Goal: Communication & Community: Answer question/provide support

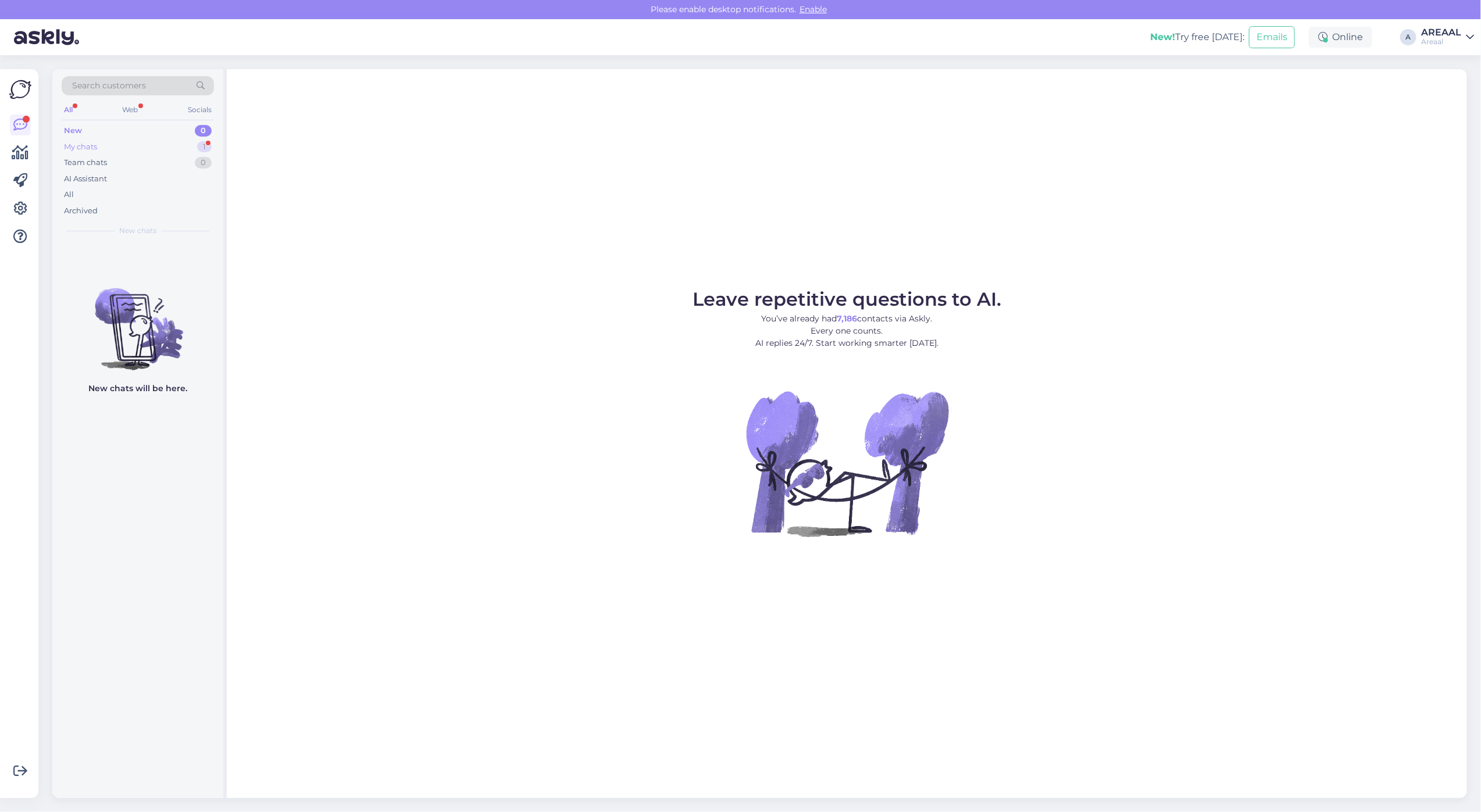
click at [188, 143] on div "My chats 1" at bounding box center [138, 147] width 153 height 16
click at [163, 249] on div "j jurgen.holtsmeier@gmail.com 1 jätke aktiivseks Sep 26 14:58" at bounding box center [138, 263] width 171 height 42
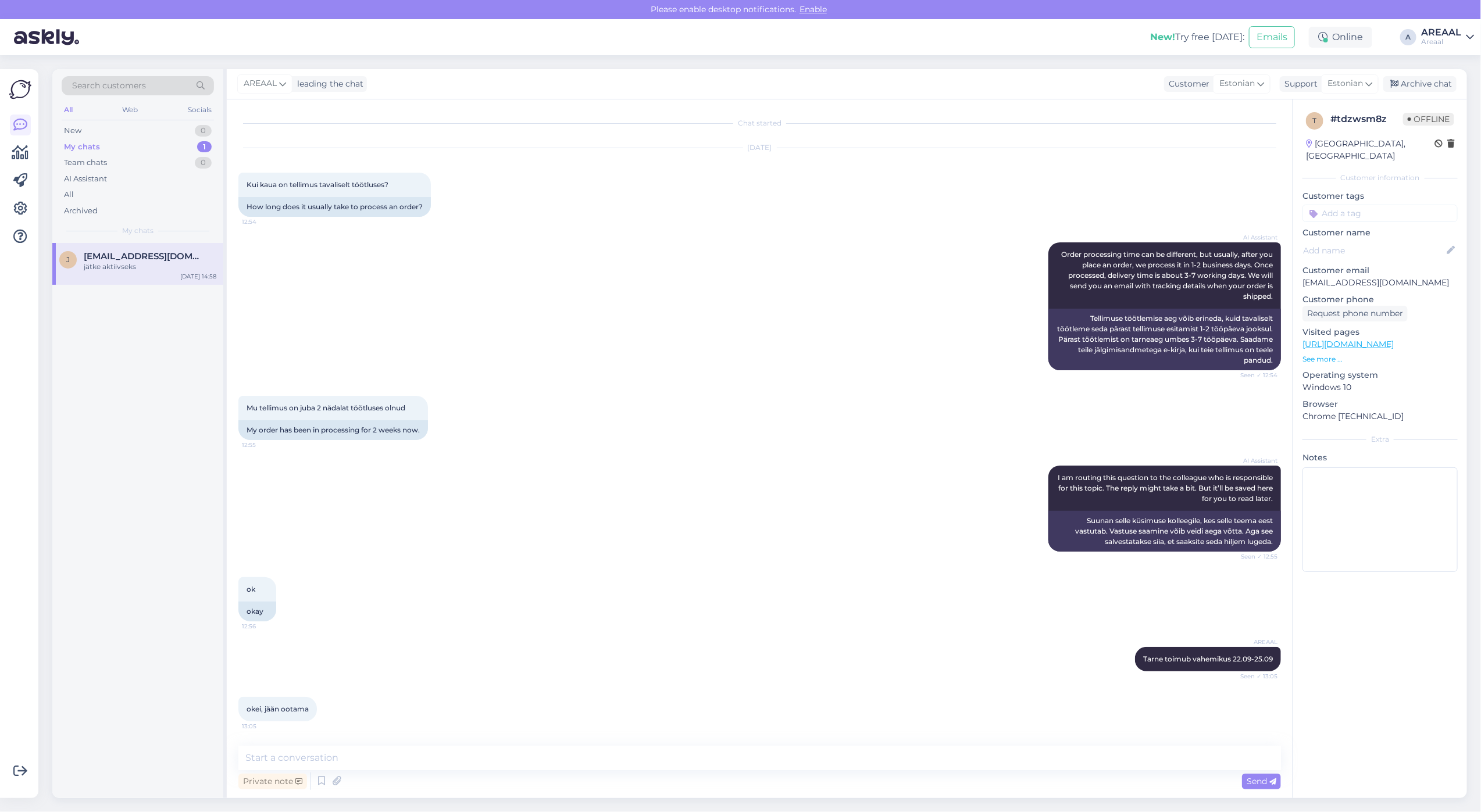
scroll to position [1500, 0]
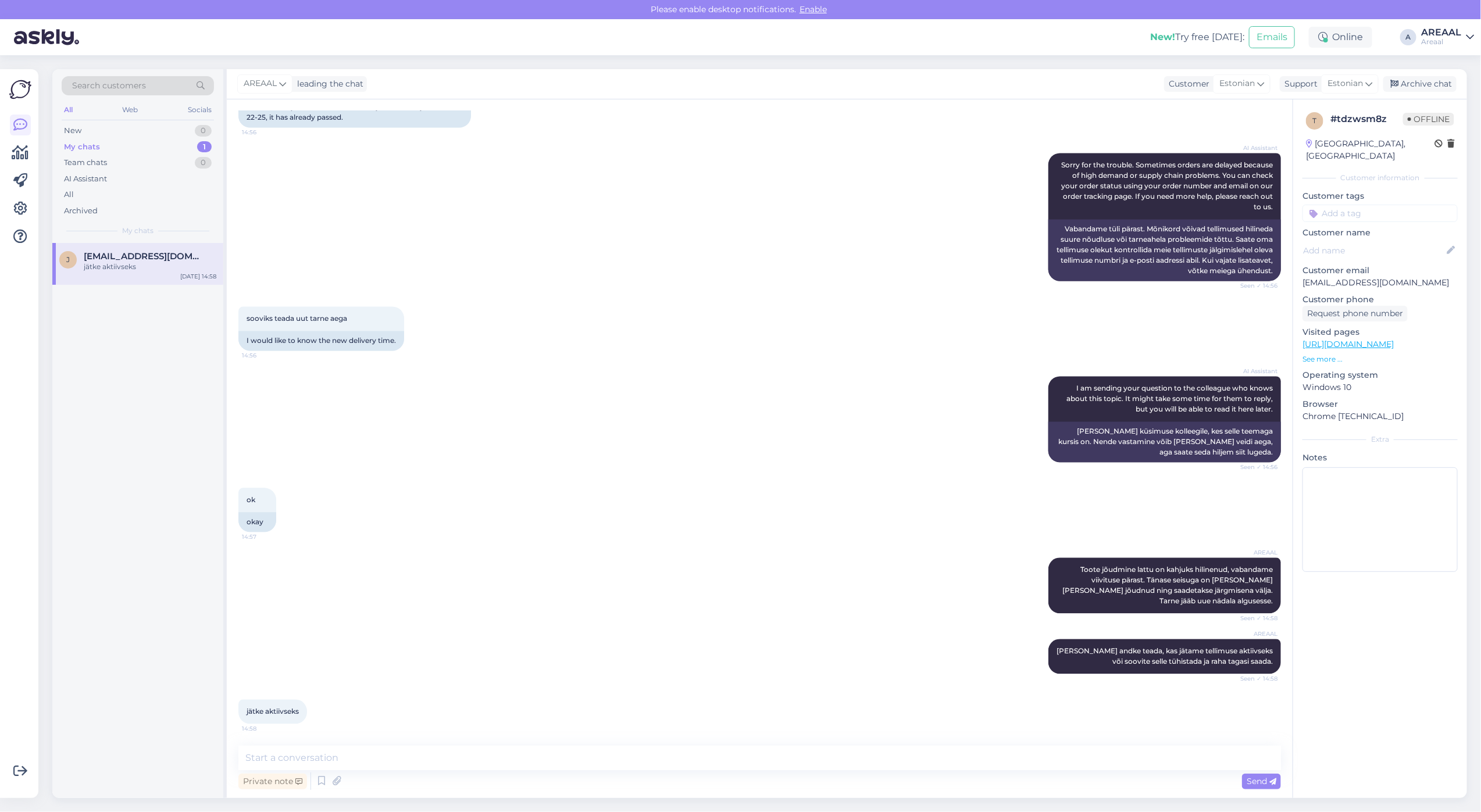
drag, startPoint x: 943, startPoint y: 777, endPoint x: 943, endPoint y: 760, distance: 17.0
click at [943, 774] on div "Private note Send" at bounding box center [759, 781] width 1043 height 22
click at [943, 760] on textarea at bounding box center [759, 758] width 1043 height 24
type textarea "Hästi, teeme nii"
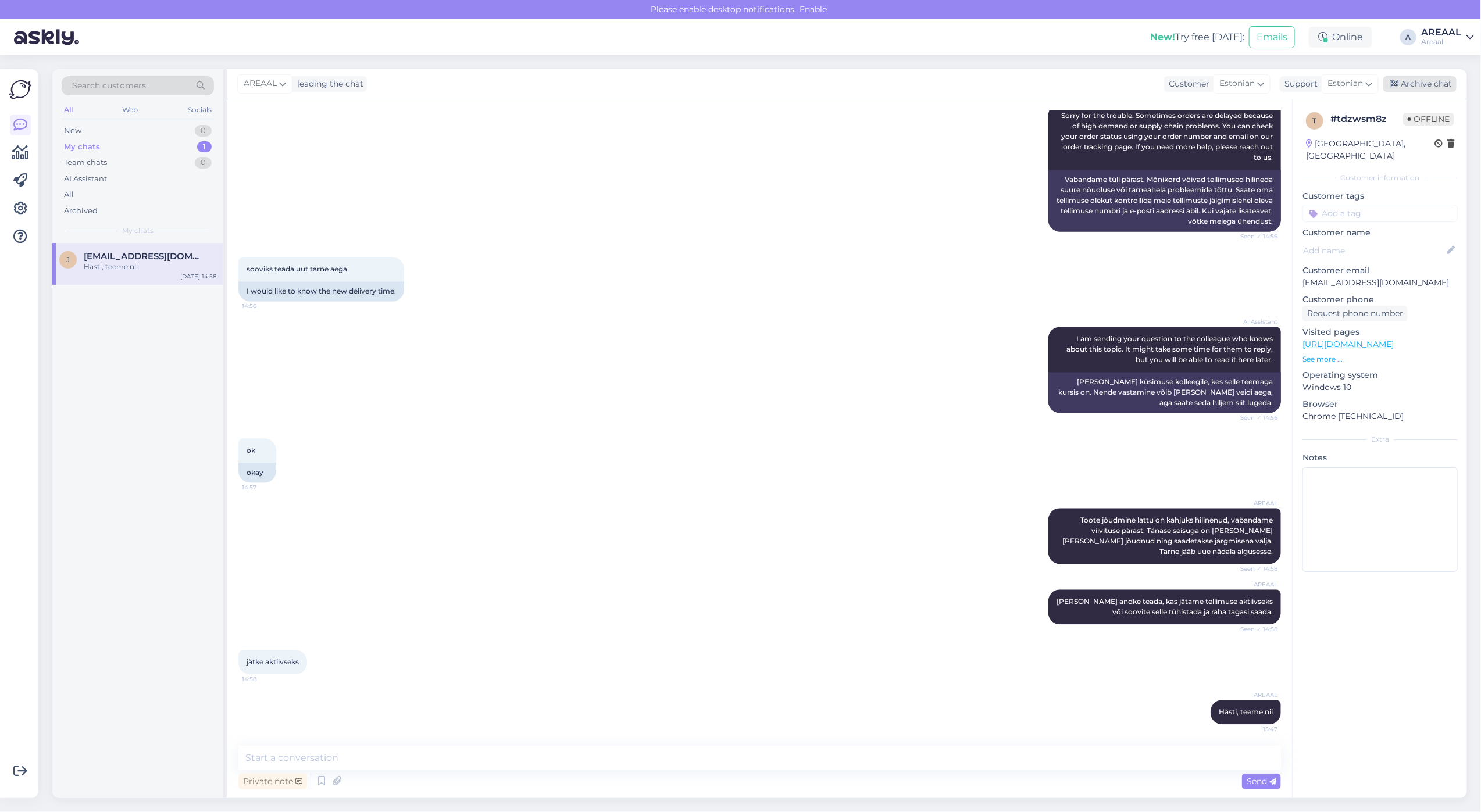
click at [1418, 77] on div "Archive chat" at bounding box center [1420, 83] width 73 height 16
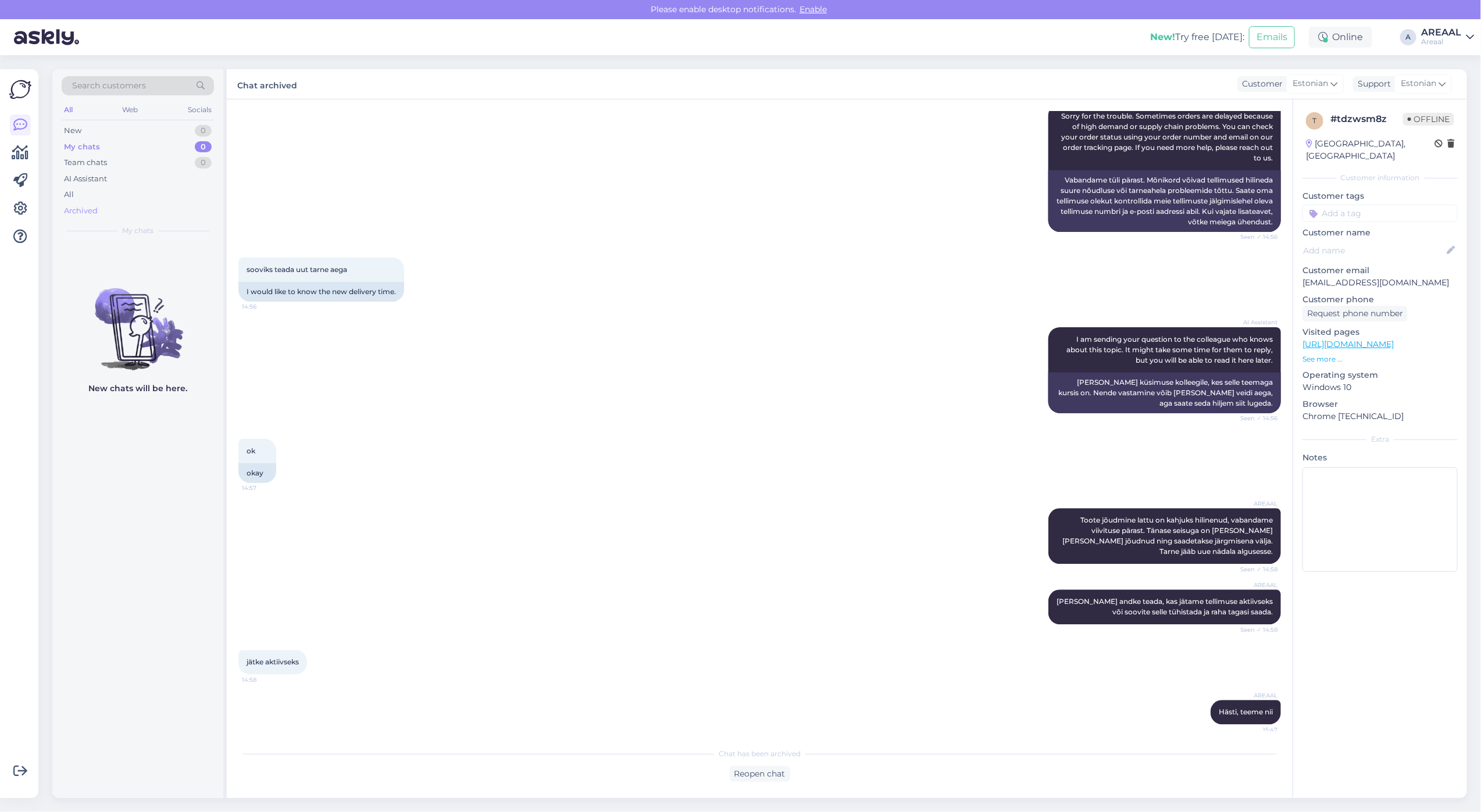
click at [86, 203] on div "Archived" at bounding box center [138, 211] width 153 height 16
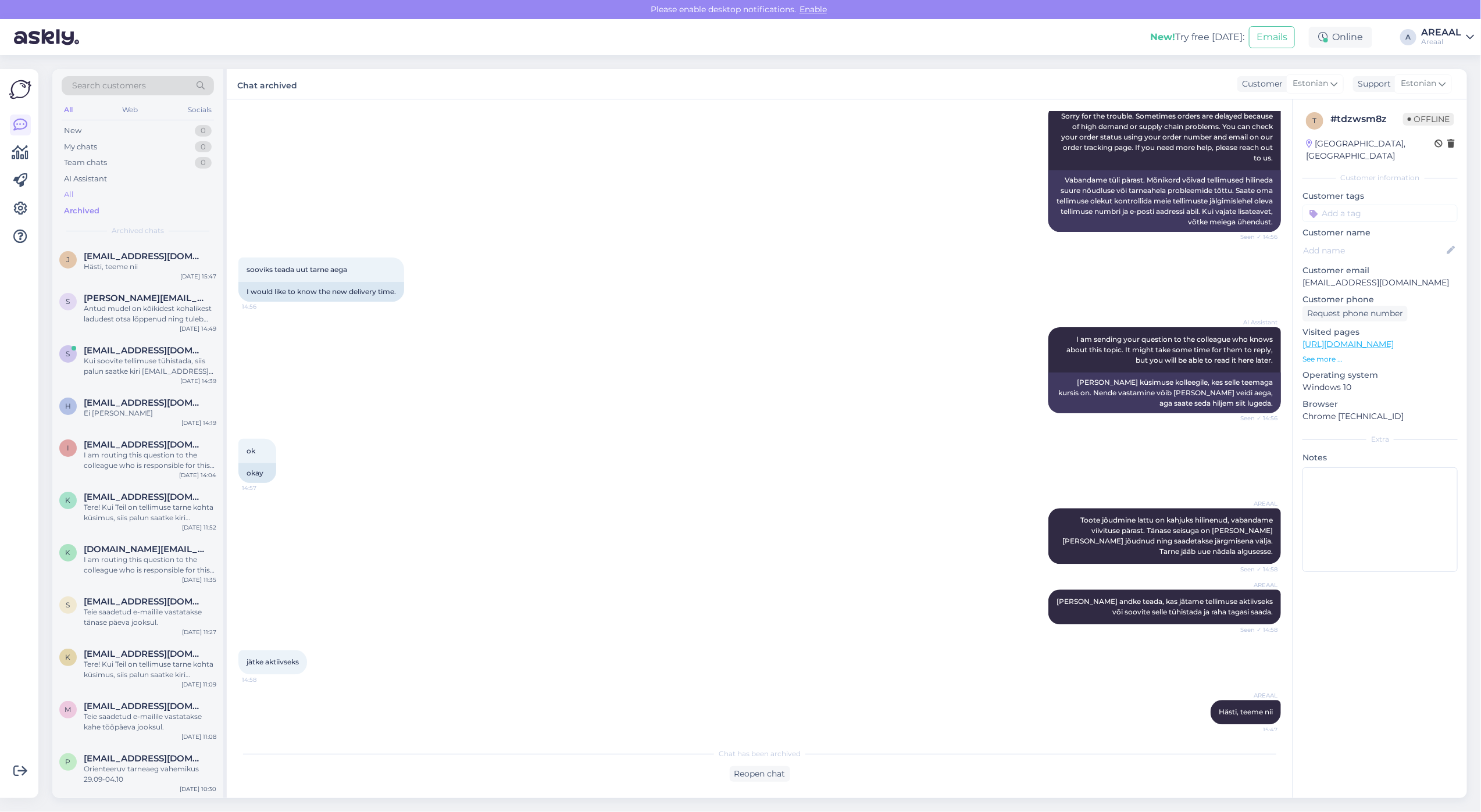
click at [84, 190] on div "All" at bounding box center [138, 195] width 153 height 16
click at [121, 288] on div "k kaismartin1@gmail.com You can check your order status using your order number…" at bounding box center [138, 311] width 171 height 52
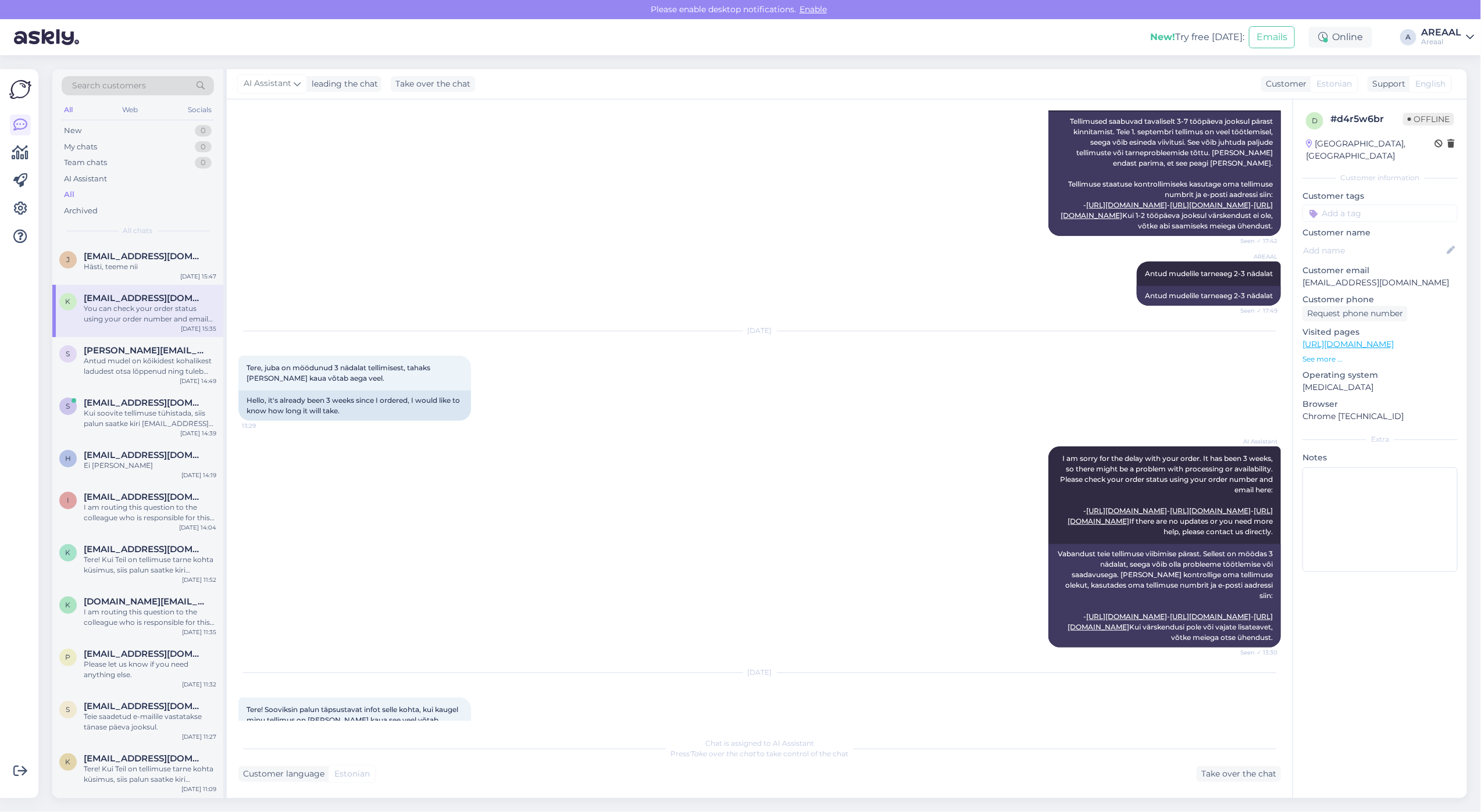
scroll to position [0, 0]
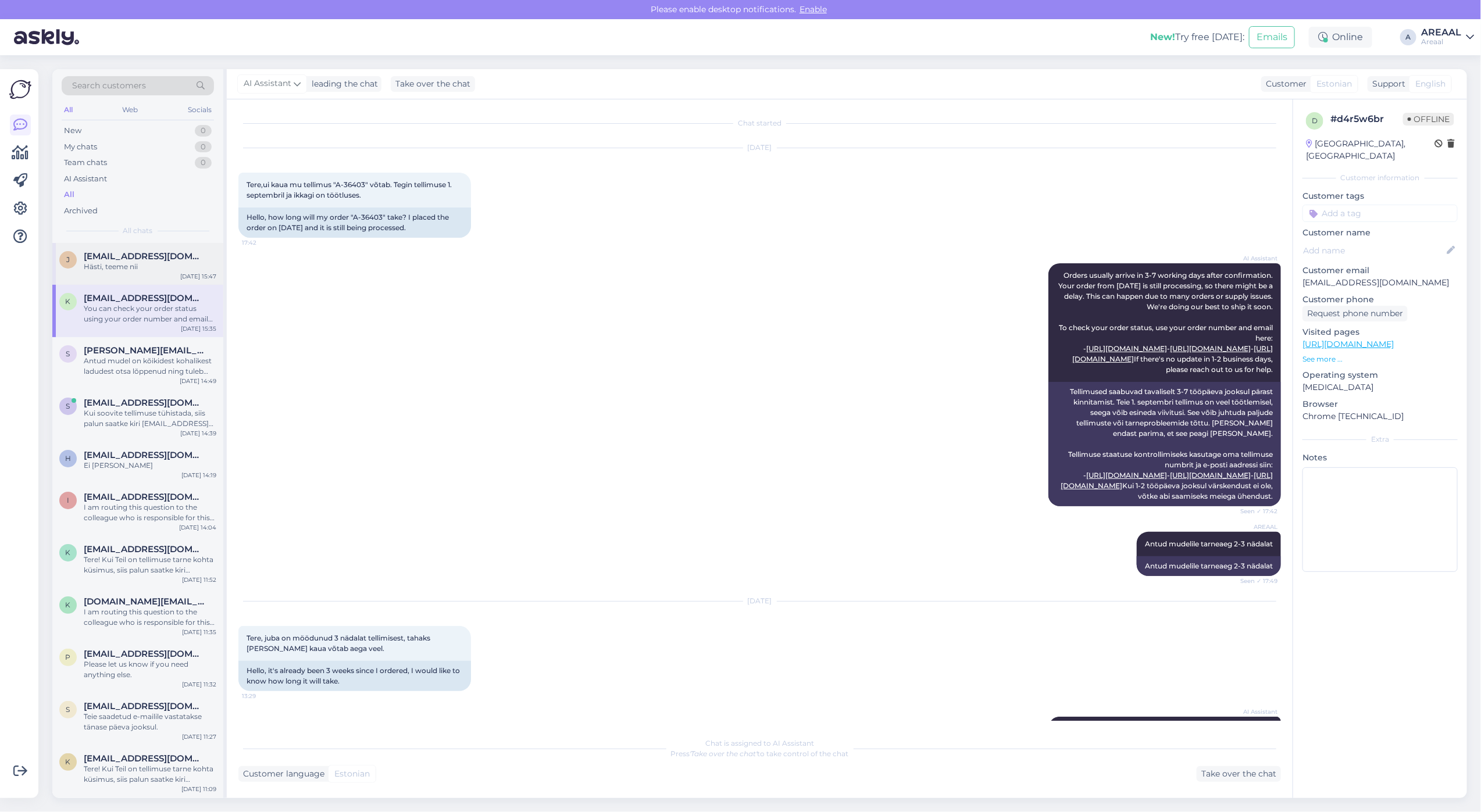
click at [156, 250] on div "j jurgen.holtsmeier@gmail.com Hästi, teeme nii Sep 26 15:47" at bounding box center [138, 263] width 171 height 42
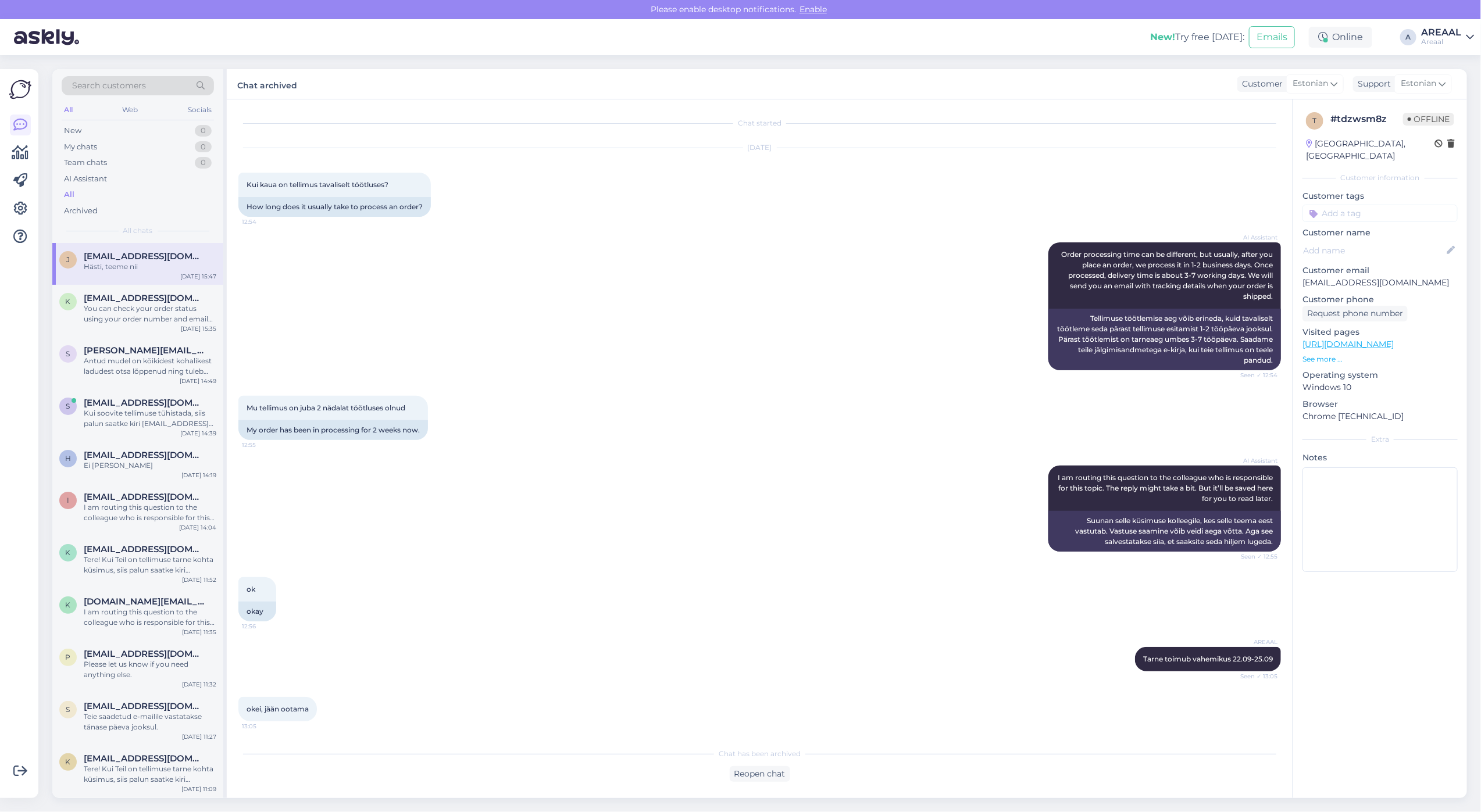
scroll to position [1554, 0]
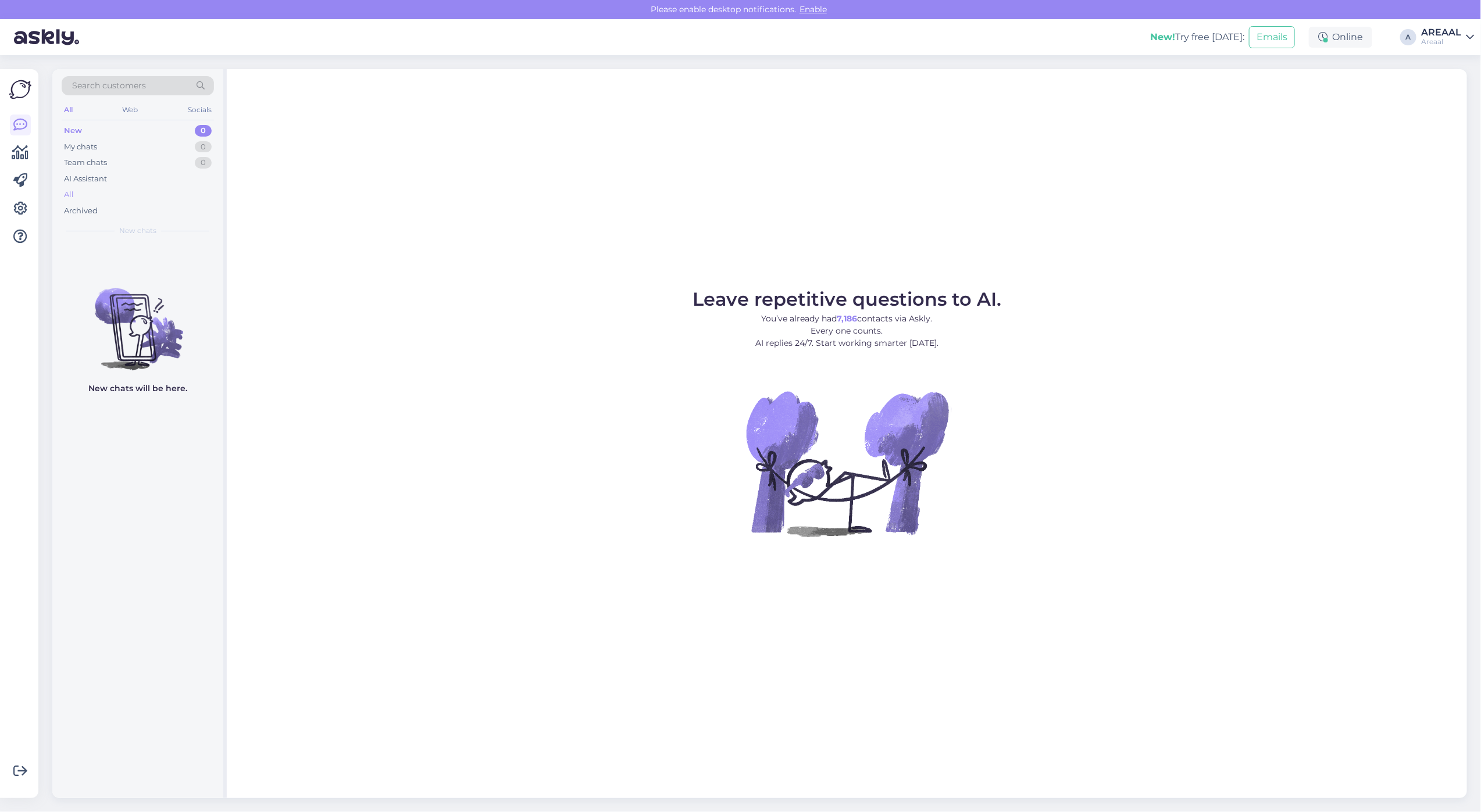
click at [170, 187] on div "All" at bounding box center [138, 195] width 153 height 16
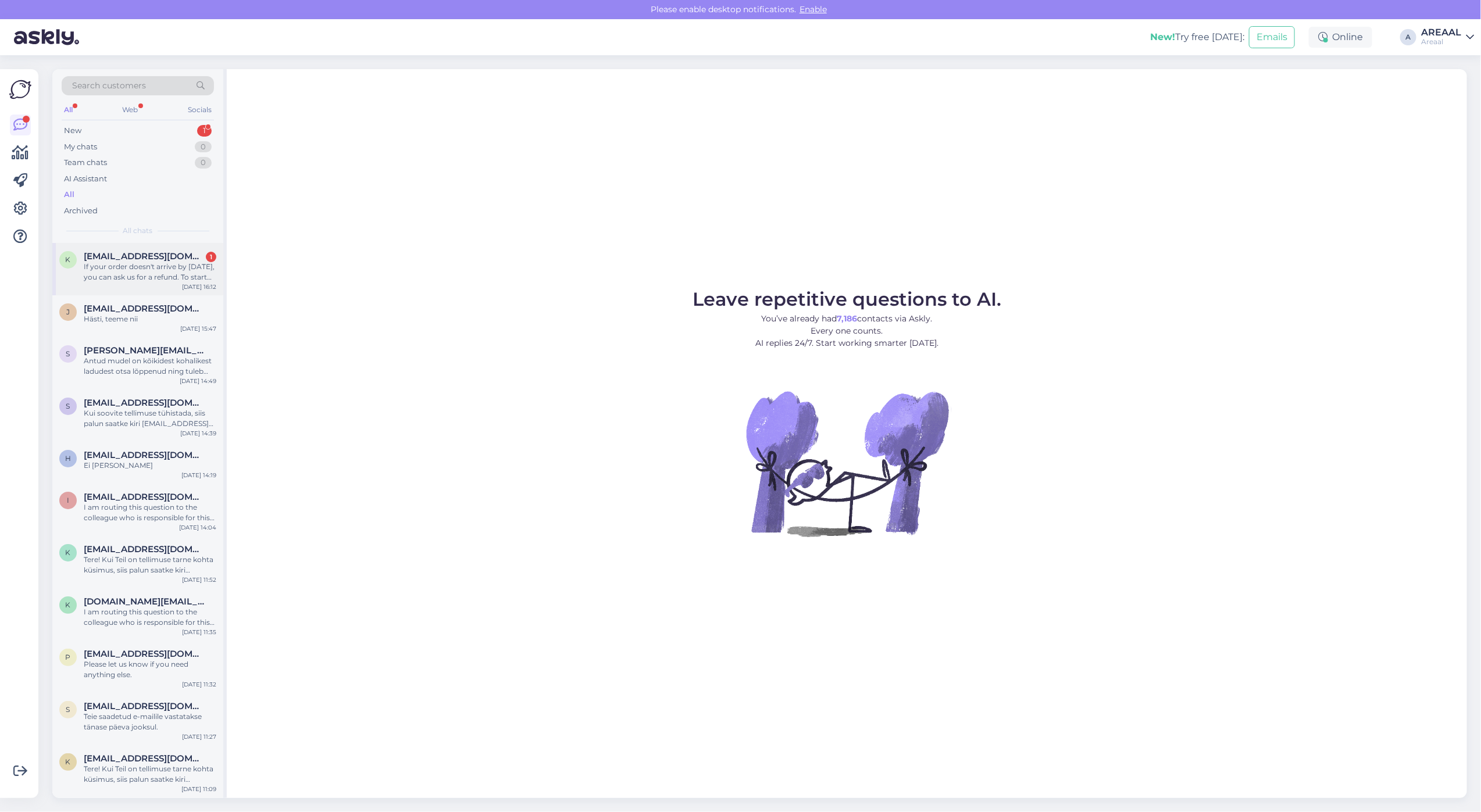
click at [184, 271] on div "If your order doesn't arrive by tomorrow, you can ask us for a refund. To start…" at bounding box center [150, 272] width 133 height 21
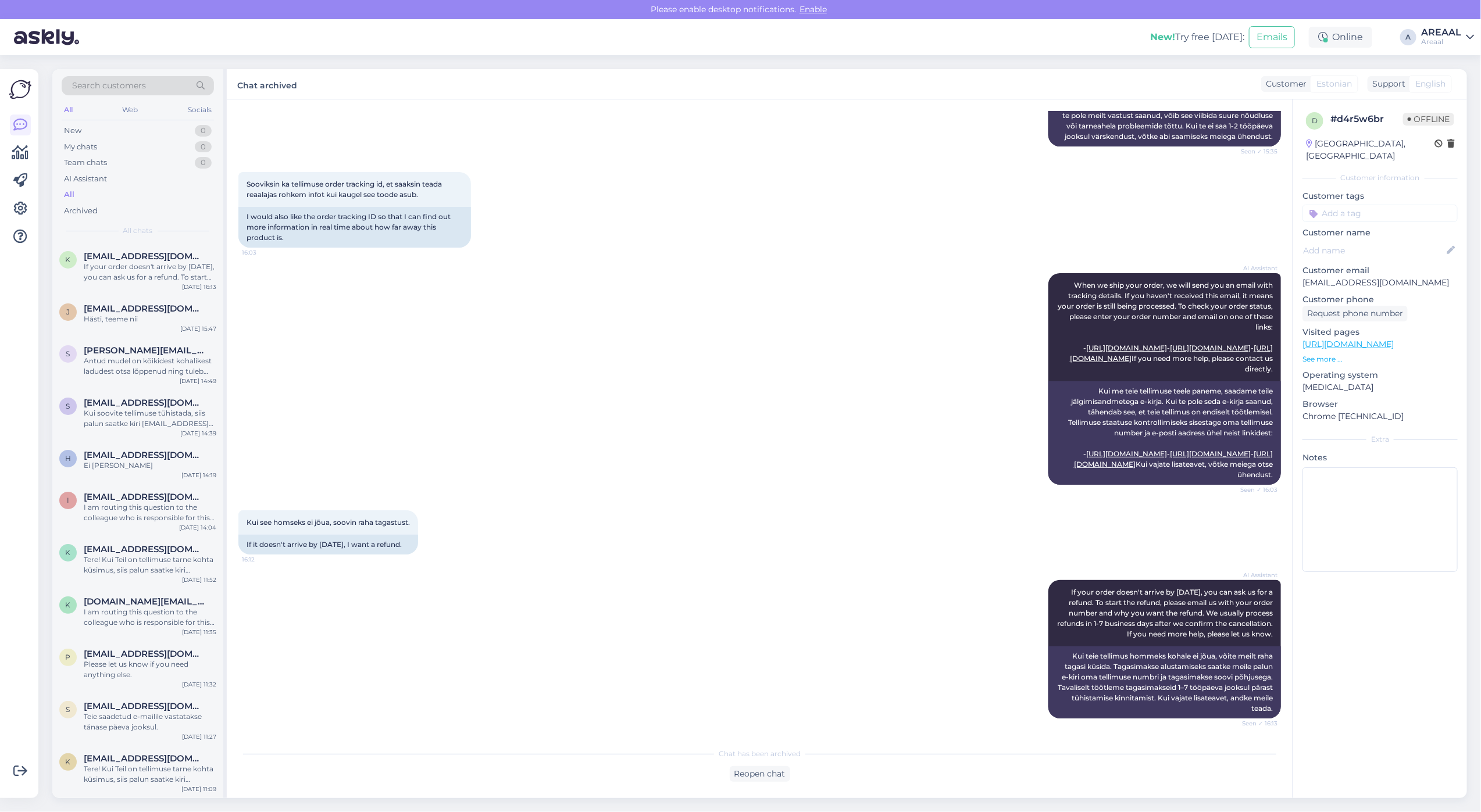
scroll to position [1342, 0]
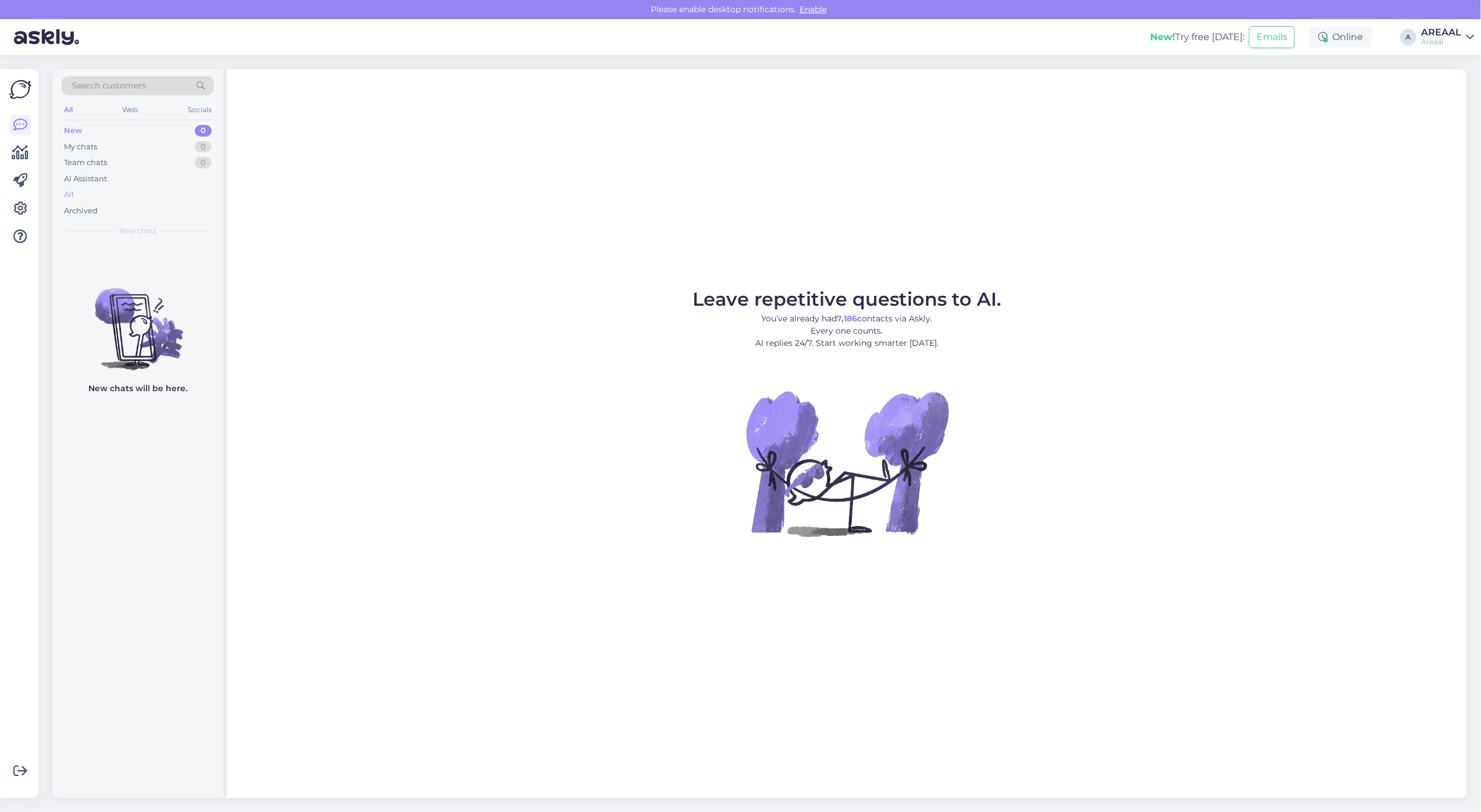
click at [120, 198] on div "All" at bounding box center [138, 195] width 153 height 16
click at [126, 283] on div "k [EMAIL_ADDRESS][DOMAIN_NAME] If your order doesn't arrive by [DATE], you can …" at bounding box center [138, 269] width 171 height 52
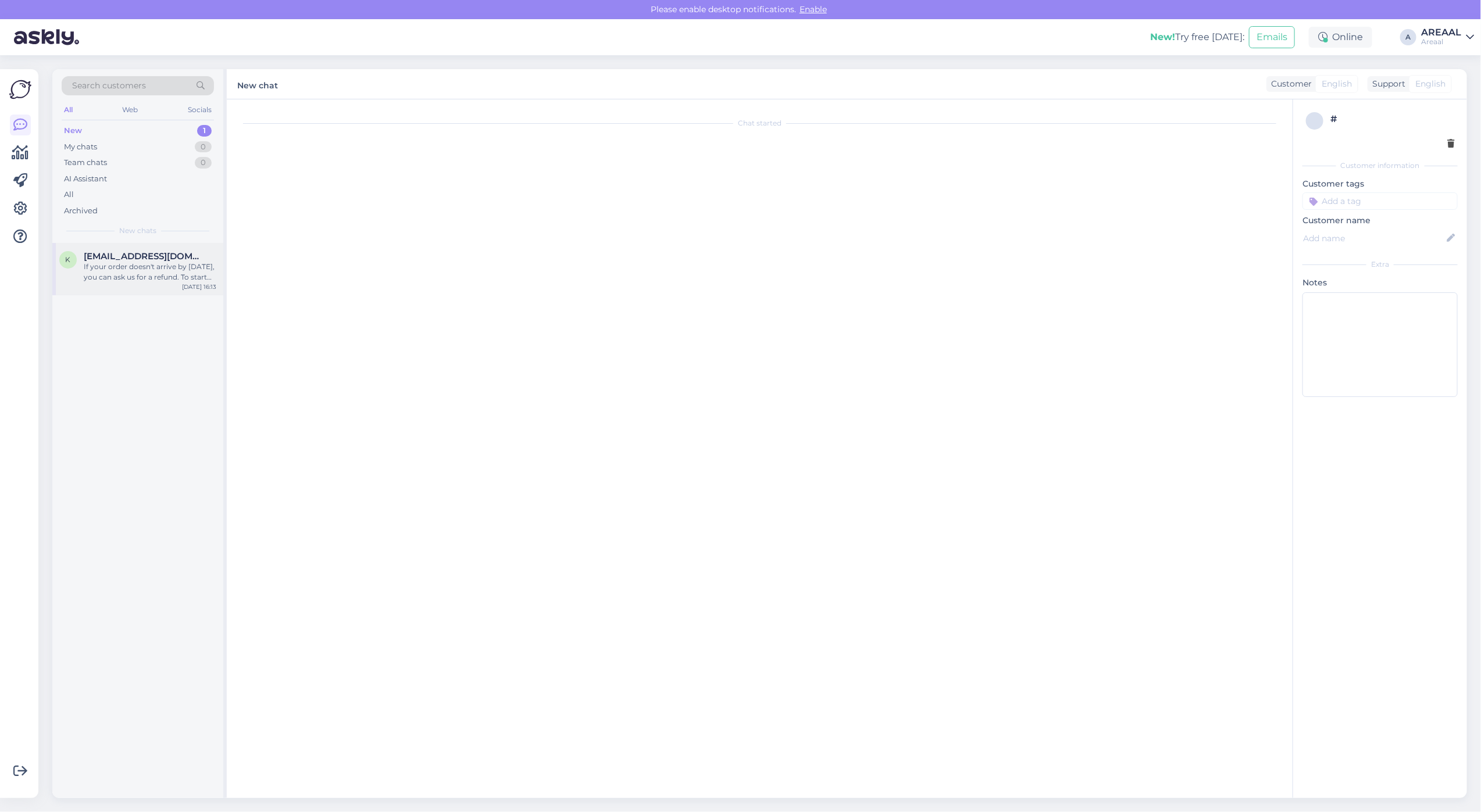
scroll to position [1381, 0]
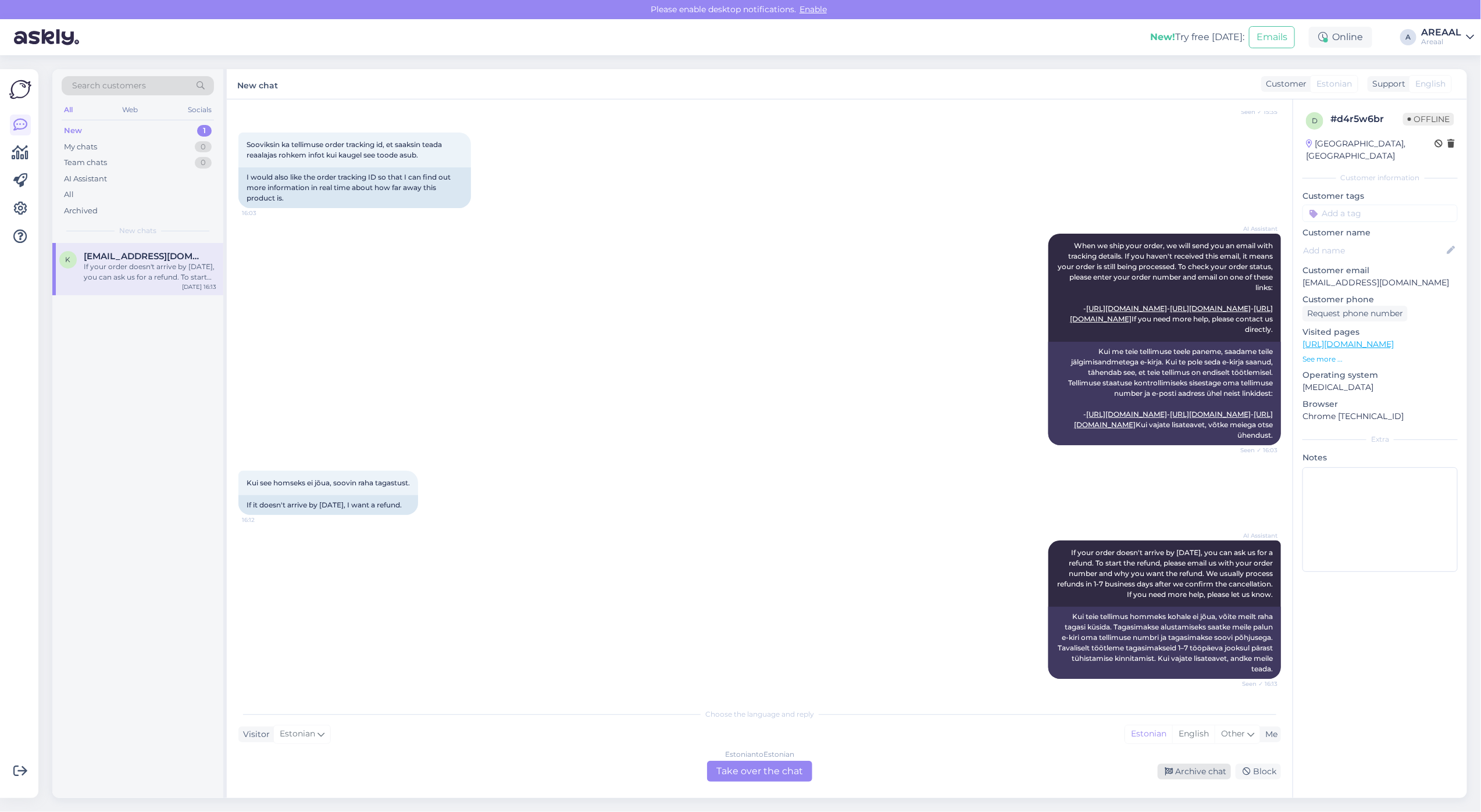
click at [1211, 771] on div "Archive chat" at bounding box center [1195, 772] width 73 height 16
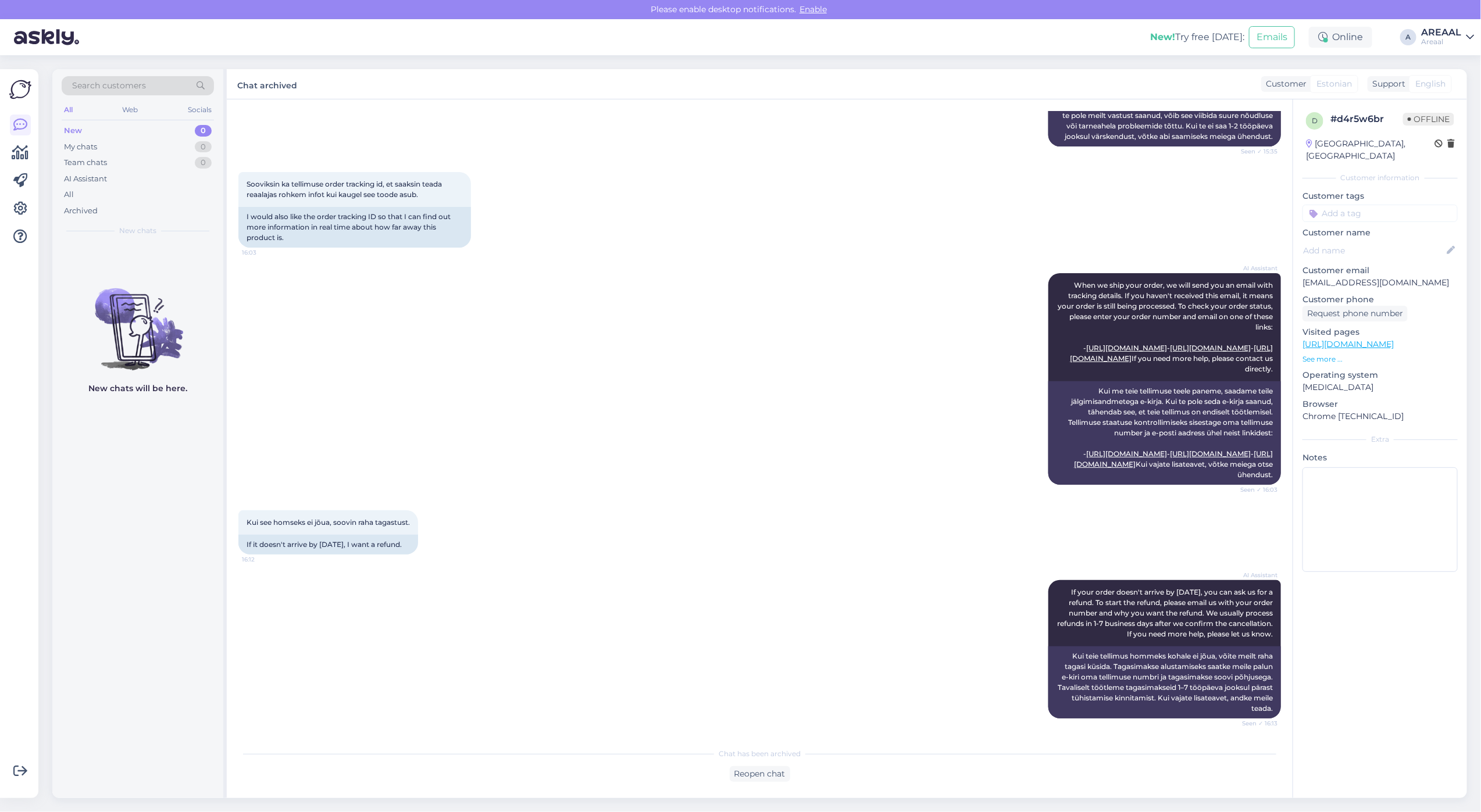
click at [803, 365] on div "AI Assistant When we ship your order, we will send you an email with tracking d…" at bounding box center [759, 379] width 1043 height 237
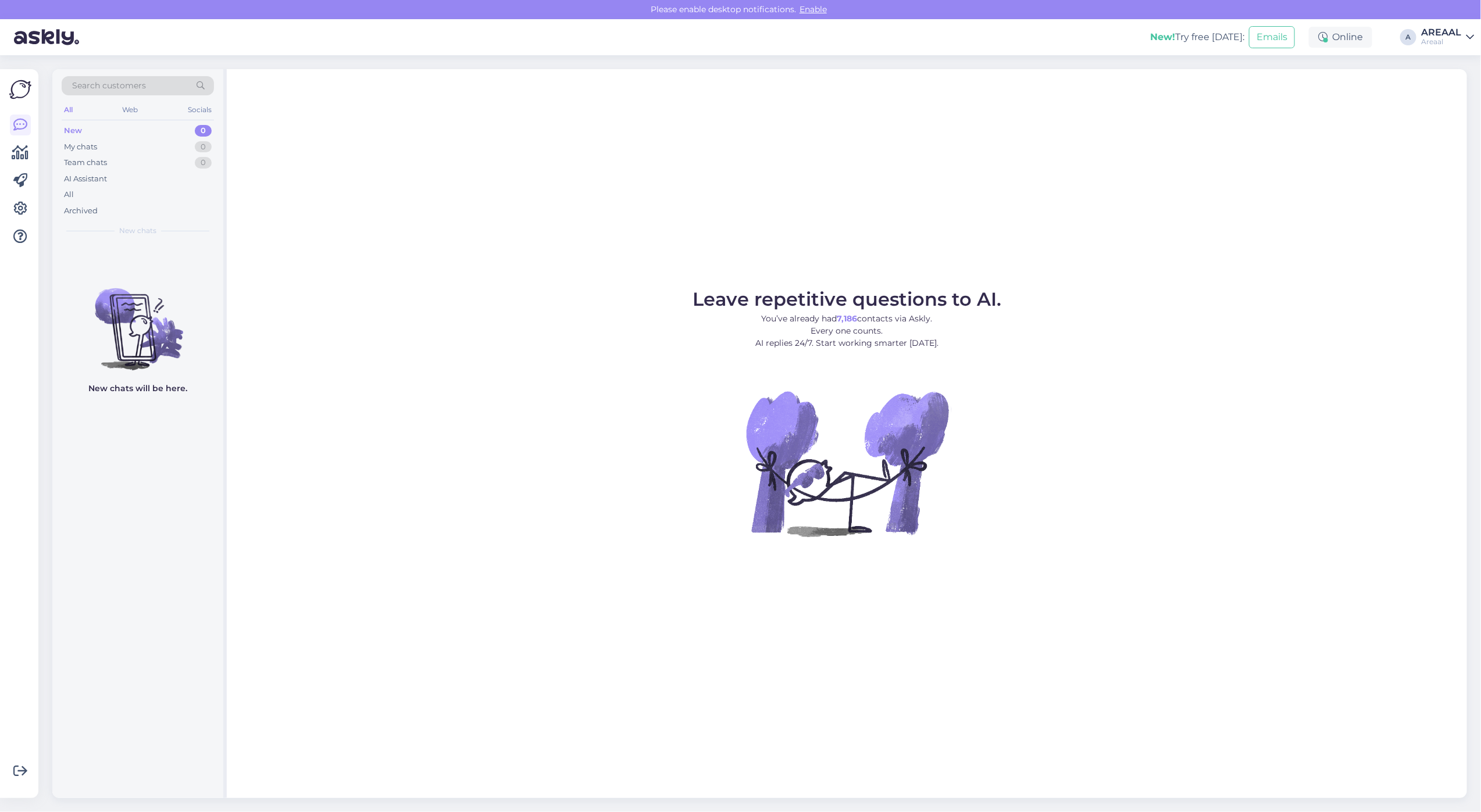
click at [1106, 346] on figure "Leave repetitive questions to AI. You’ve already had 7,186 contacts via Askly. …" at bounding box center [847, 429] width 1220 height 278
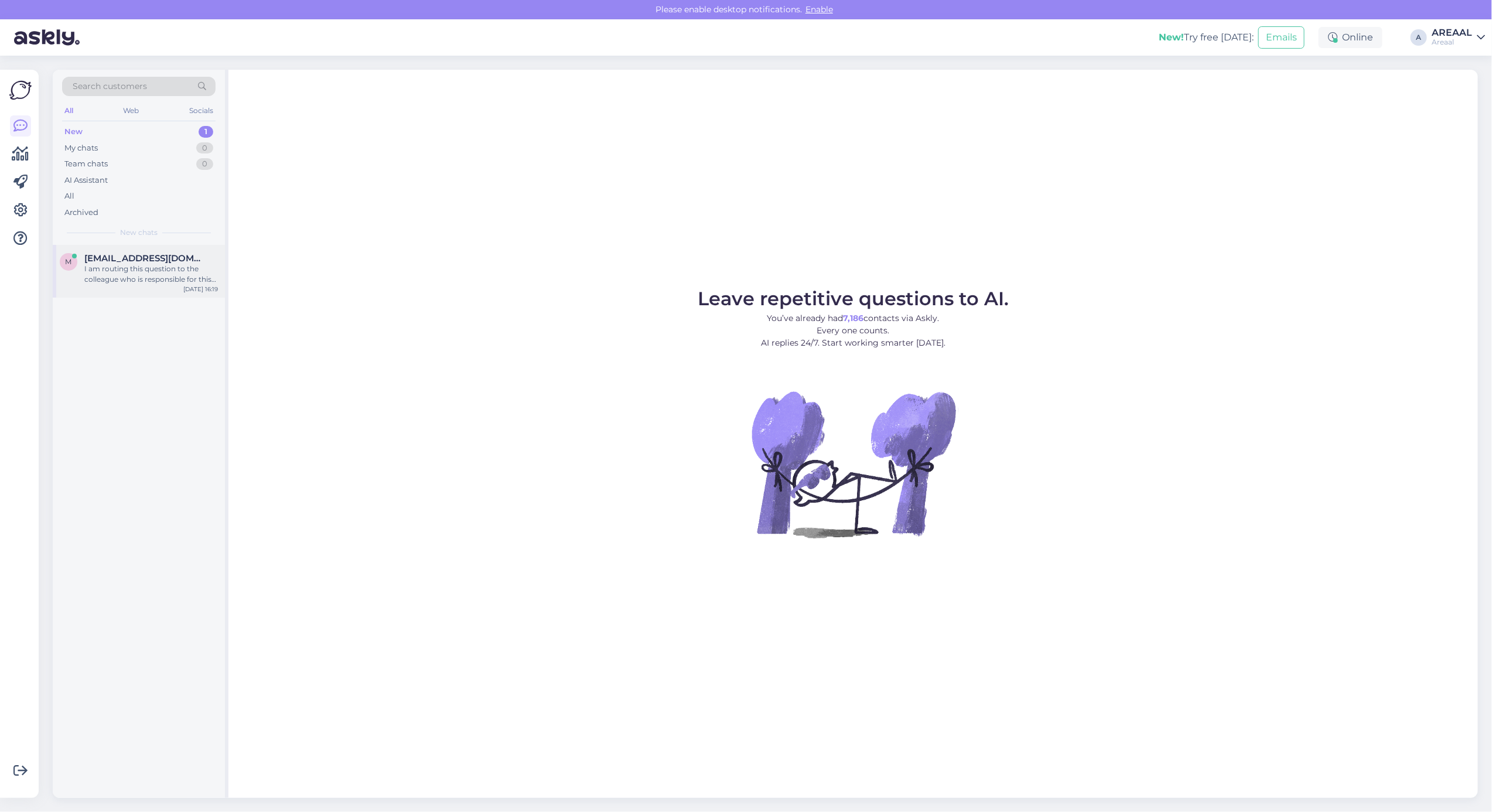
click at [158, 267] on div "I am routing this question to the colleague who is responsible for this topic. …" at bounding box center [151, 274] width 134 height 21
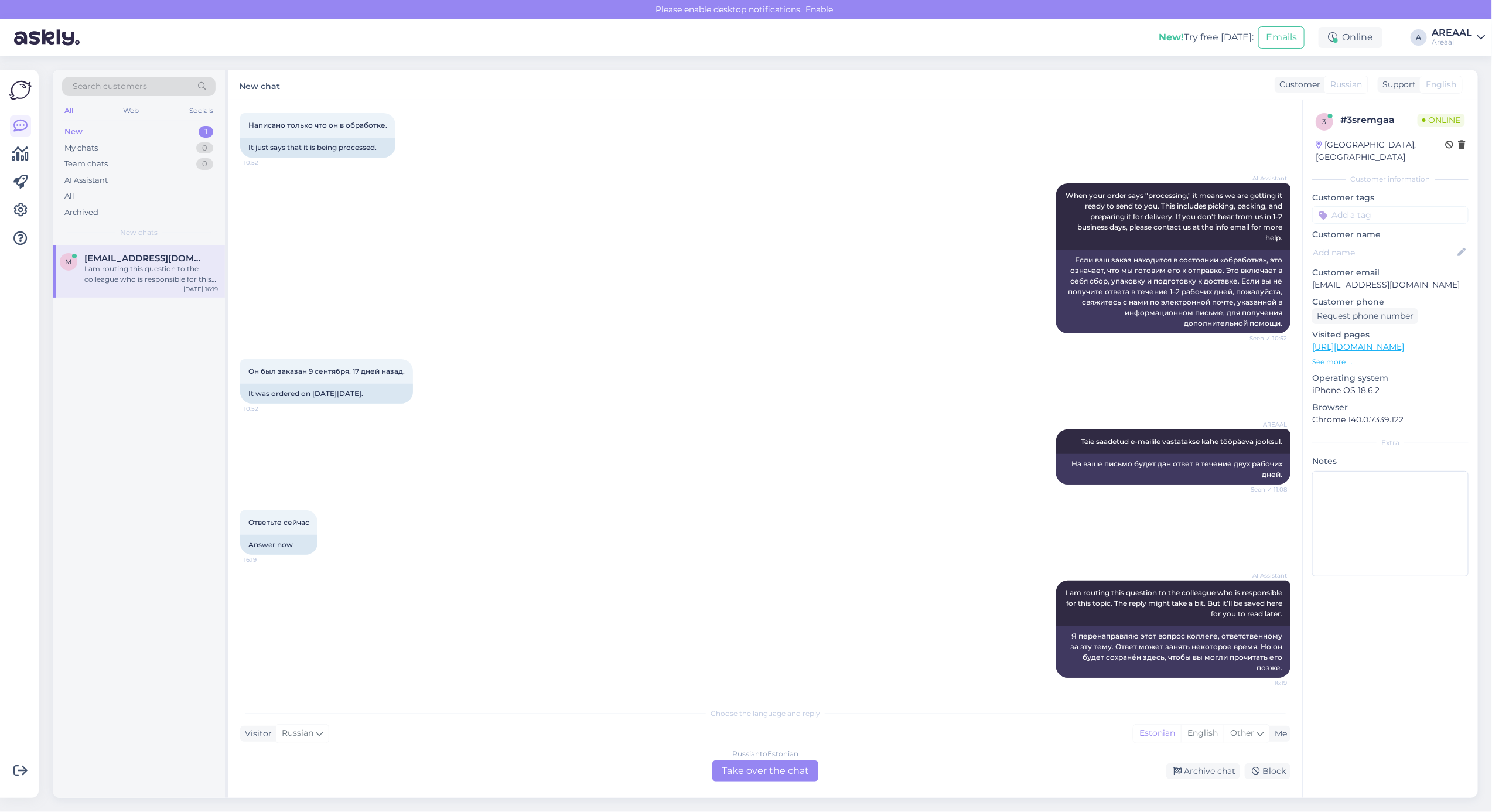
scroll to position [499, 0]
click at [1454, 608] on div "3 # 3sremgaa Online Estonia, Tallinn Customer information Customer tags Custome…" at bounding box center [1390, 449] width 176 height 698
click at [1440, 609] on div "3 # 3sremgaa Online Estonia, Tallinn Customer information Customer tags Custome…" at bounding box center [1390, 449] width 176 height 698
click at [1437, 609] on div "3 # 3sremgaa Online Estonia, Tallinn Customer information Customer tags Custome…" at bounding box center [1390, 449] width 176 height 698
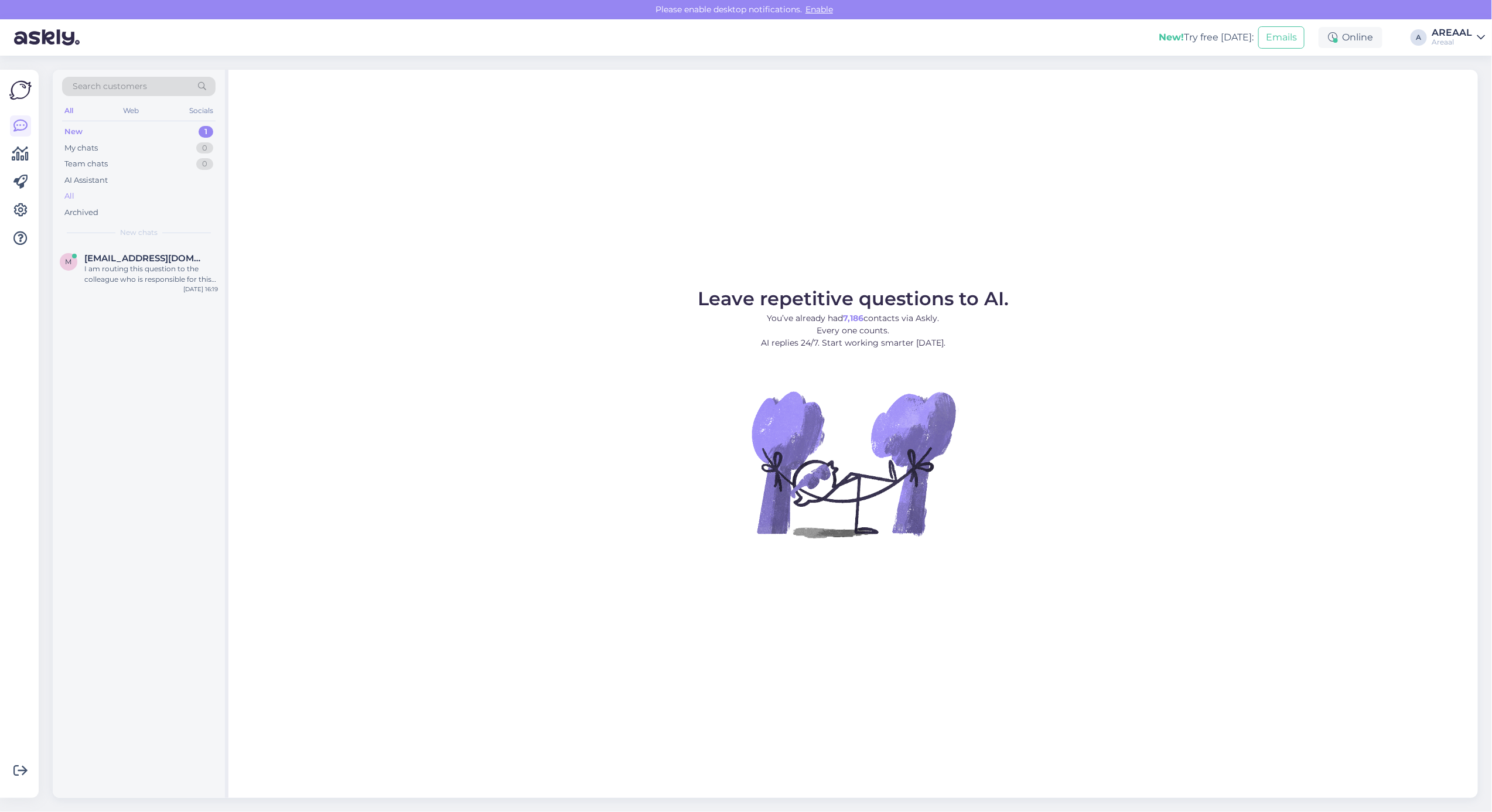
click at [180, 196] on div "All" at bounding box center [139, 196] width 154 height 16
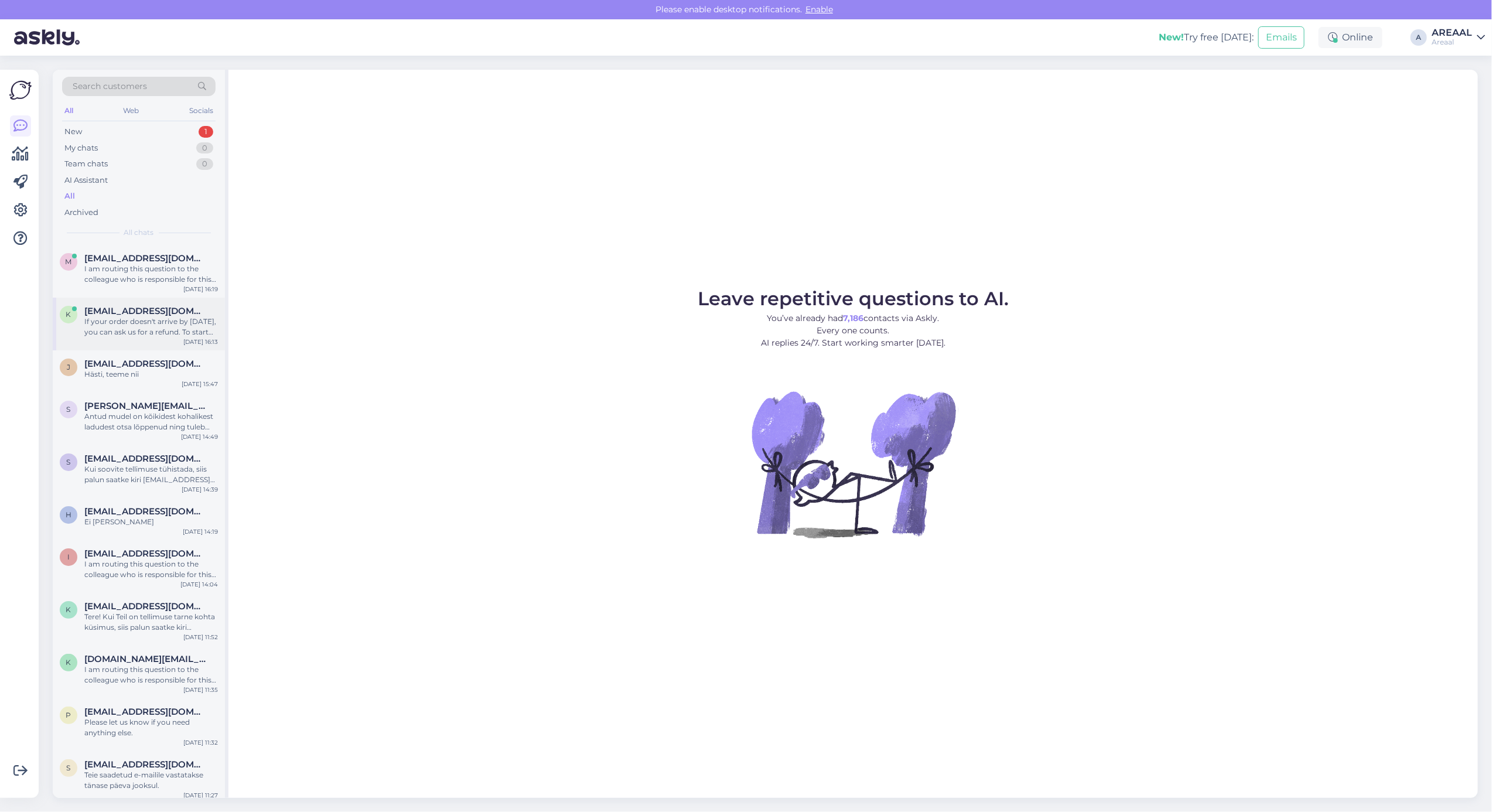
click at [188, 320] on div "If your order doesn't arrive by [DATE], you can ask us for a refund. To start t…" at bounding box center [151, 327] width 134 height 21
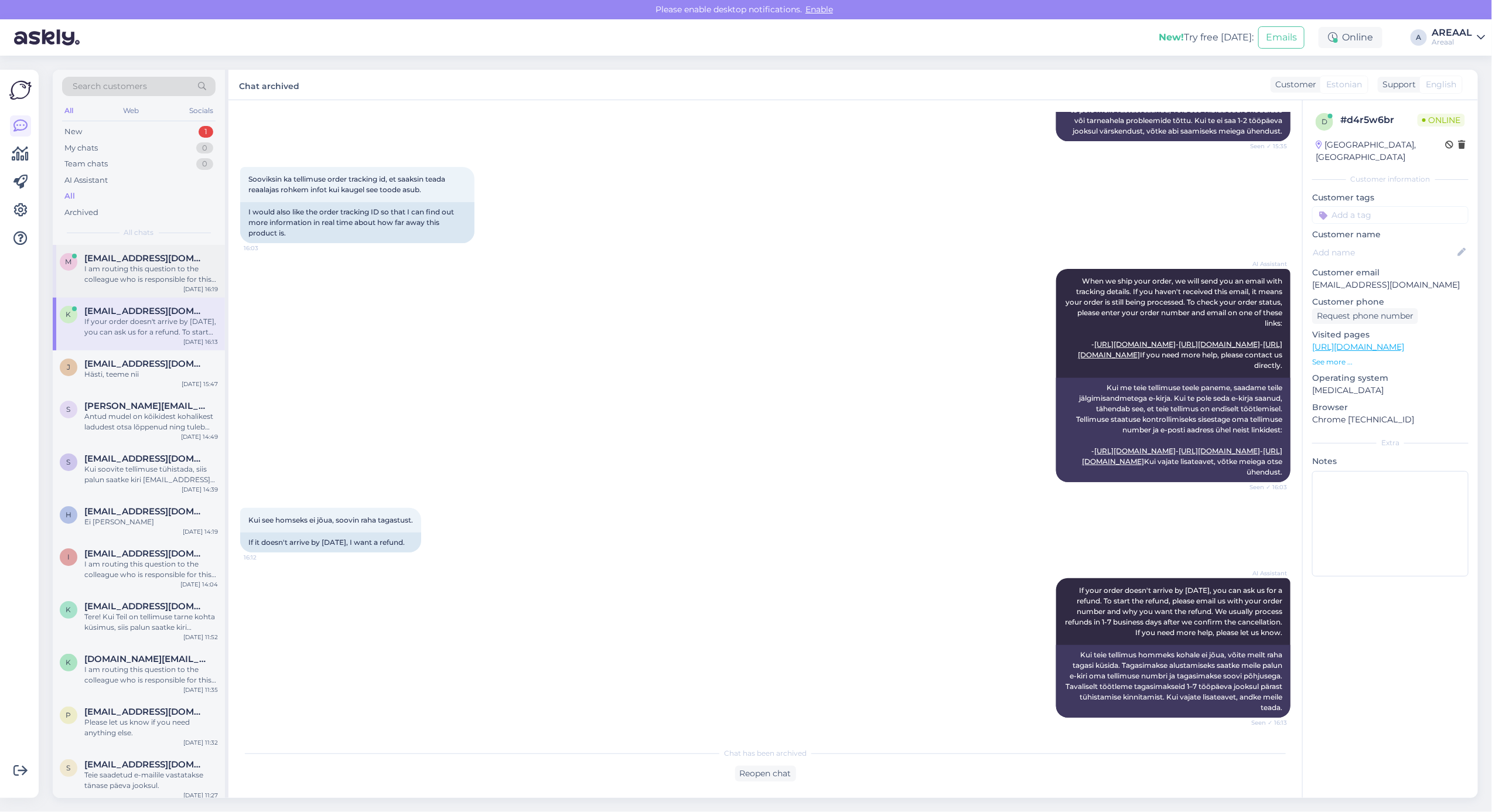
click at [181, 288] on div "M Mr.mihhailpetrov@gmail.com I am routing this question to the colleague who is…" at bounding box center [139, 271] width 172 height 53
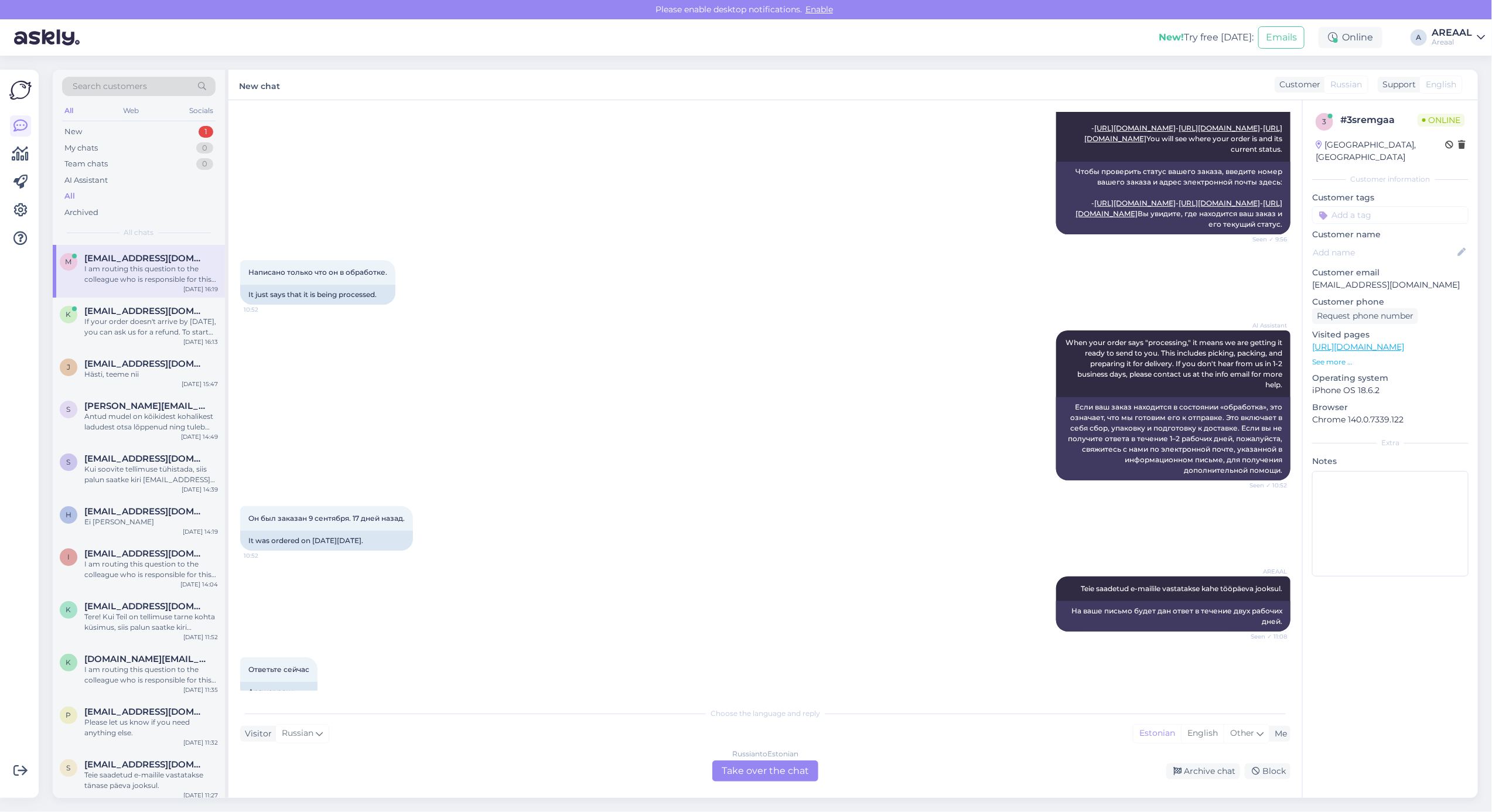
scroll to position [499, 0]
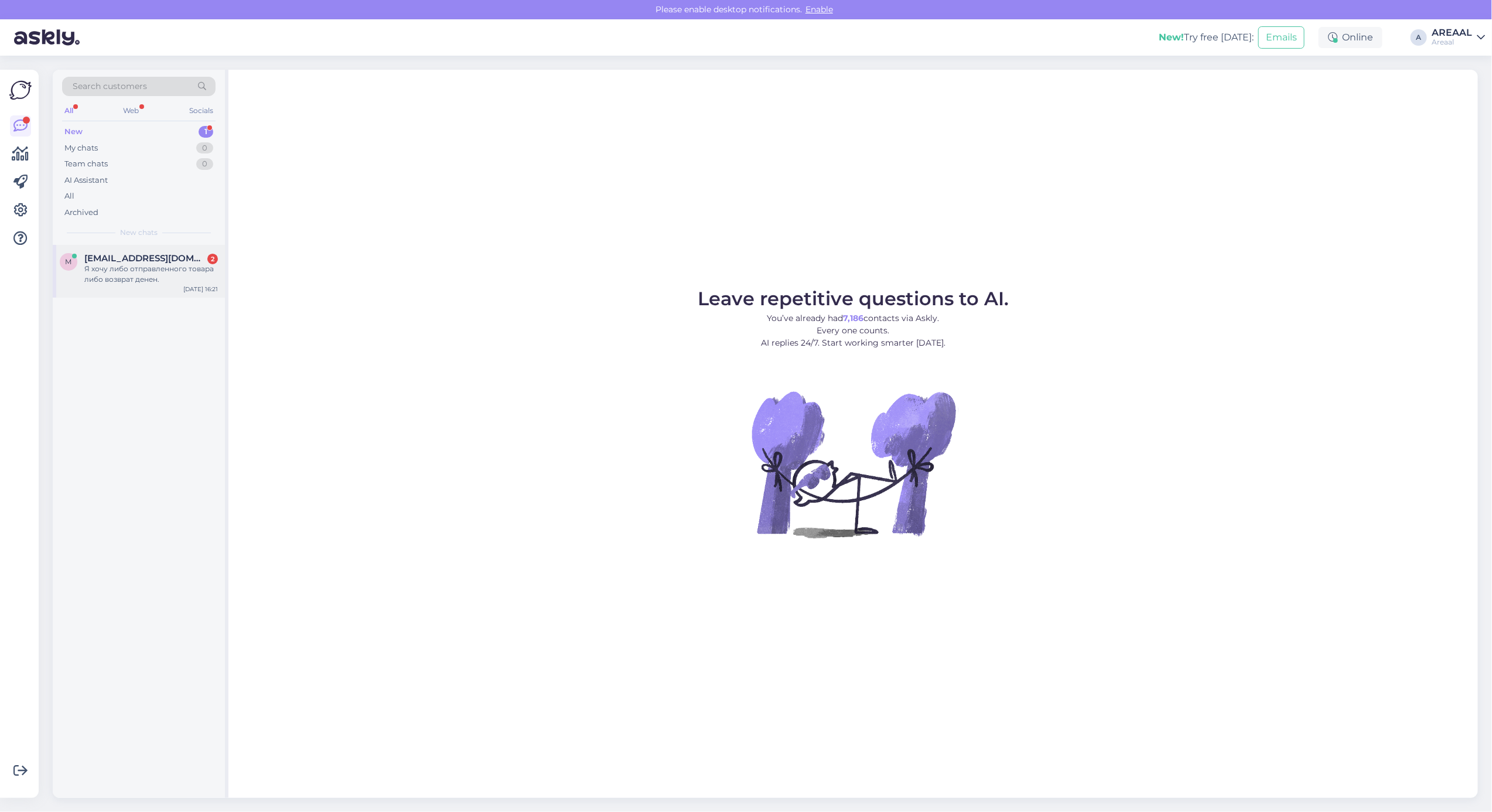
click at [225, 261] on div "M Mr.mihhailpetrov@gmail.com 2 Я хочу либо отправленного товара либо возврат де…" at bounding box center [139, 271] width 172 height 53
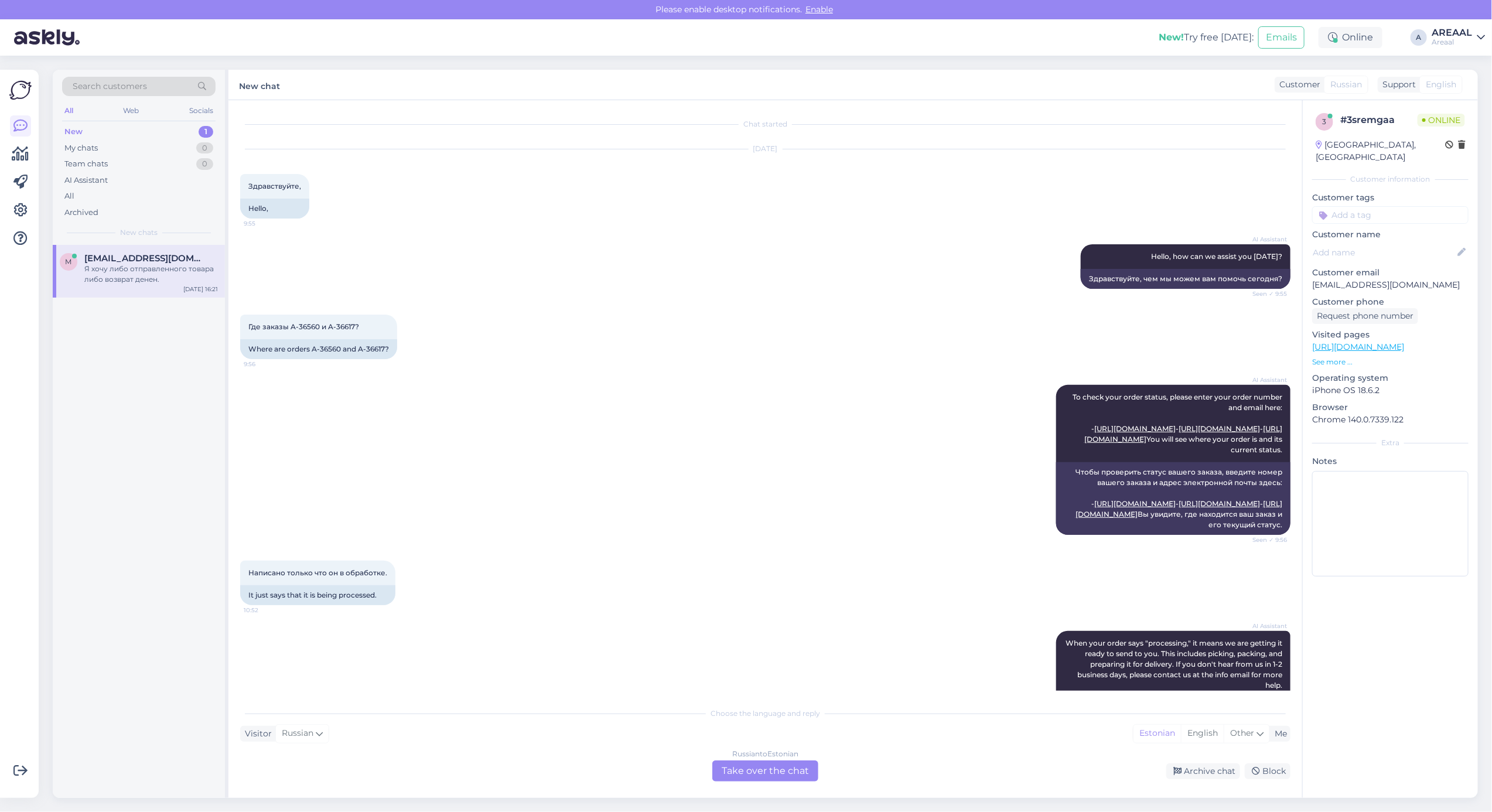
scroll to position [640, 0]
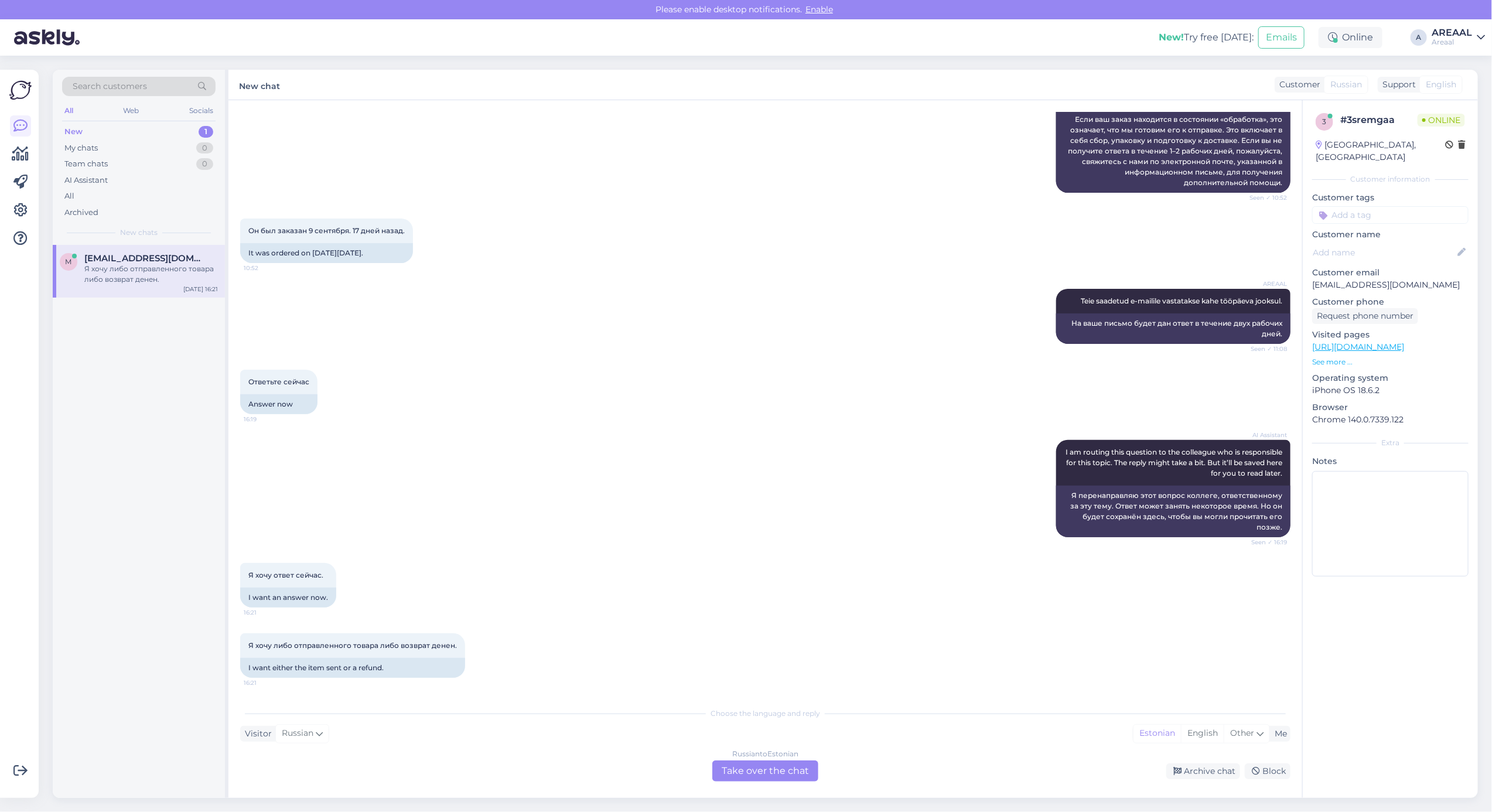
click at [765, 763] on div "Russian to Estonian Take over the chat" at bounding box center [765, 771] width 106 height 21
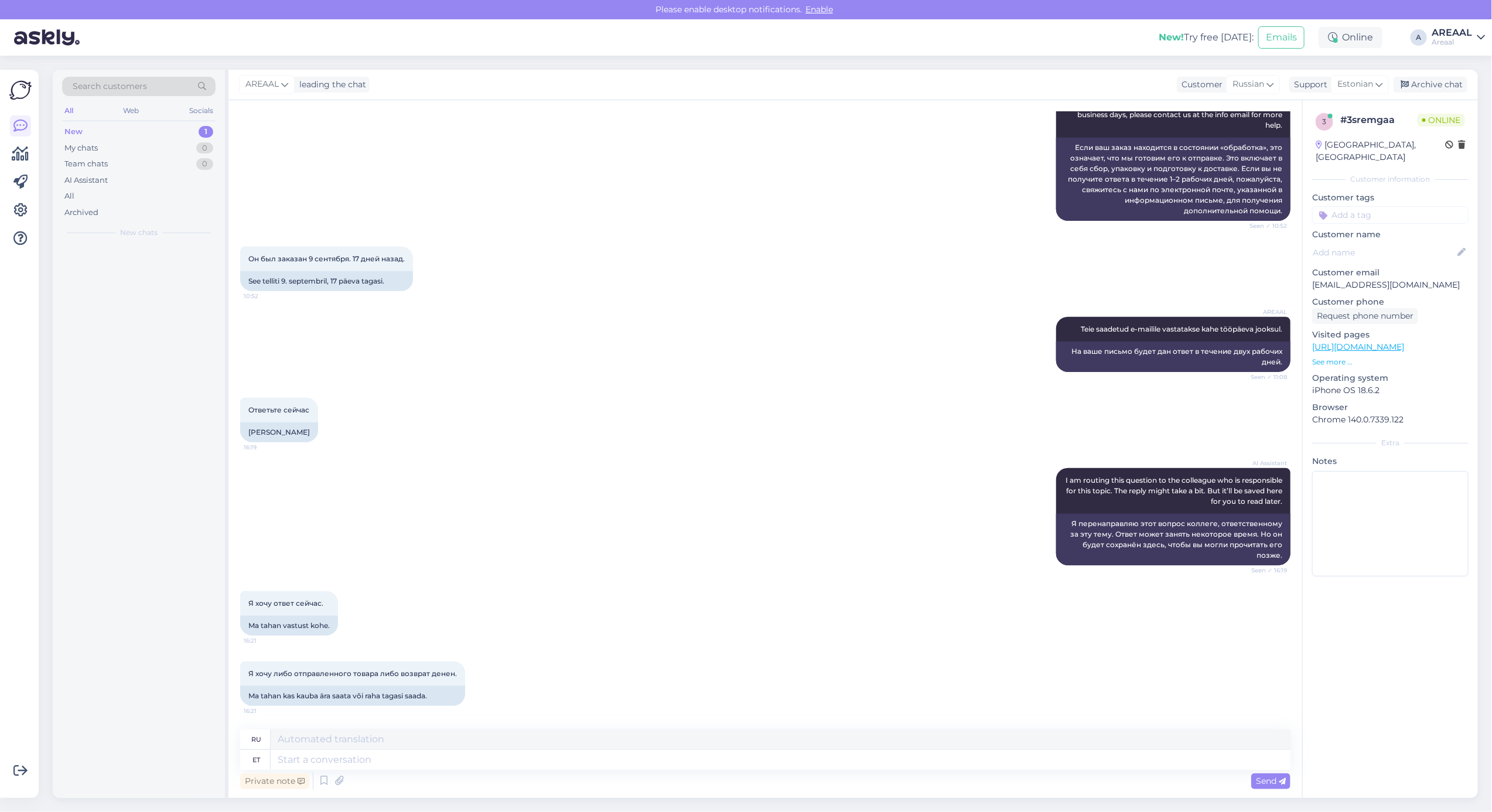
scroll to position [612, 0]
click at [765, 763] on textarea at bounding box center [781, 760] width 1020 height 20
type textarea "Teie sa"
type textarea "Твой"
type textarea "Teie saadetud k"
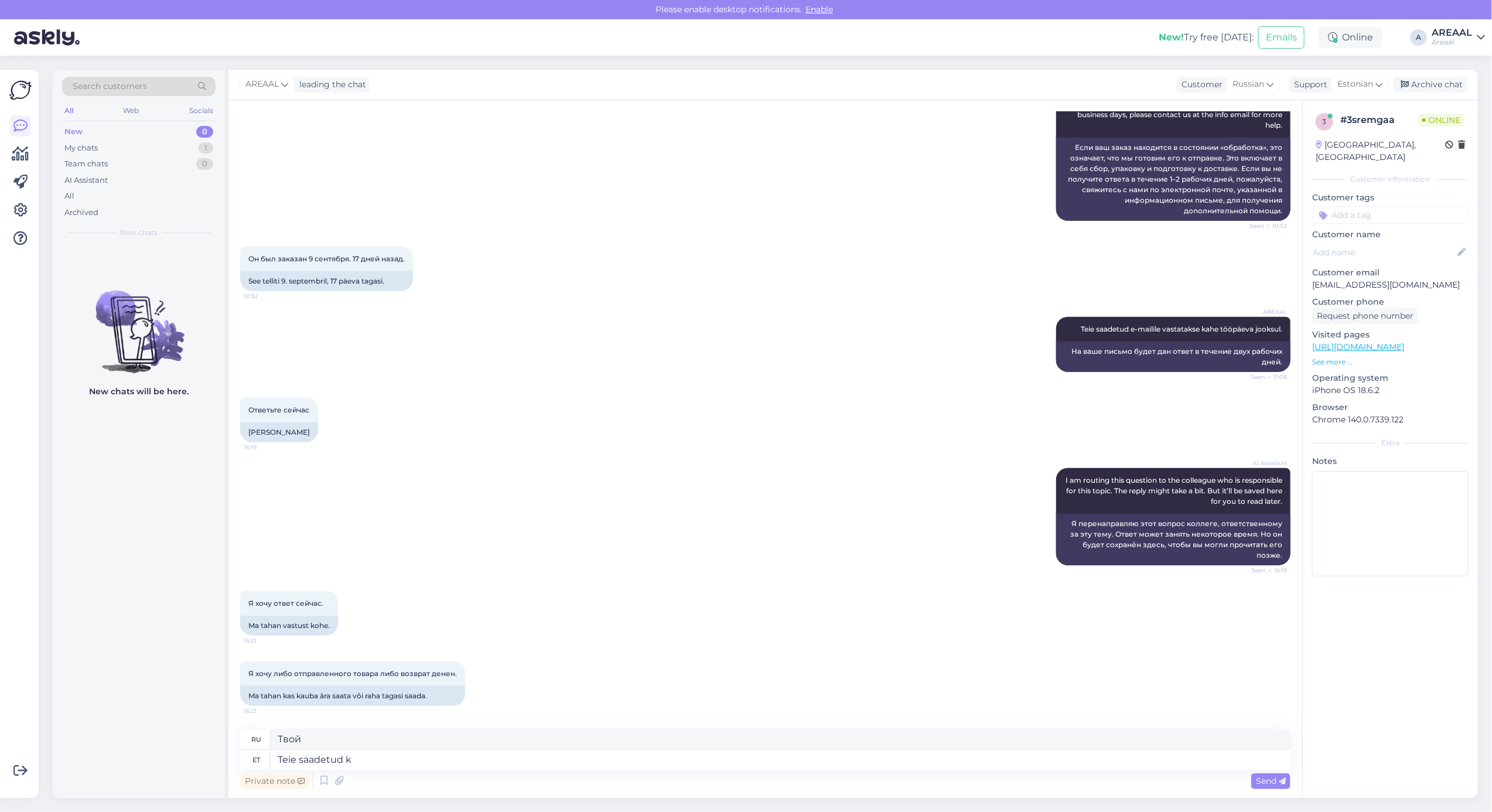
type textarea "Отправлено вами"
type textarea "Teie saadetud kirjale v"
type textarea "На письмо, которое вы отправили"
type textarea "Teie saadetud kirjale vastatakse tar"
type textarea "На Ваше сообщение будет дан ответ."
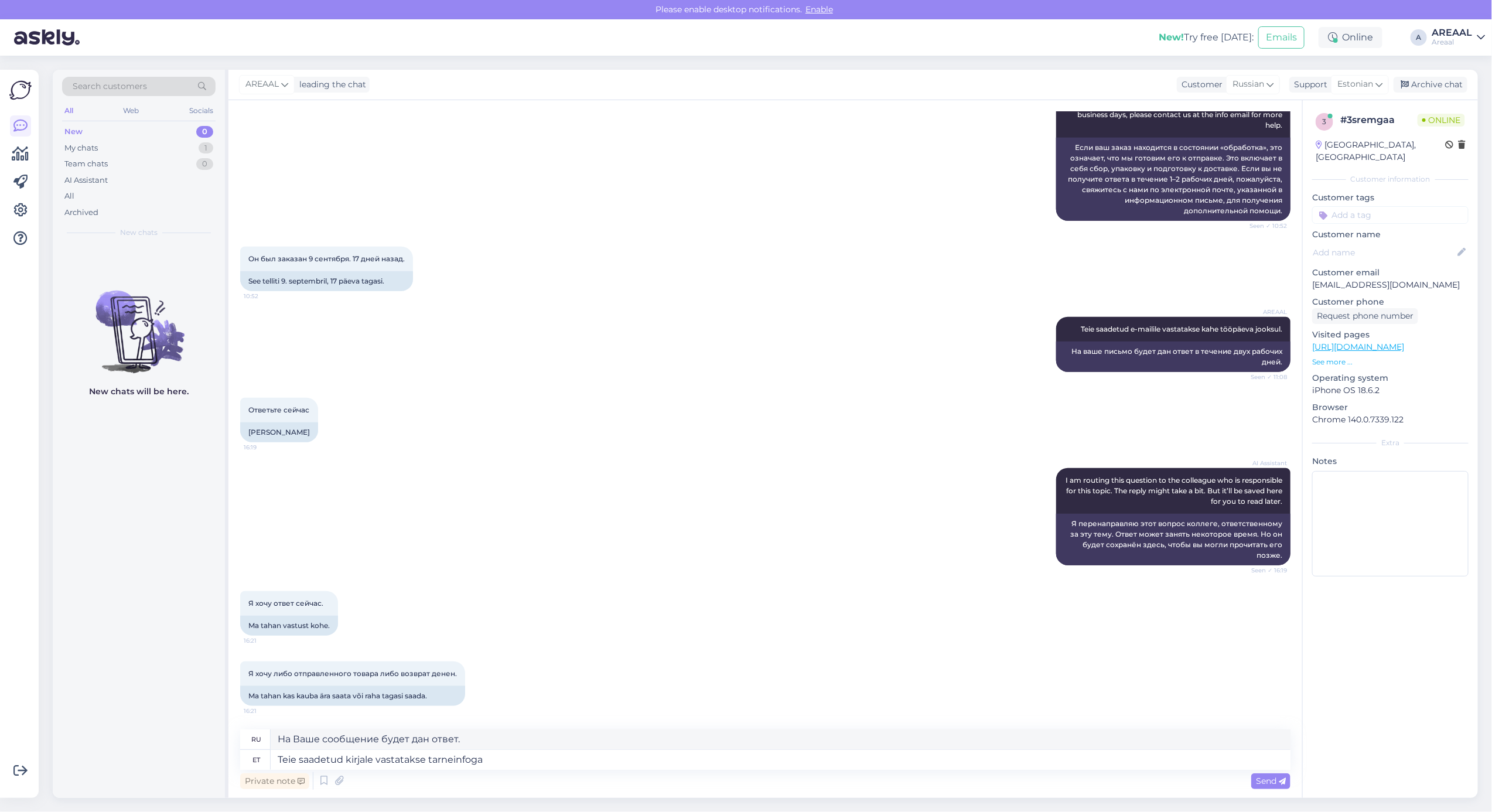
type textarea "Teie saadetud kirjale vastatakse tarneinfoga 2"
type textarea "На ваш адрес электронной почты будет отправлен ответ с информацией о доставке."
type textarea "Teie saadetud kirjale vastatakse tarneinfoga 2 töö"
type textarea "На ваш адрес электронной почты будет отправлен ответ с информацией о доставке 2"
type textarea "Teie saadetud kirjale vastatakse tarneinfoga 2 tööpäeva jooks"
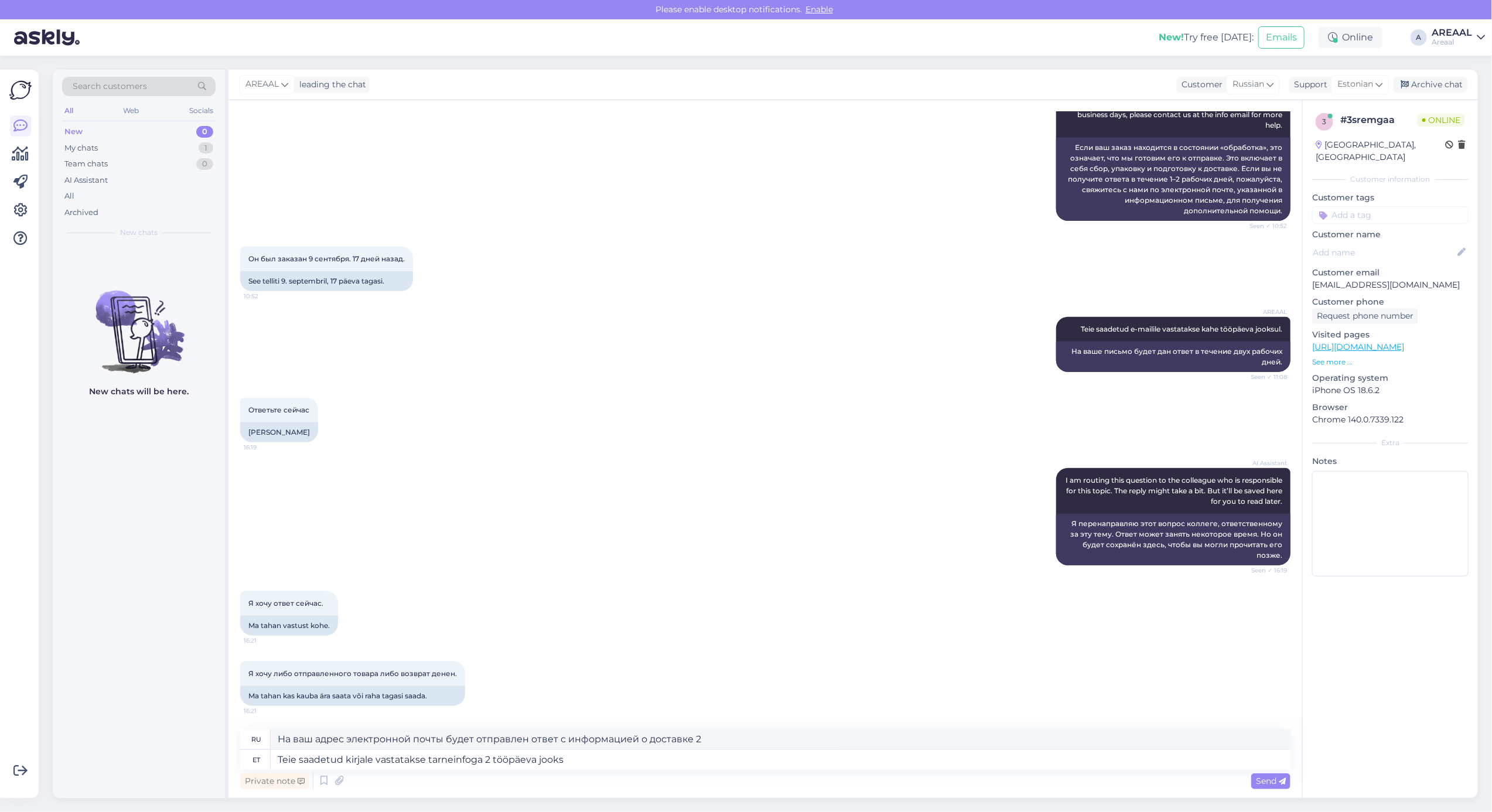
type textarea "На ваше электронное письмо будет отправлен ответ с информацией о доставке в теч…"
type textarea "Teie saadetud kirjale vastatakse tarneinfoga 2 tööpäeva jooksul."
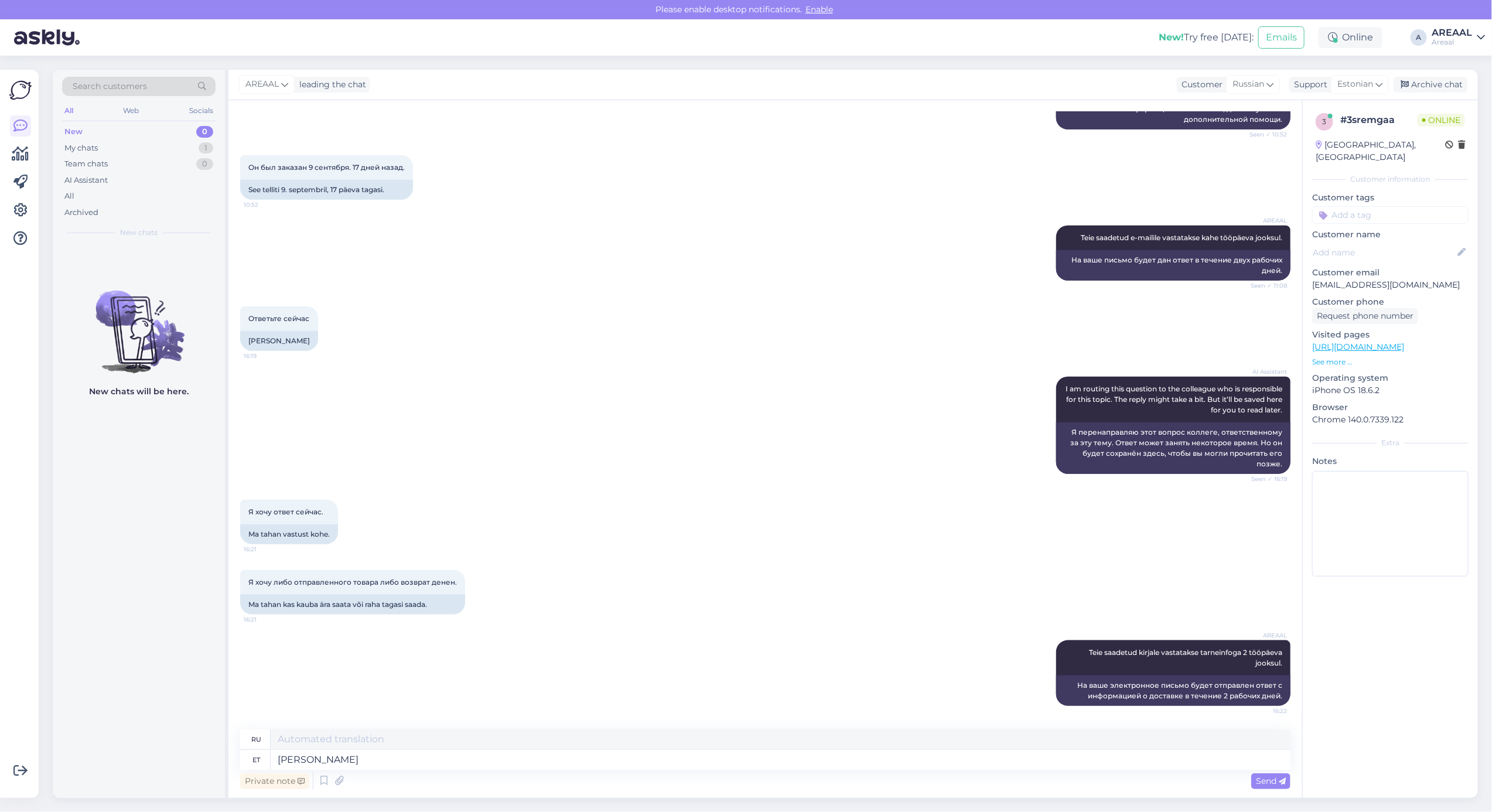
type textarea "Kui soov"
type textarea "Если"
type textarea "Kui soovite telli"
type textarea "Если ты хочешь"
type textarea "Kui soovite tellimuse tühi"
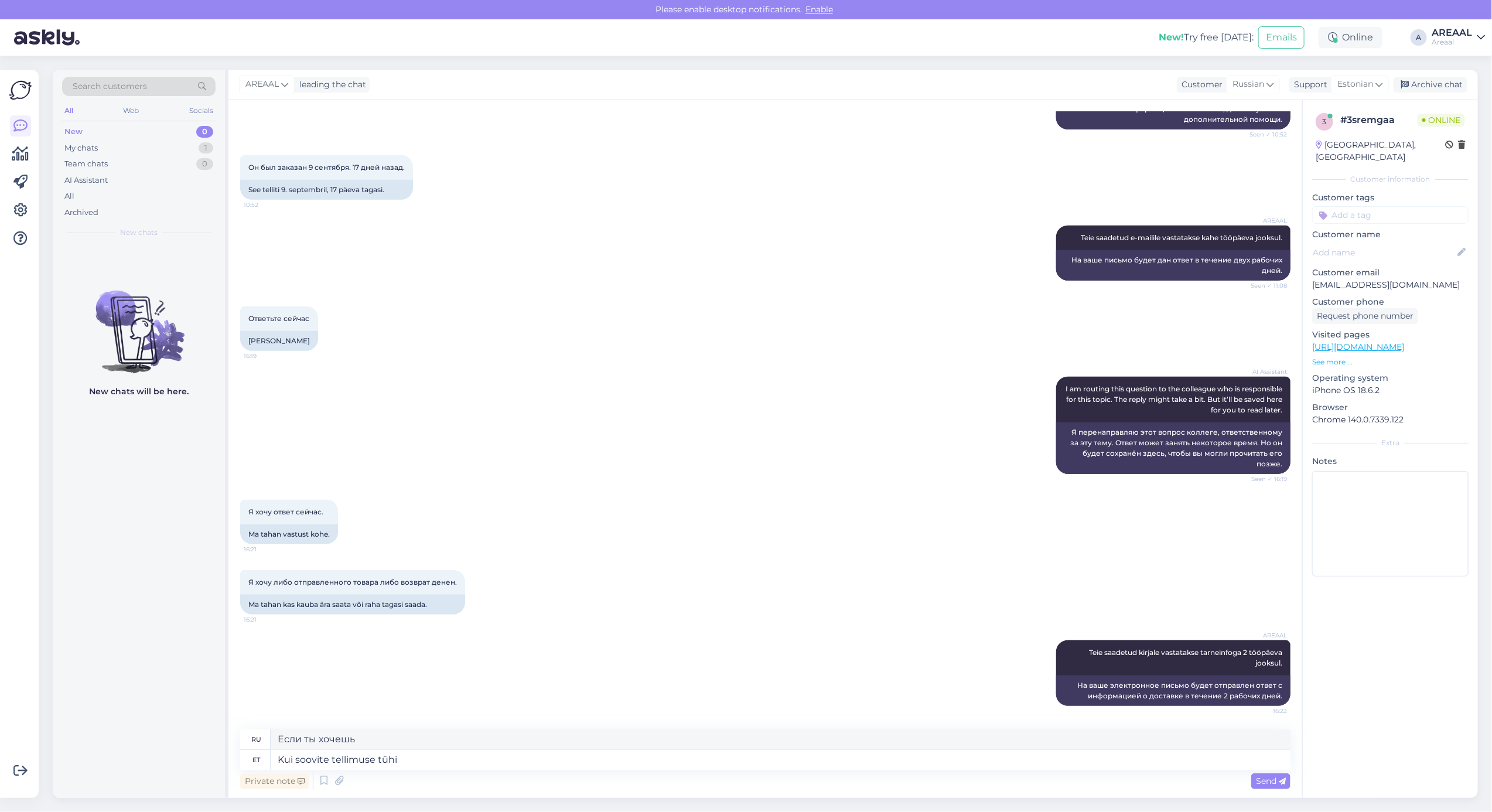
type textarea "Если вы хотите заказать"
type textarea "Kui soovite tellimuse tühistad,"
type textarea "Если вы хотите отменить свой заказ,"
type textarea "Kui soovite tellimuse tühistada, siis sa"
type textarea "Если вы хотите отменить свой заказ, то"
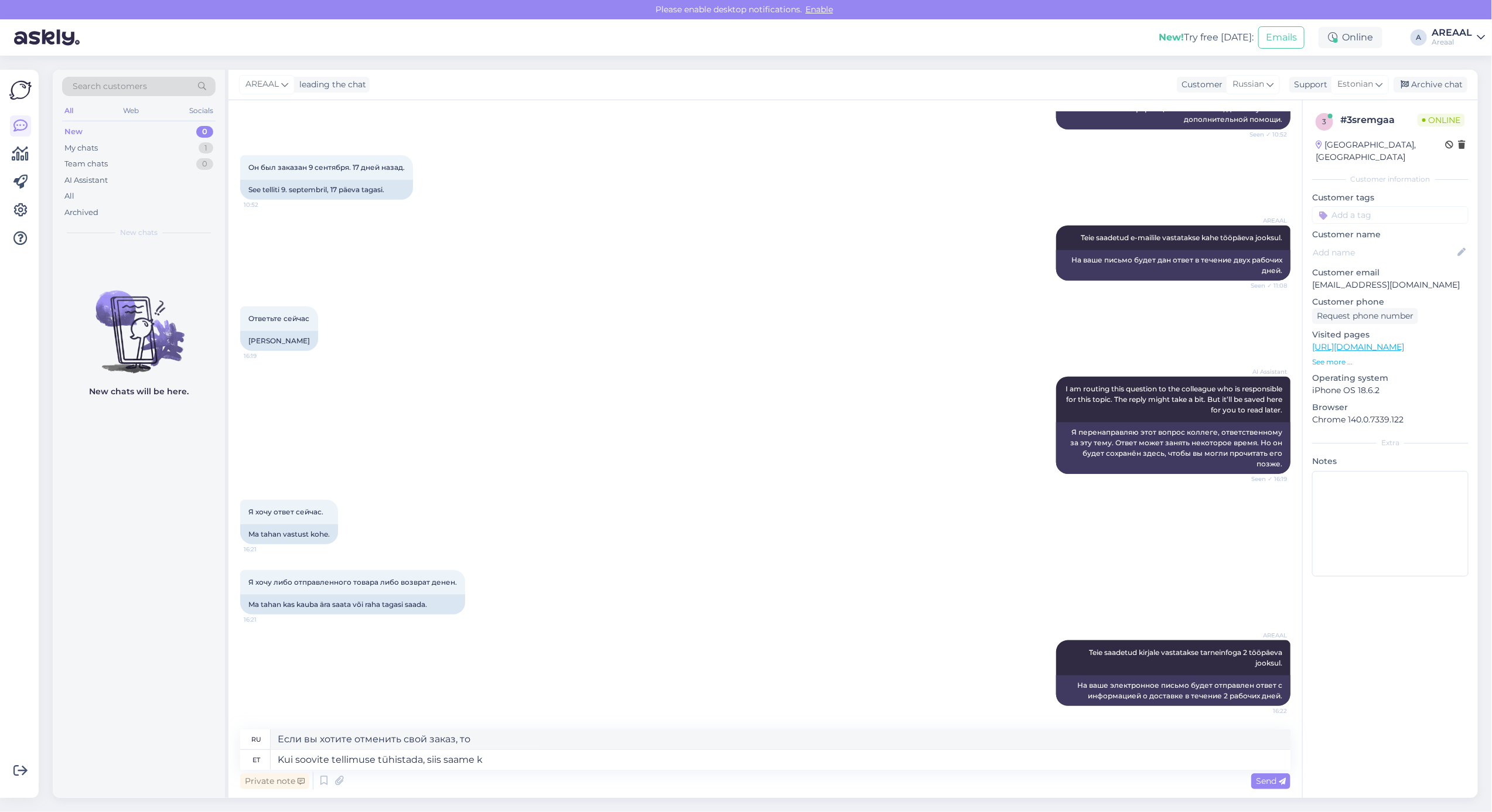
type textarea "Kui soovite tellimuse tühistada, siis saame ka"
type textarea "Если вы хотите отменить свой заказ, мы можем"
type textarea "Kui soovite tellimuse tühistada, siis saame ka tel"
type textarea "Если вы хотите отменить свой заказ, мы также можем"
type textarea "Kui soovite tellimuse tühistada, siis saame ka tellimuse"
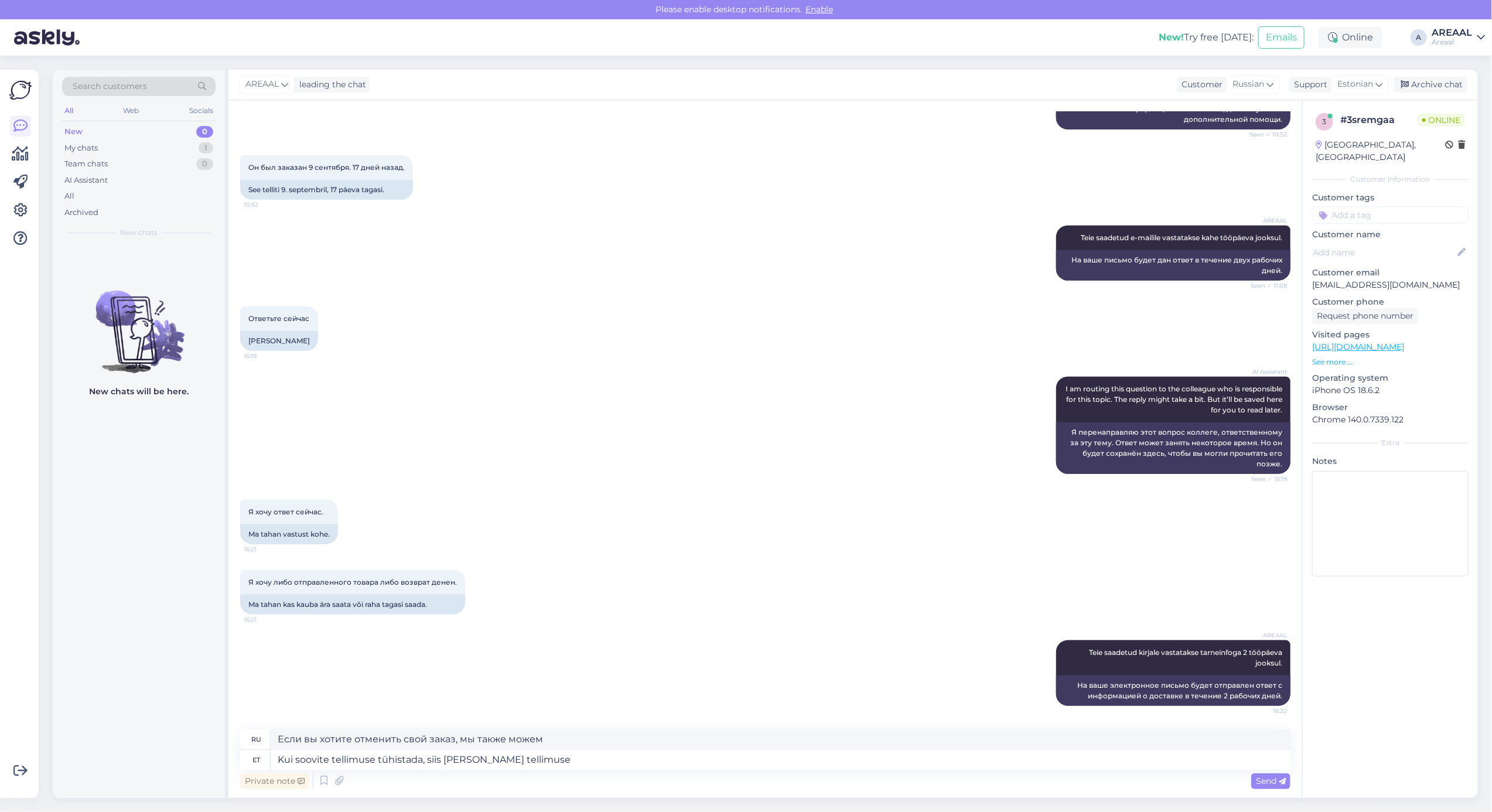
type textarea "Если вы хотите отменить заказ, мы также можем его отменить."
type textarea "Kui soovite tellimuse tühistada, siis saame ka tellimuse tühistada ni"
type textarea "Если вы хотите отменить заказ, мы тоже можем его отменить."
type textarea "Kui soovite tellimuse tühistada, siis saame ka tellimuse tühistada ning t"
type textarea "Если вы хотите отменить заказ, мы также можем отменить заказ и"
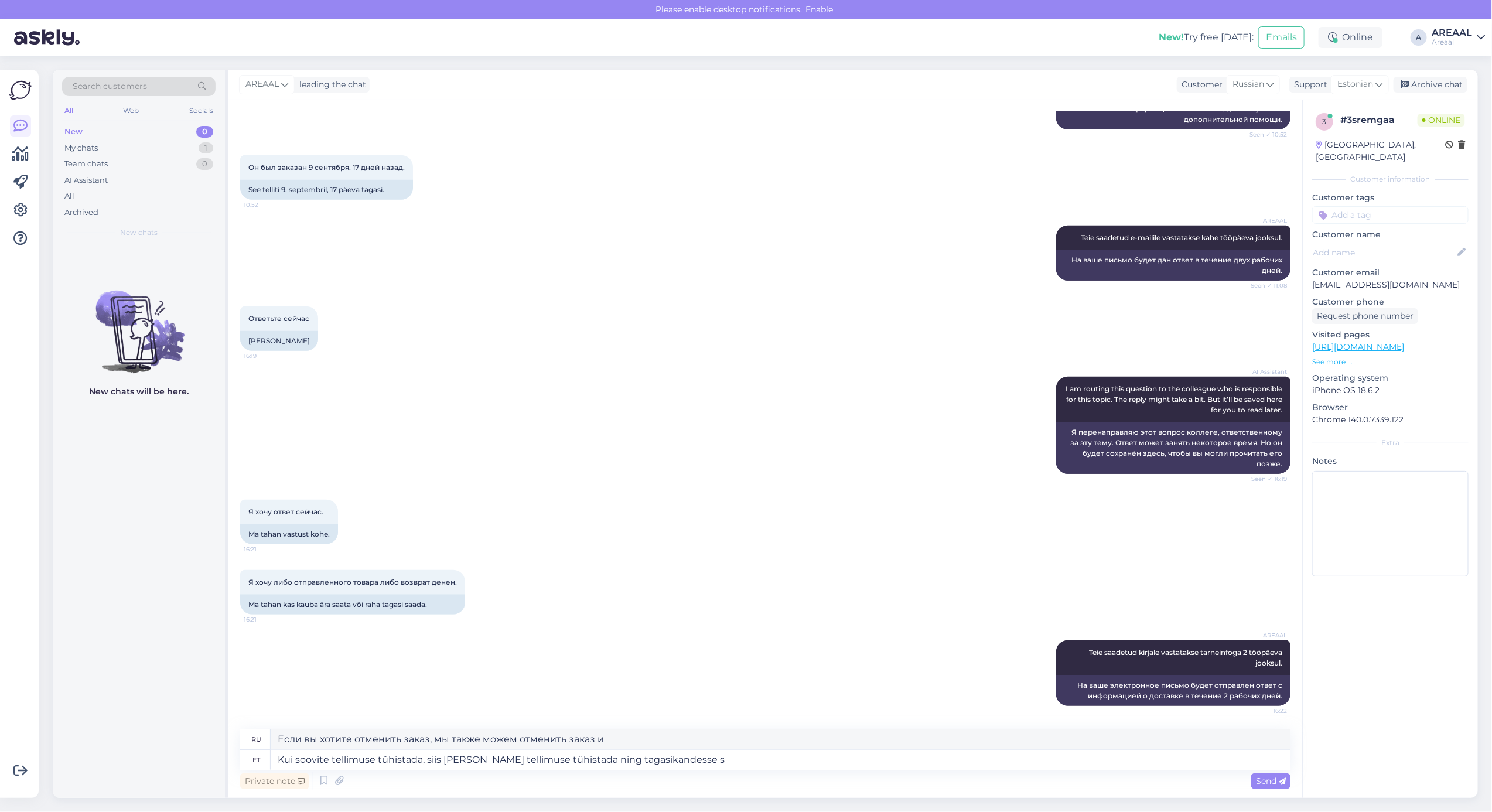
type textarea "Kui soovite tellimuse tühistada, siis saame ka tellimuse tühistada ning tagasik…"
type textarea "Если вы хотите отменить заказ, мы также можем отменить заказ и оформить возврат…"
type textarea "Kui soovite tellimuse tühistada, siis saame ka tellimuse tühistada ning tagasik…"
type textarea "Если вы хотите отменить заказ, мы также можем отменить заказ и вернуть его."
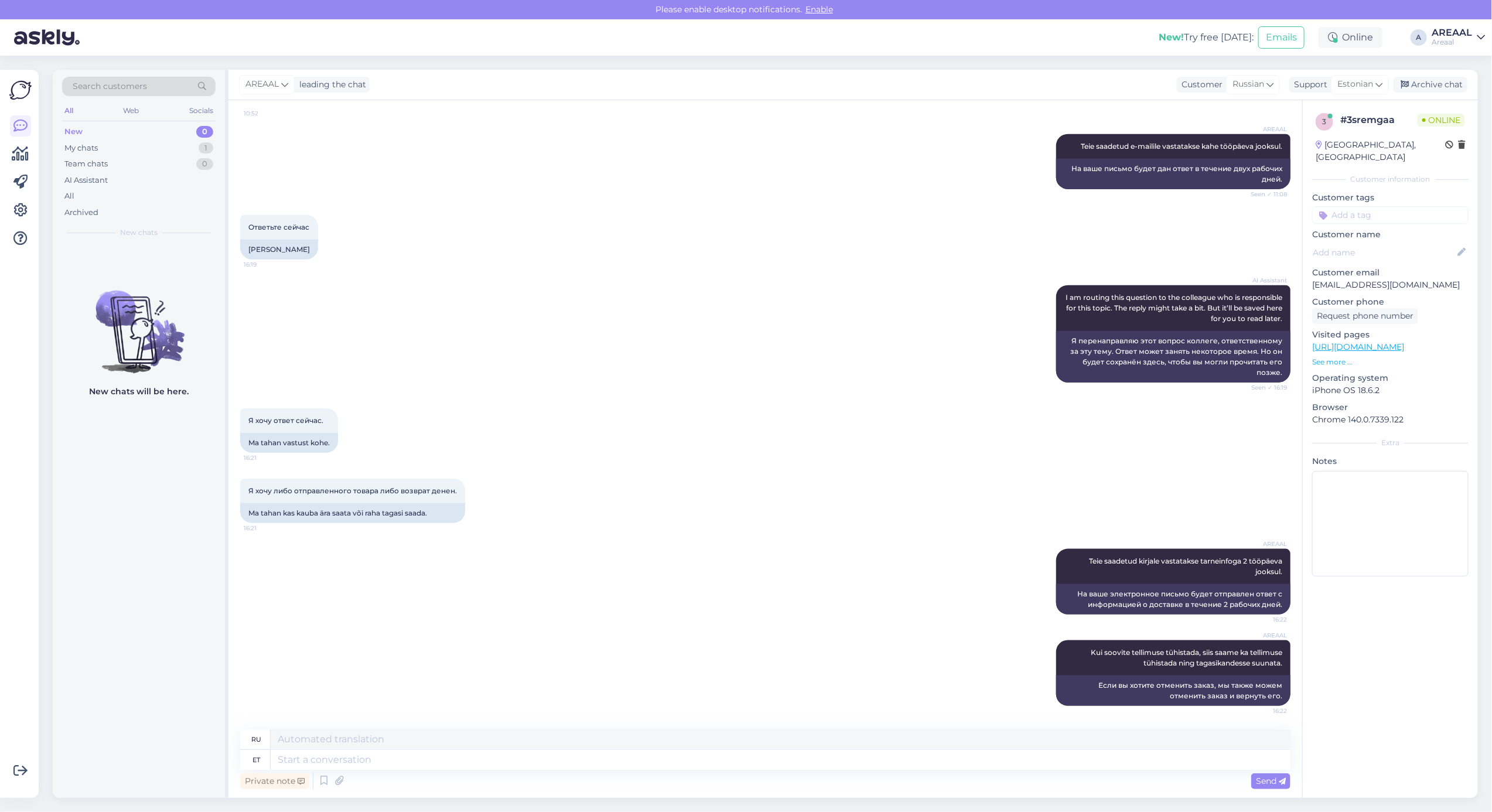
click at [828, 371] on div "AI Assistant I am routing this question to the colleague who is responsible for…" at bounding box center [765, 334] width 1050 height 123
drag, startPoint x: 824, startPoint y: 391, endPoint x: 826, endPoint y: 405, distance: 14.1
click at [826, 402] on div "Chat started Sep 26 2025 Здравствуйте, 9:55 Tere, AI Assistant Hello, how can w…" at bounding box center [771, 415] width 1061 height 607
click at [826, 408] on div "Я хочу ответ сейчас. 16:21 Ma tahan vastust kohe." at bounding box center [765, 431] width 1050 height 70
click at [589, 493] on div "Я хочу либо отправленного товара либо возврат денен. 16:21 Ma tahan kas kauba ä…" at bounding box center [765, 501] width 1050 height 70
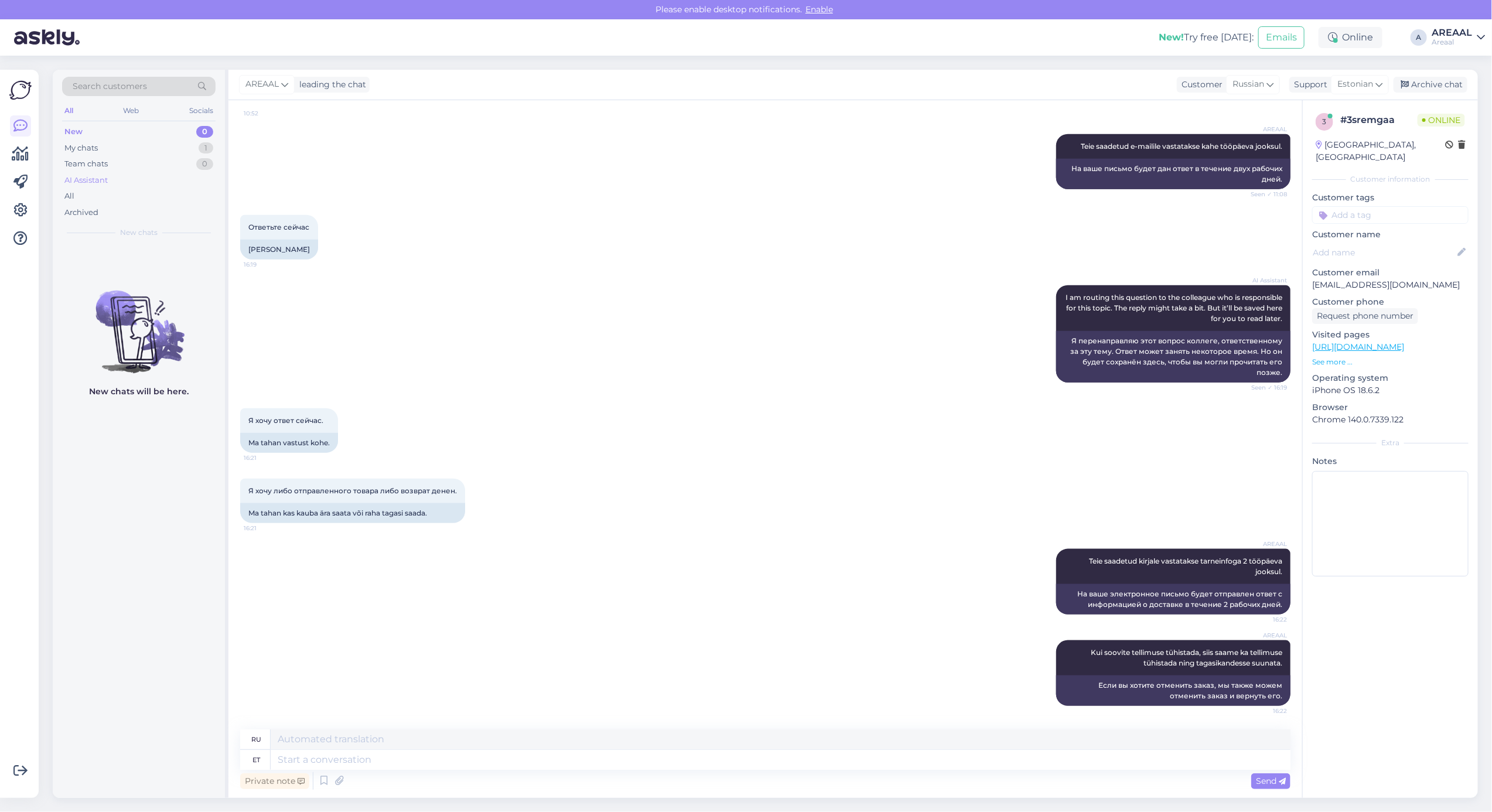
click at [156, 185] on div "AI Assistant" at bounding box center [139, 181] width 154 height 16
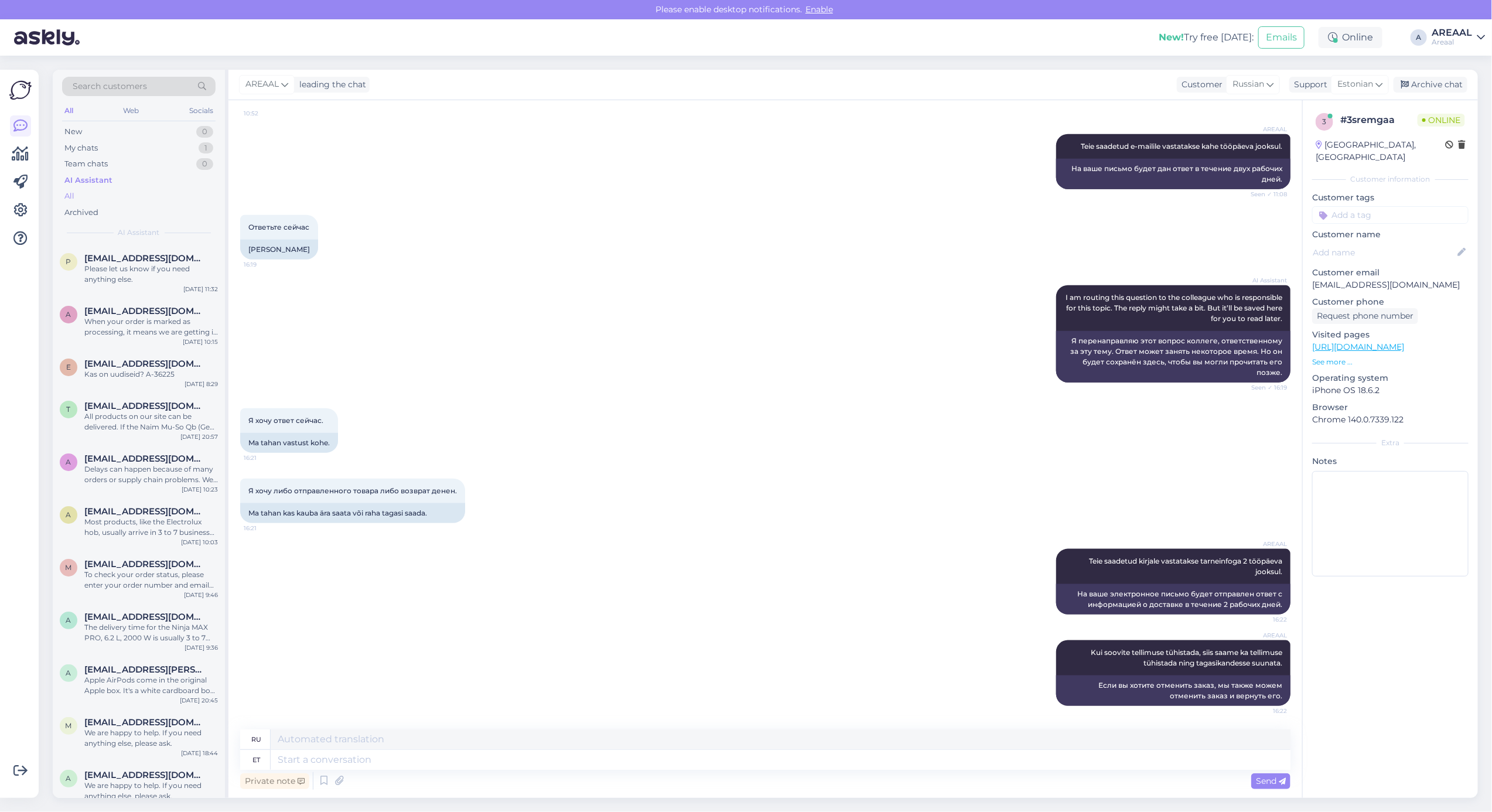
click at [148, 197] on div "All" at bounding box center [139, 196] width 154 height 16
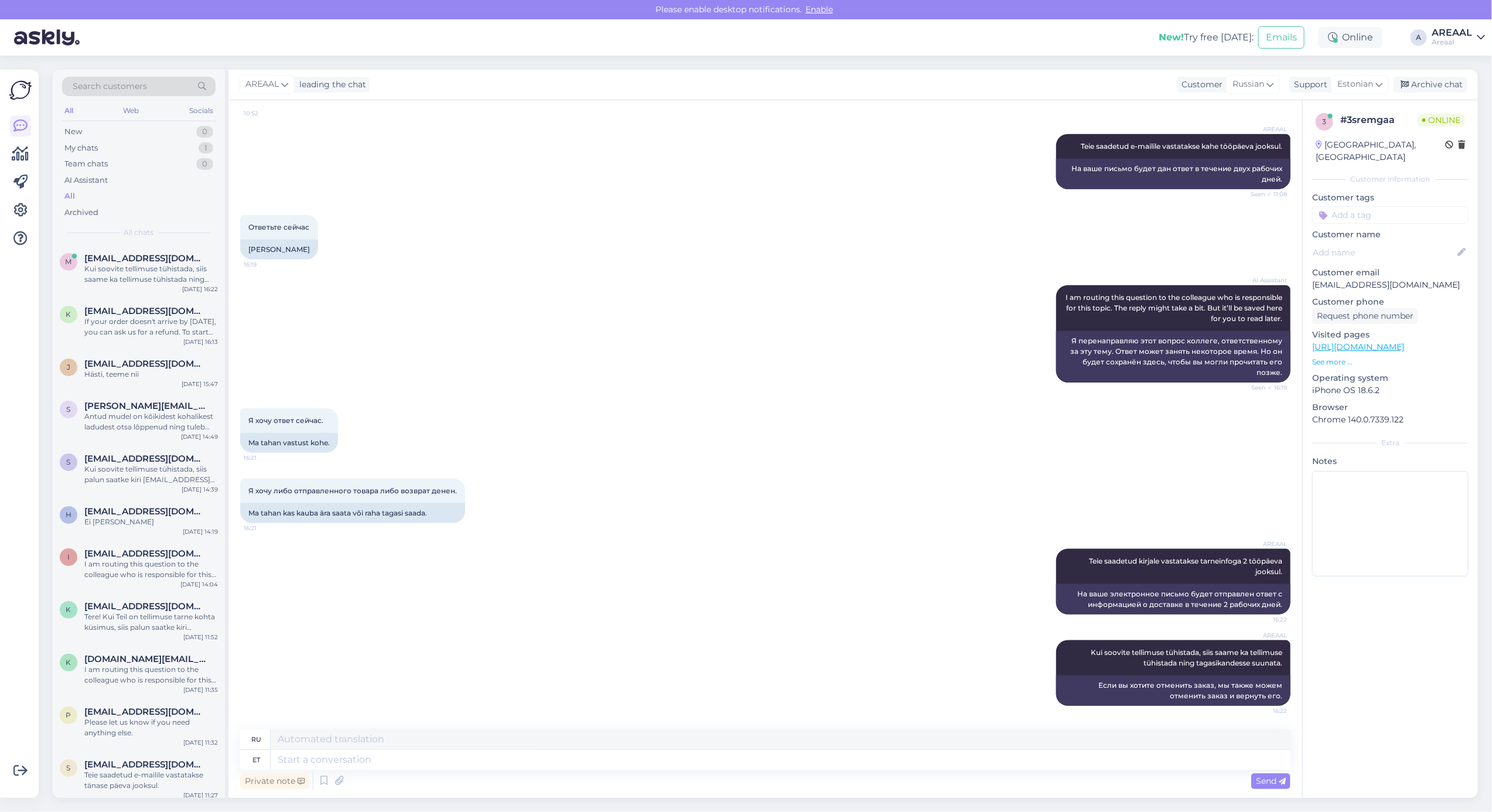
click at [460, 346] on div "AI Assistant I am routing this question to the colleague who is responsible for…" at bounding box center [765, 334] width 1050 height 123
click at [1440, 704] on div "3 # 3sremgaa Online Estonia, Tallinn Customer information Customer tags Custome…" at bounding box center [1390, 449] width 176 height 698
click at [1439, 700] on div "3 # 3sremgaa Online Estonia, Tallinn Customer information Customer tags Custome…" at bounding box center [1390, 449] width 176 height 698
click at [1437, 696] on div "3 # 3sremgaa Online Estonia, Tallinn Customer information Customer tags Custome…" at bounding box center [1390, 449] width 176 height 698
click at [181, 144] on div "My chats 1" at bounding box center [139, 148] width 154 height 16
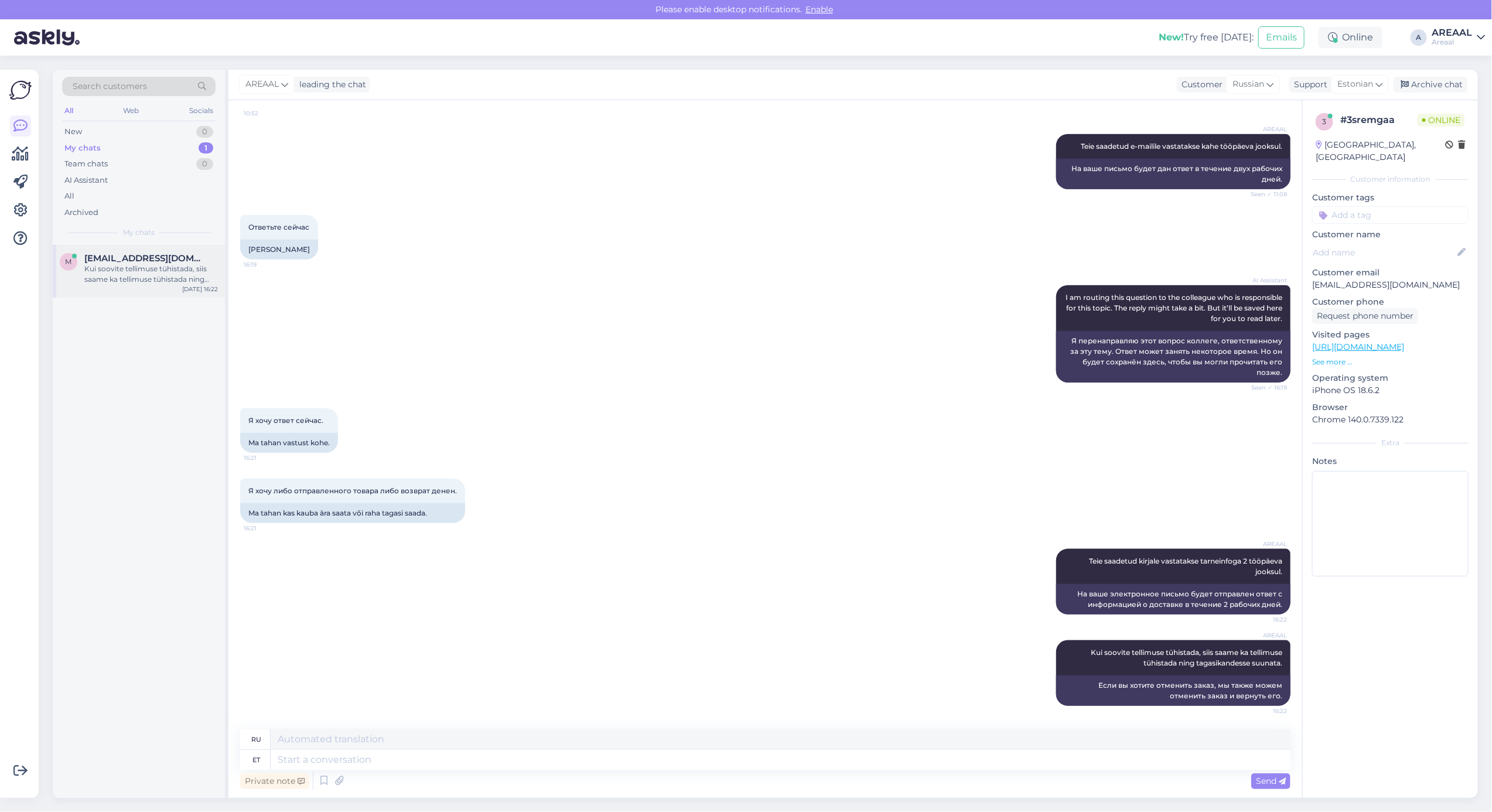
click at [174, 271] on div "Kui soovite tellimuse tühistada, siis saame ka tellimuse tühistada ning tagasik…" at bounding box center [151, 274] width 134 height 21
click at [139, 189] on div "All" at bounding box center [139, 196] width 154 height 16
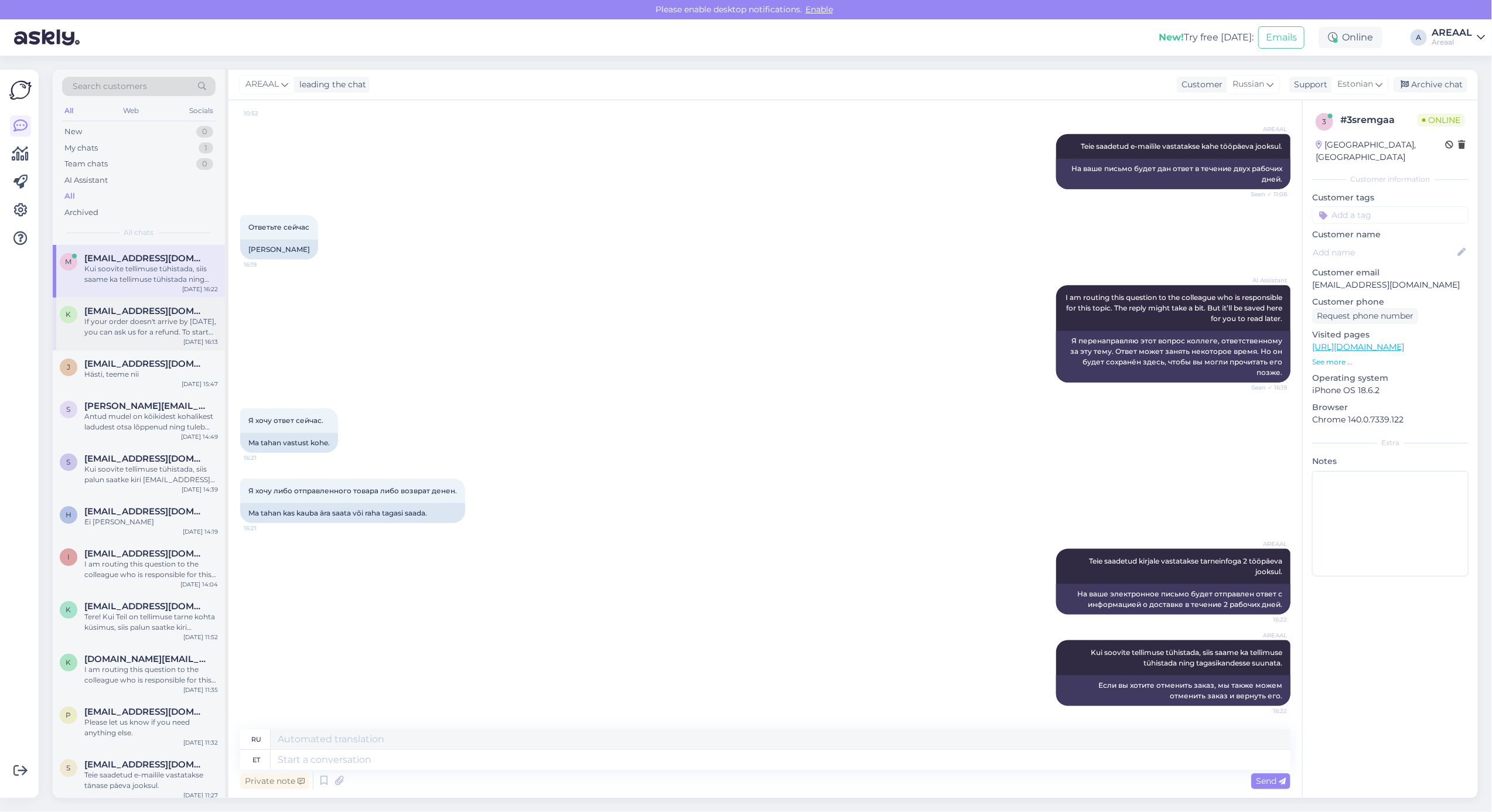
click at [162, 349] on div "k kaismartin1@gmail.com If your order doesn't arrive by tomorrow, you can ask u…" at bounding box center [139, 324] width 172 height 53
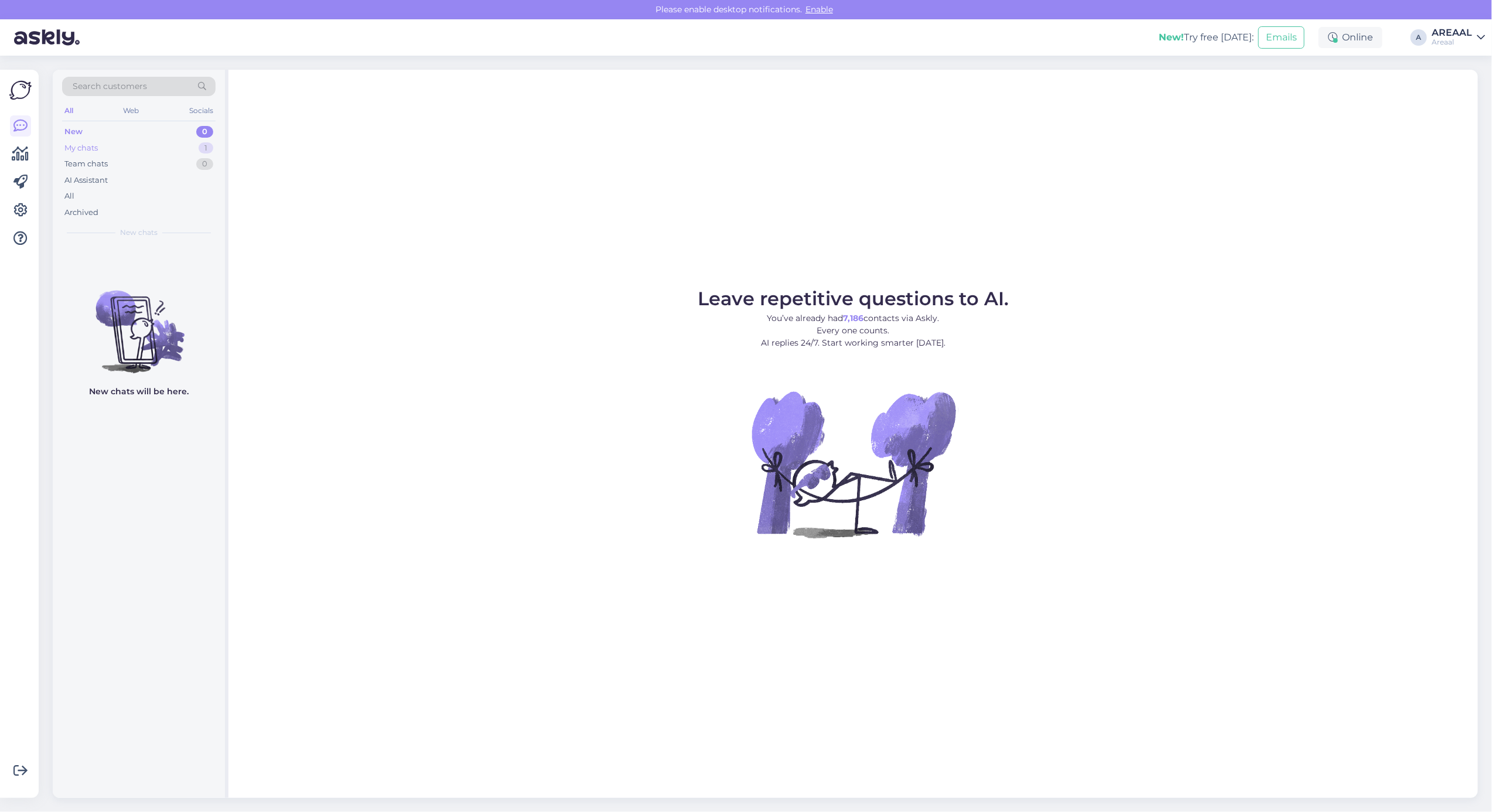
click at [173, 154] on div "My chats 1" at bounding box center [139, 148] width 154 height 16
click at [191, 267] on div "Kui soovite tellimuse tühistada, siis saame ka tellimuse tühistada ning tagasik…" at bounding box center [151, 274] width 134 height 21
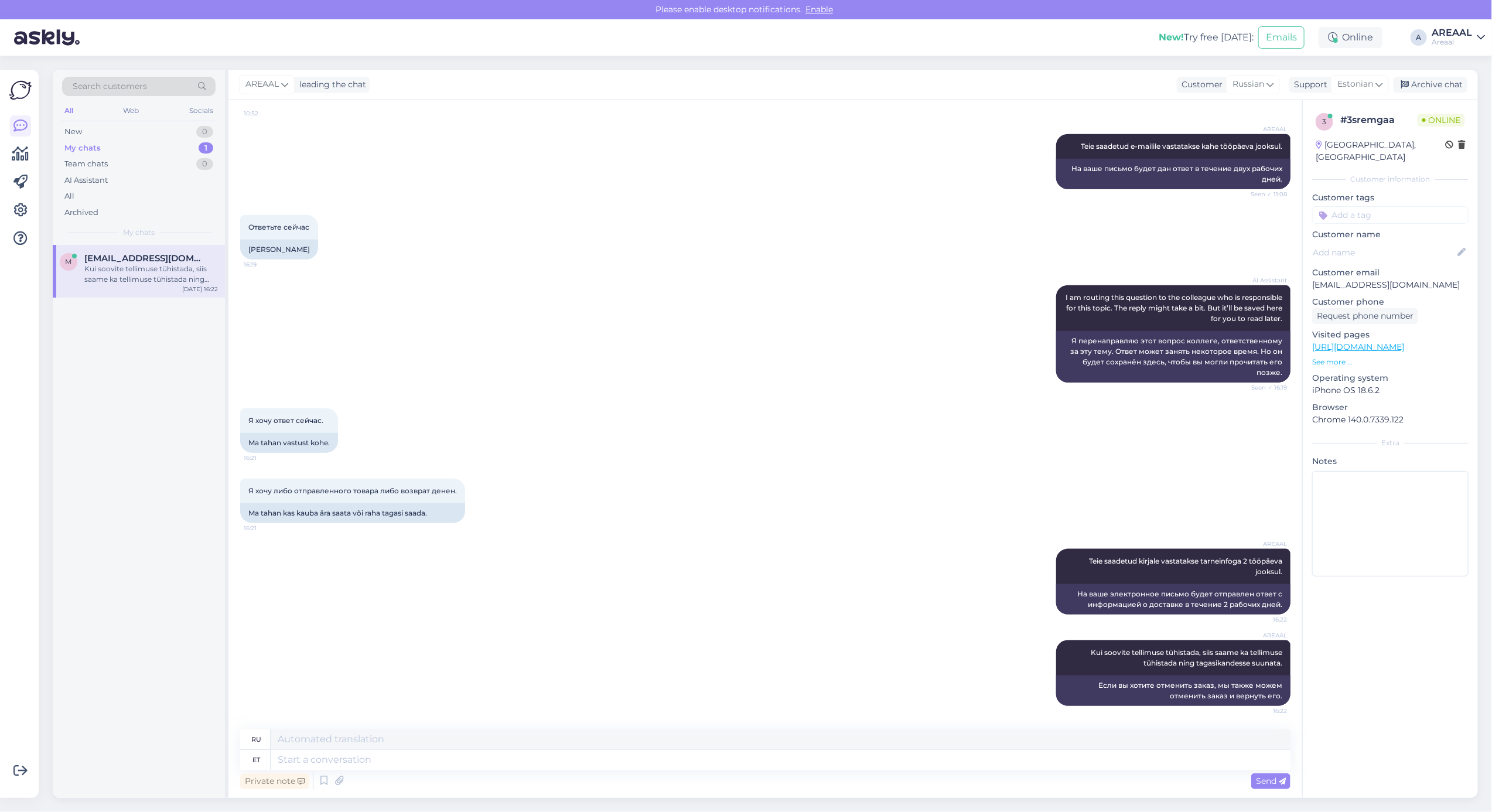
scroll to position [794, 0]
click at [713, 359] on div "AI Assistant I am routing this question to the colleague who is responsible for…" at bounding box center [765, 334] width 1050 height 123
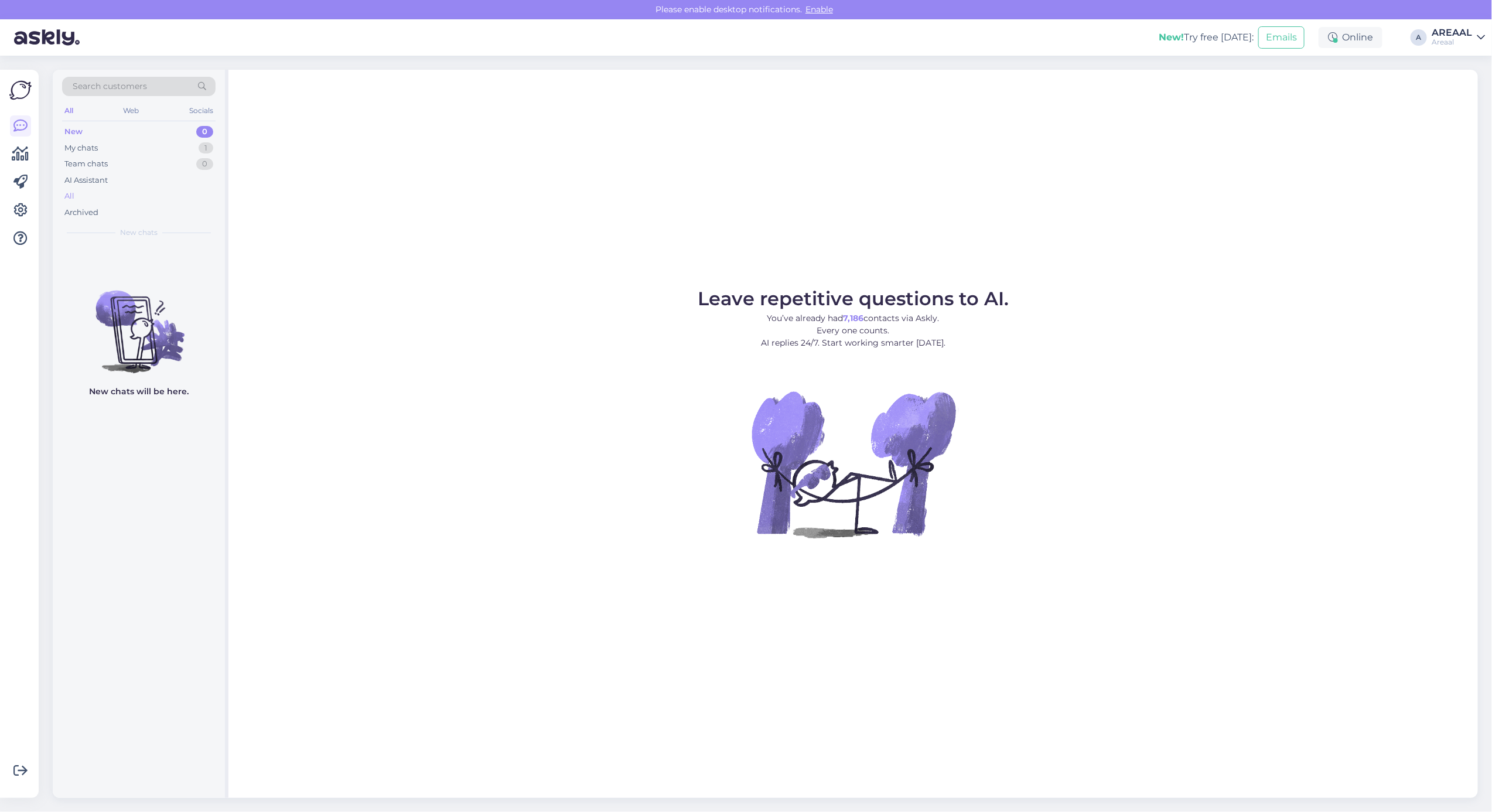
click at [160, 197] on div "All" at bounding box center [139, 196] width 154 height 16
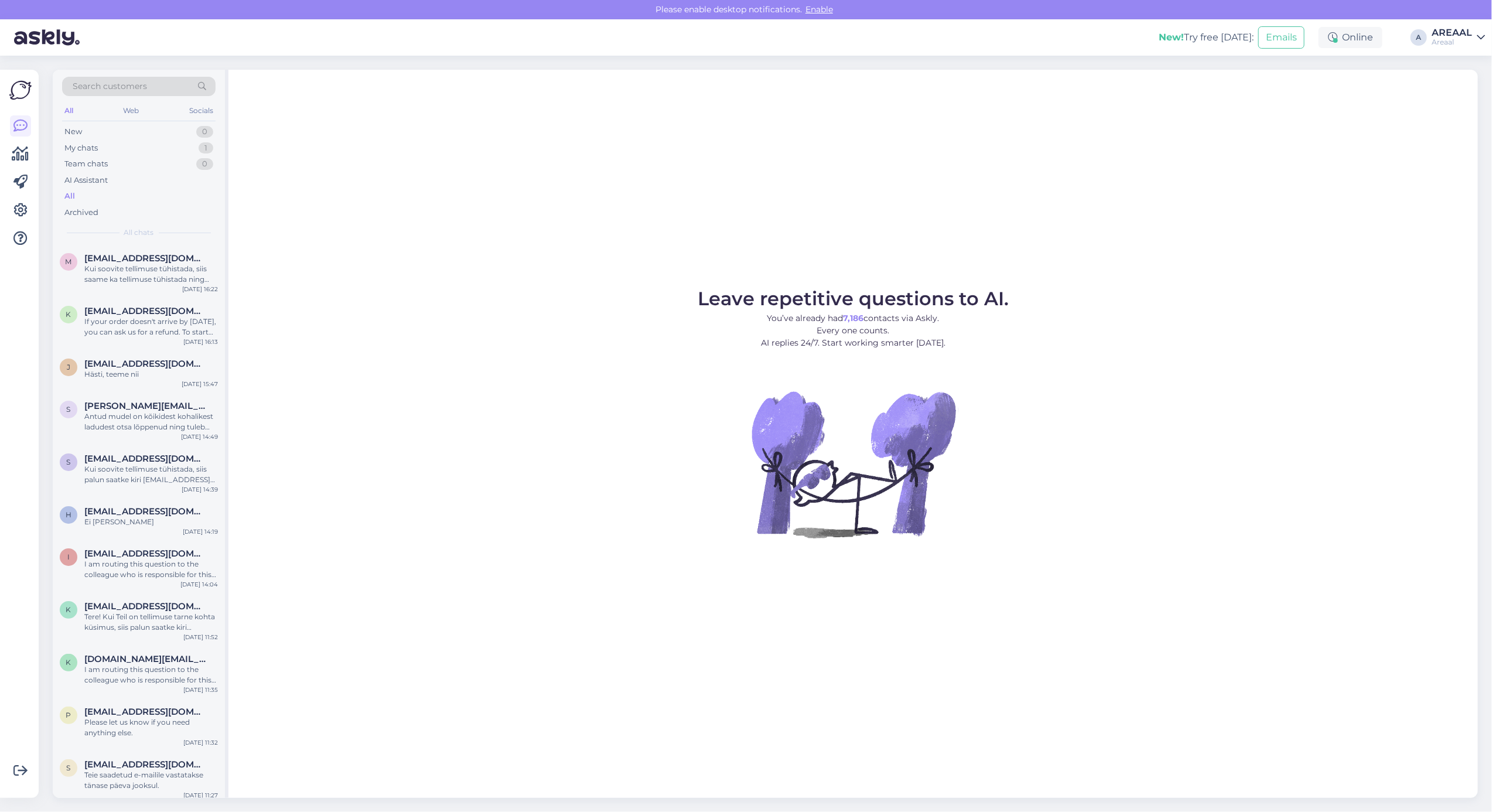
click at [939, 211] on div "Leave repetitive questions to AI. You’ve already had 7,186 contacts via Askly. …" at bounding box center [853, 433] width 1250 height 728
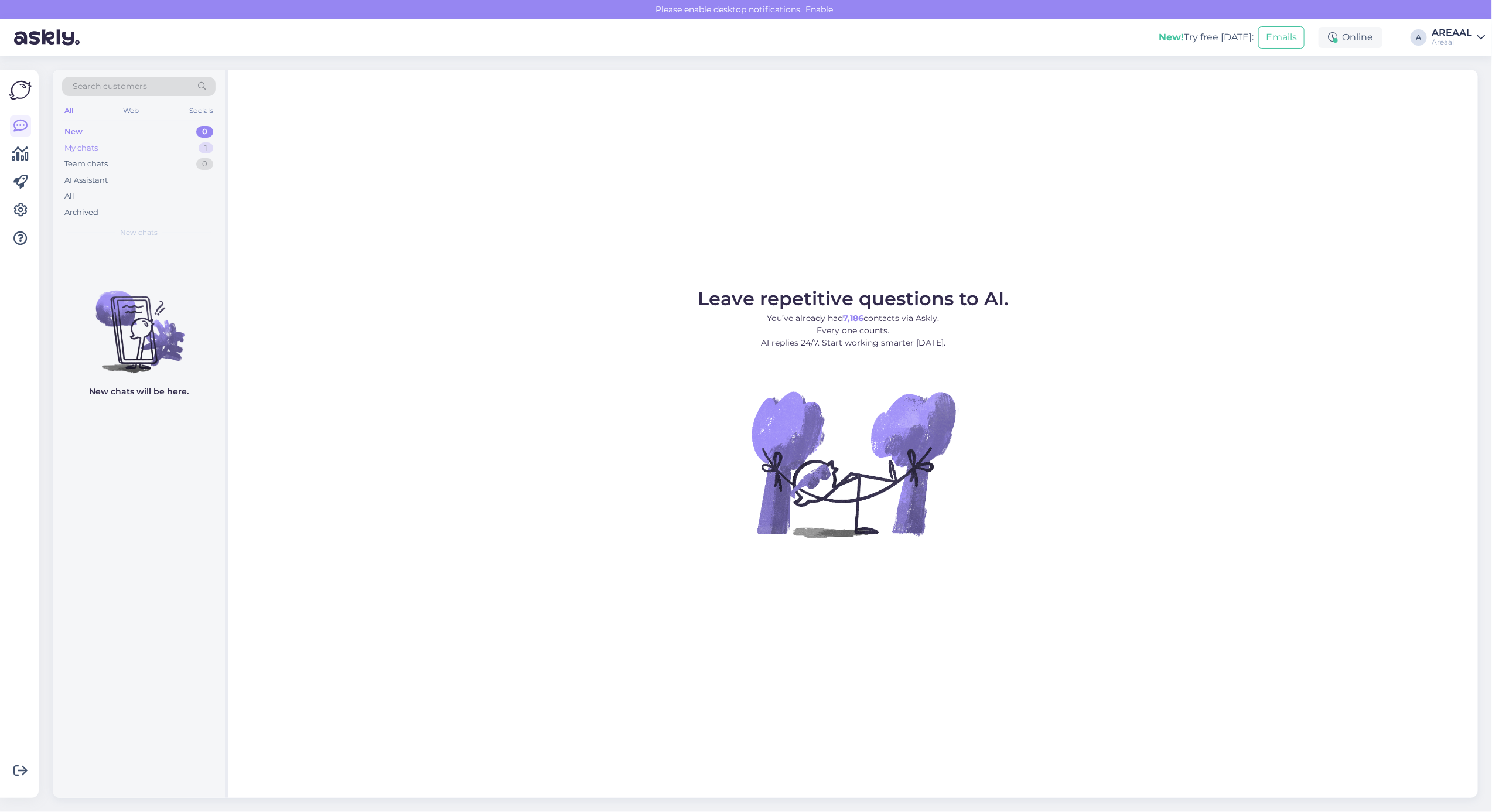
click at [193, 147] on div "My chats 1" at bounding box center [139, 148] width 154 height 16
click at [149, 200] on div "All" at bounding box center [139, 196] width 154 height 16
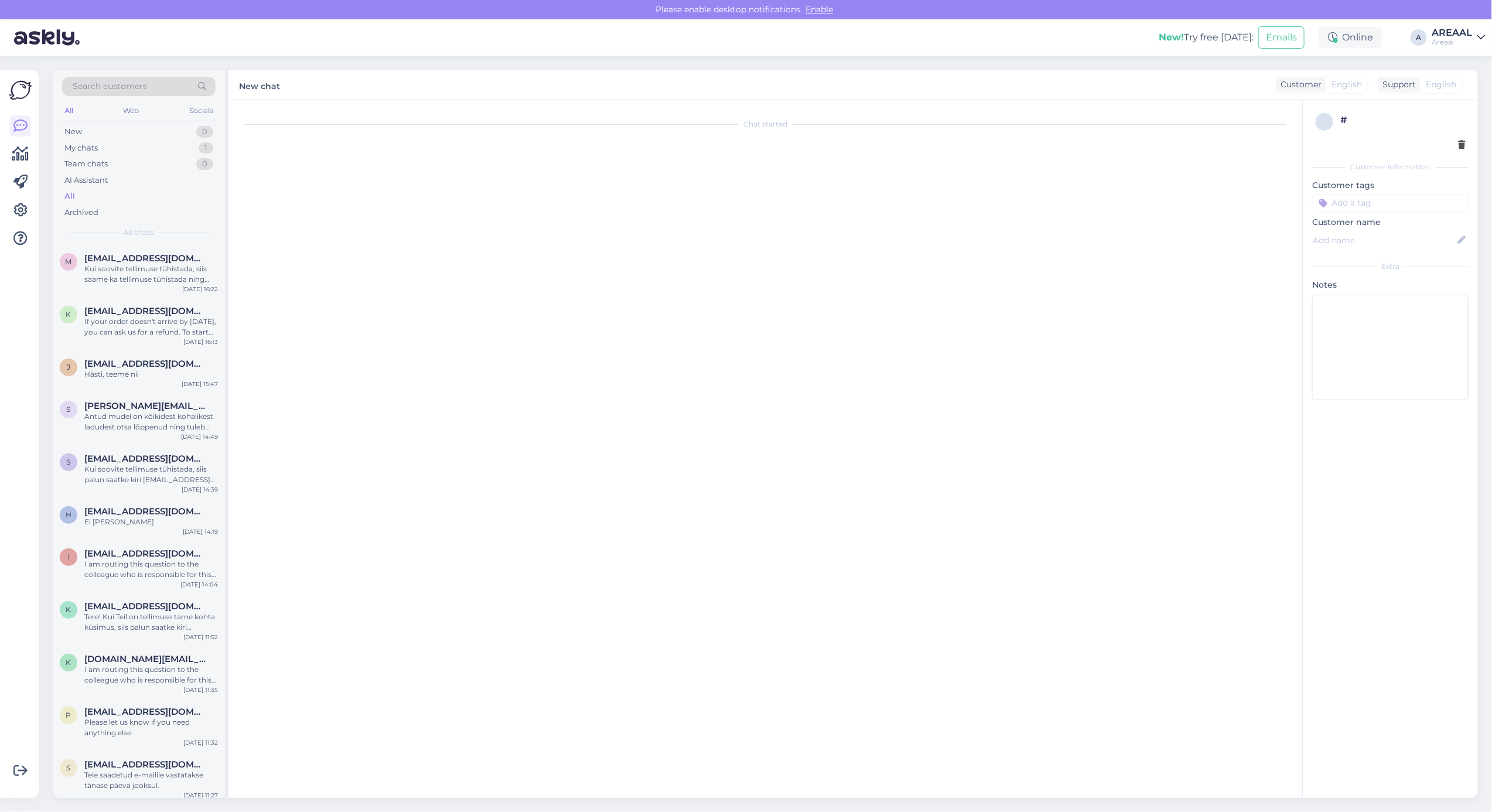
scroll to position [794, 0]
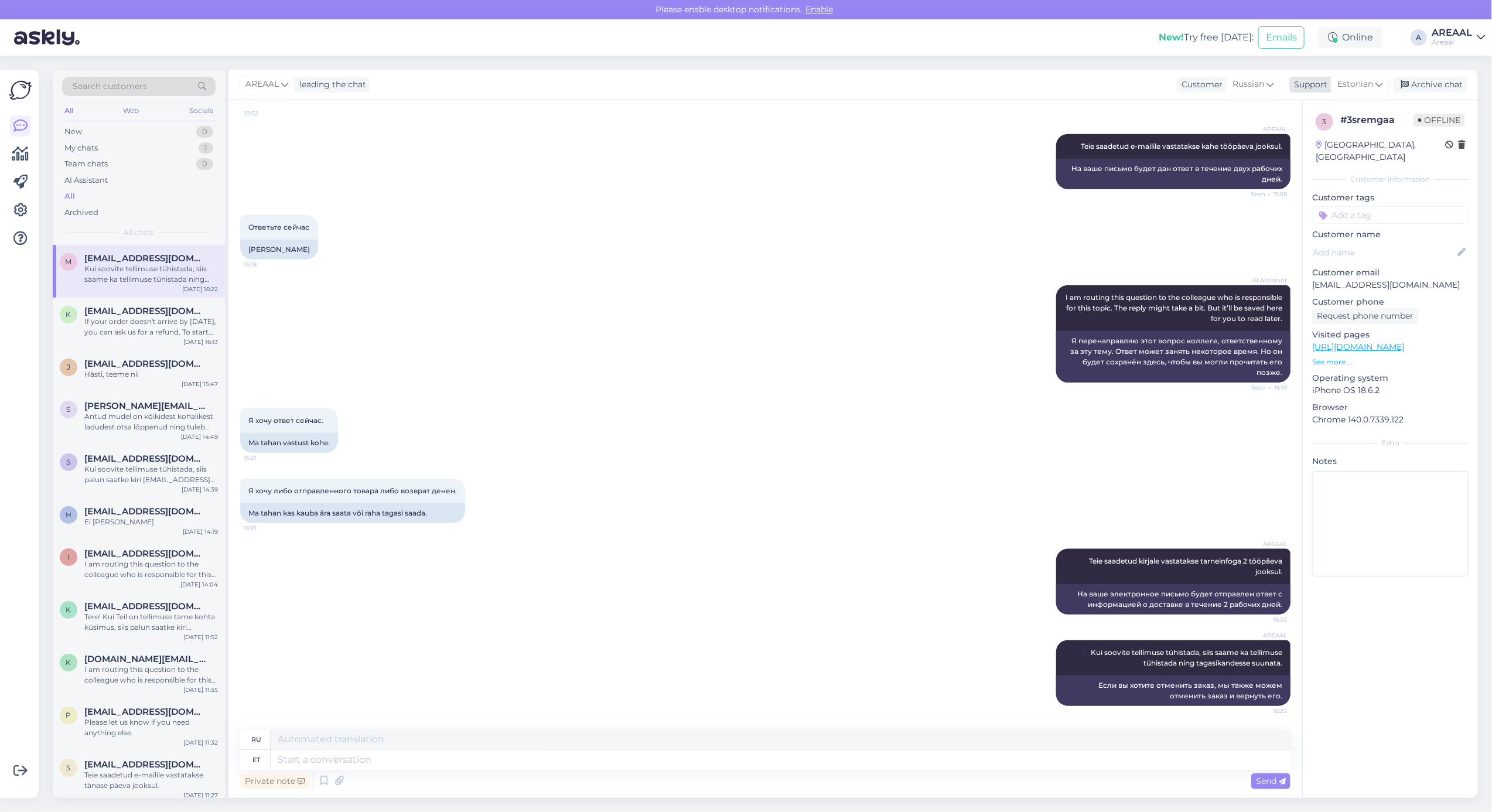
click at [1442, 86] on div "Archive chat" at bounding box center [1431, 84] width 74 height 16
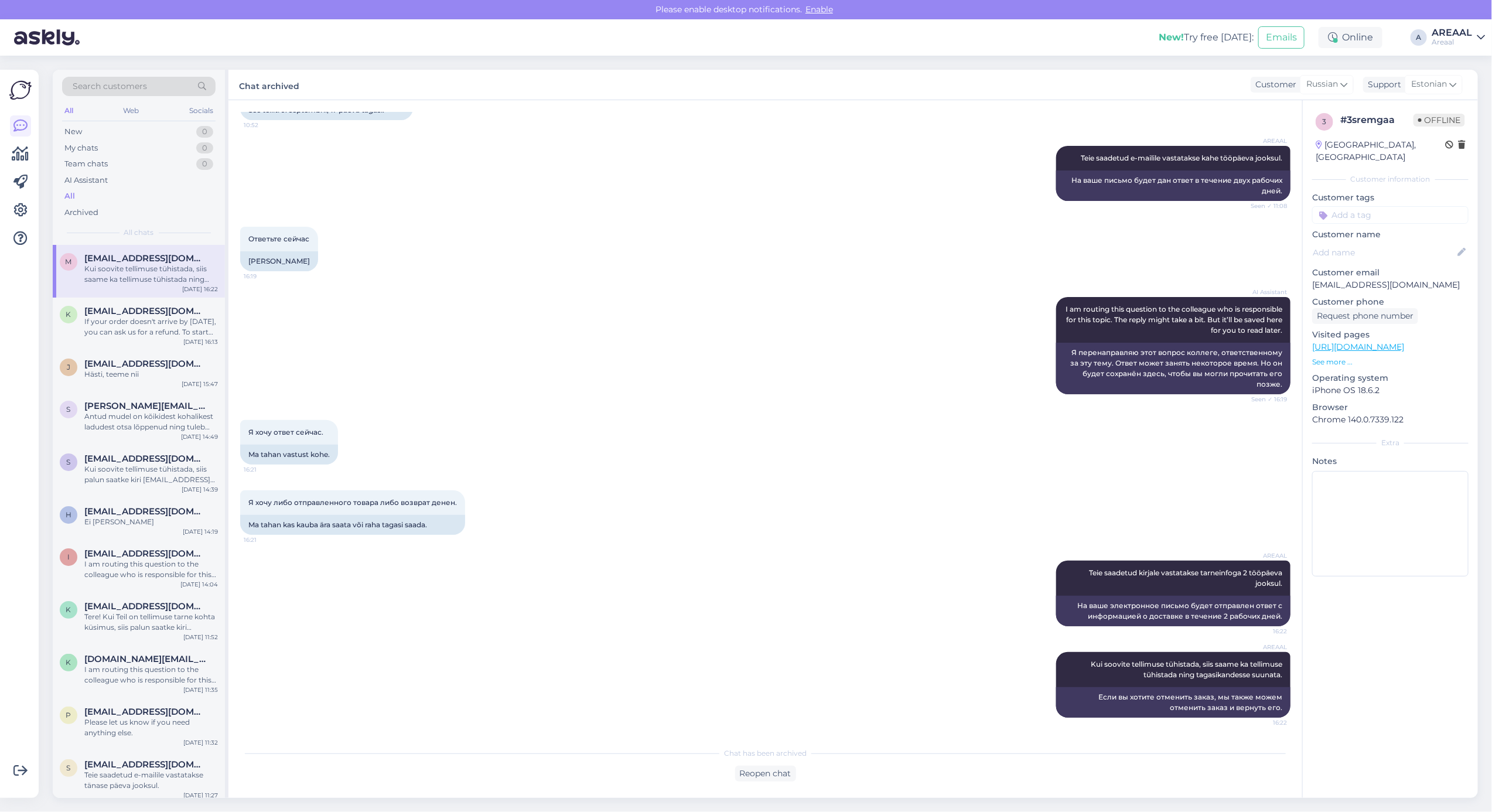
click at [610, 352] on div "AI Assistant I am routing this question to the colleague who is responsible for…" at bounding box center [765, 345] width 1050 height 123
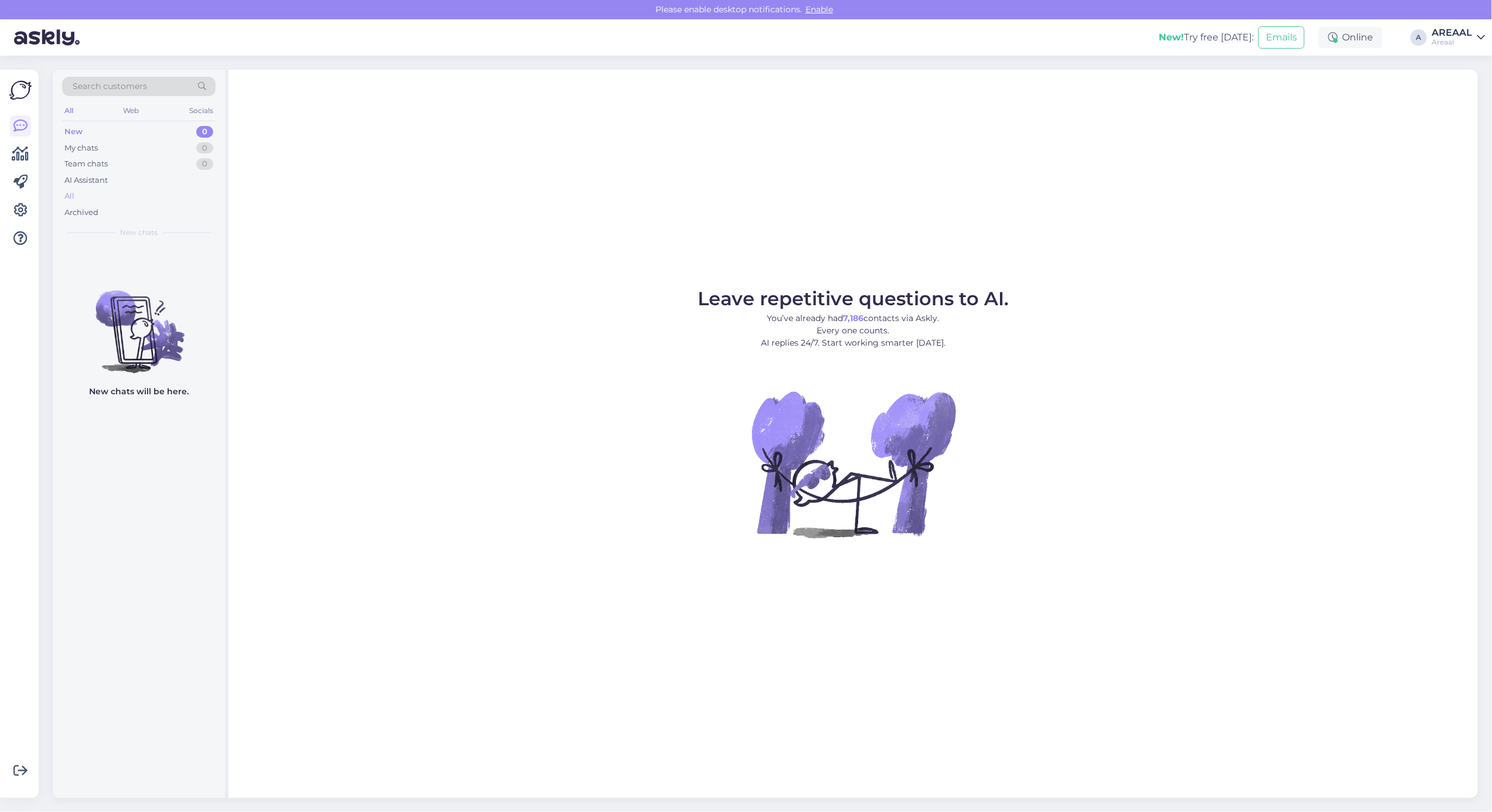
click at [166, 194] on div "All" at bounding box center [139, 196] width 154 height 16
click at [138, 193] on div "All" at bounding box center [139, 196] width 154 height 16
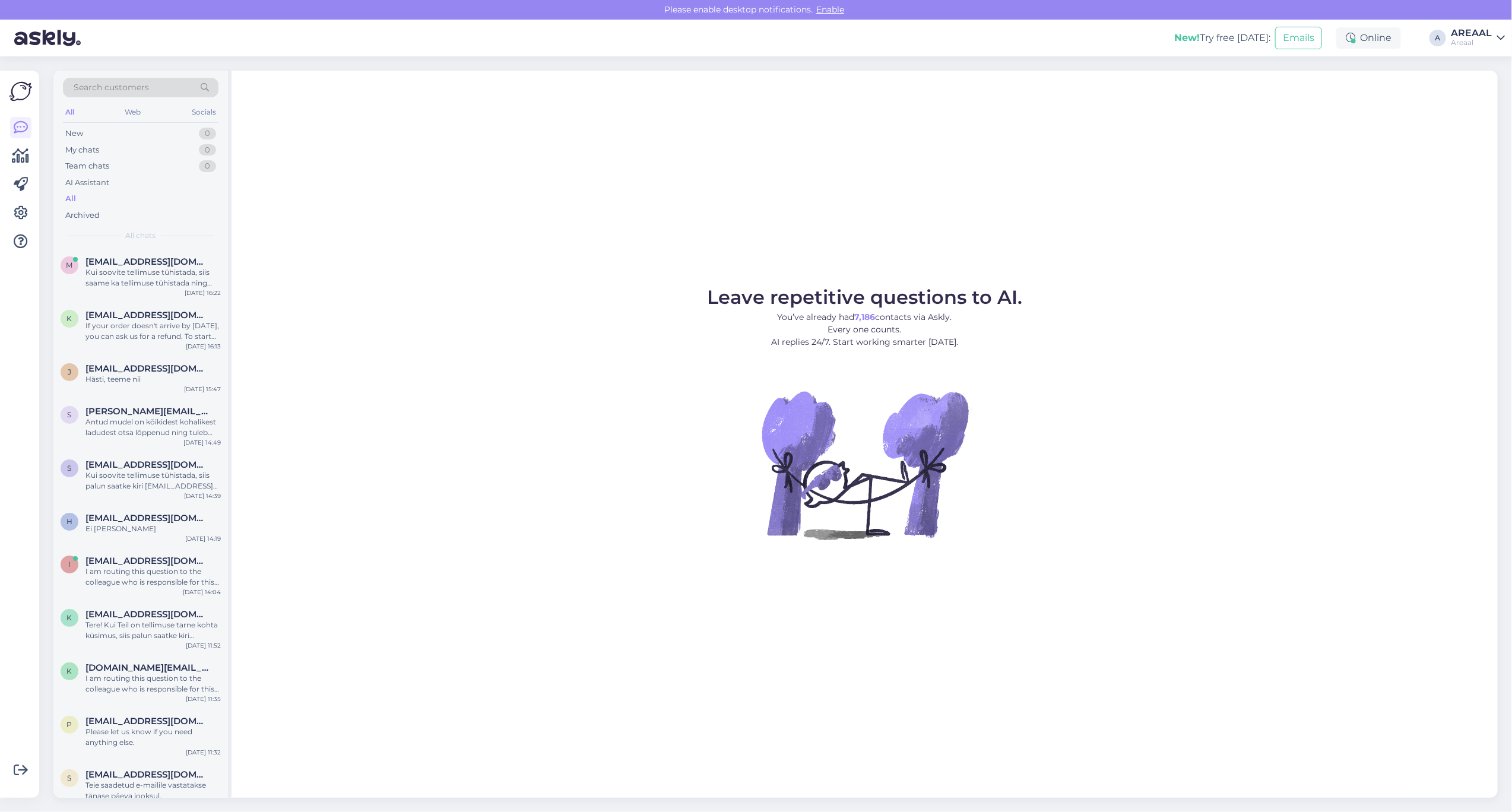
click at [135, 205] on div "All" at bounding box center [140, 199] width 156 height 17
click at [161, 258] on span "[EMAIL_ADDRESS][DOMAIN_NAME]" at bounding box center [147, 262] width 123 height 11
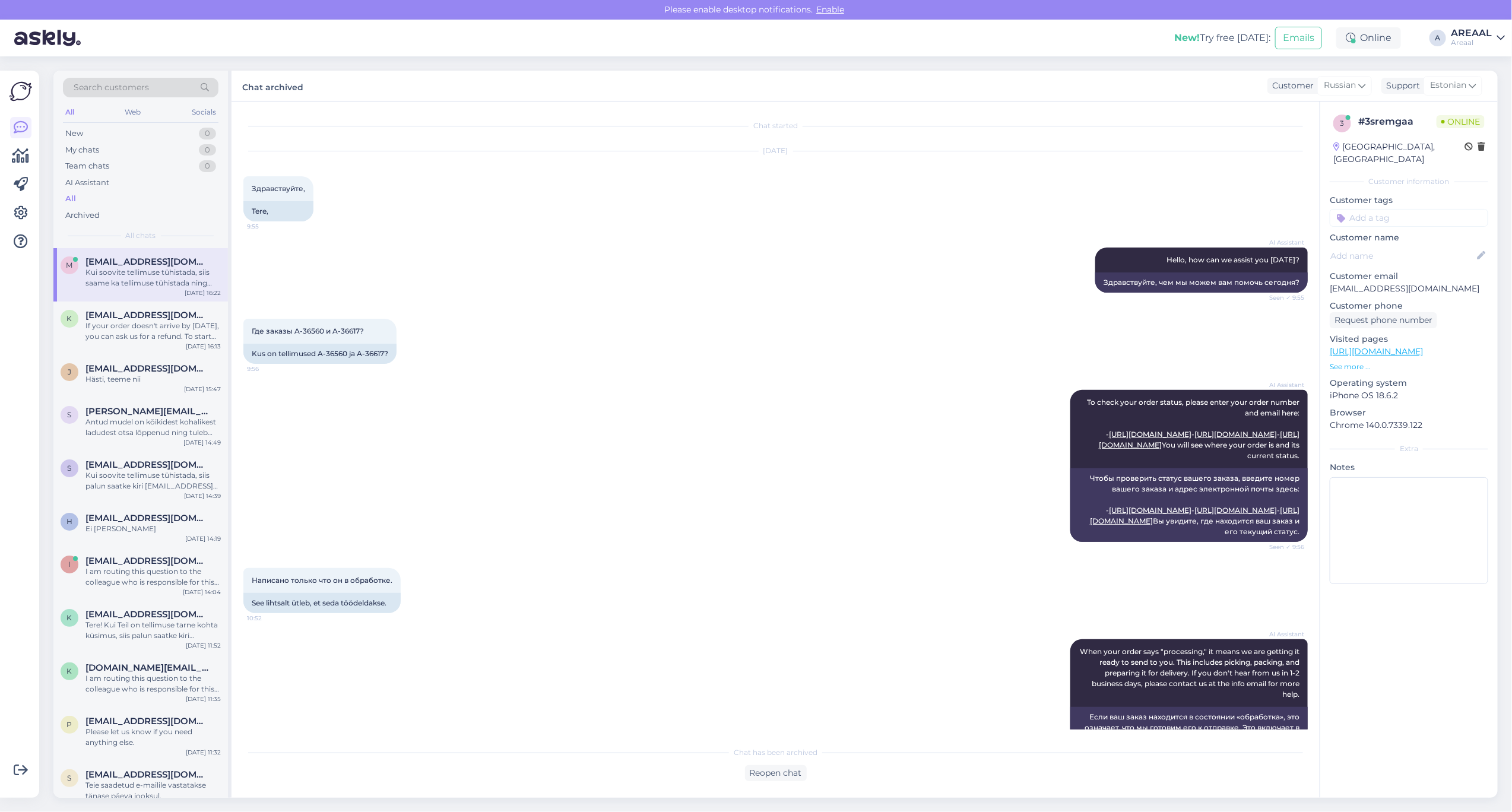
scroll to position [803, 0]
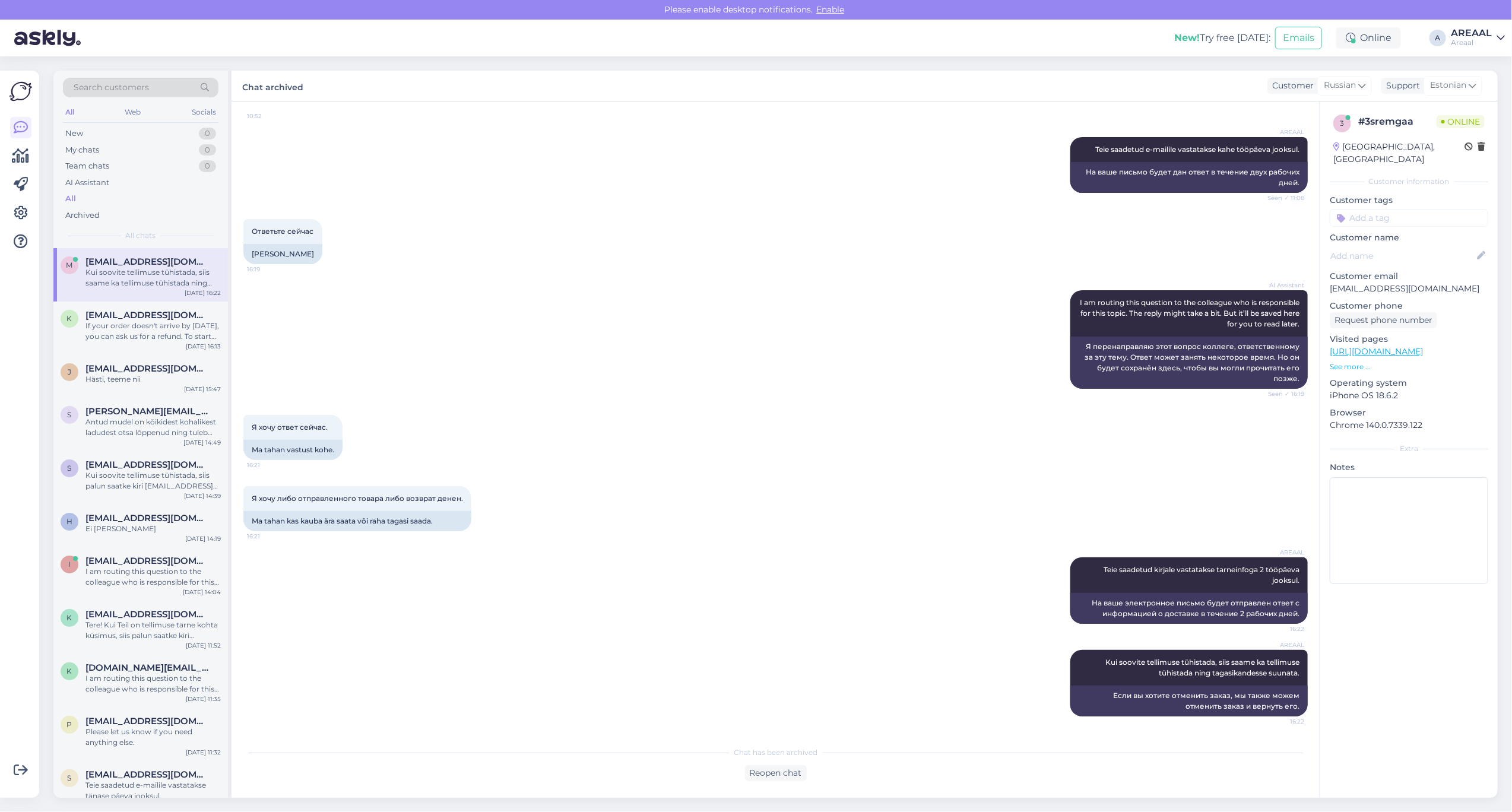
click at [812, 199] on div "AREAAL Teie saadetud e-mailile vastatakse kahe tööpäeva jooksul. Seen ✓ 11:08 Н…" at bounding box center [775, 165] width 1065 height 82
click at [140, 321] on div "If your order doesn't arrive by [DATE], you can ask us for a refund. To start t…" at bounding box center [153, 331] width 135 height 22
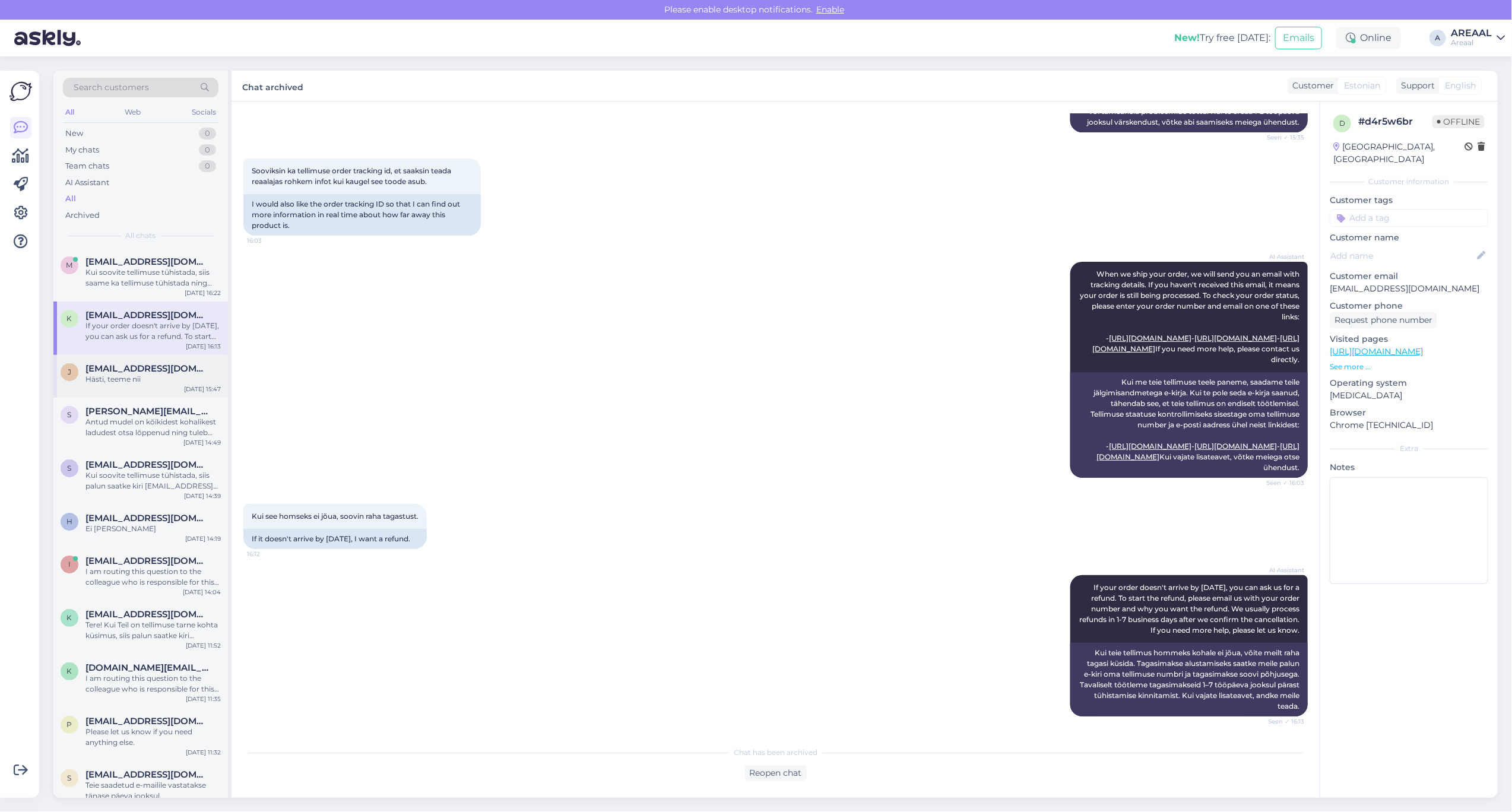
click at [158, 381] on div "Hästi, teeme nii" at bounding box center [153, 379] width 135 height 11
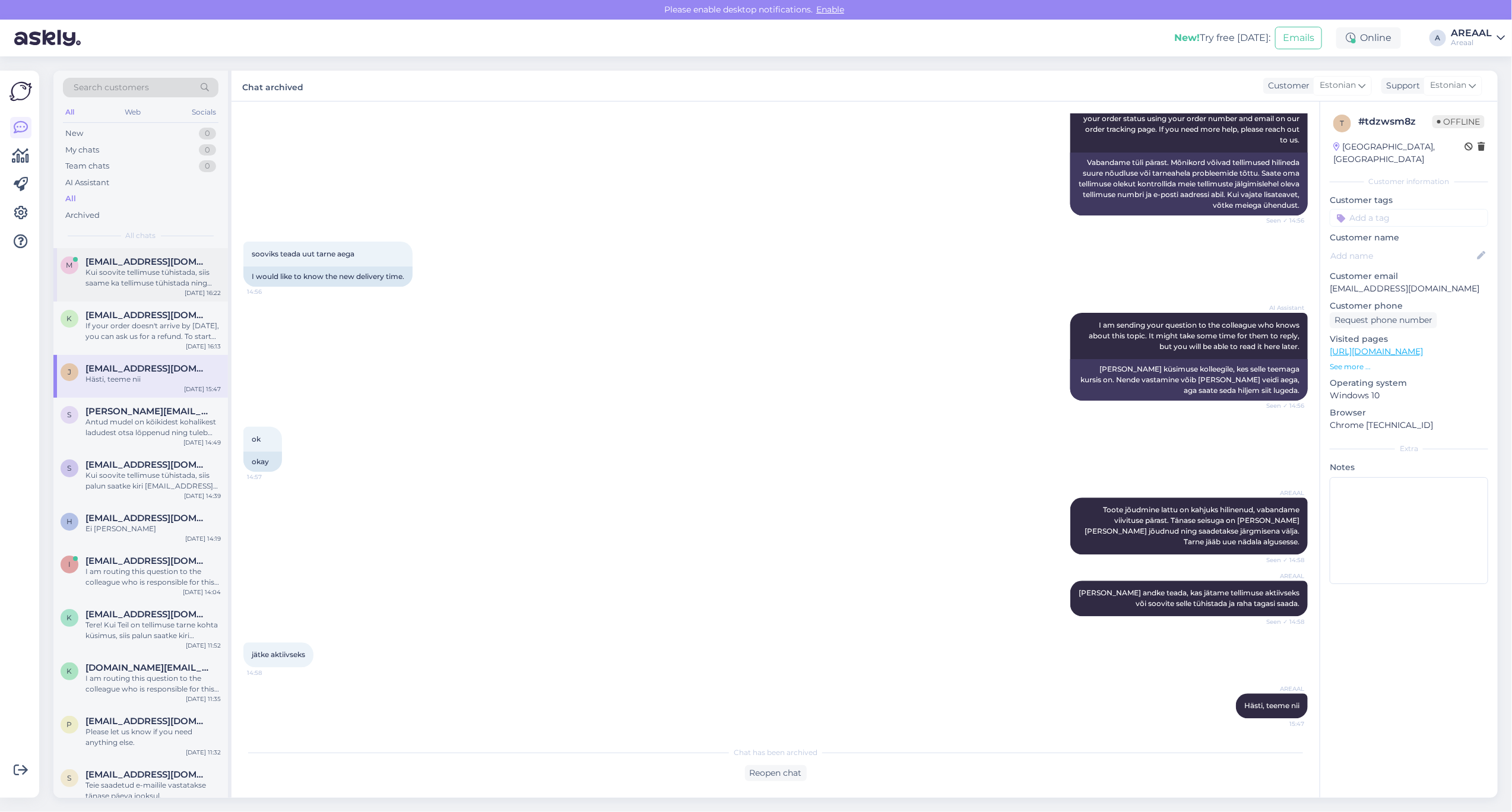
click at [140, 290] on div "M Mr.mihhailpetrov@gmail.com Kui soovite tellimuse tühistada, siis saame ka tel…" at bounding box center [140, 274] width 175 height 53
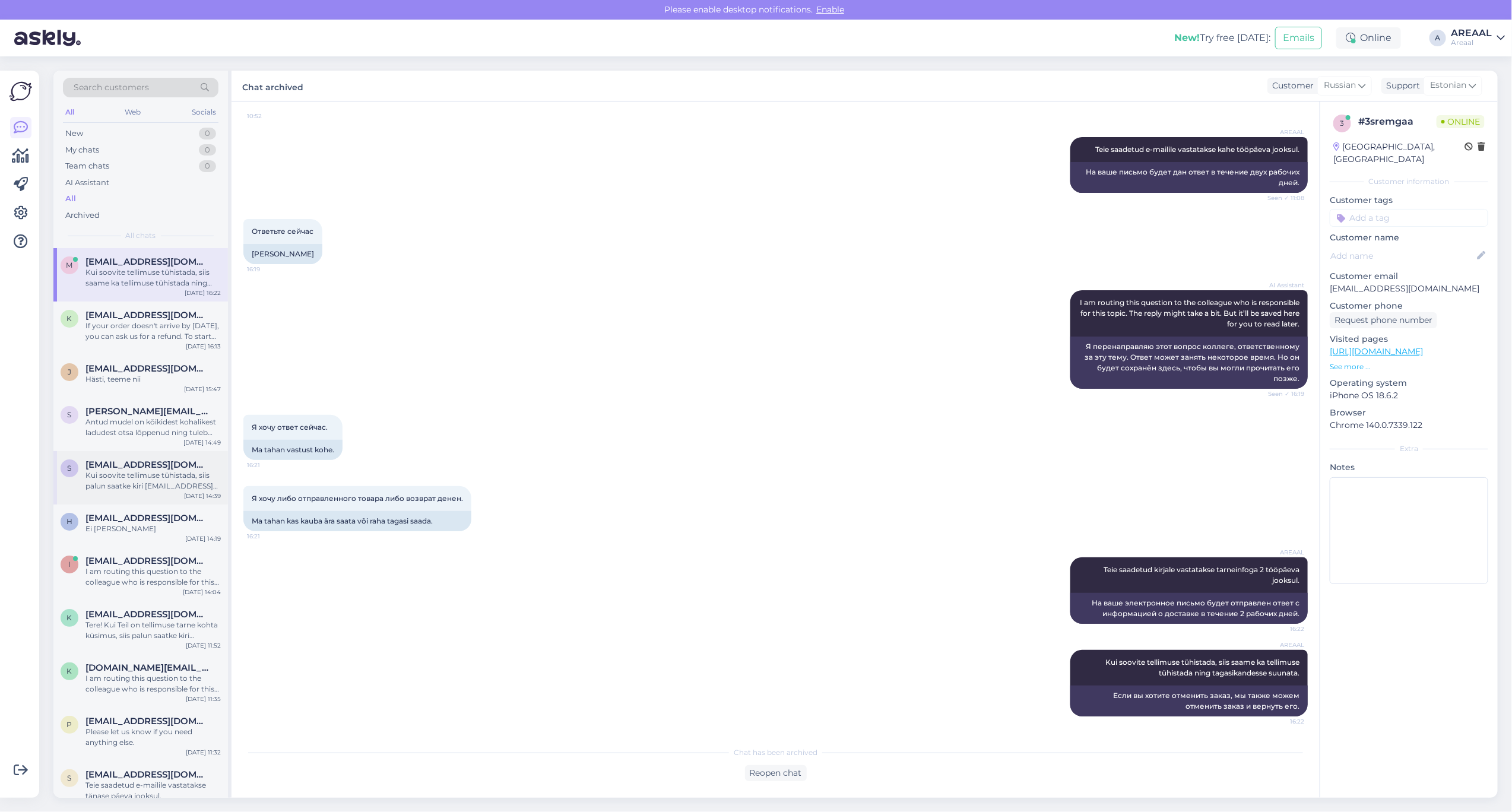
click at [90, 483] on div "Kui soovite tellimuse tühistada, siis palun saatke kiri info@areaal.ee" at bounding box center [153, 481] width 135 height 22
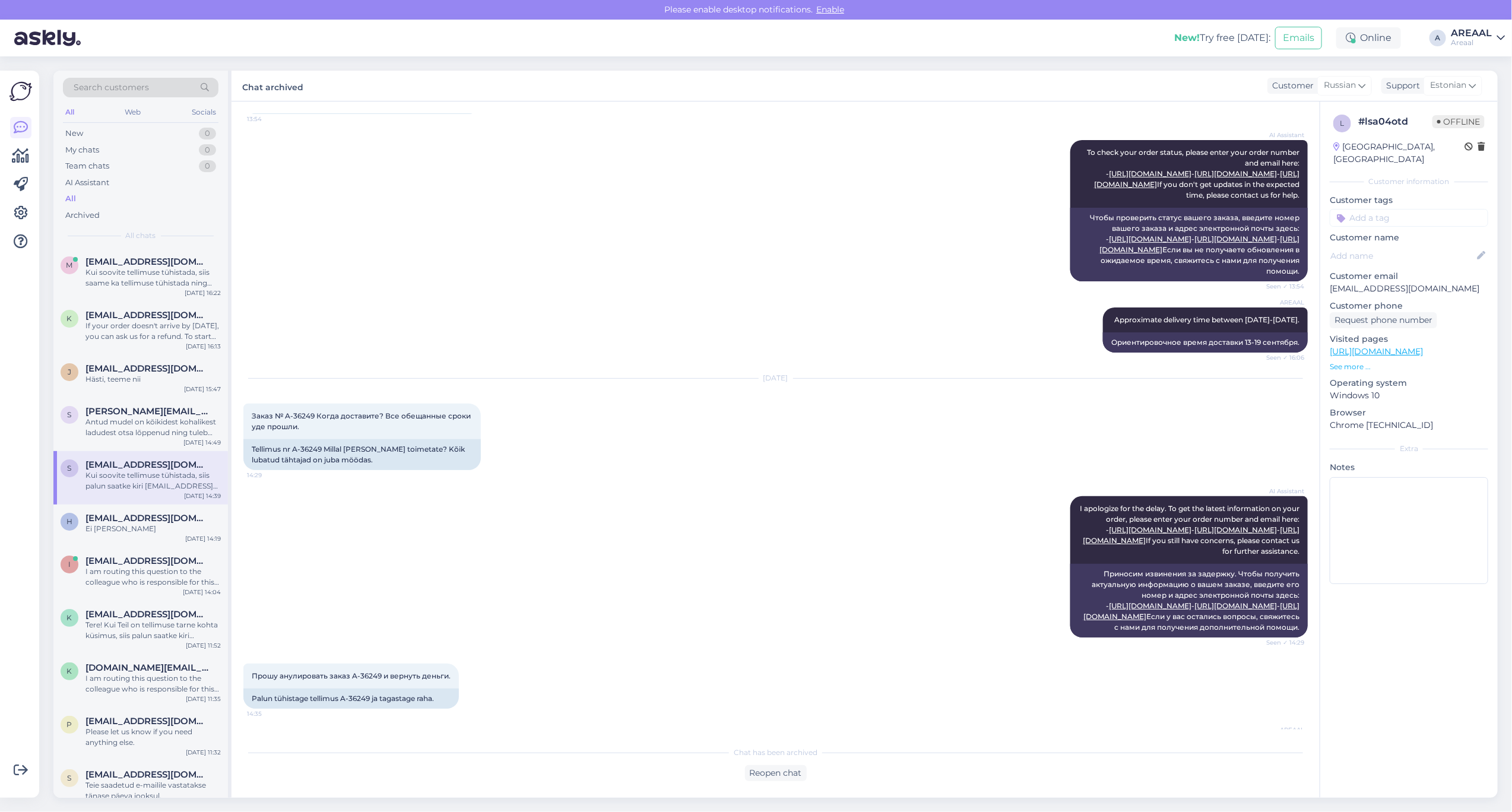
scroll to position [0, 0]
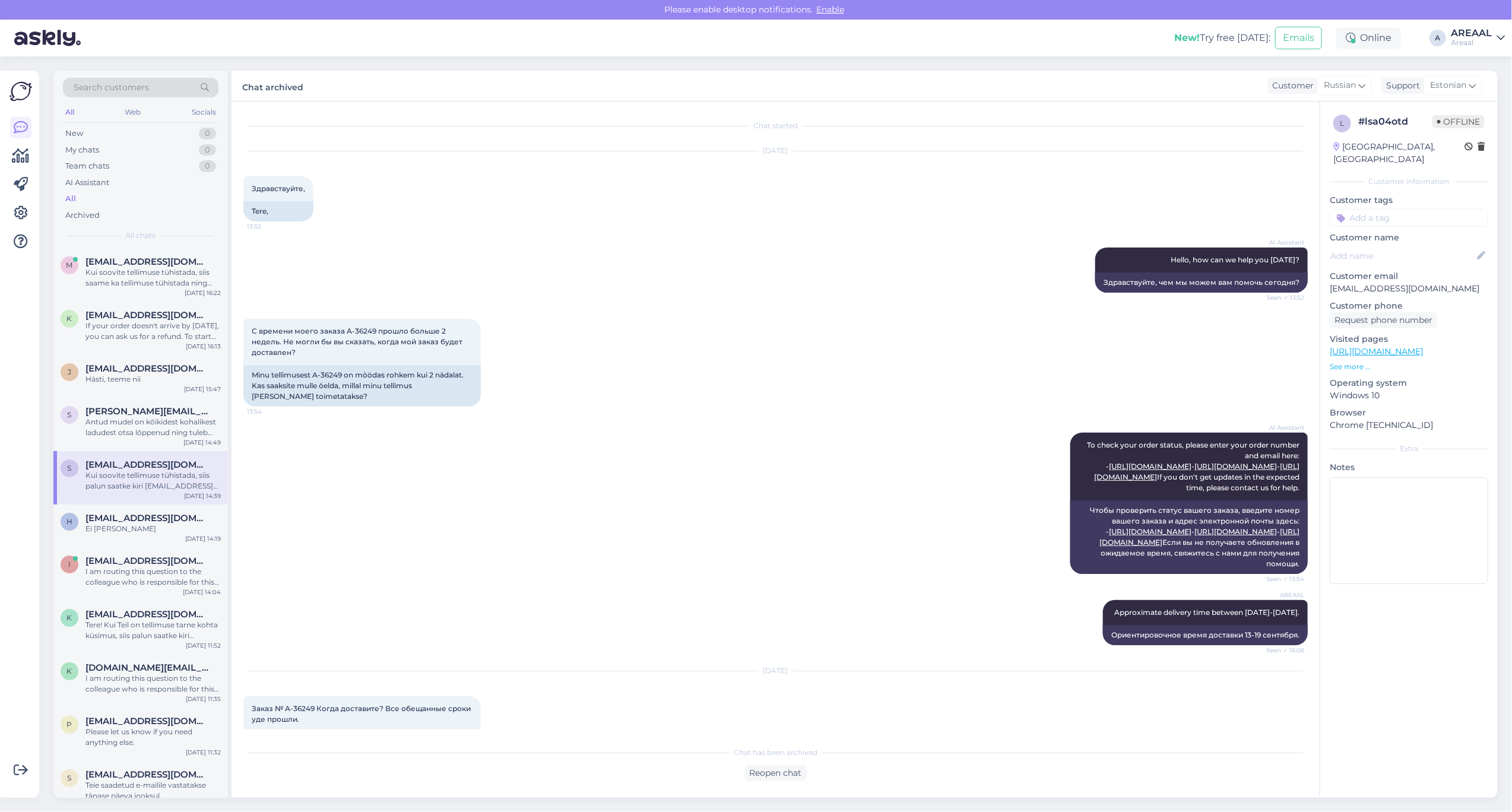
click at [598, 459] on div "AI Assistant To check your order status, please enter your order number and ema…" at bounding box center [775, 503] width 1065 height 167
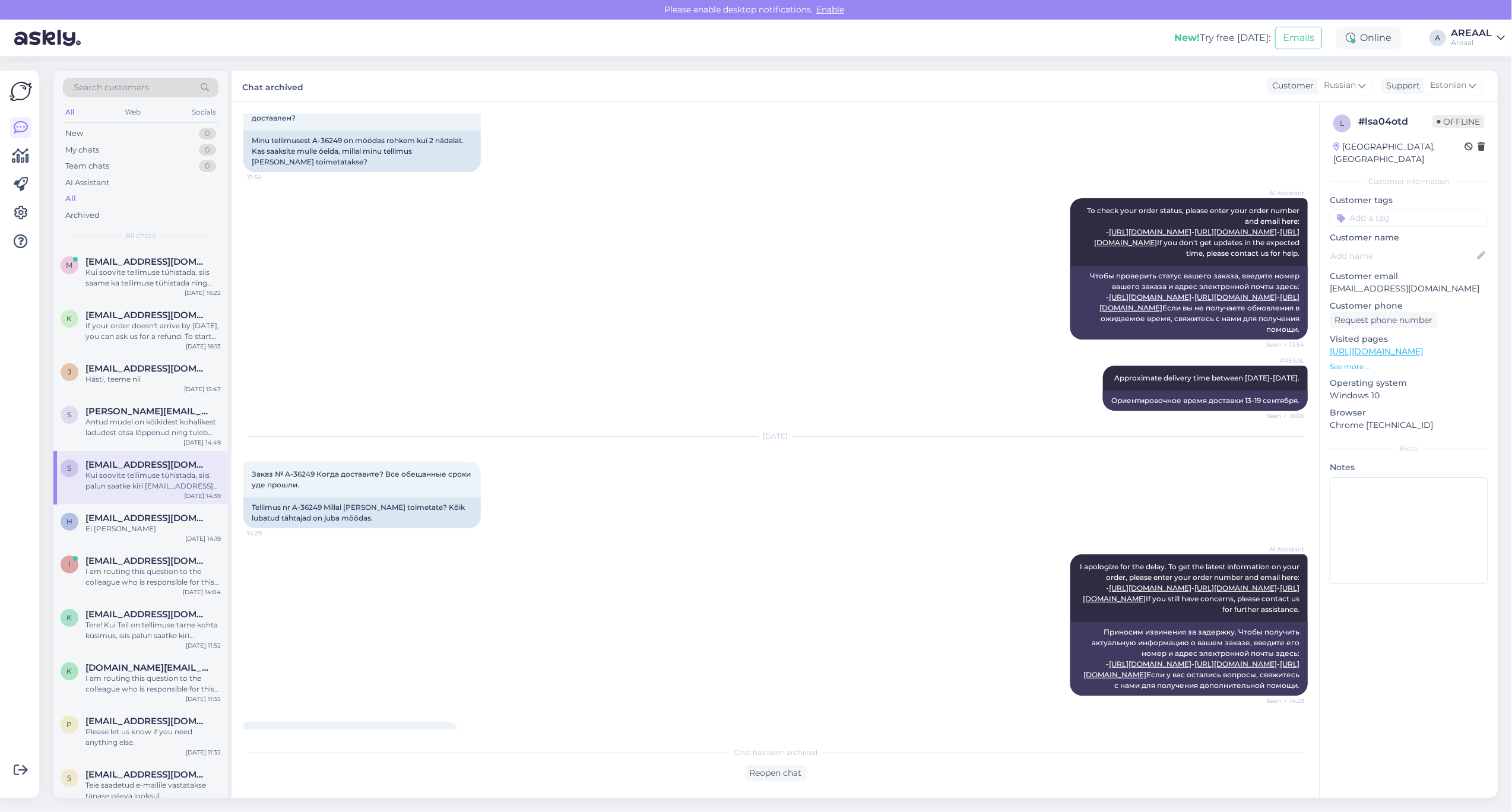
scroll to position [493, 0]
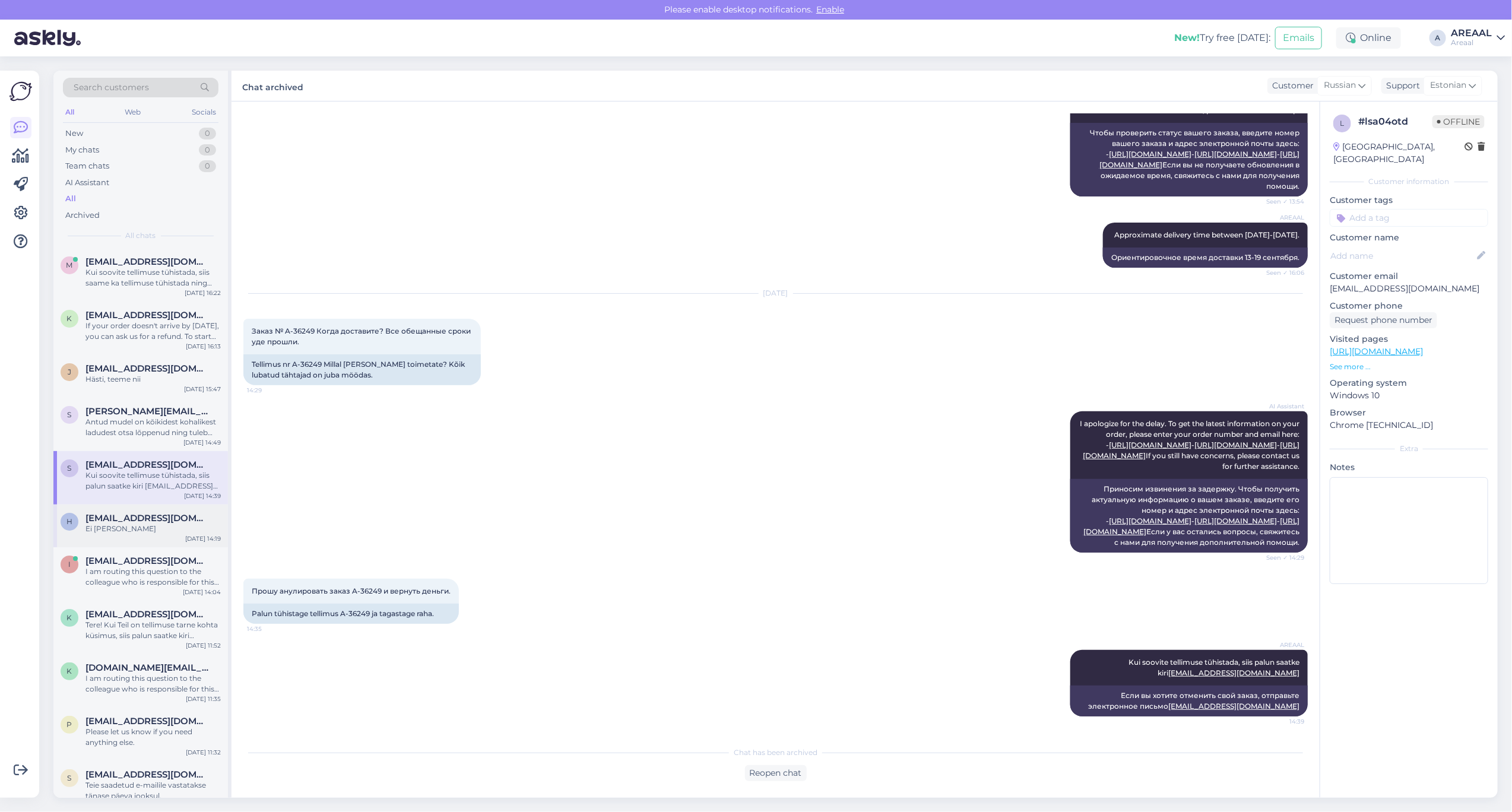
click at [132, 528] on div "Ei [PERSON_NAME]" at bounding box center [153, 529] width 135 height 11
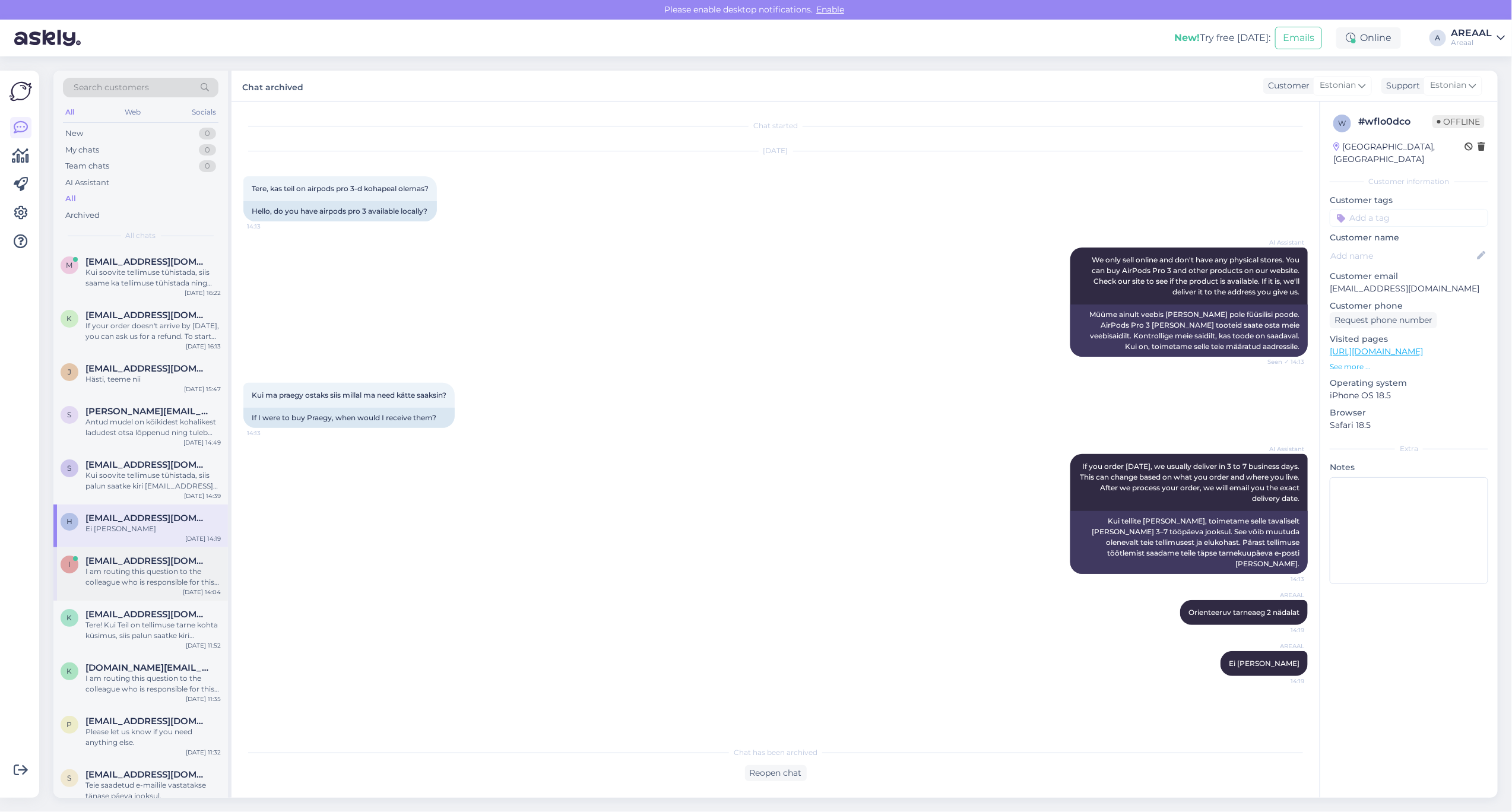
click at [165, 570] on div "I am routing this question to the colleague who is responsible for this topic. …" at bounding box center [153, 577] width 135 height 22
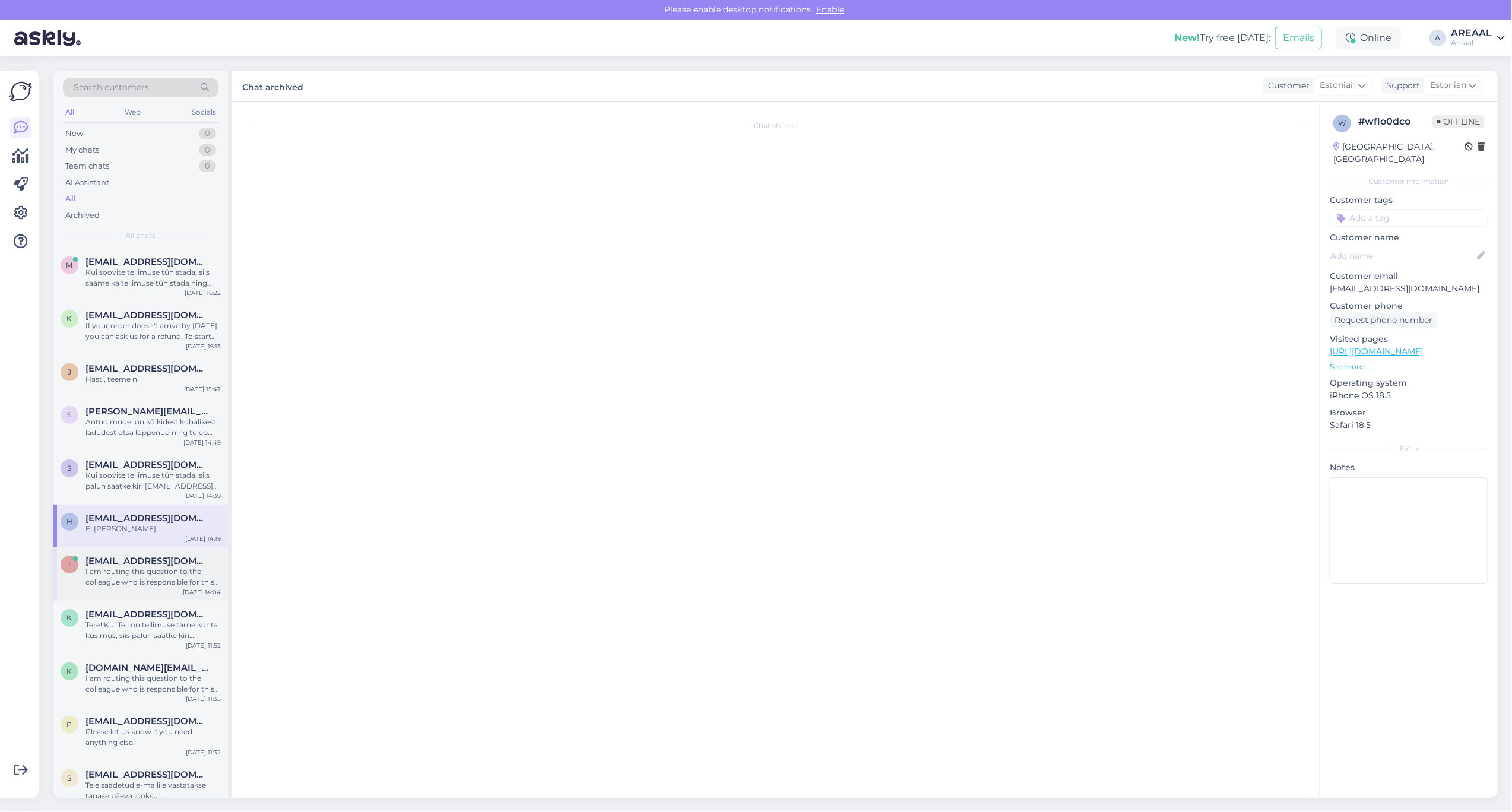
scroll to position [1803, 0]
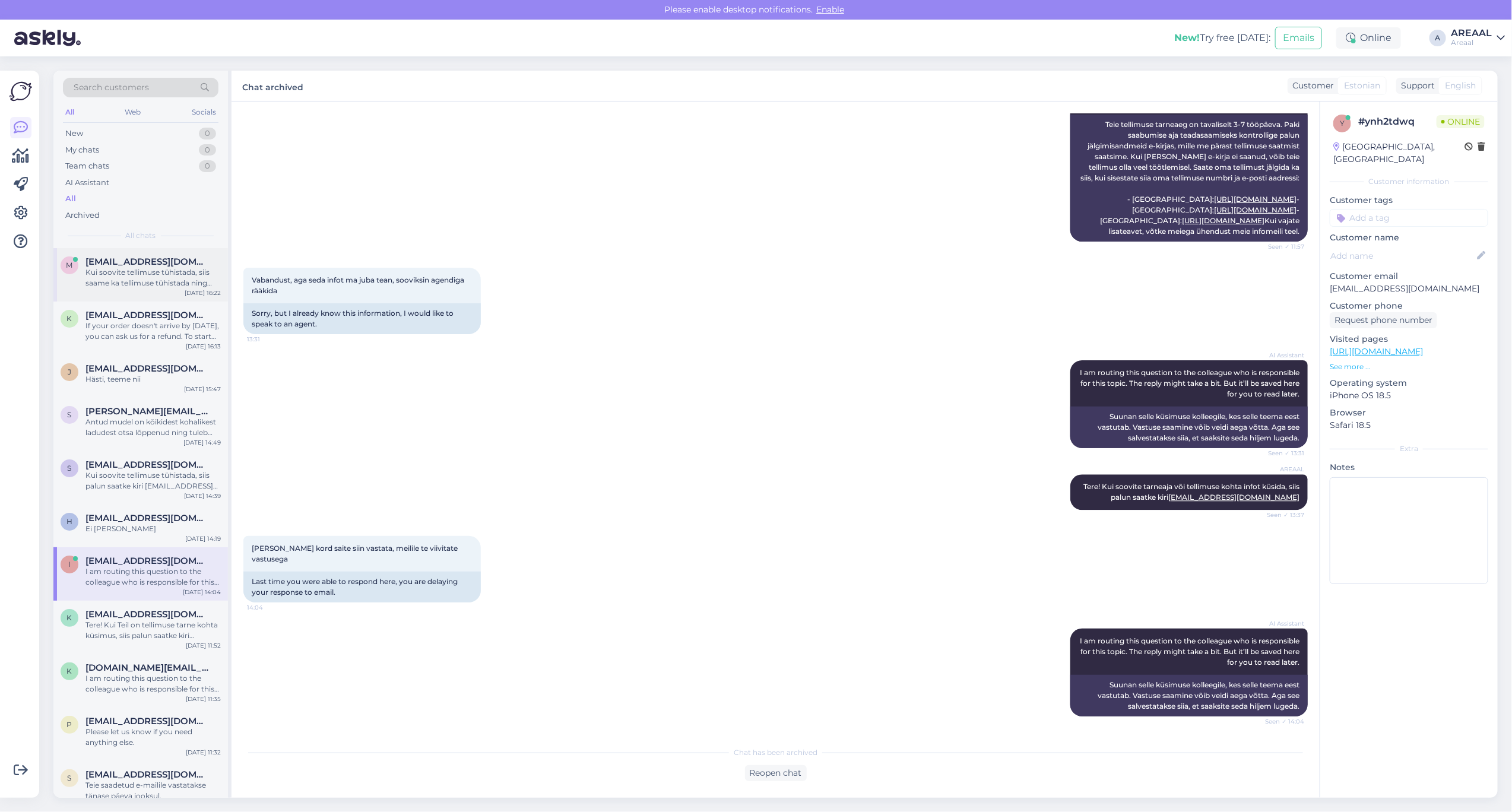
click at [107, 285] on div "Kui soovite tellimuse tühistada, siis saame ka tellimuse tühistada ning tagasik…" at bounding box center [153, 278] width 135 height 22
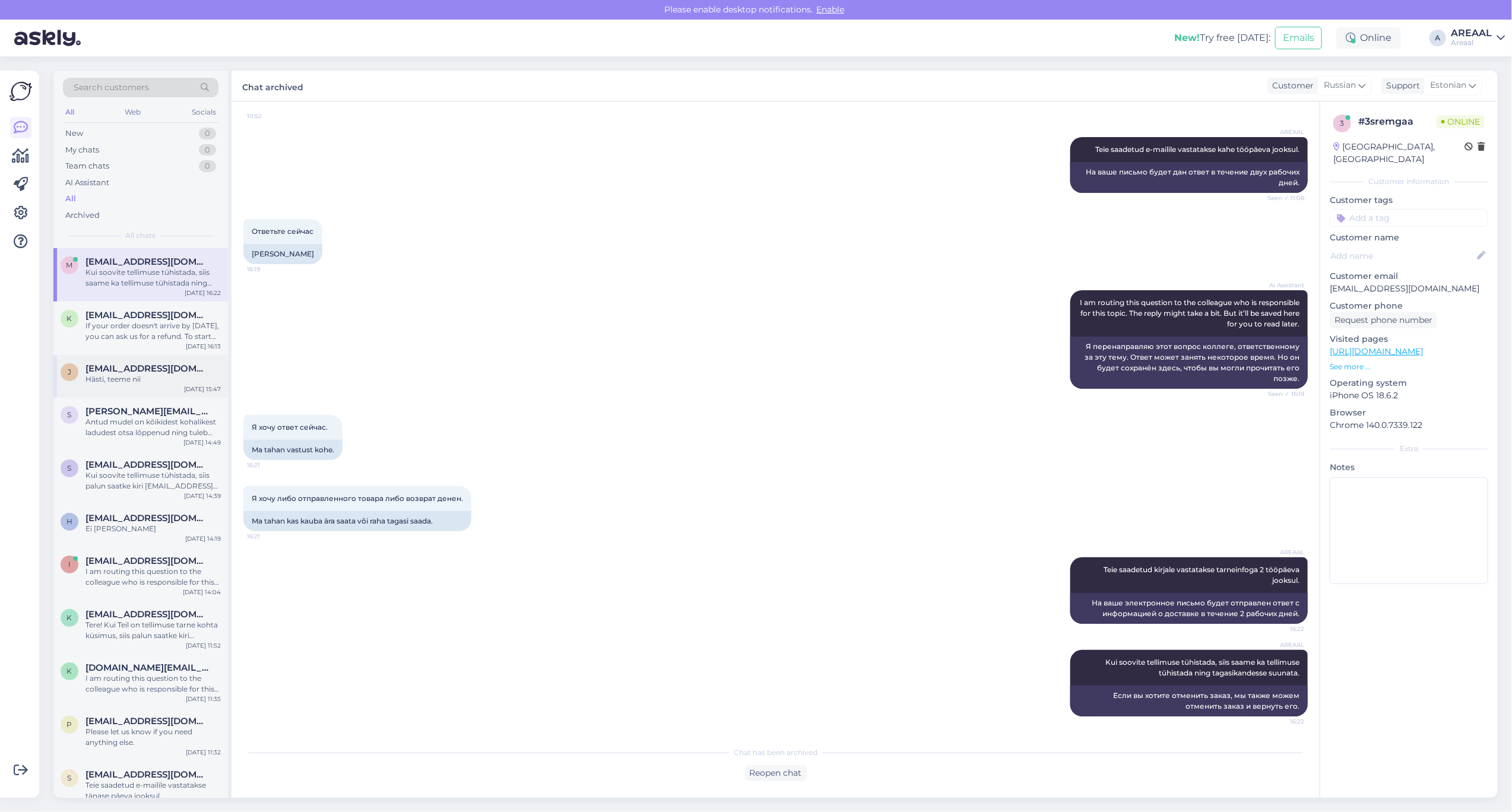
click at [178, 370] on span "[EMAIL_ADDRESS][DOMAIN_NAME]" at bounding box center [147, 369] width 123 height 11
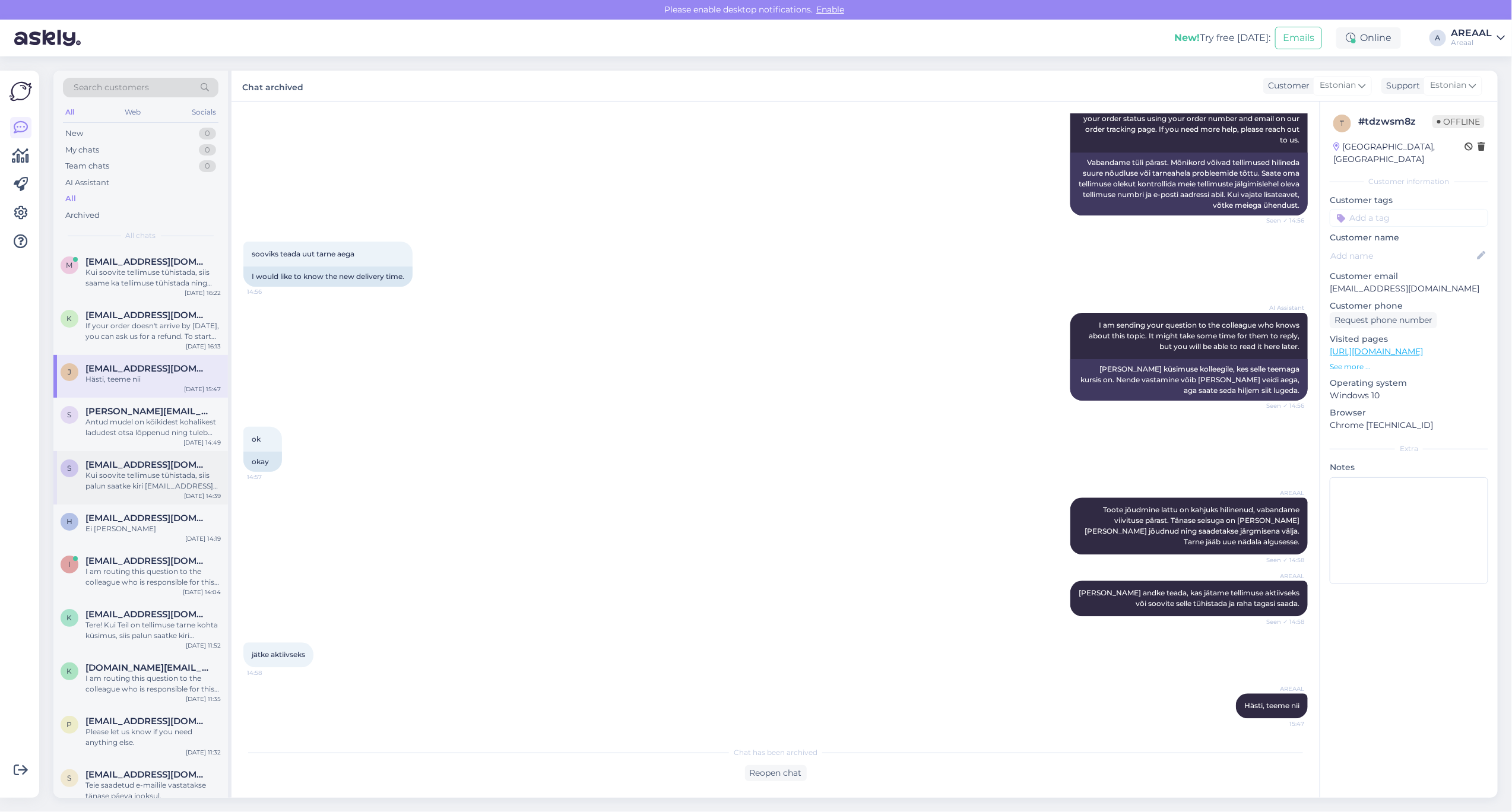
click at [154, 480] on div "Kui soovite tellimuse tühistada, siis palun saatke kiri [EMAIL_ADDRESS][DOMAIN_…" at bounding box center [153, 481] width 135 height 22
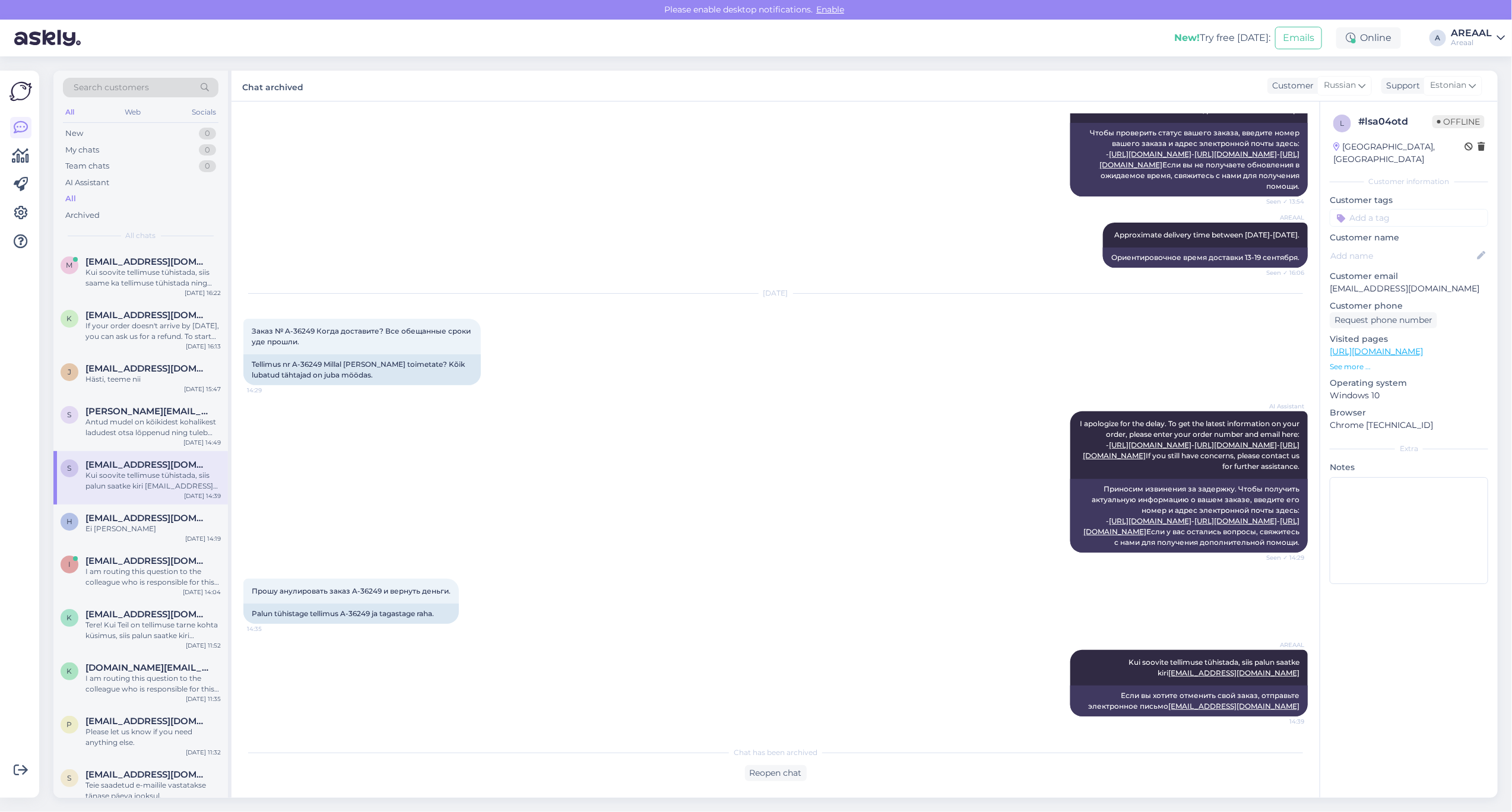
scroll to position [494, 0]
click at [147, 540] on div "H Herbertmuhu2005@gmail.com Ei ole kohapeal Sep 26 14:19" at bounding box center [140, 525] width 175 height 43
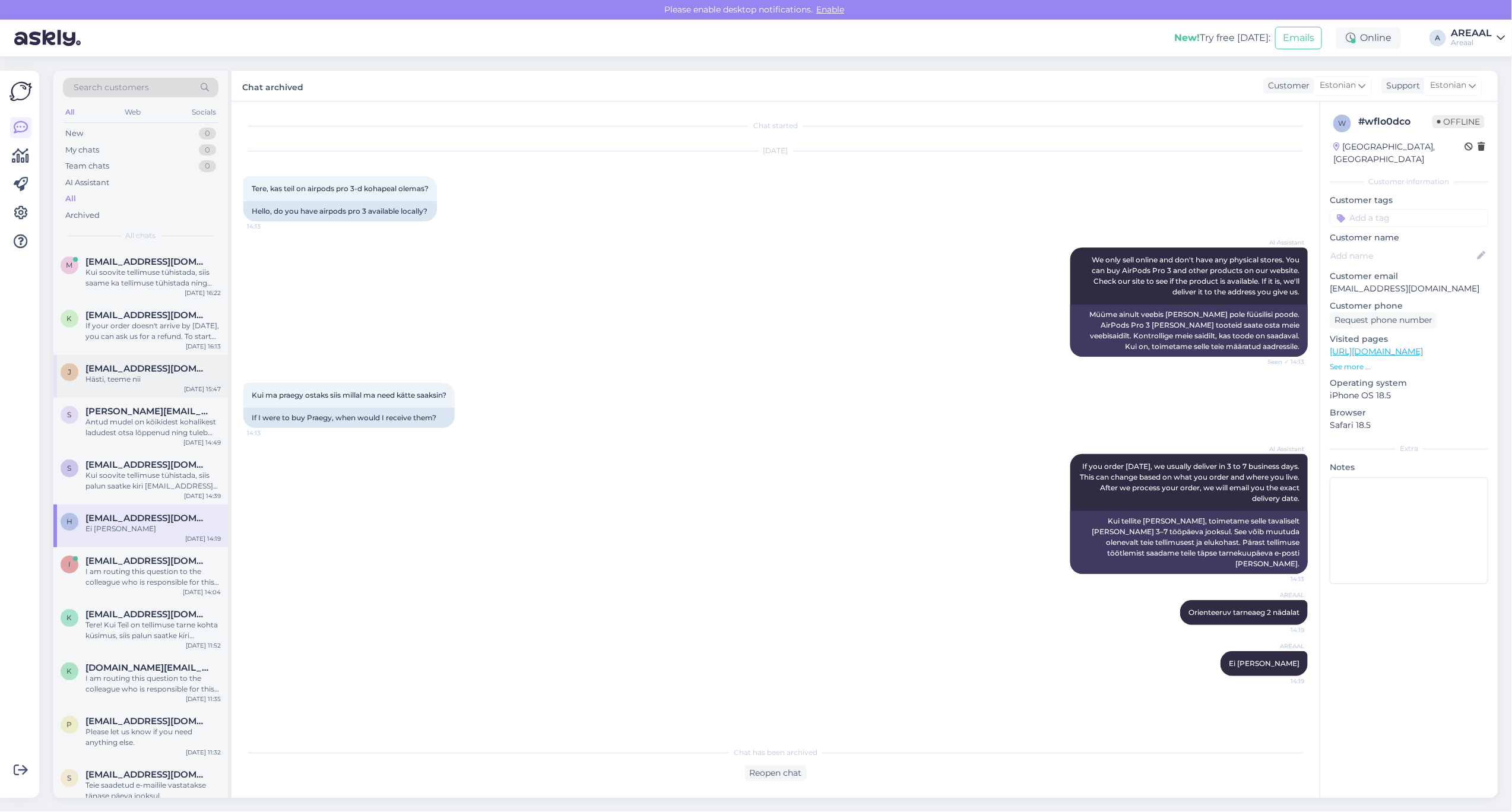
click at [170, 362] on div "j jurgen.holtsmeier@gmail.com Hästi, teeme nii Sep 26 15:47" at bounding box center [140, 376] width 175 height 43
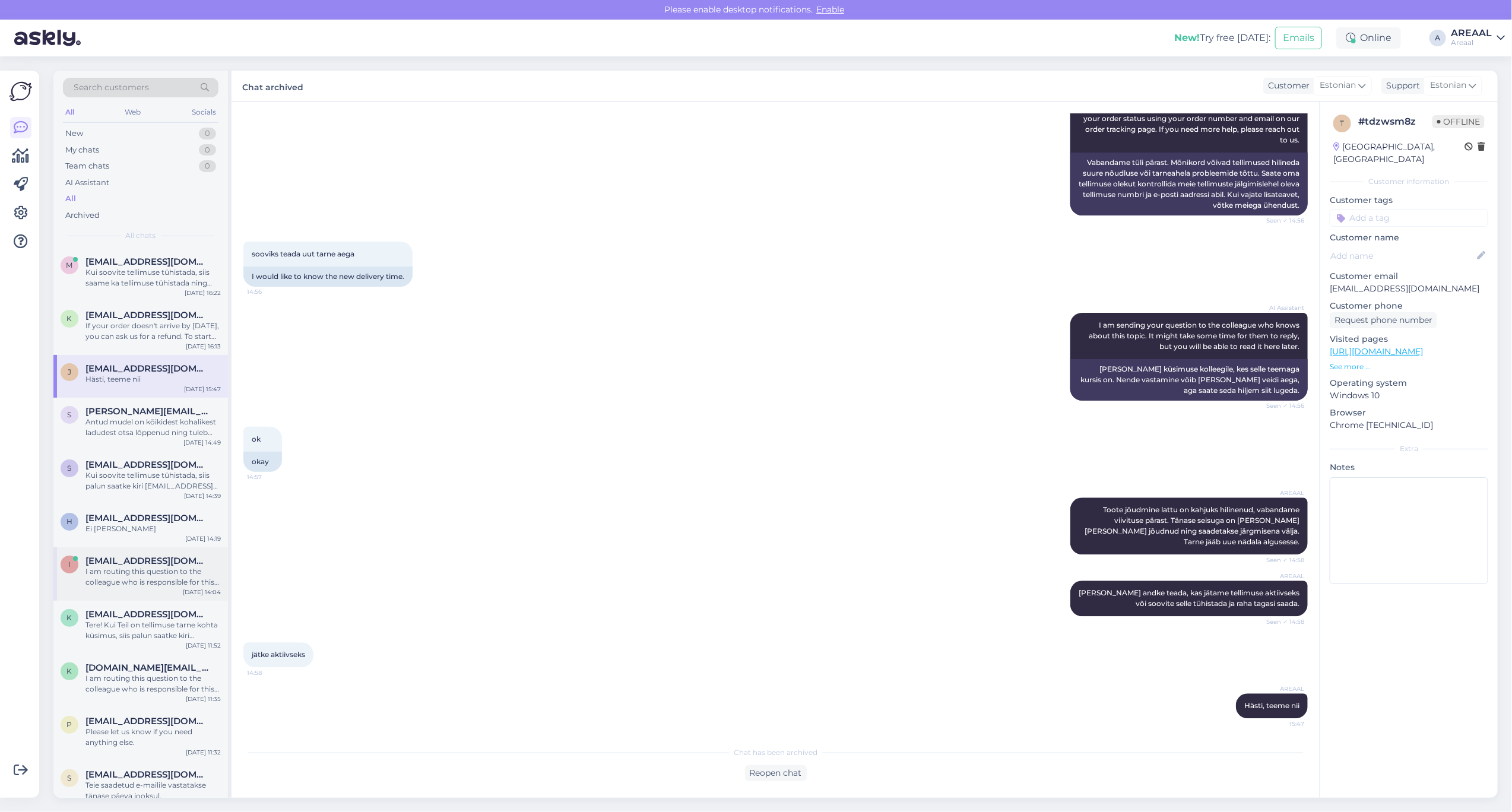
click at [119, 586] on div "I am routing this question to the colleague who is responsible for this topic. …" at bounding box center [153, 577] width 135 height 22
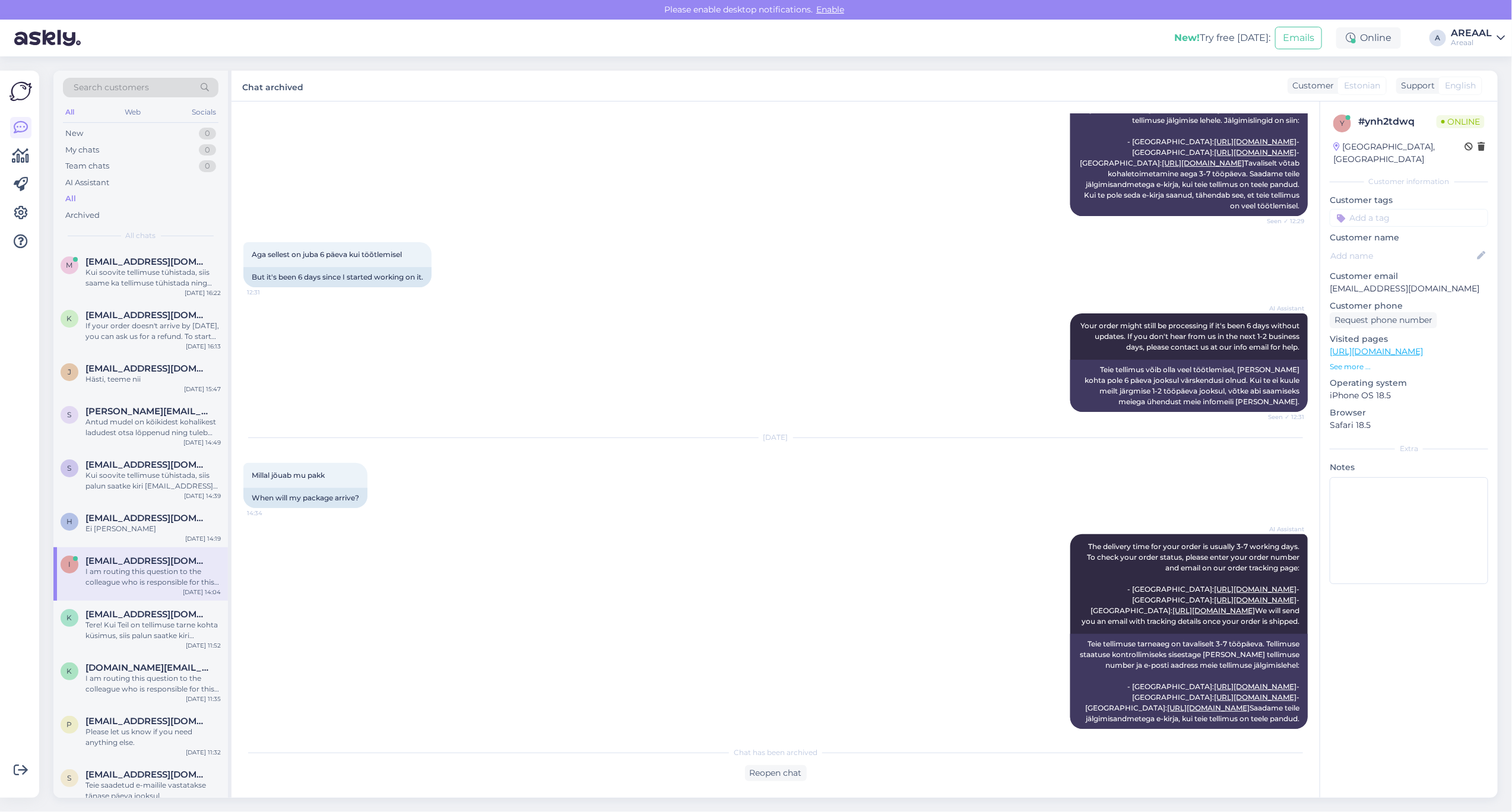
scroll to position [1803, 0]
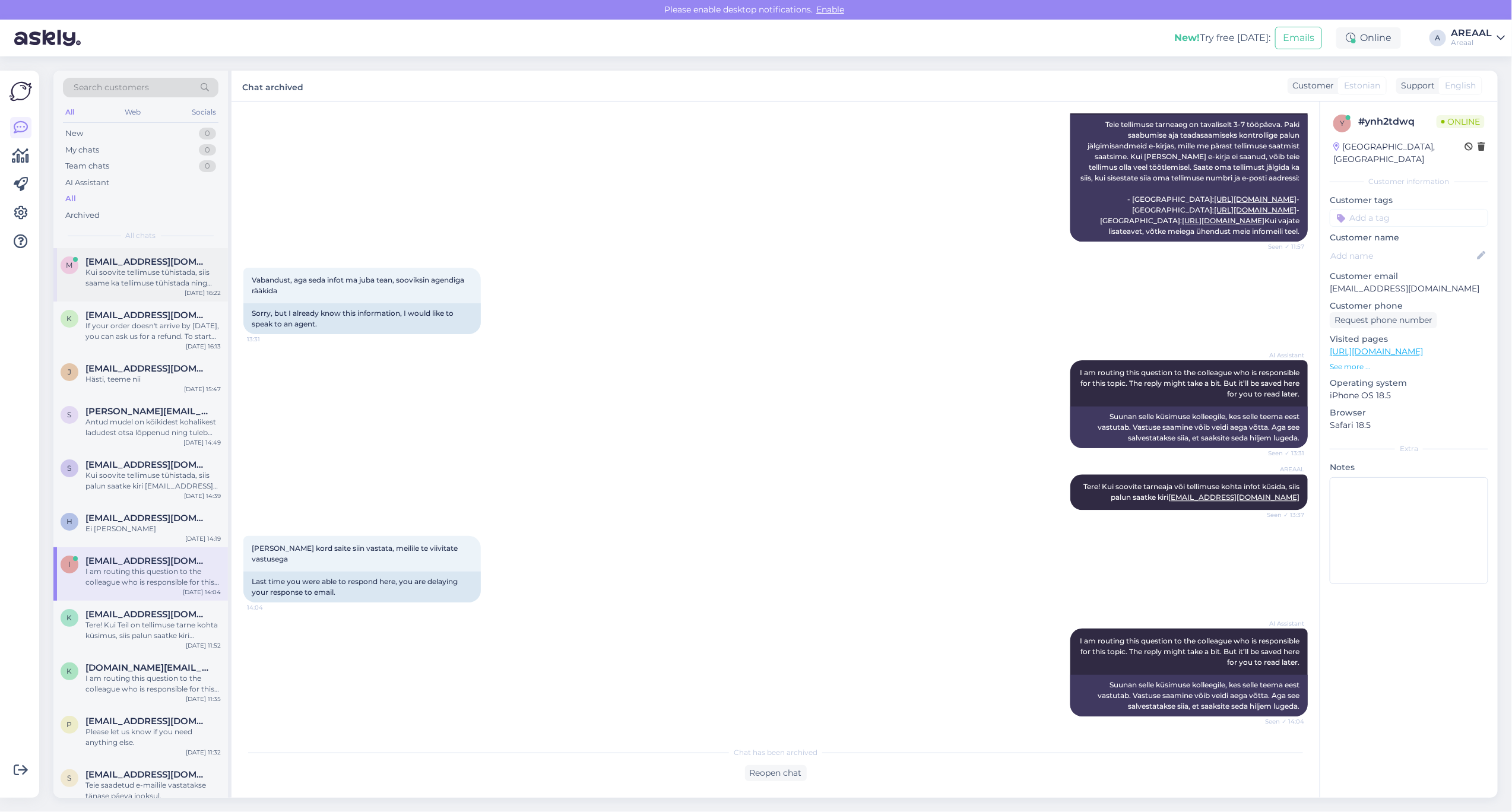
click at [194, 257] on span "[EMAIL_ADDRESS][DOMAIN_NAME]" at bounding box center [147, 262] width 123 height 11
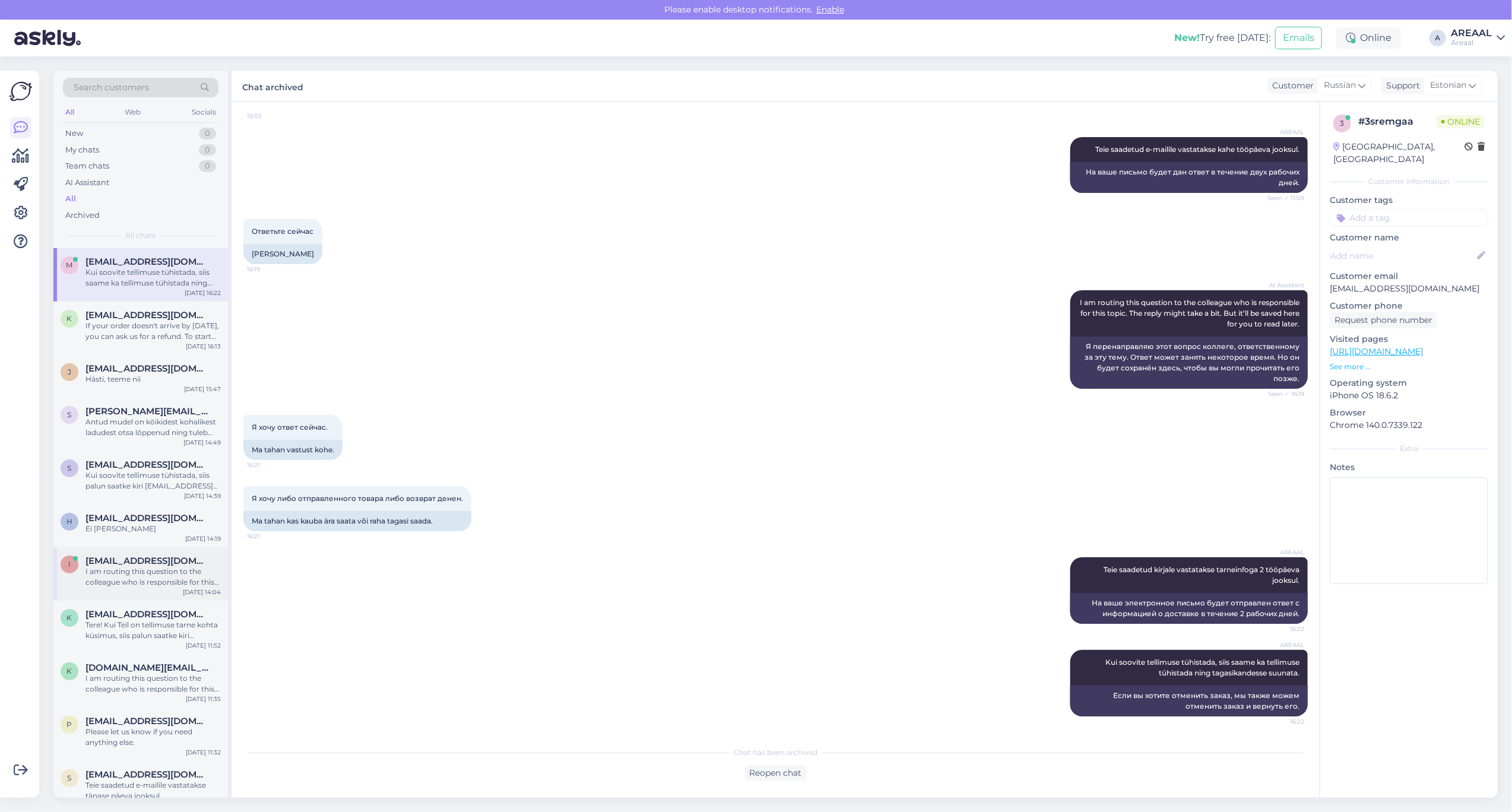
click at [153, 567] on div "I am routing this question to the colleague who is responsible for this topic. …" at bounding box center [153, 577] width 135 height 22
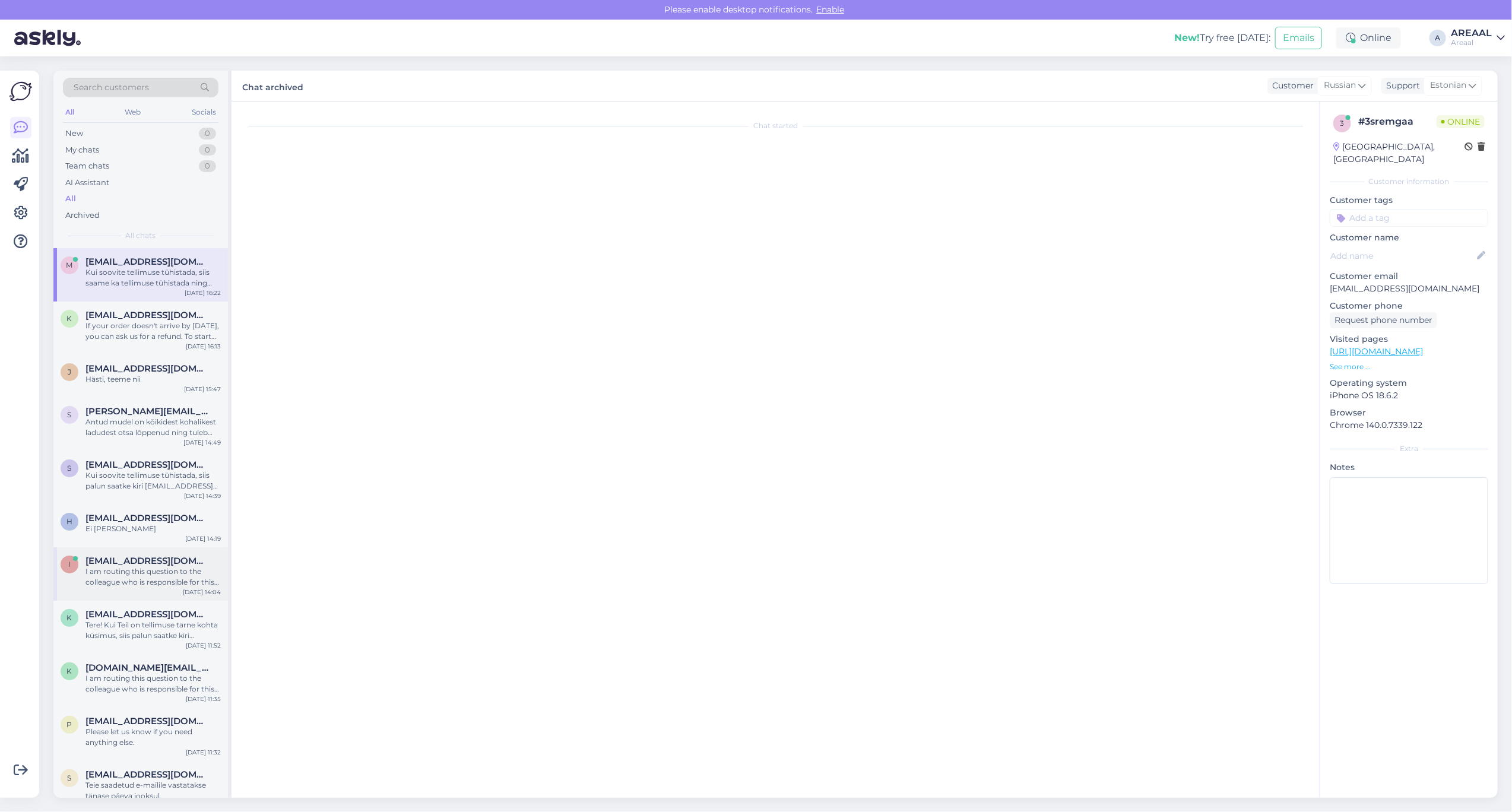
scroll to position [1803, 0]
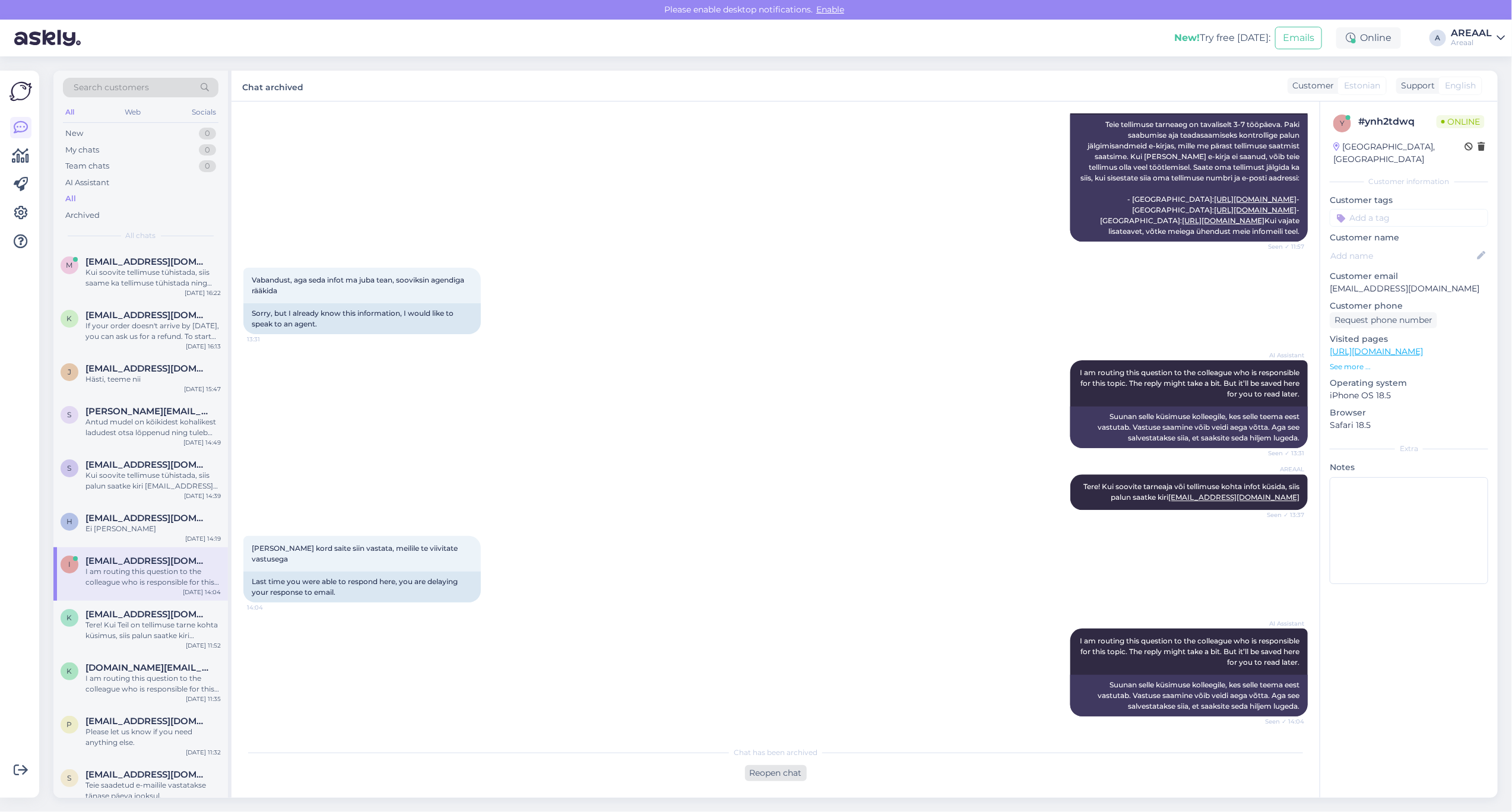
click at [763, 770] on div "Reopen chat" at bounding box center [775, 773] width 62 height 16
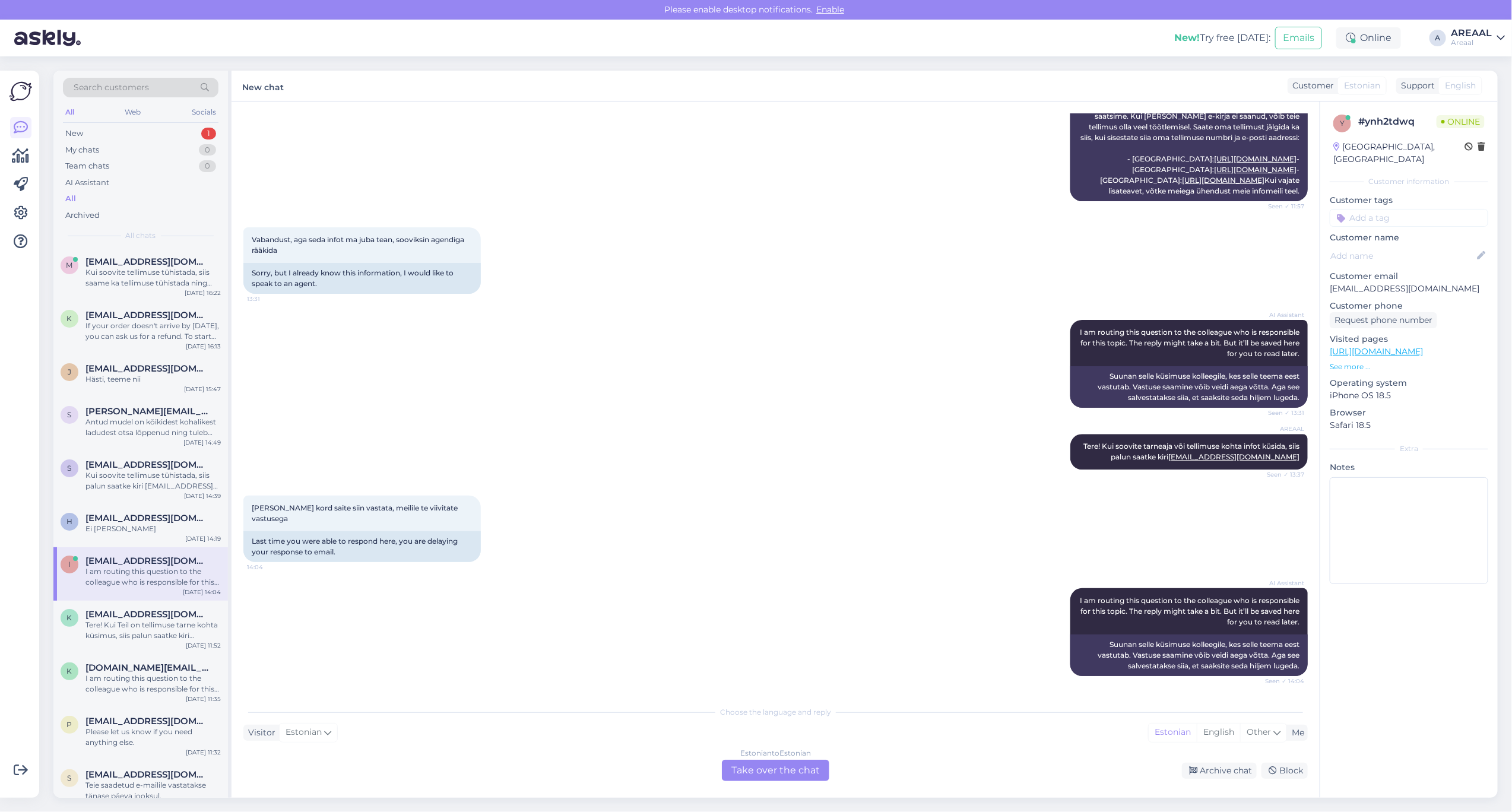
click at [763, 768] on div "Estonian to Estonian Take over the chat" at bounding box center [775, 771] width 107 height 22
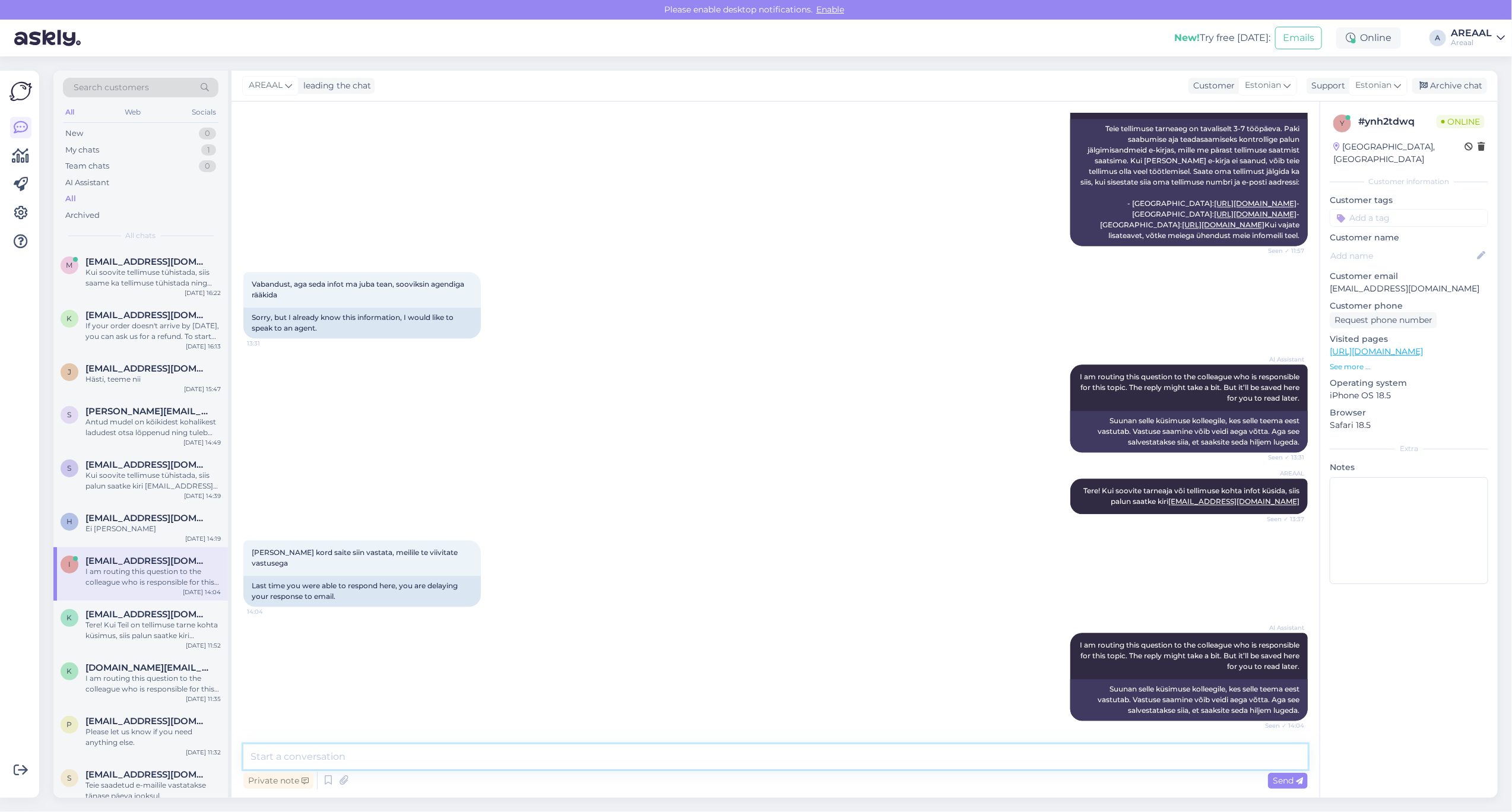
click at [763, 764] on textarea at bounding box center [775, 756] width 1065 height 25
type textarea "Teie"
type textarea "K"
type textarea "Kirja"
type textarea "E"
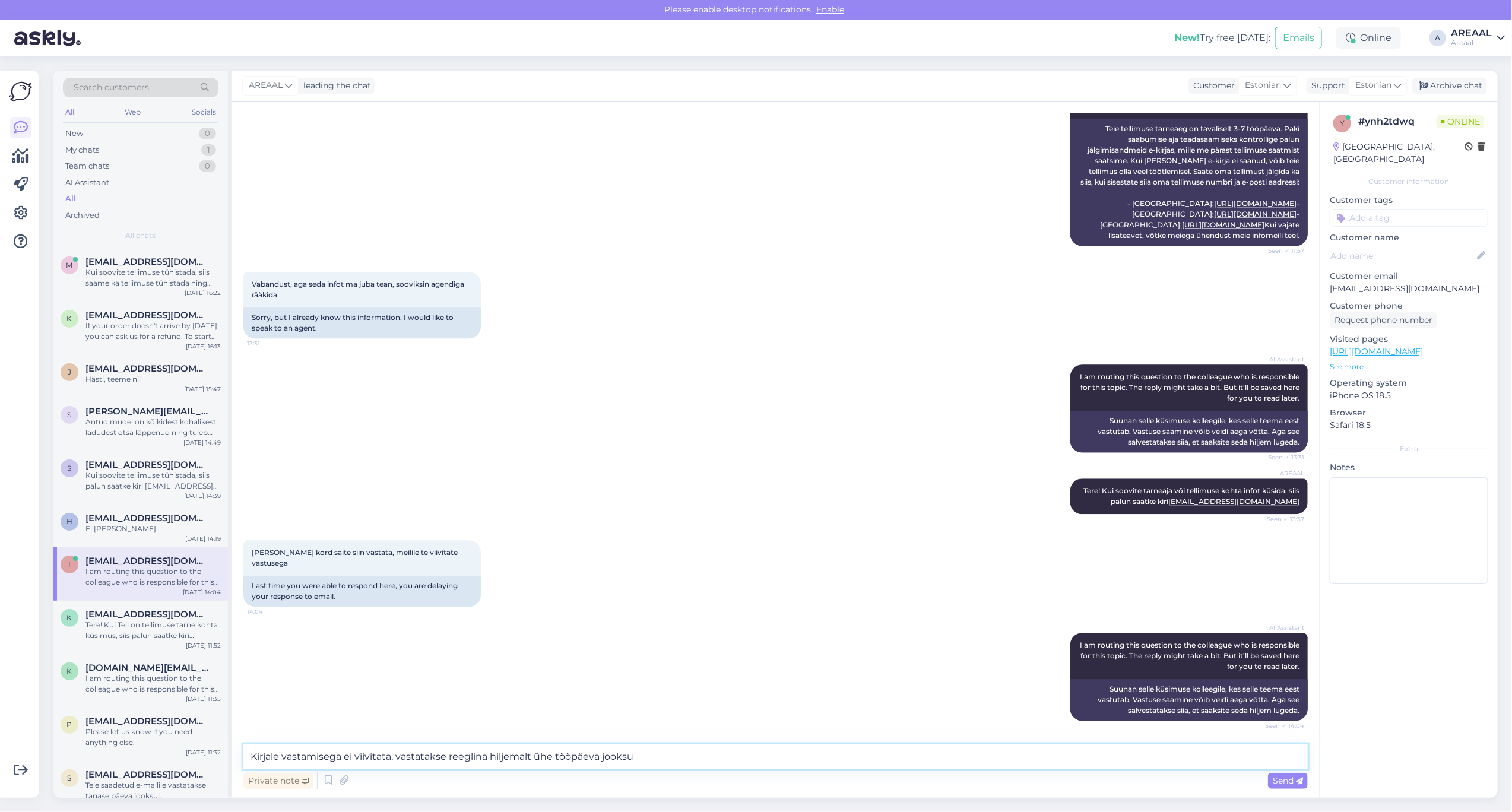
type textarea "Kirjale vastamisega ei viivitata, vastatakse reeglina hiljemalt ühe tööpäeva jo…"
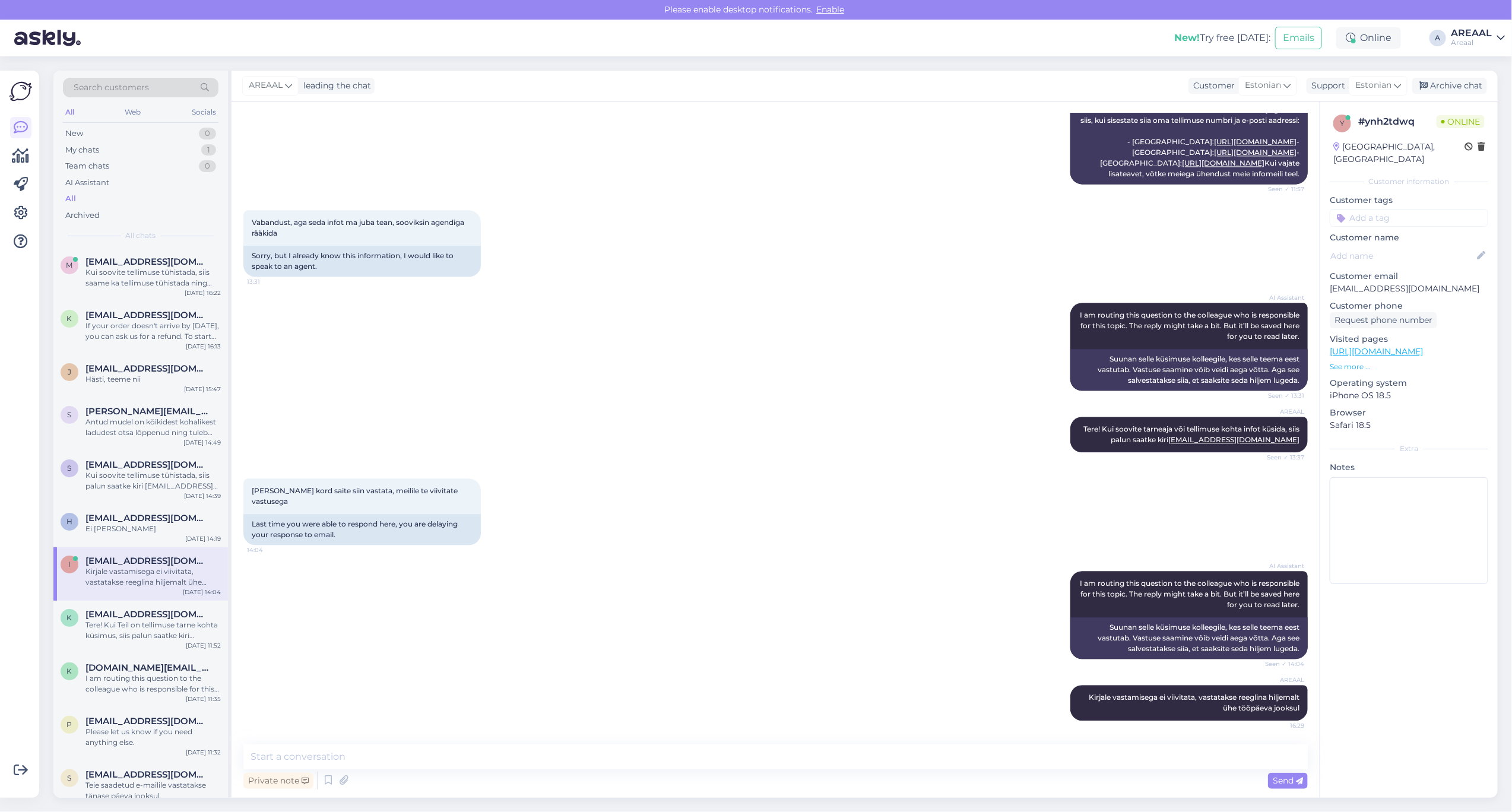
click at [850, 483] on div "Eelmine kord saite siin vastata, meilile te viivitate vastusega 14:04 Last time…" at bounding box center [775, 511] width 1065 height 93
click at [996, 761] on textarea at bounding box center [775, 756] width 1065 height 25
click at [997, 762] on textarea at bounding box center [775, 756] width 1065 height 25
click at [141, 270] on div "Kui soovite tellimuse tühistada, siis saame ka tellimuse tühistada ning tagasik…" at bounding box center [153, 278] width 135 height 22
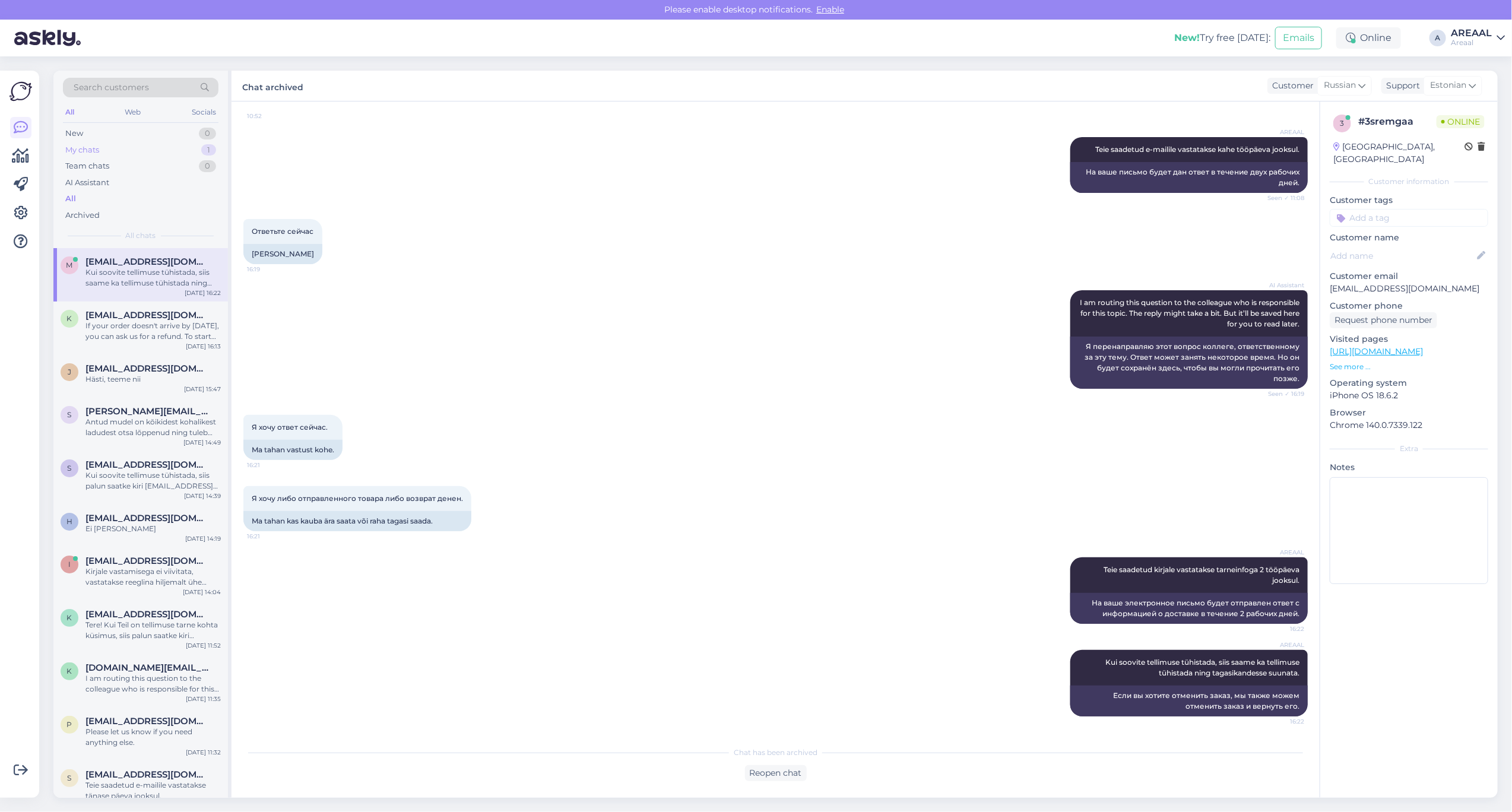
click at [196, 149] on div "My chats 1" at bounding box center [140, 150] width 156 height 17
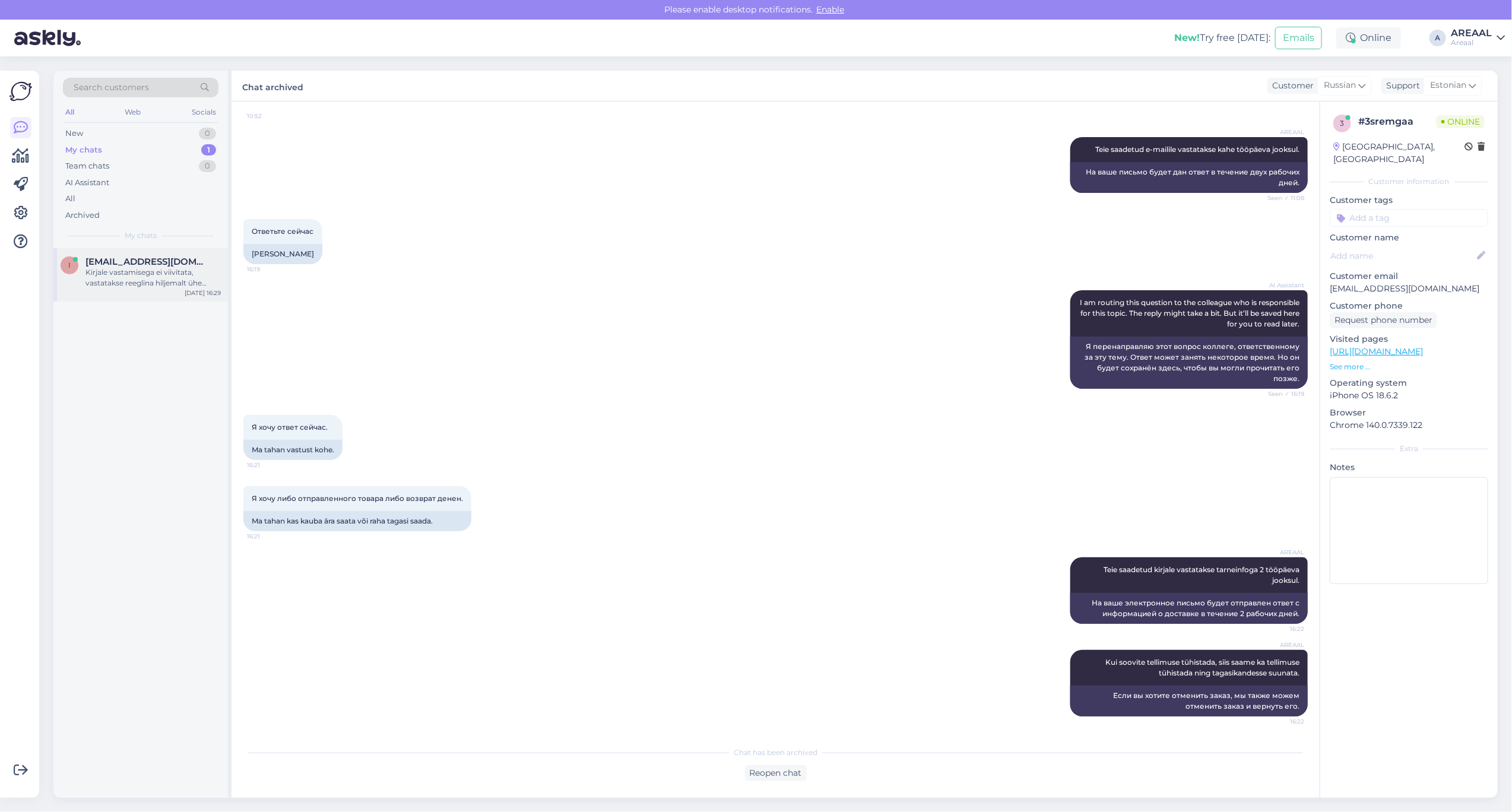
click at [160, 265] on span "[EMAIL_ADDRESS][DOMAIN_NAME]" at bounding box center [147, 262] width 123 height 11
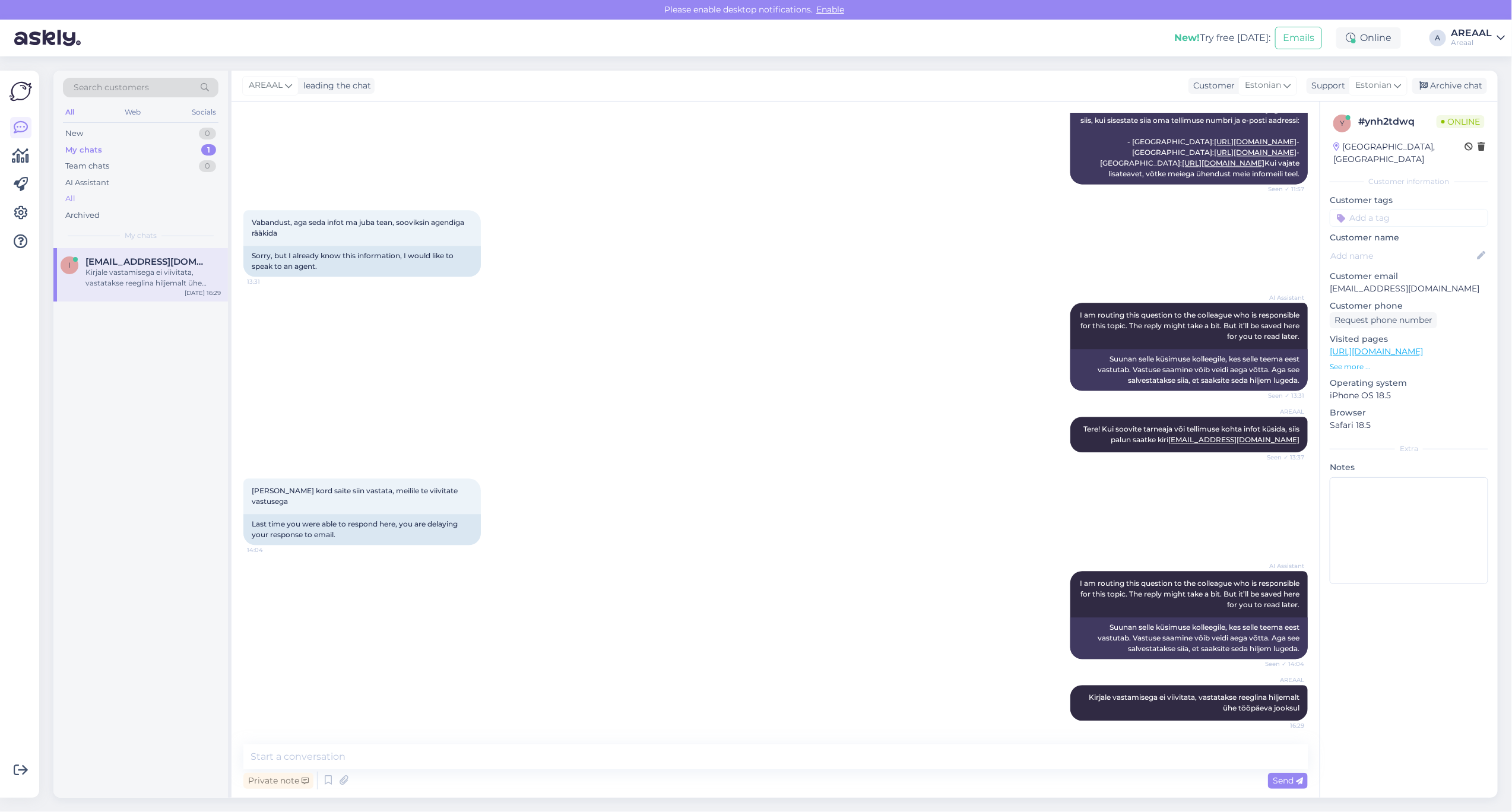
click at [154, 197] on div "All" at bounding box center [140, 199] width 156 height 17
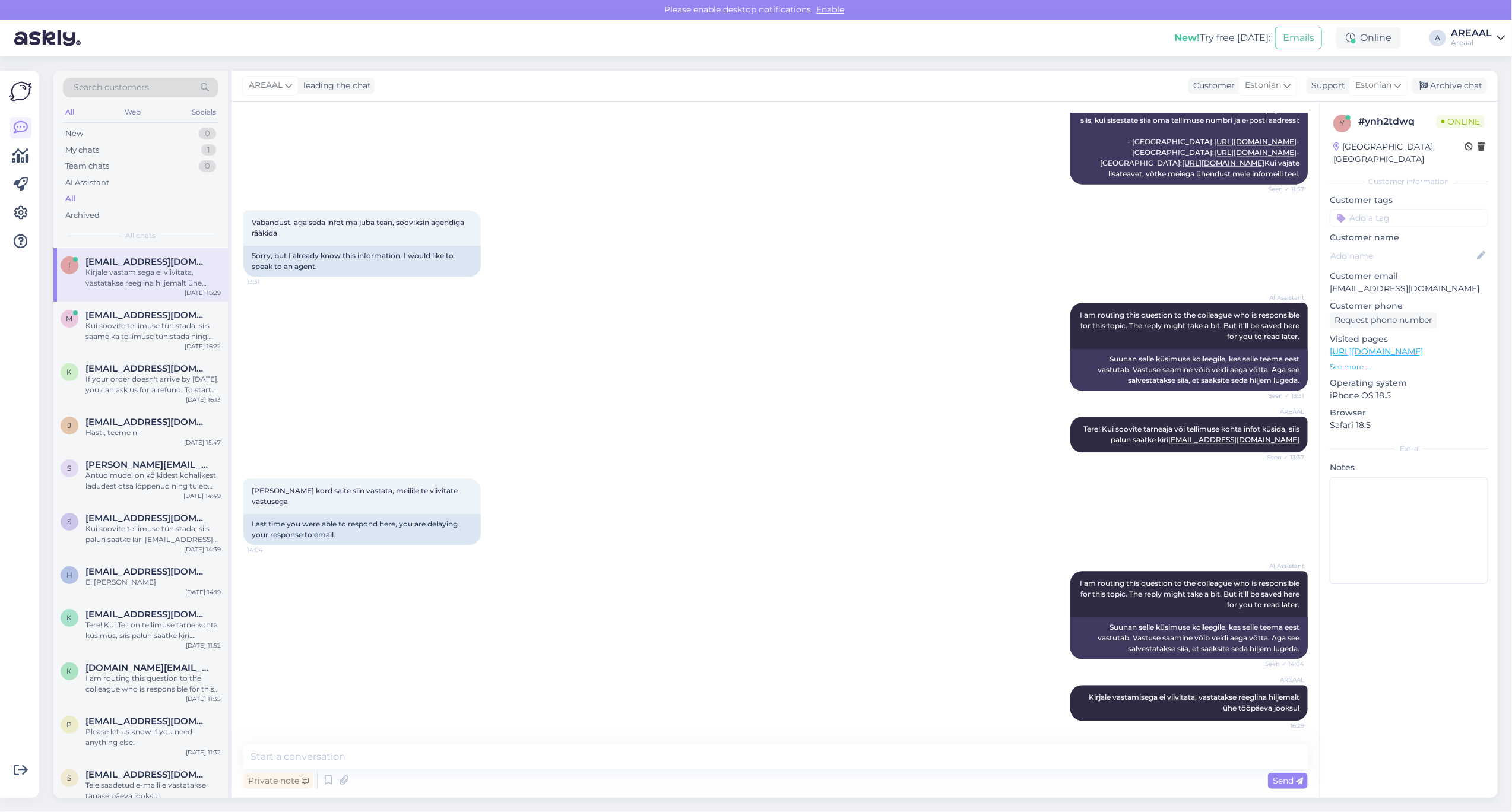
click at [138, 285] on div "Kirjale vastamisega ei viivitata, vastatakse reeglina hiljemalt ühe tööpäeva jo…" at bounding box center [153, 278] width 135 height 22
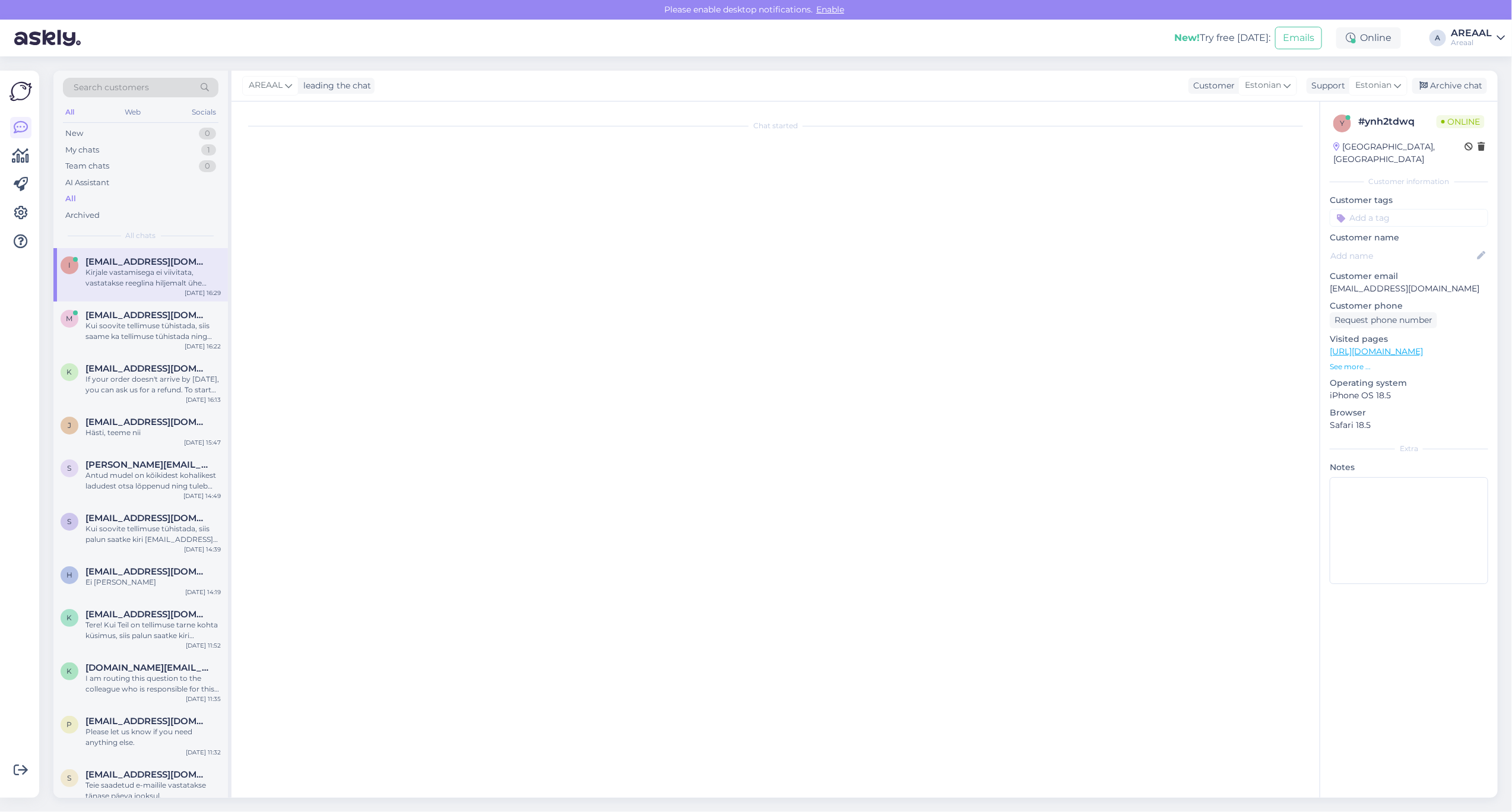
scroll to position [0, 0]
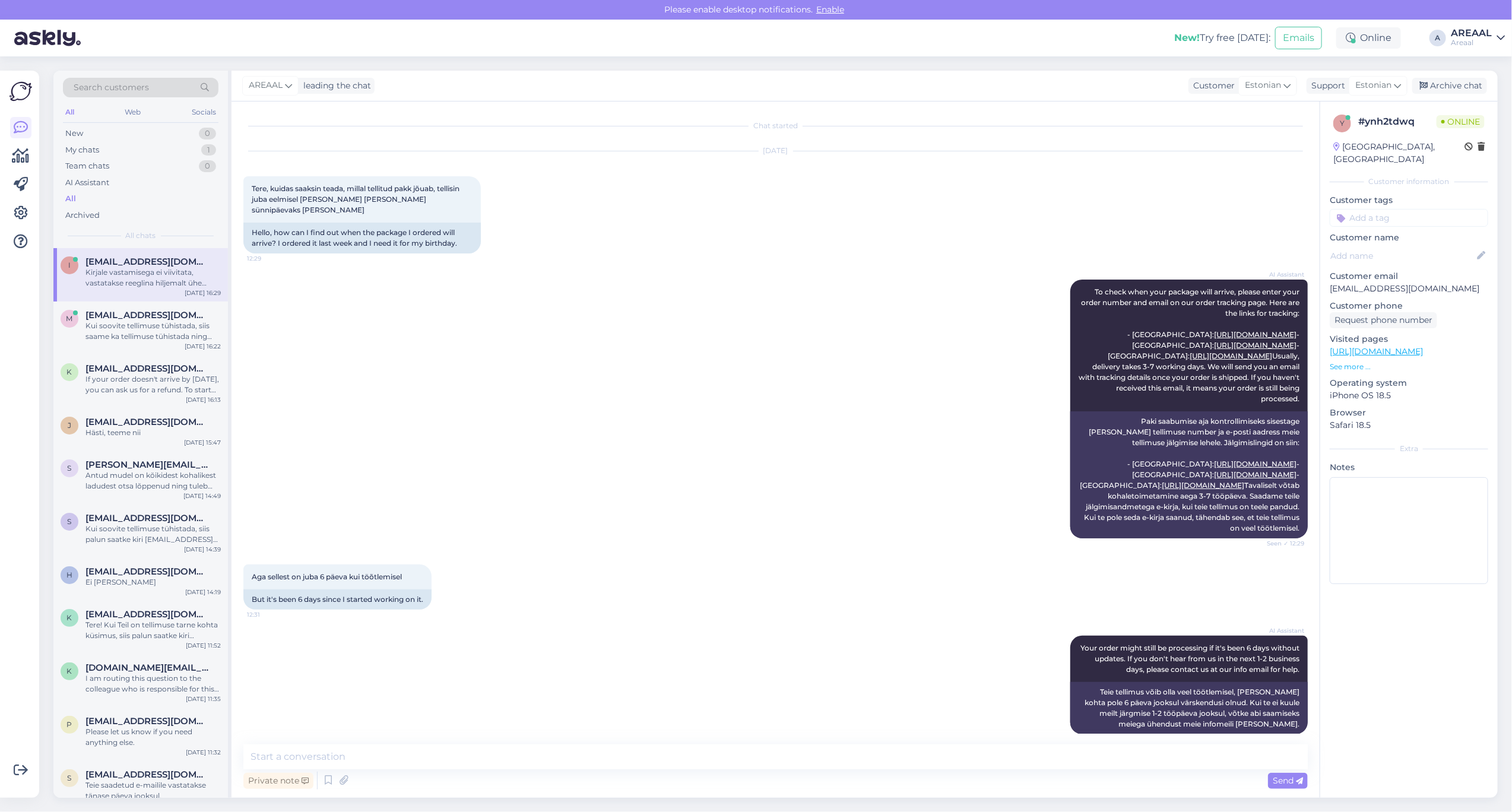
click at [815, 292] on div "AI Assistant To check when your package will arrive, please enter your order nu…" at bounding box center [775, 409] width 1065 height 285
click at [913, 176] on div "Sep 11 2025 Tere, kuidas saaksin teada, millal tellitud pakk jõuab, tellisin ju…" at bounding box center [775, 203] width 1065 height 128
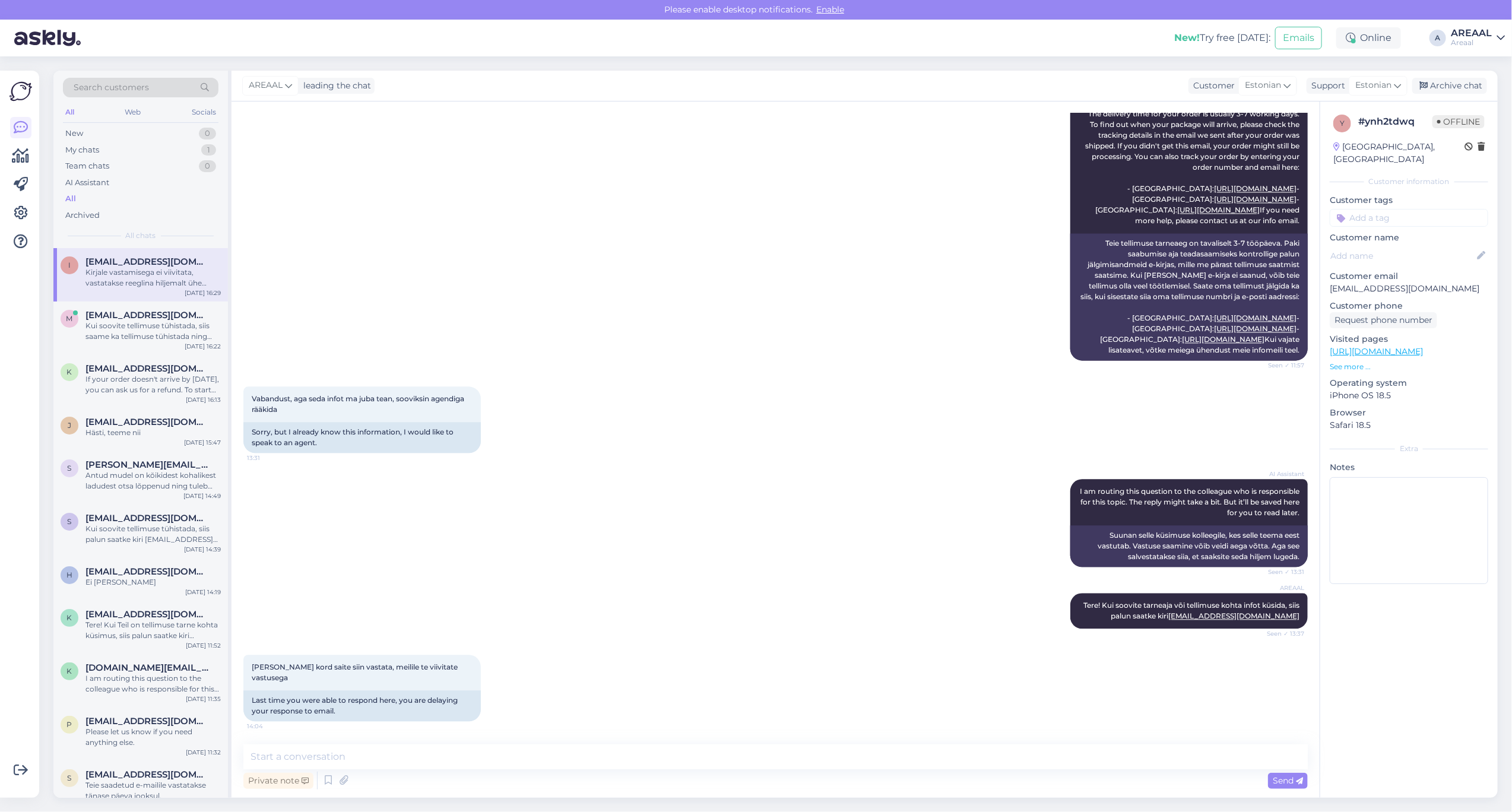
scroll to position [1860, 0]
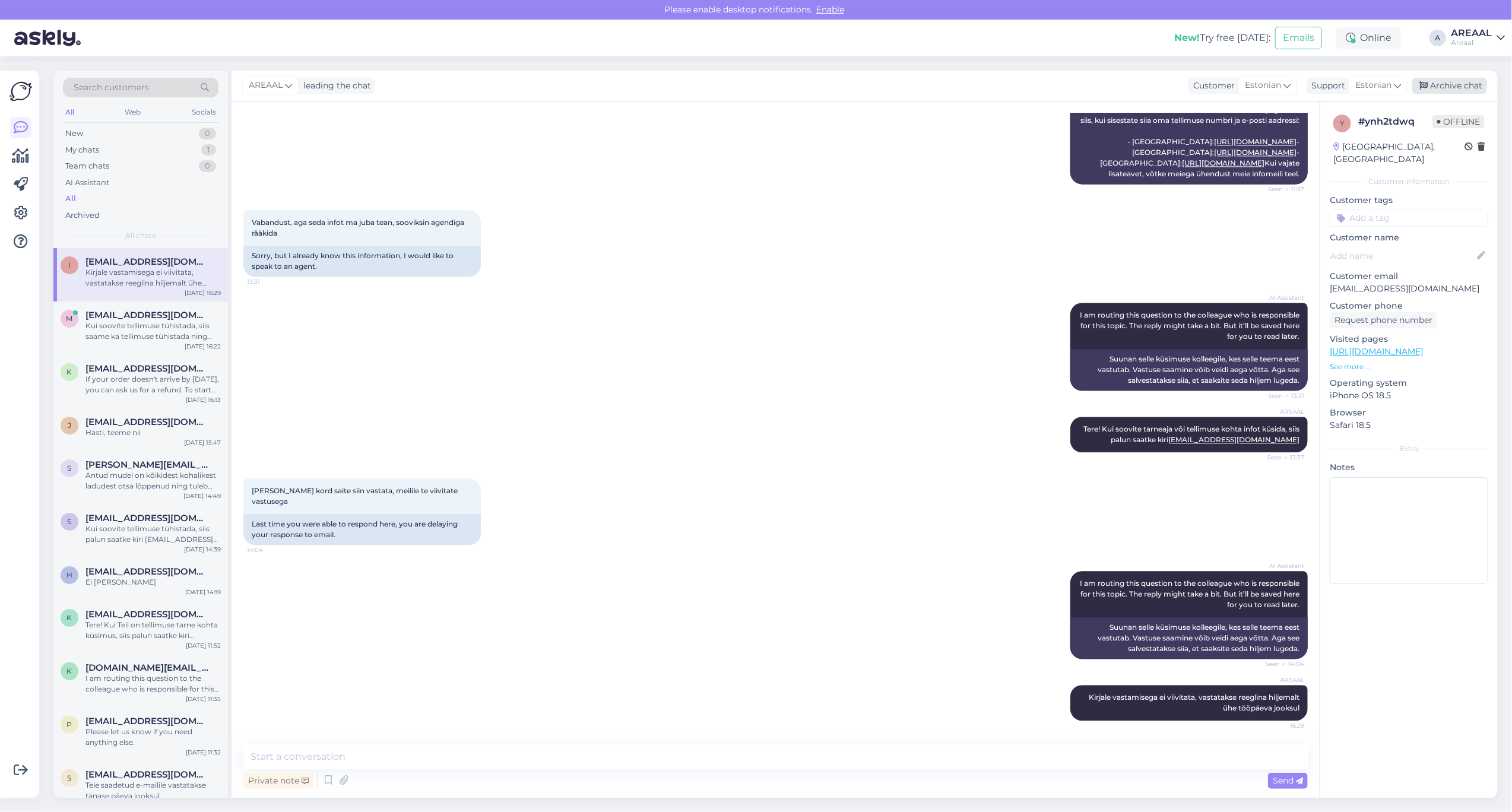
click at [1446, 83] on div "Archive chat" at bounding box center [1450, 85] width 75 height 16
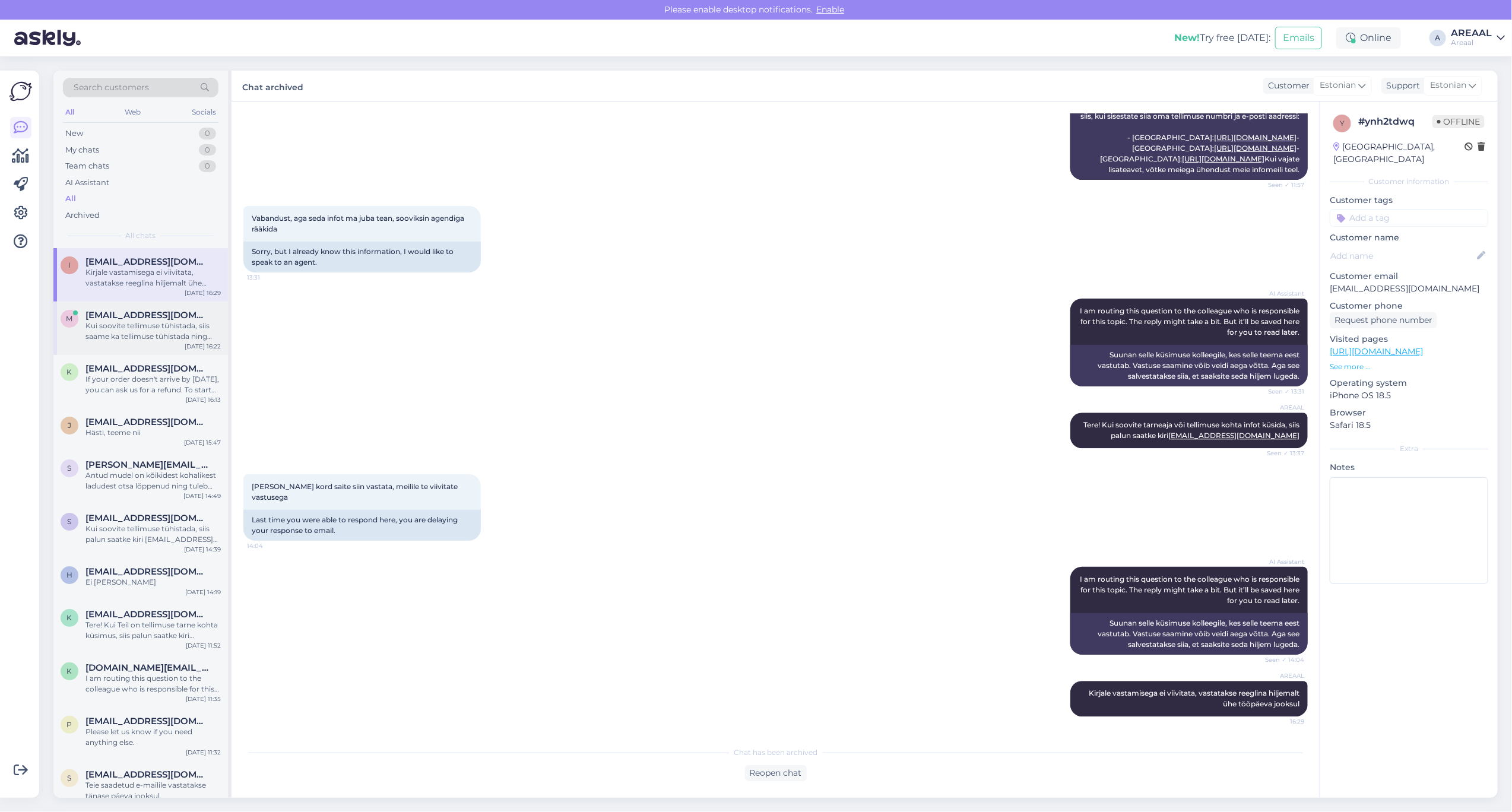
click at [147, 316] on span "[EMAIL_ADDRESS][DOMAIN_NAME]" at bounding box center [147, 315] width 123 height 11
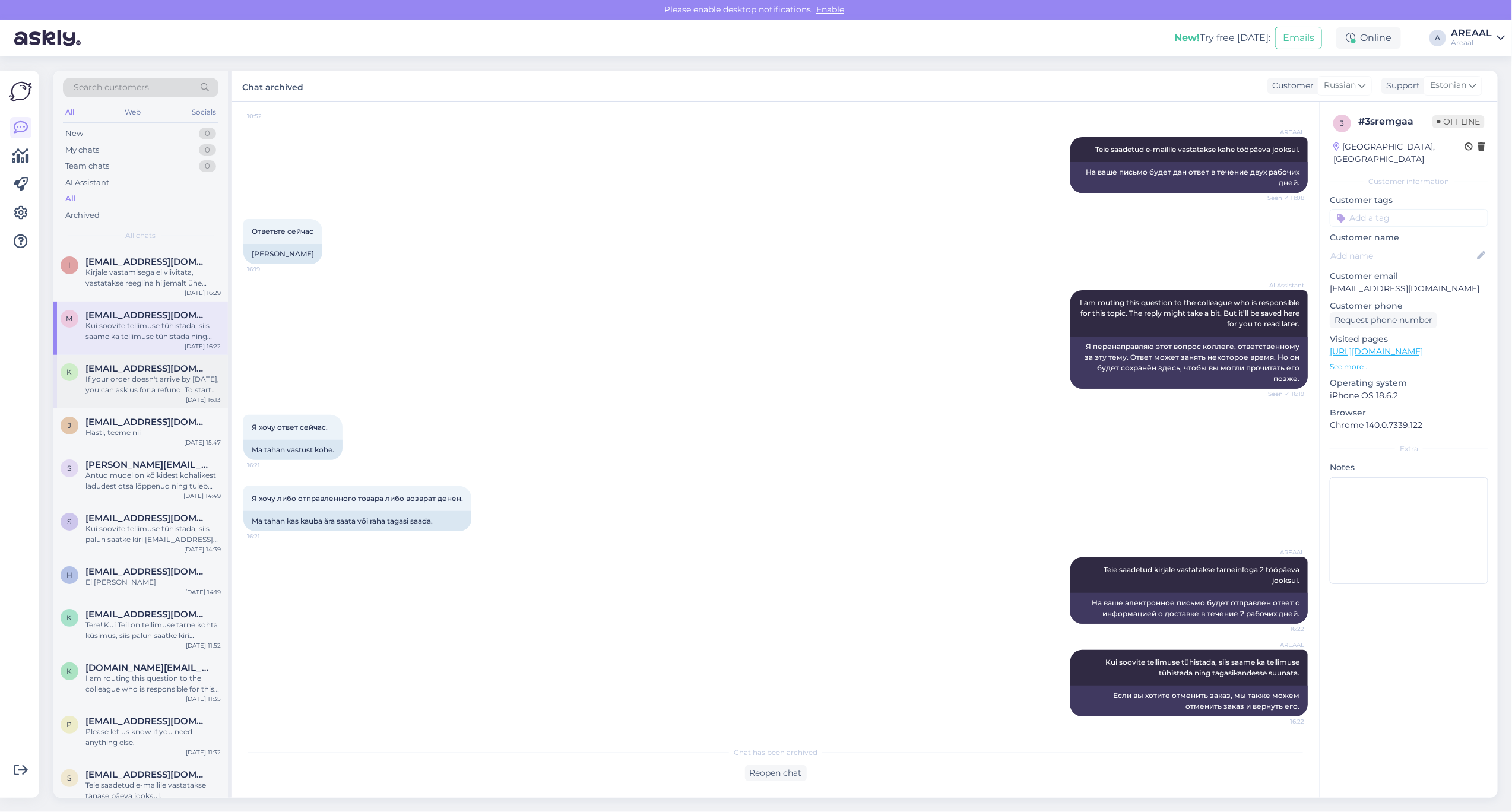
click at [150, 370] on span "[EMAIL_ADDRESS][DOMAIN_NAME]" at bounding box center [147, 369] width 123 height 11
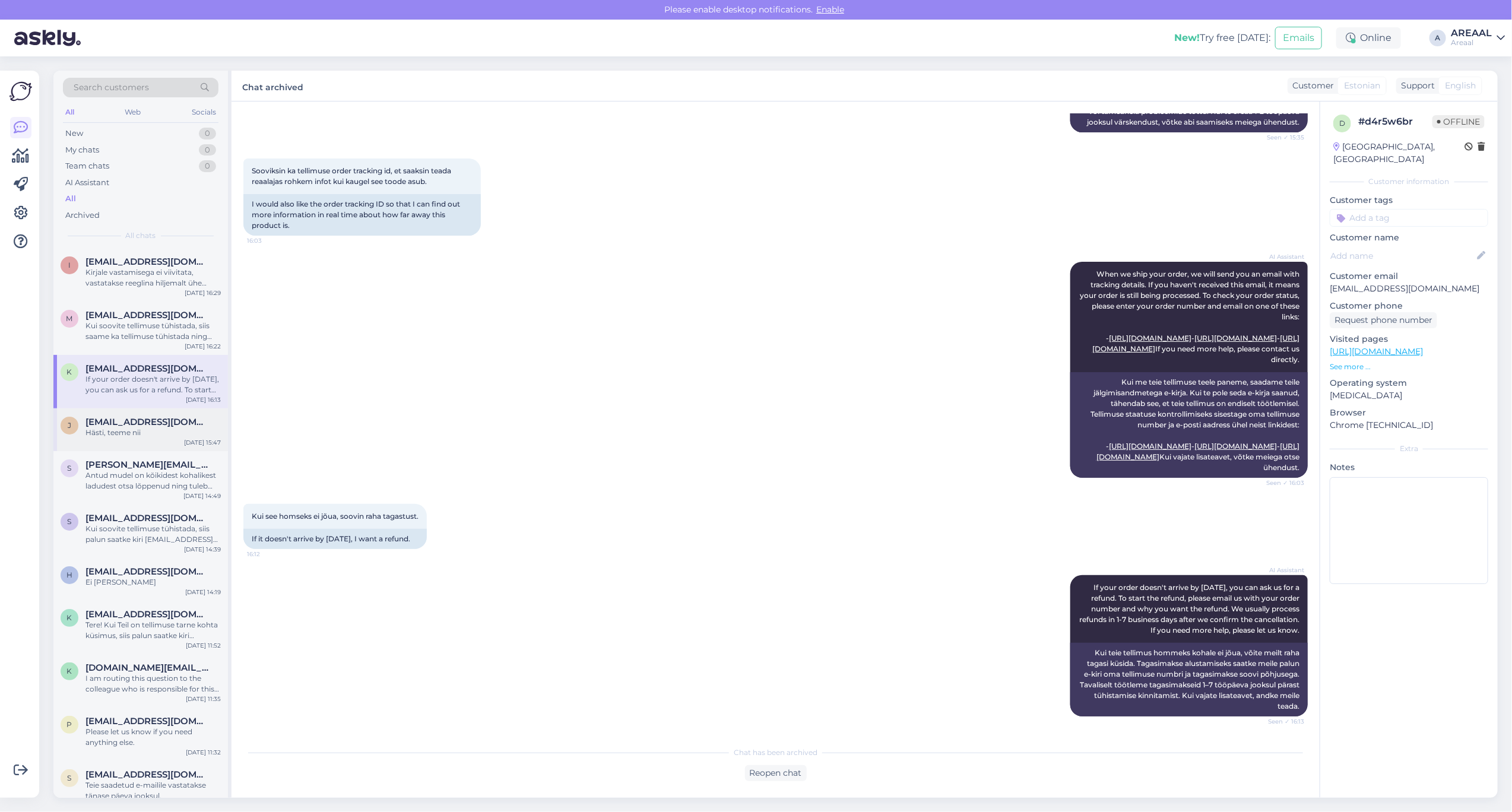
click at [170, 423] on span "[EMAIL_ADDRESS][DOMAIN_NAME]" at bounding box center [147, 422] width 123 height 11
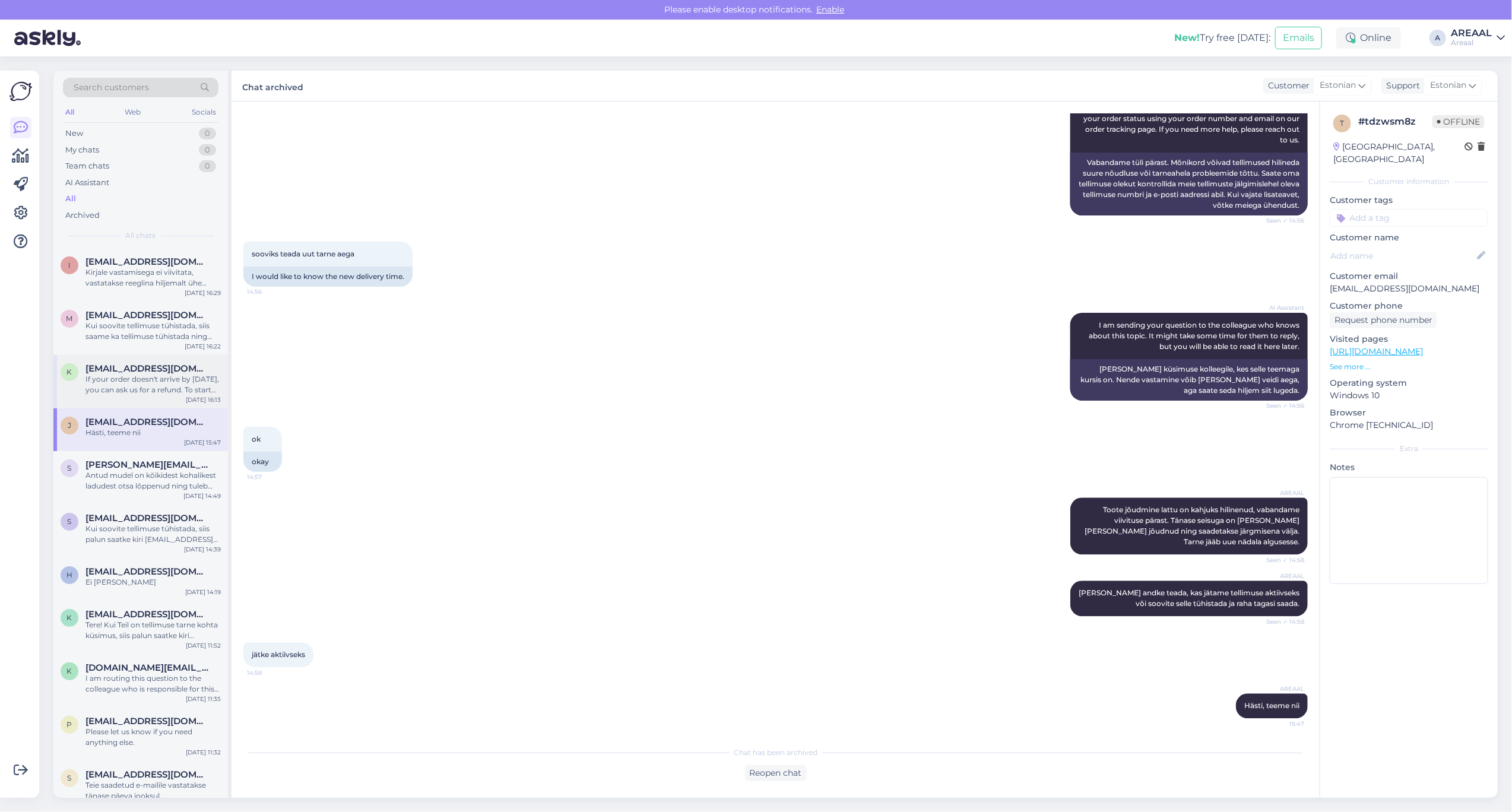
click at [161, 383] on div "If your order doesn't arrive by [DATE], you can ask us for a refund. To start t…" at bounding box center [153, 385] width 135 height 22
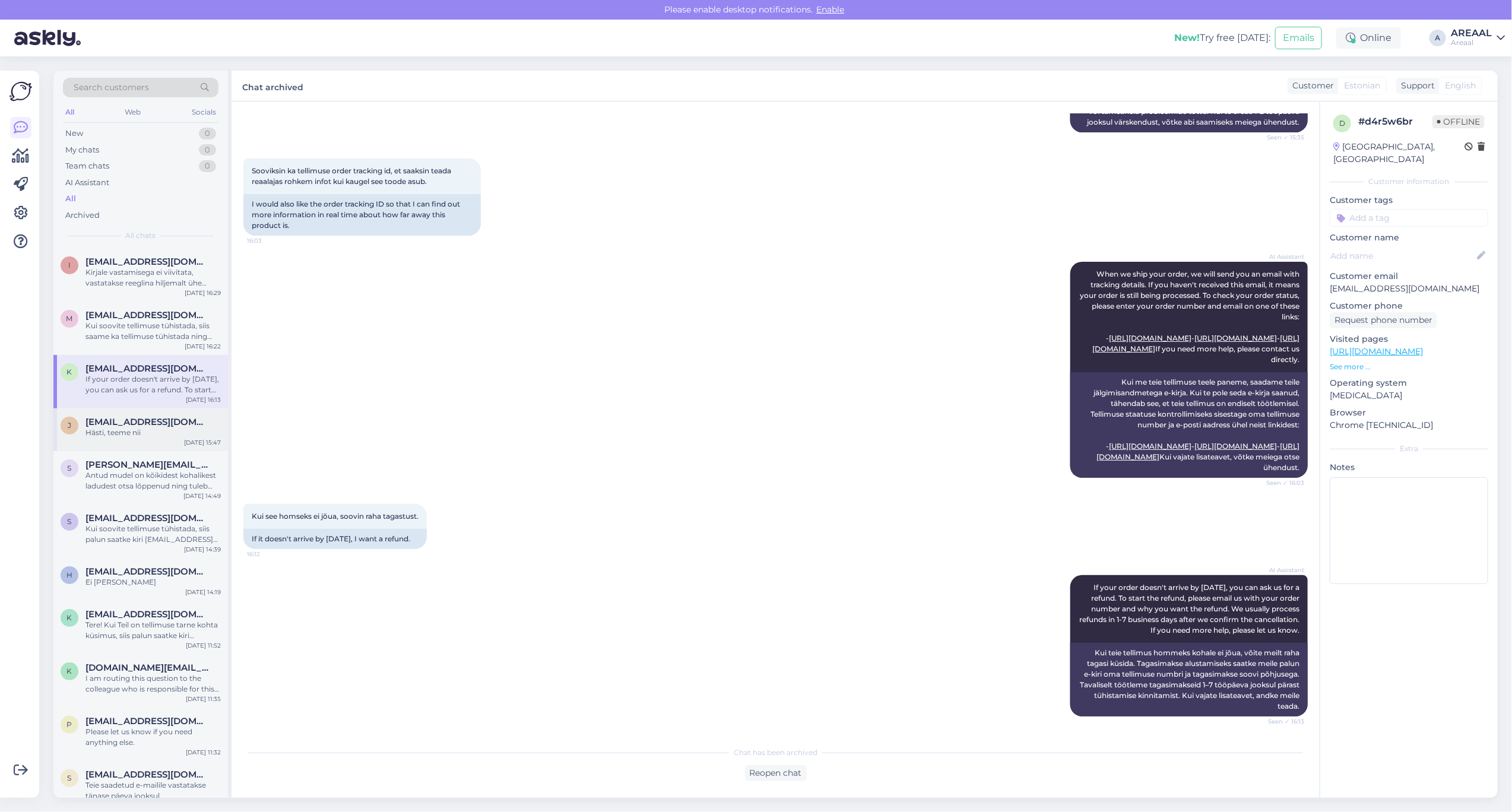
click at [165, 443] on div "j jurgen.holtsmeier@gmail.com Hästi, teeme nii Sep 26 15:47" at bounding box center [140, 430] width 175 height 43
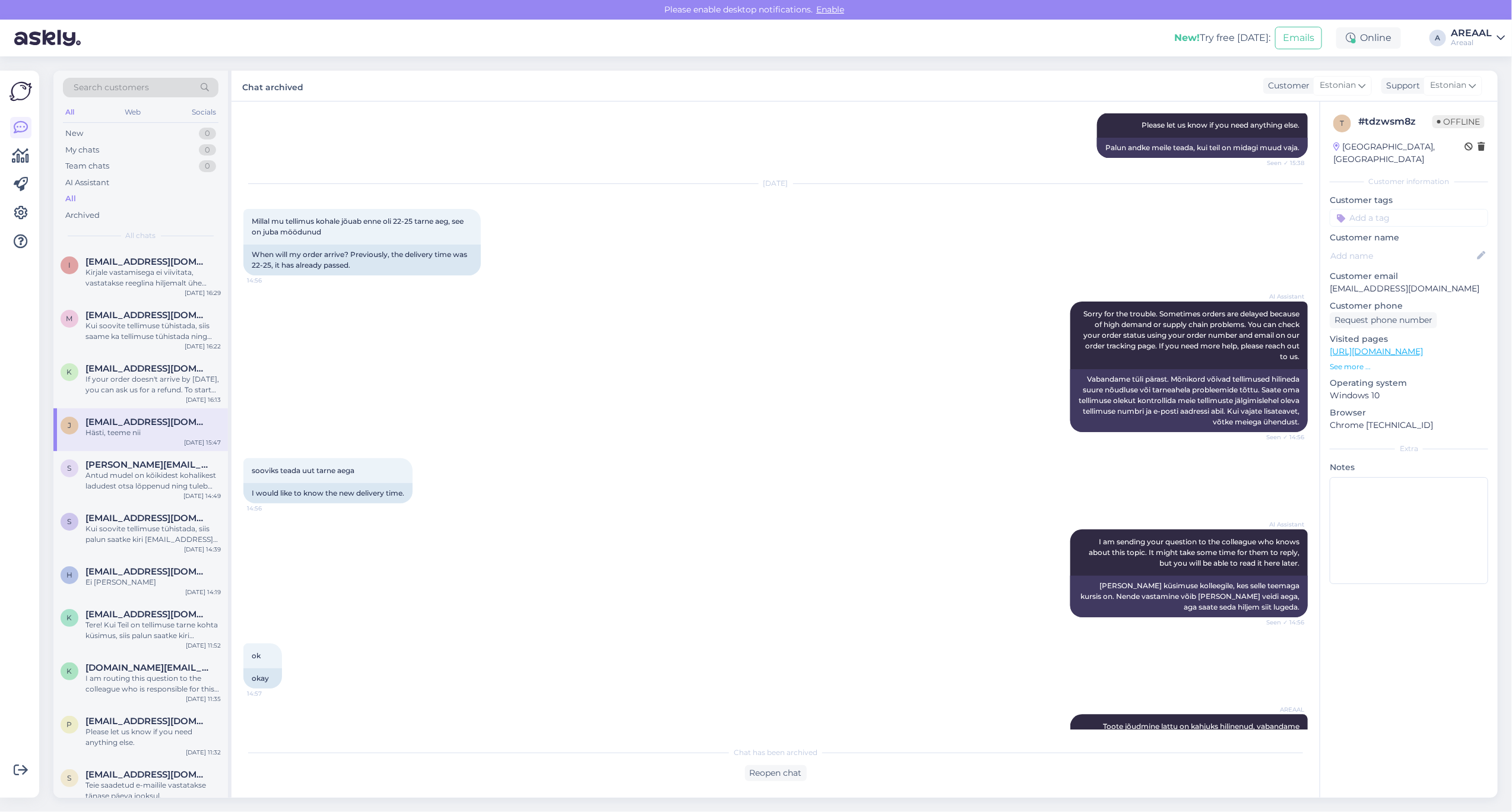
scroll to position [1604, 0]
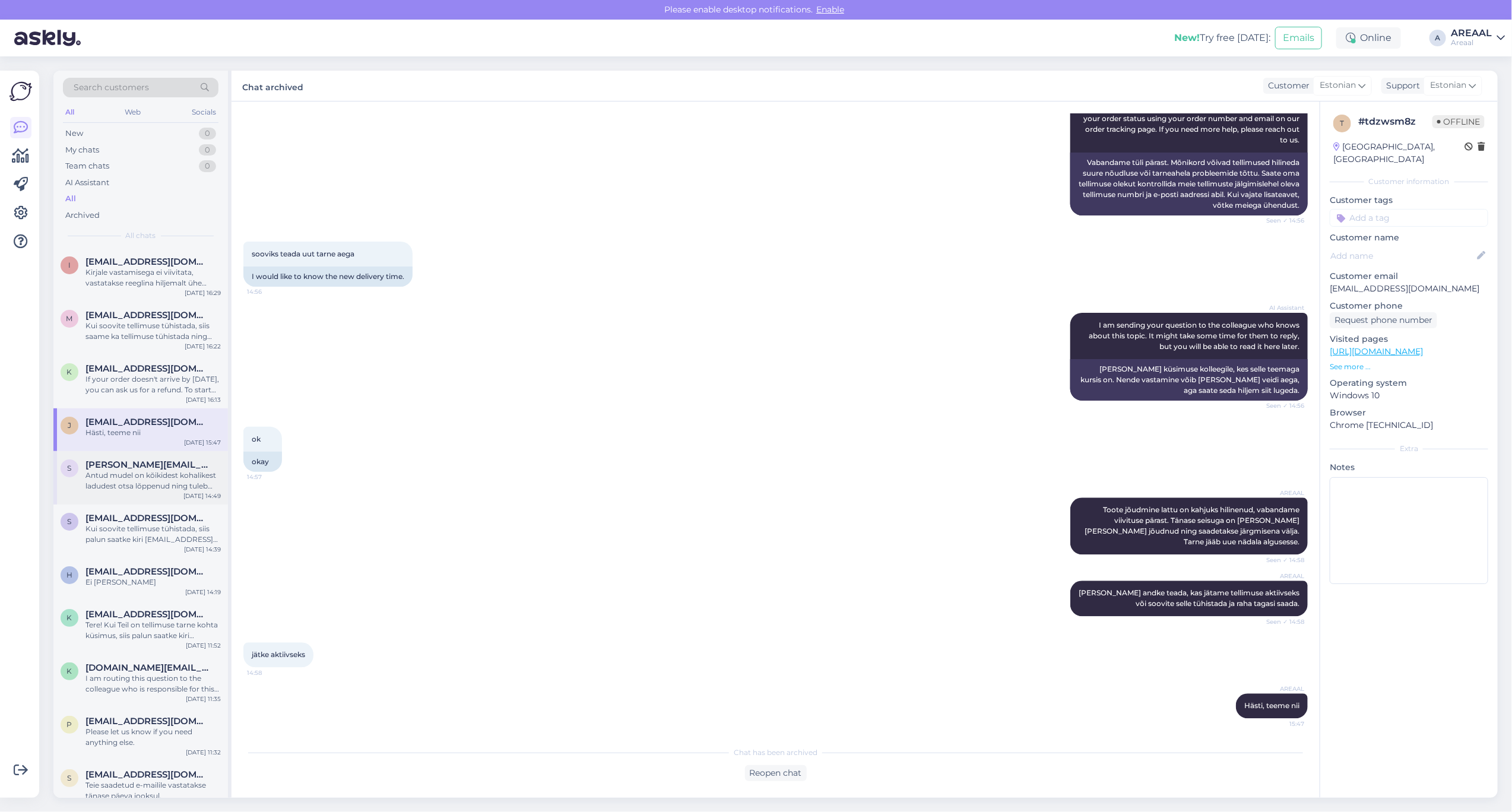
click at [168, 487] on div "Antud mudel on kõikidest kohalikest ladudest otsa lõppenud ning tuleb eraldi te…" at bounding box center [153, 481] width 135 height 22
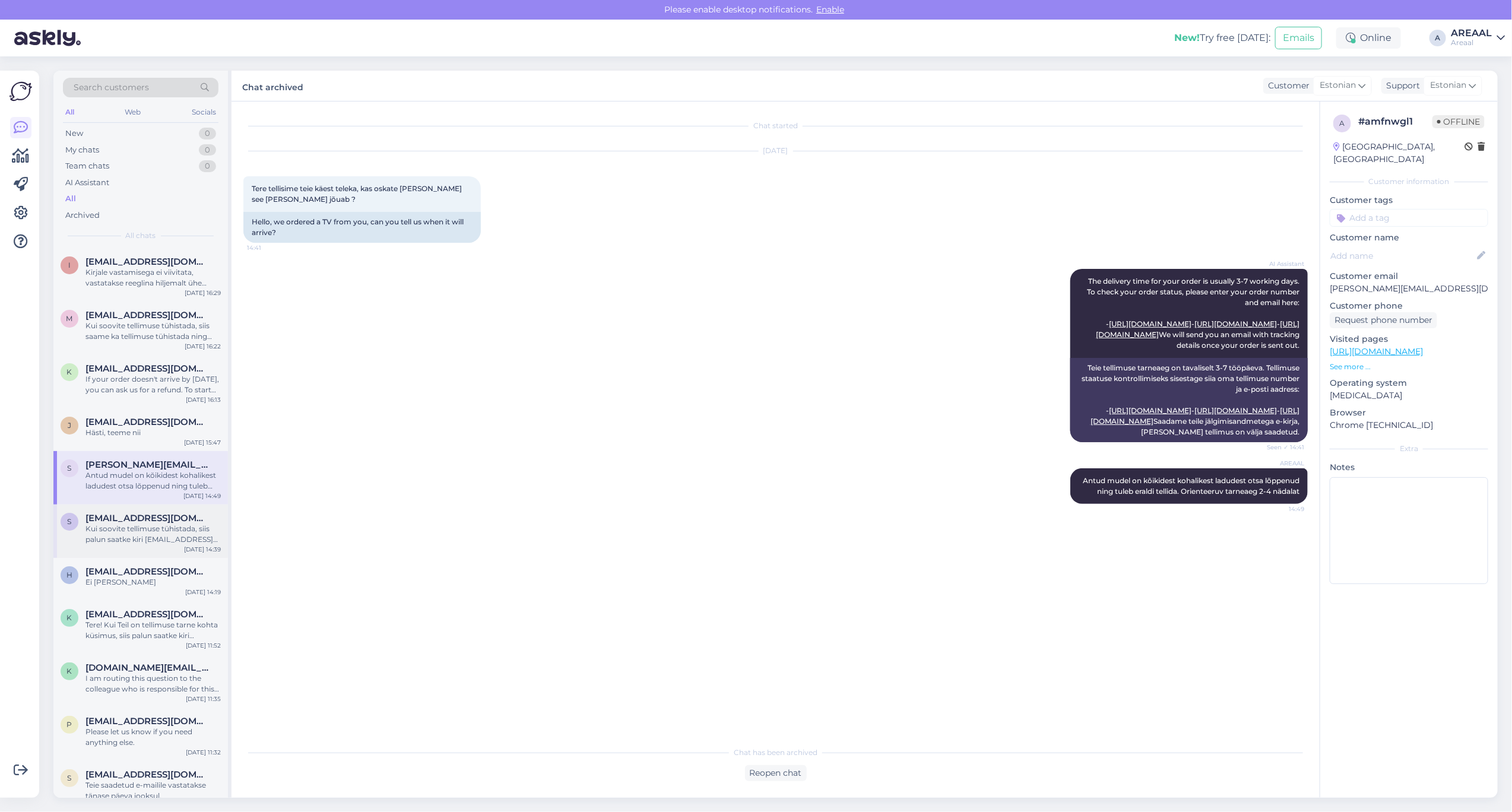
click at [170, 525] on div "Kui soovite tellimuse tühistada, siis palun saatke kiri [EMAIL_ADDRESS][DOMAIN_…" at bounding box center [153, 534] width 135 height 22
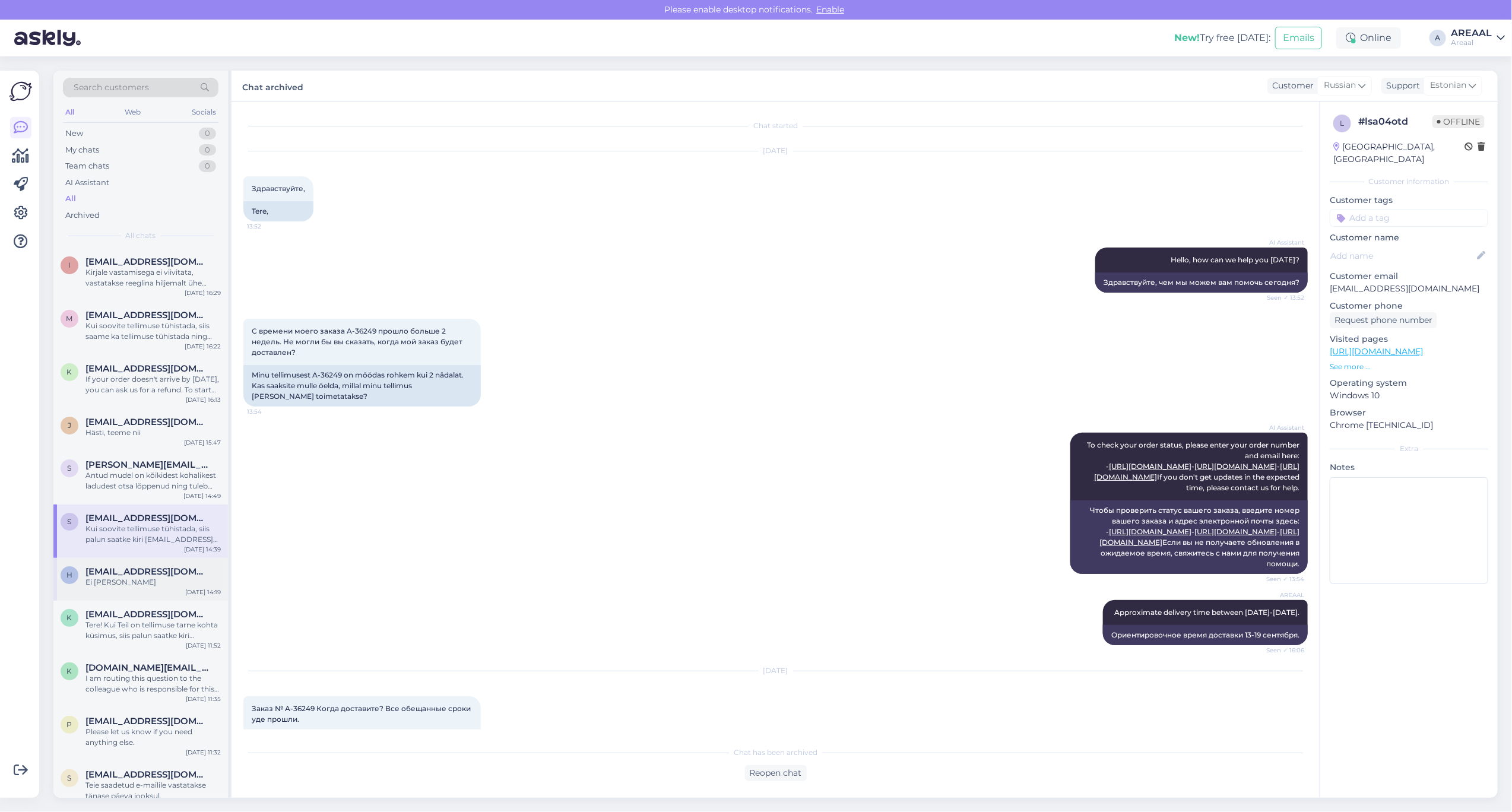
scroll to position [494, 0]
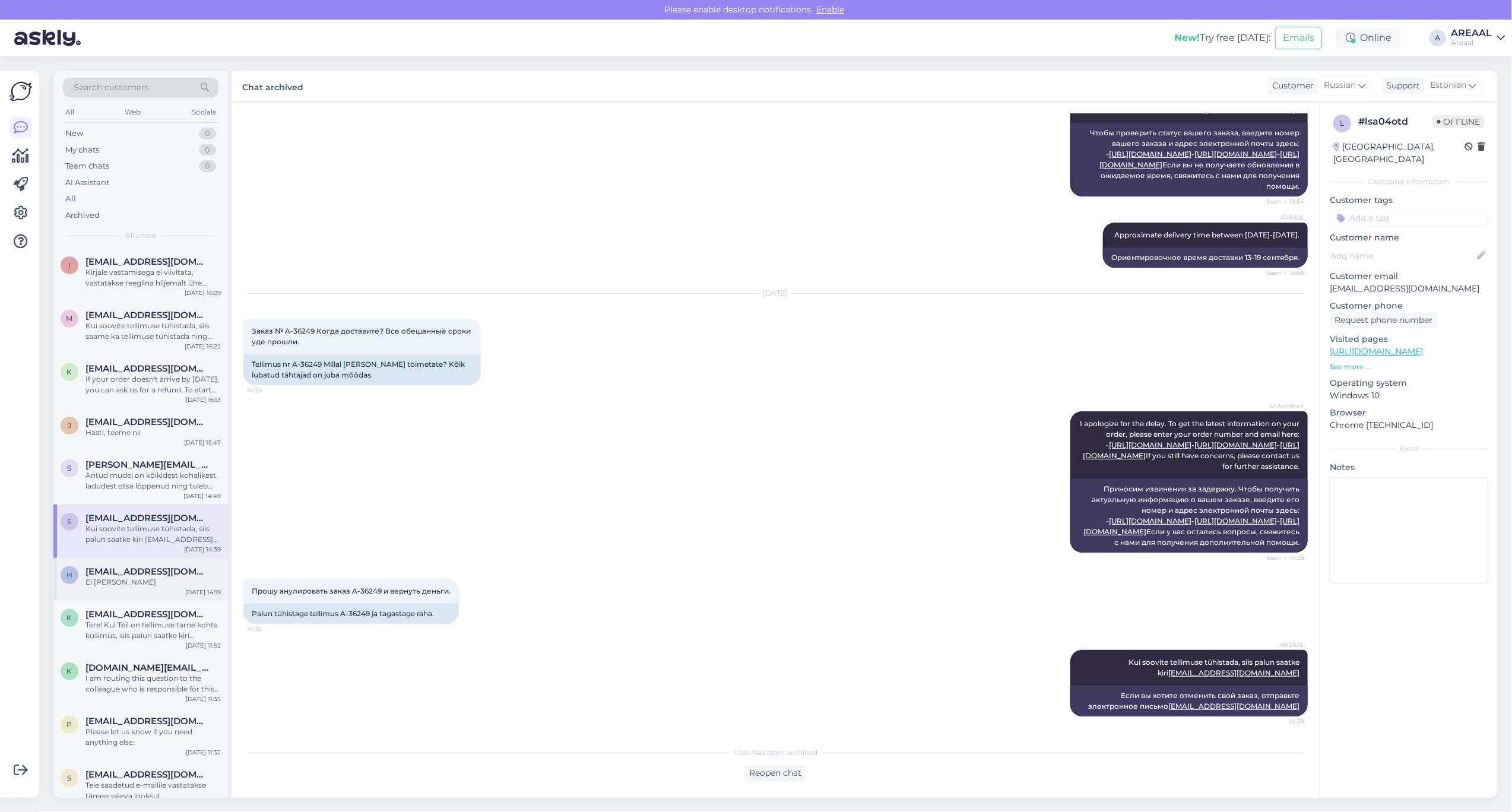
click at [167, 576] on span "[EMAIL_ADDRESS][DOMAIN_NAME]" at bounding box center [147, 571] width 123 height 11
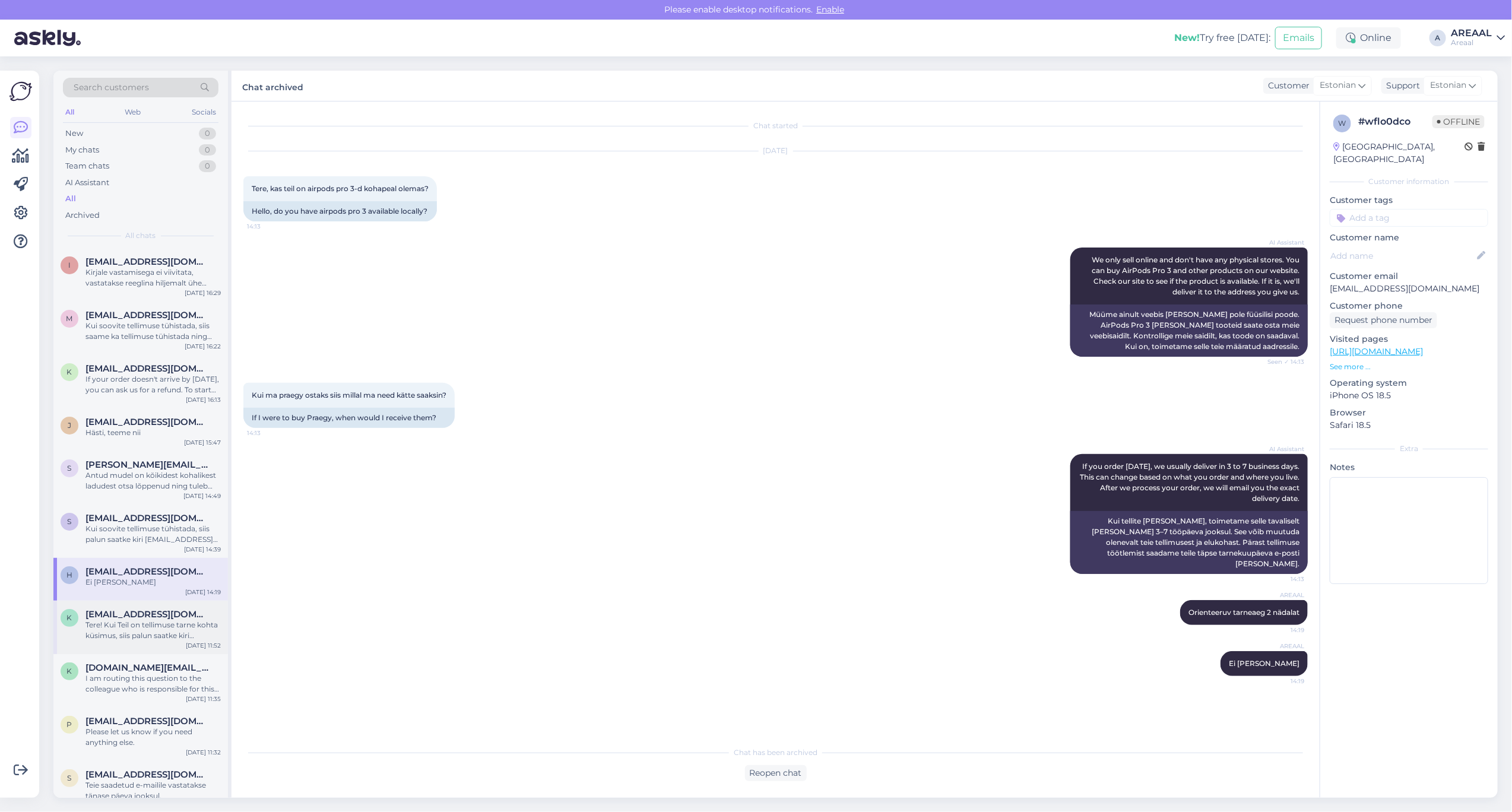
click at [167, 620] on div "Tere! Kui Teil on tellimuse tarne kohta küsimus, siis palun saatke kiri [EMAIL_…" at bounding box center [153, 630] width 135 height 22
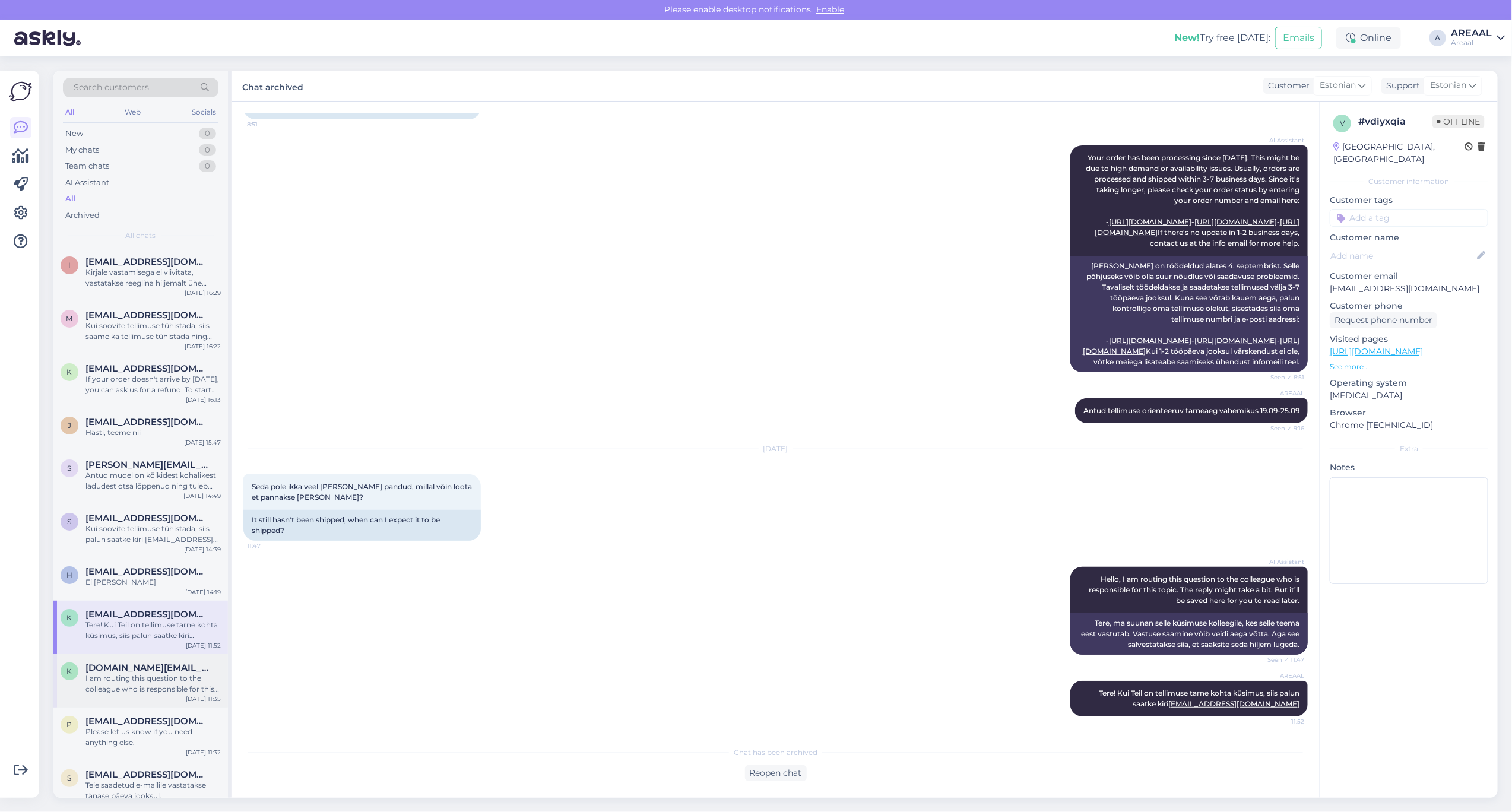
click at [156, 680] on div "I am routing this question to the colleague who is responsible for this topic. …" at bounding box center [153, 684] width 135 height 22
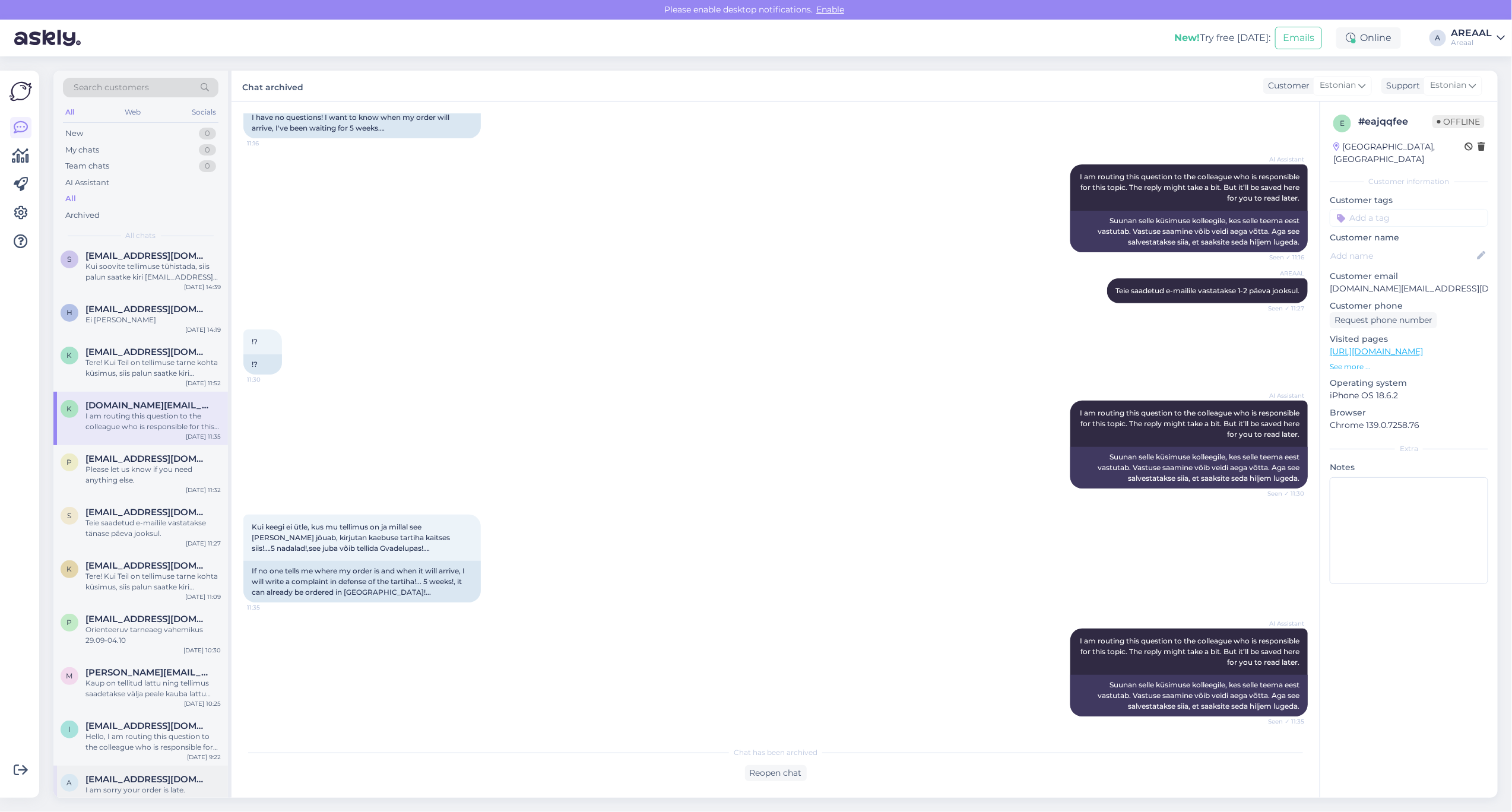
scroll to position [445, 0]
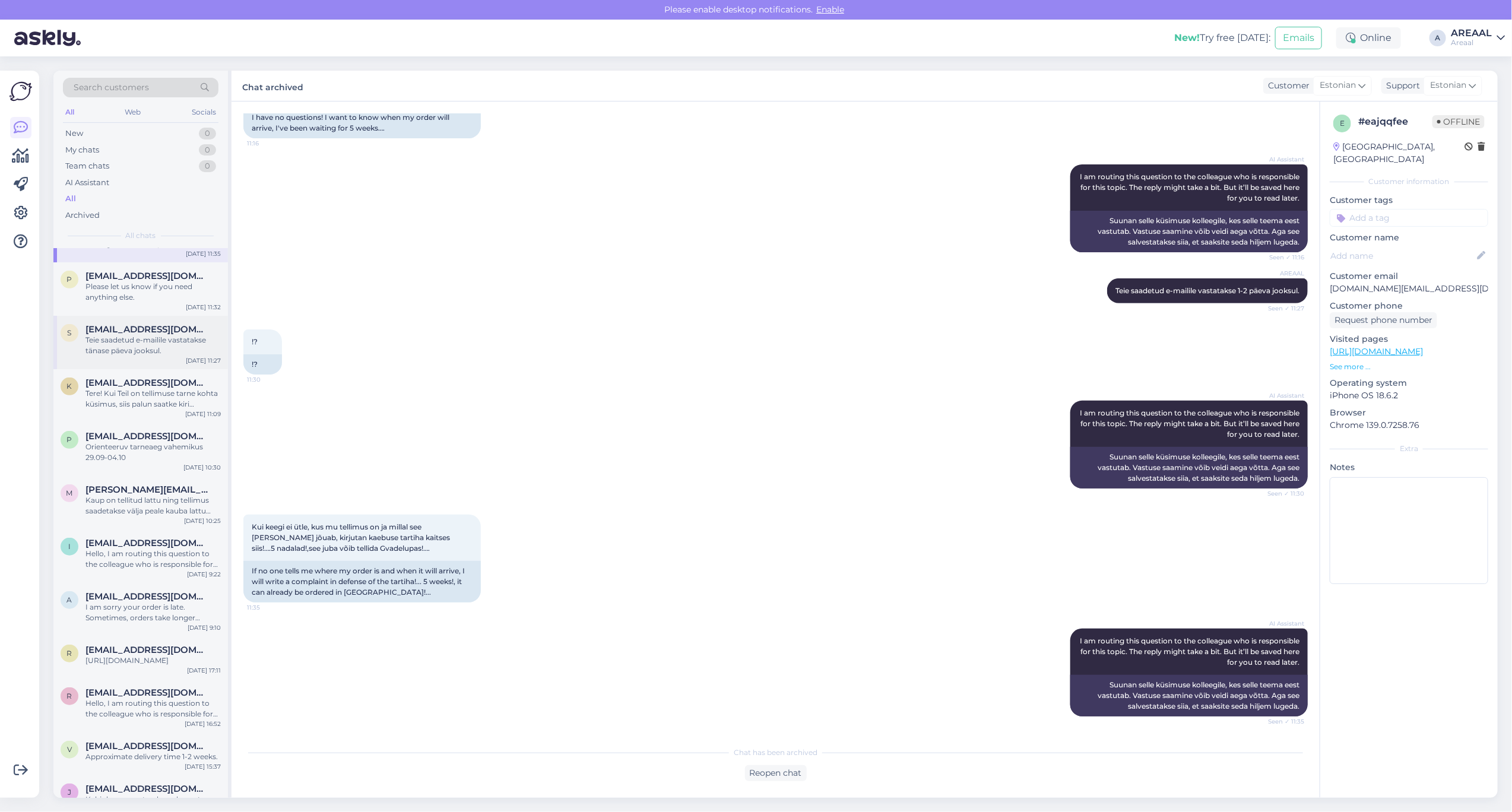
click at [128, 339] on div "Teie saadetud e-mailile vastatakse tänase päeva jooksul." at bounding box center [153, 346] width 135 height 22
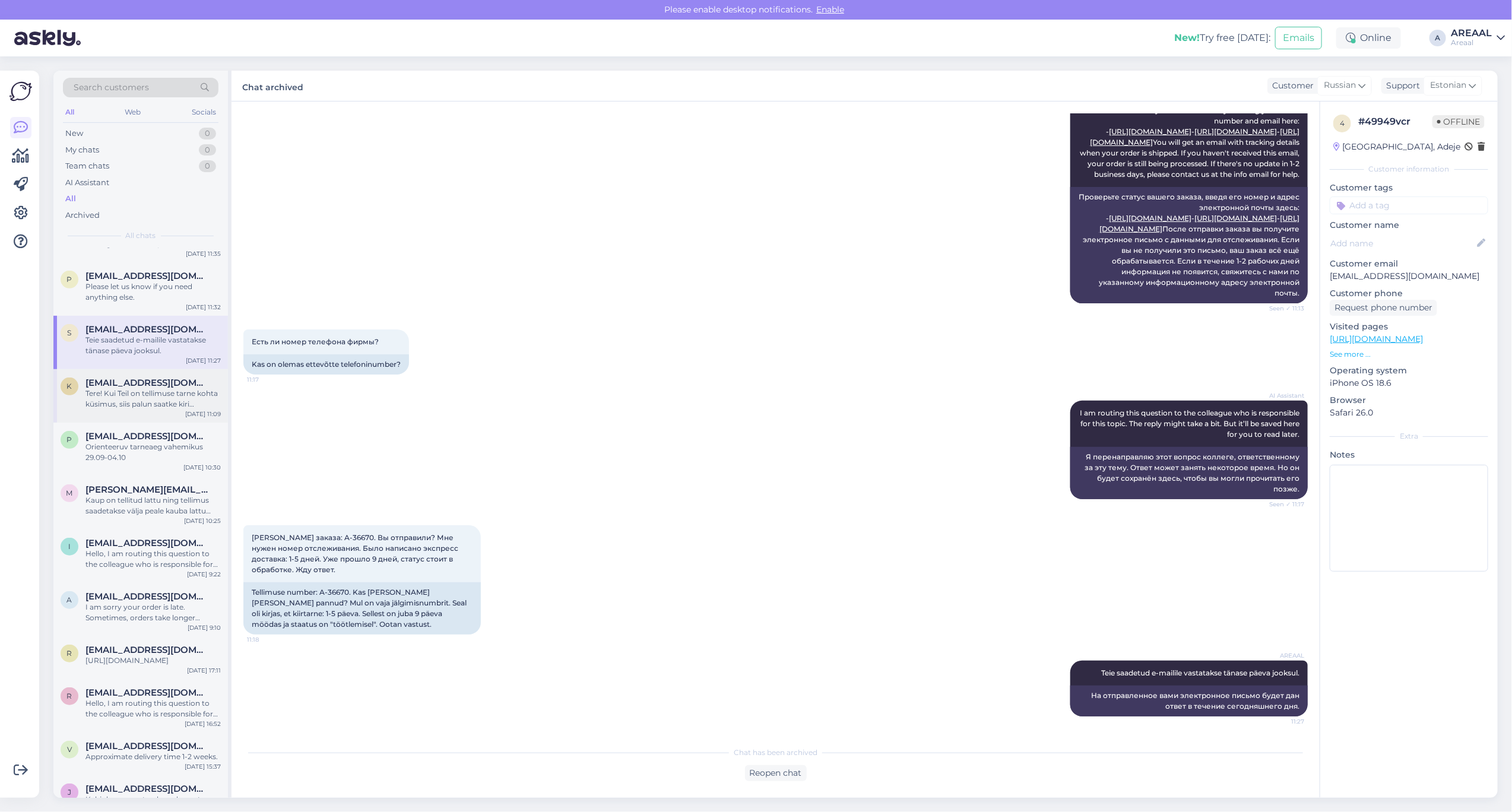
click at [144, 417] on div "k karina.luigend@gmail.com Tere! Kui Teil on tellimuse tarne kohta küsimus, sii…" at bounding box center [140, 396] width 175 height 53
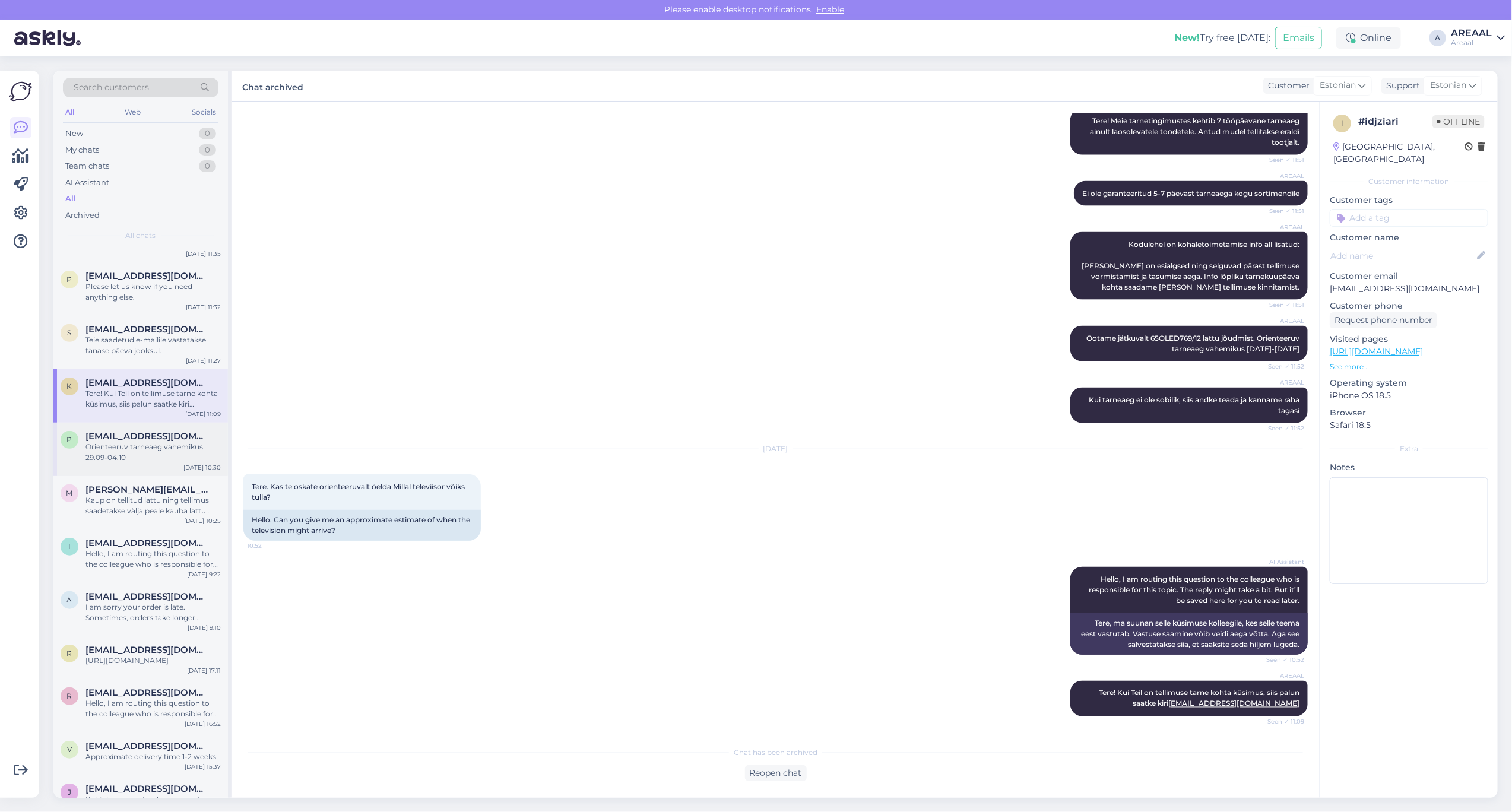
click at [141, 467] on div "p piretparbo@gmail.ee Orienteeruv tarneaeg vahemikus 29.09-04.10 Sep 26 10:30" at bounding box center [140, 449] width 175 height 53
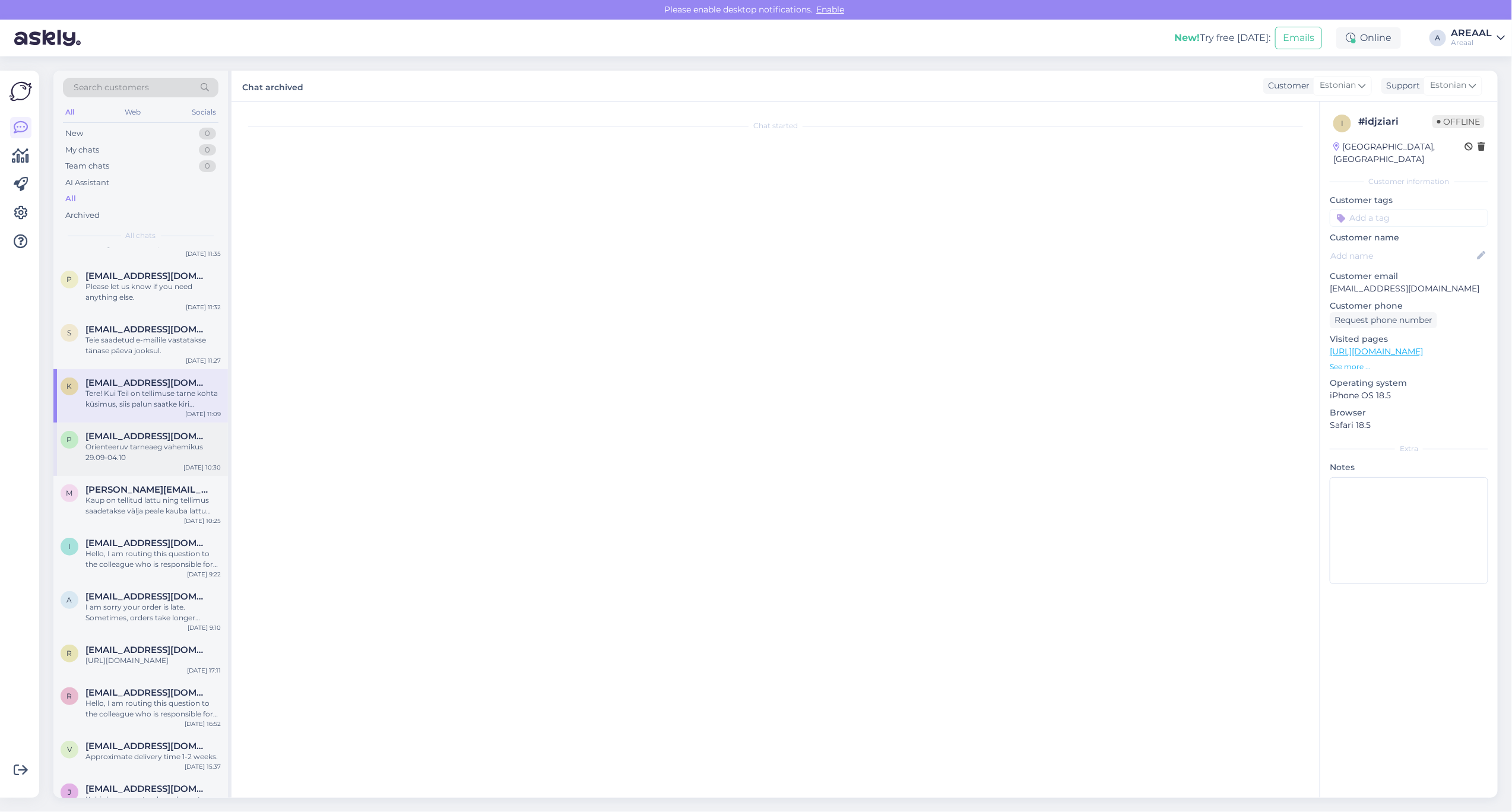
scroll to position [130, 0]
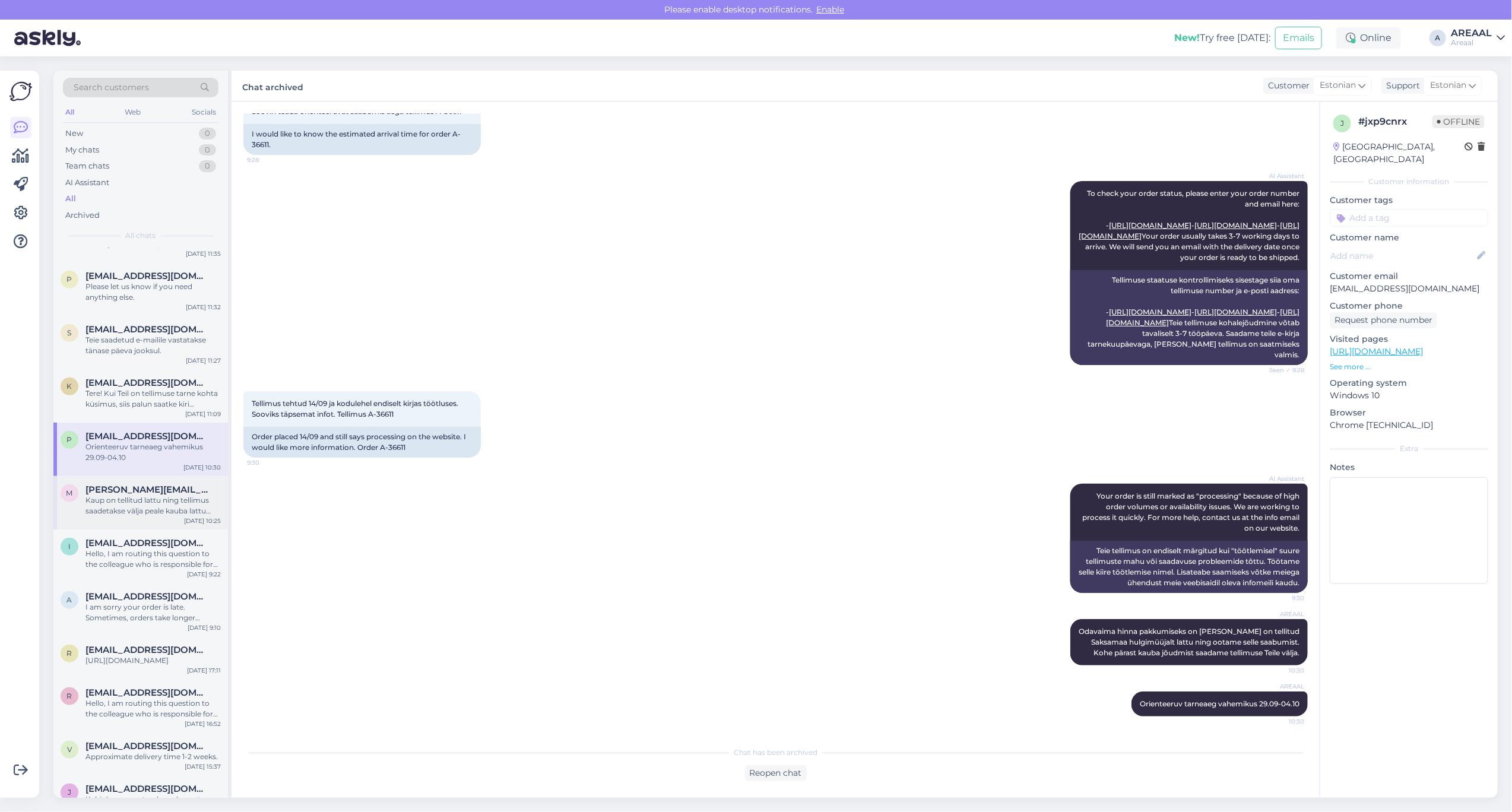
click at [147, 496] on div "Kaup on tellitud lattu ning tellimus saadetakse välja peale kauba lattu saabumi…" at bounding box center [153, 506] width 135 height 22
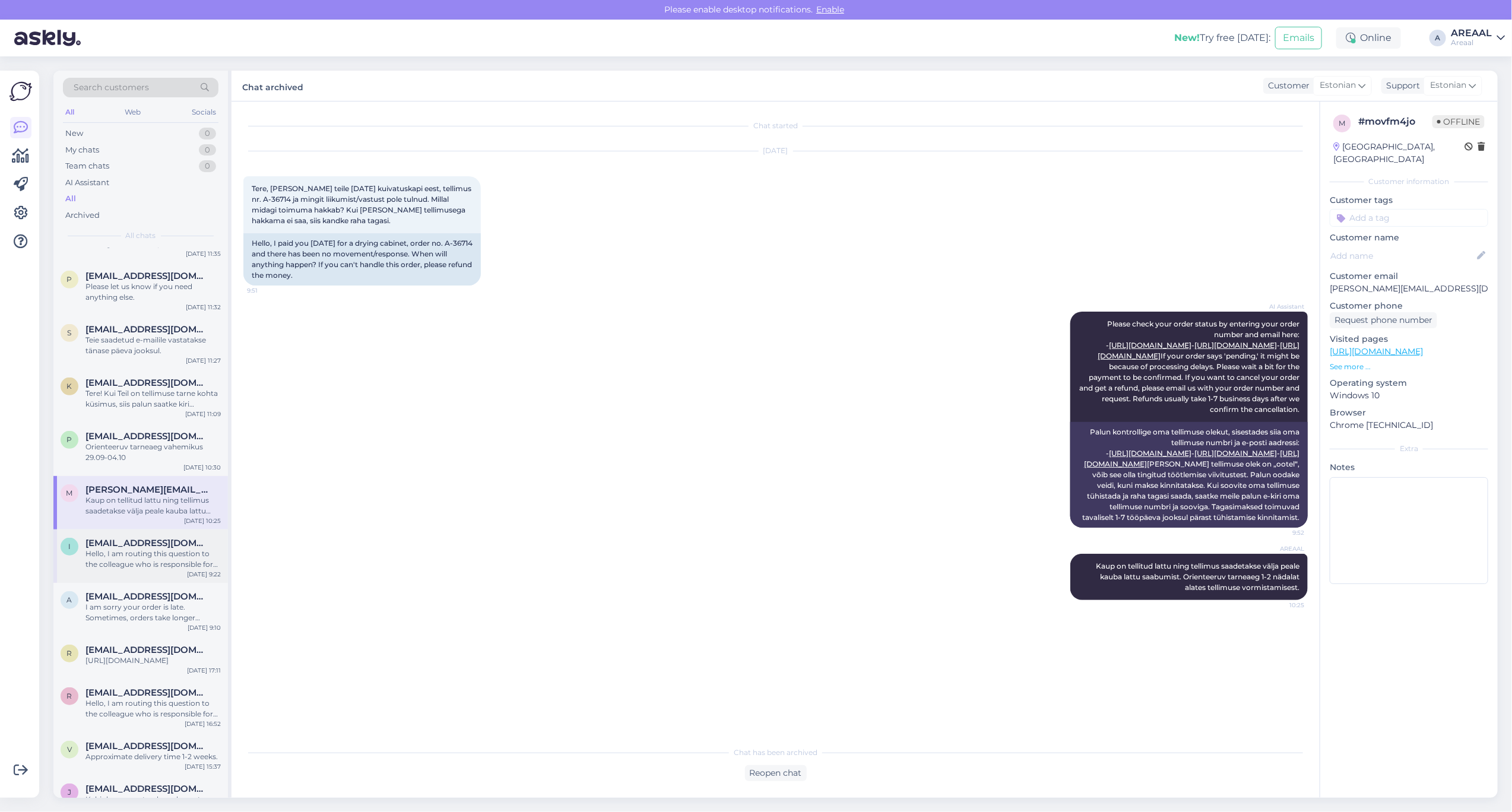
click at [149, 555] on div "Hello, I am routing this question to the colleague who is responsible for this …" at bounding box center [153, 559] width 135 height 22
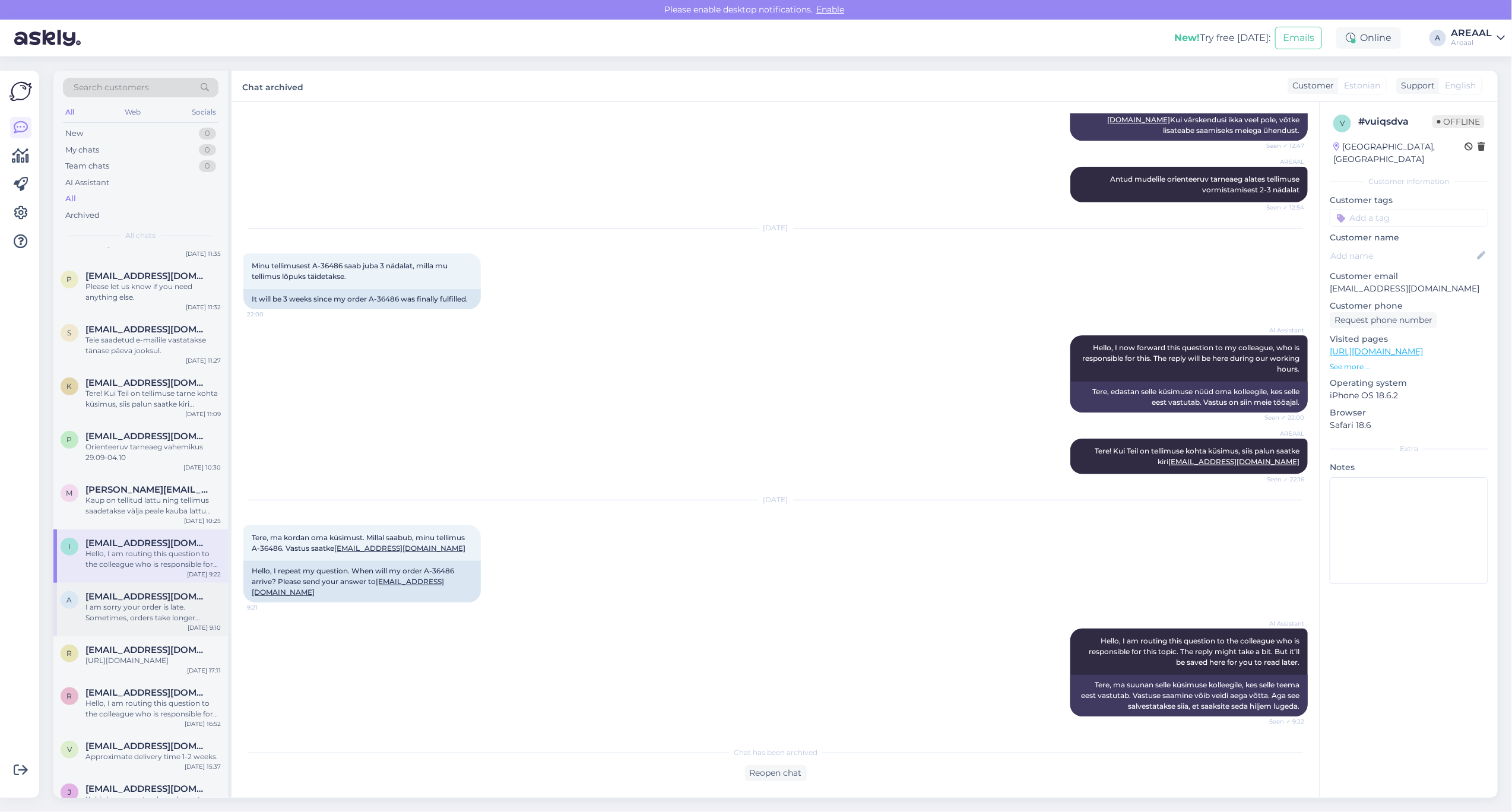
click at [144, 606] on div "I am sorry your order is late. Sometimes, orders take longer because we have ma…" at bounding box center [153, 612] width 135 height 22
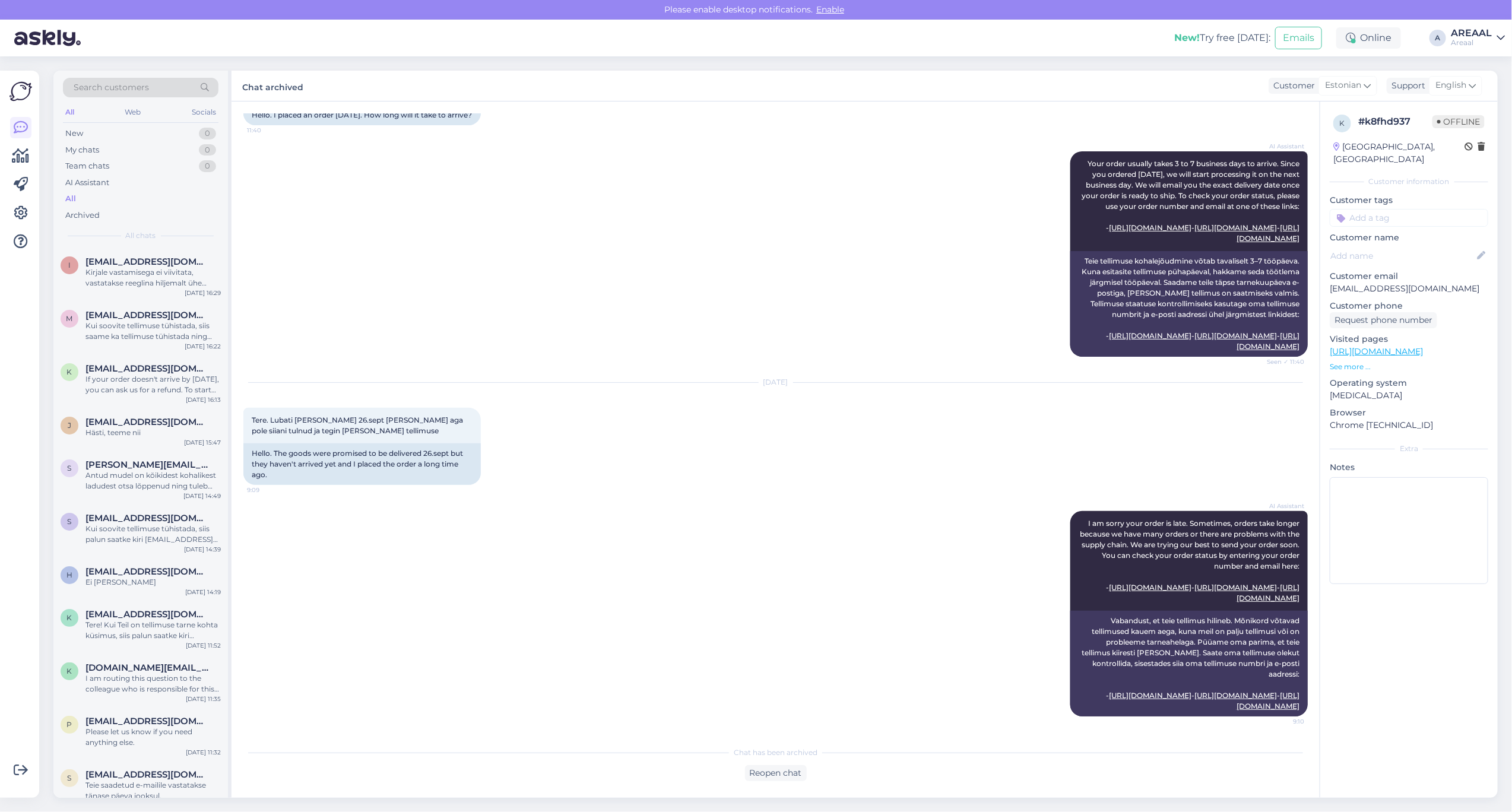
click at [1483, 25] on div "New! Try free today: Emails Online A AREAAL Areaal" at bounding box center [756, 38] width 1512 height 37
click at [1485, 87] on div "Chat archived Customer Estonian Support English" at bounding box center [864, 86] width 1267 height 31
click at [1471, 34] on div "AREAAL" at bounding box center [1471, 33] width 41 height 10
click at [1475, 89] on button "Open" at bounding box center [1479, 91] width 33 height 18
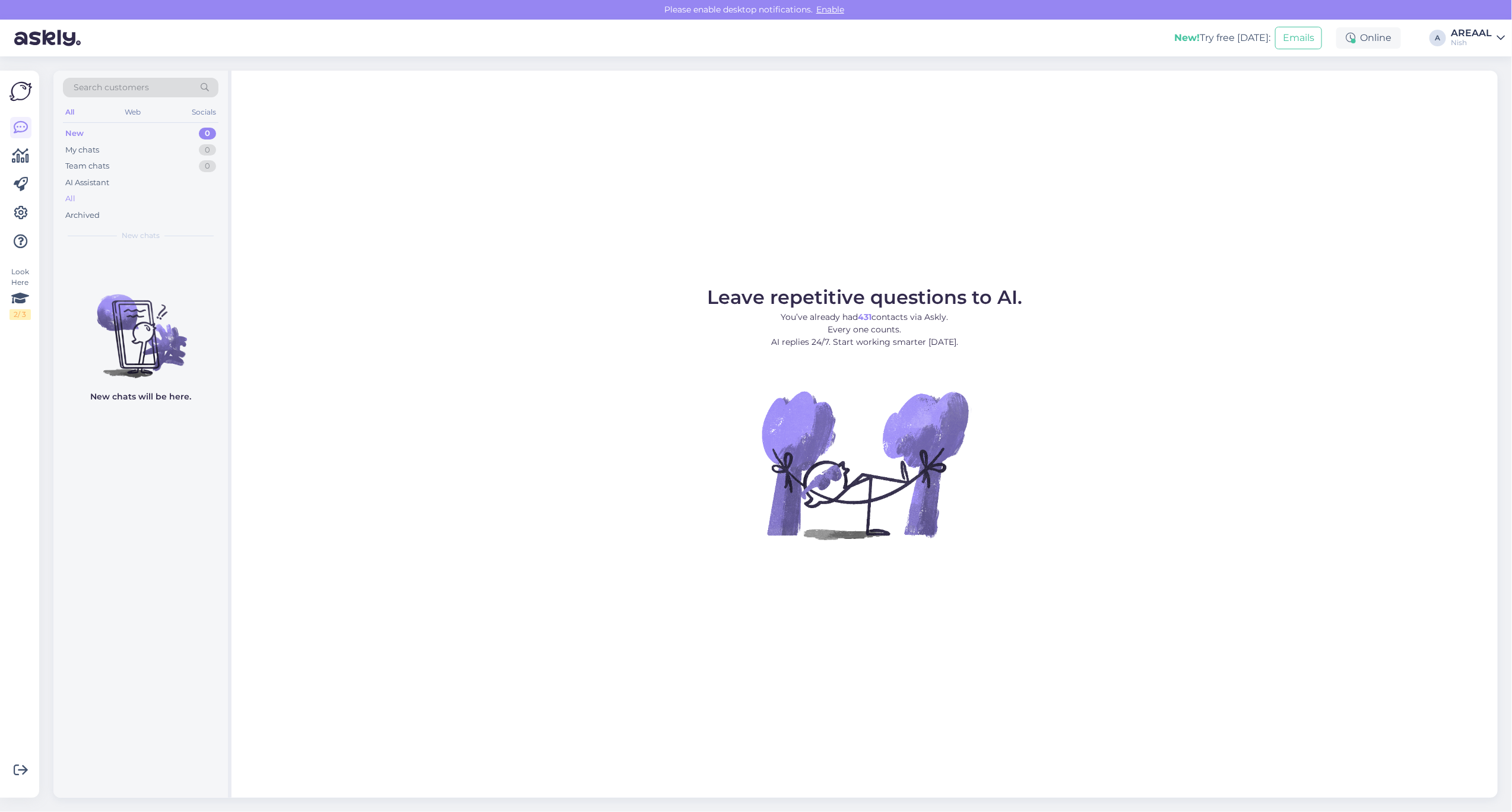
click at [173, 200] on div "All" at bounding box center [140, 199] width 156 height 17
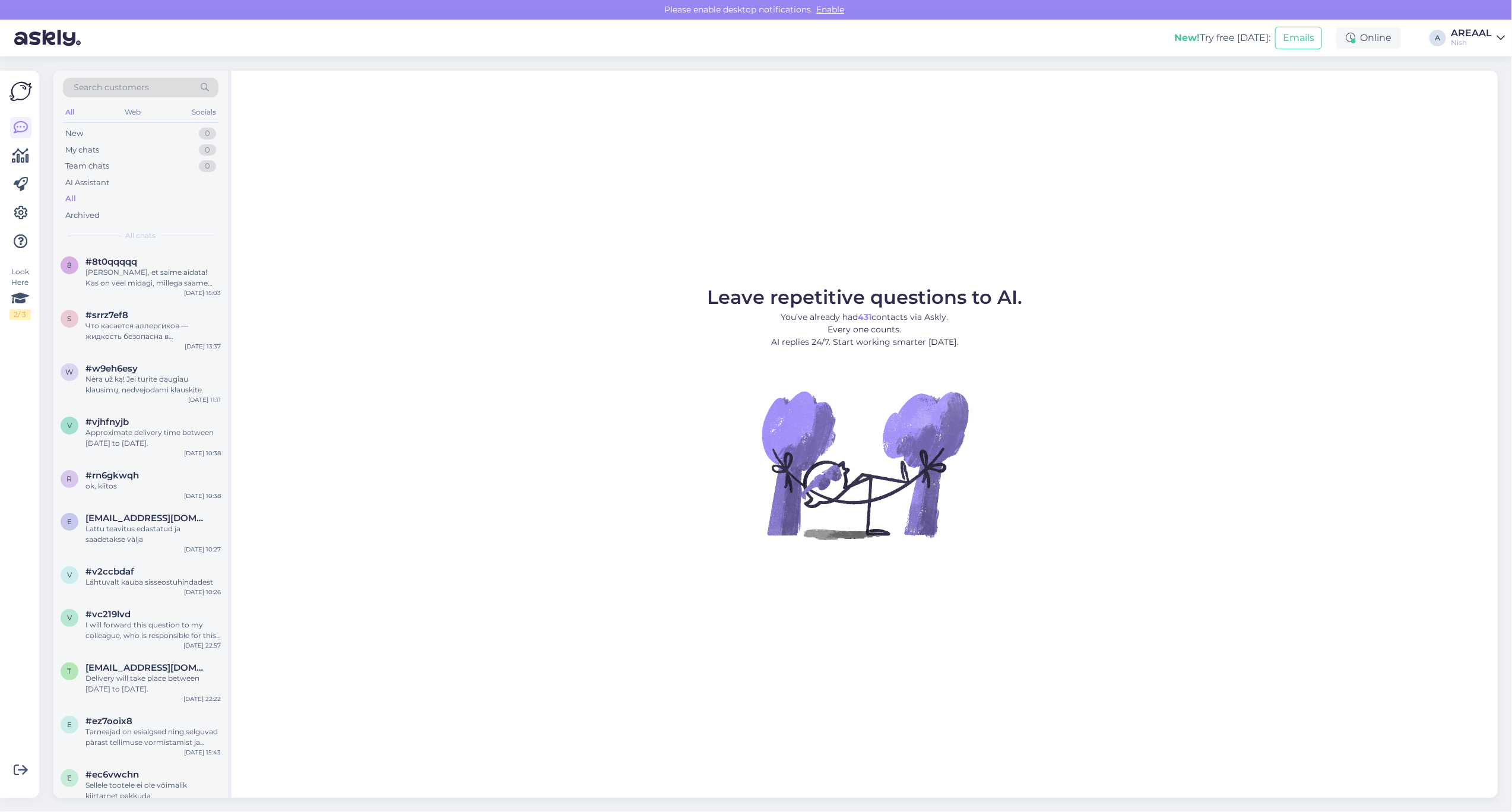
click at [170, 200] on div "All" at bounding box center [140, 199] width 156 height 17
click at [171, 267] on div "Hea meel, et saime aidata! Kas on veel midagi, millega saame Teid aidata?" at bounding box center [153, 278] width 135 height 22
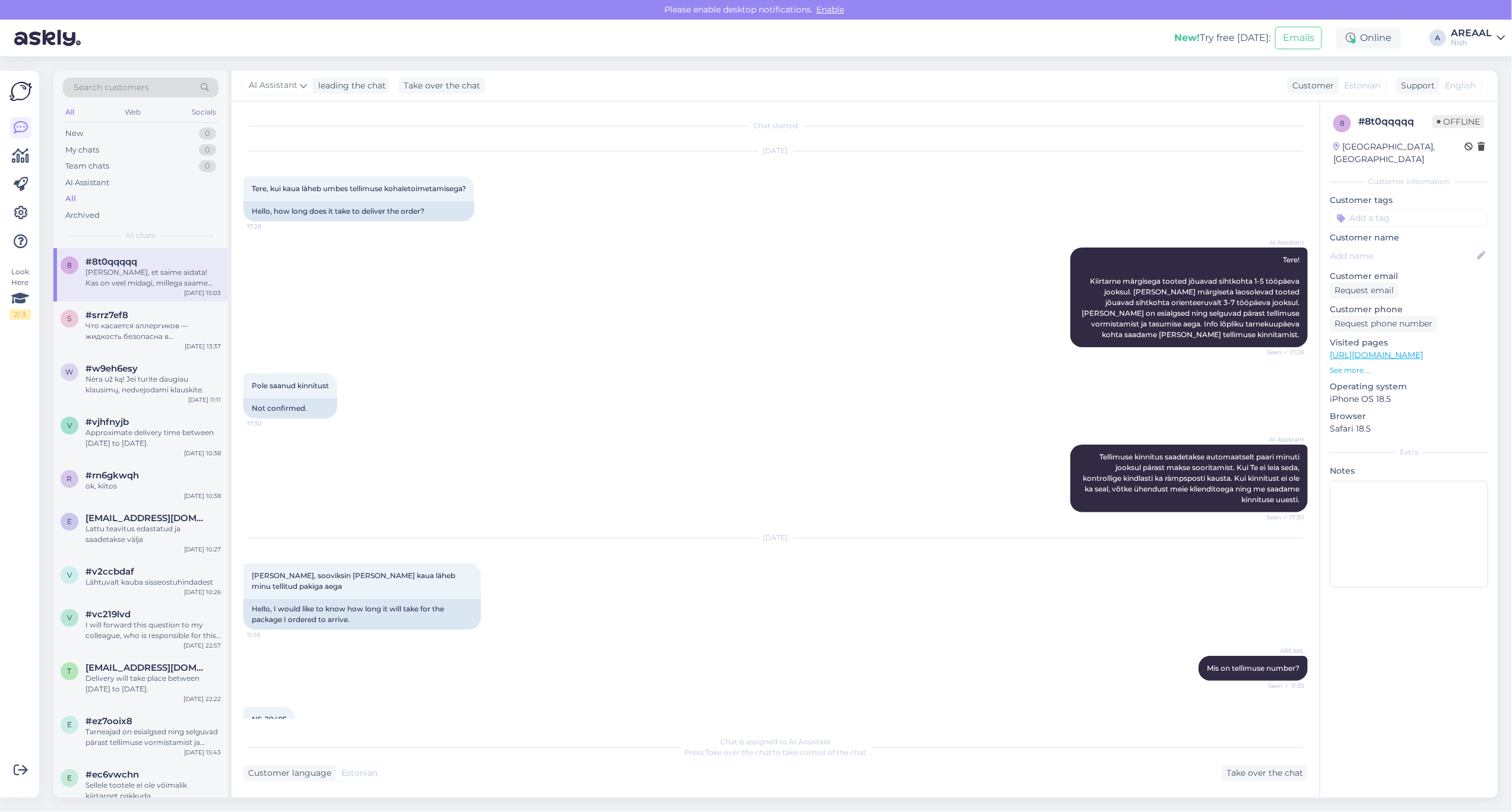
click at [1457, 40] on div "Nish" at bounding box center [1471, 43] width 41 height 10
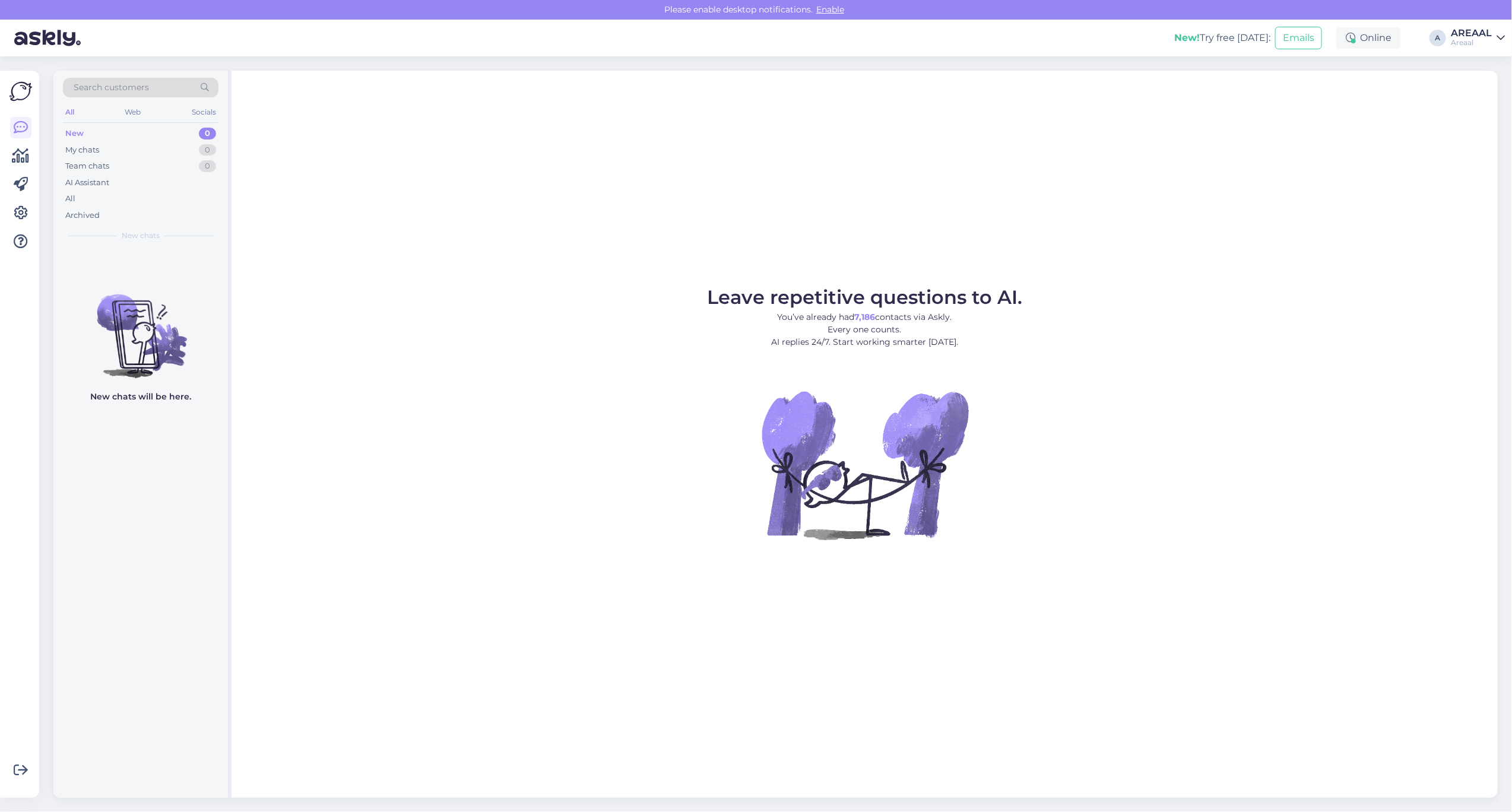
click at [1239, 140] on div "Leave repetitive questions to AI. You’ve already had 7,186 contacts via Askly. …" at bounding box center [864, 434] width 1267 height 727
click at [138, 203] on div "All" at bounding box center [140, 199] width 156 height 17
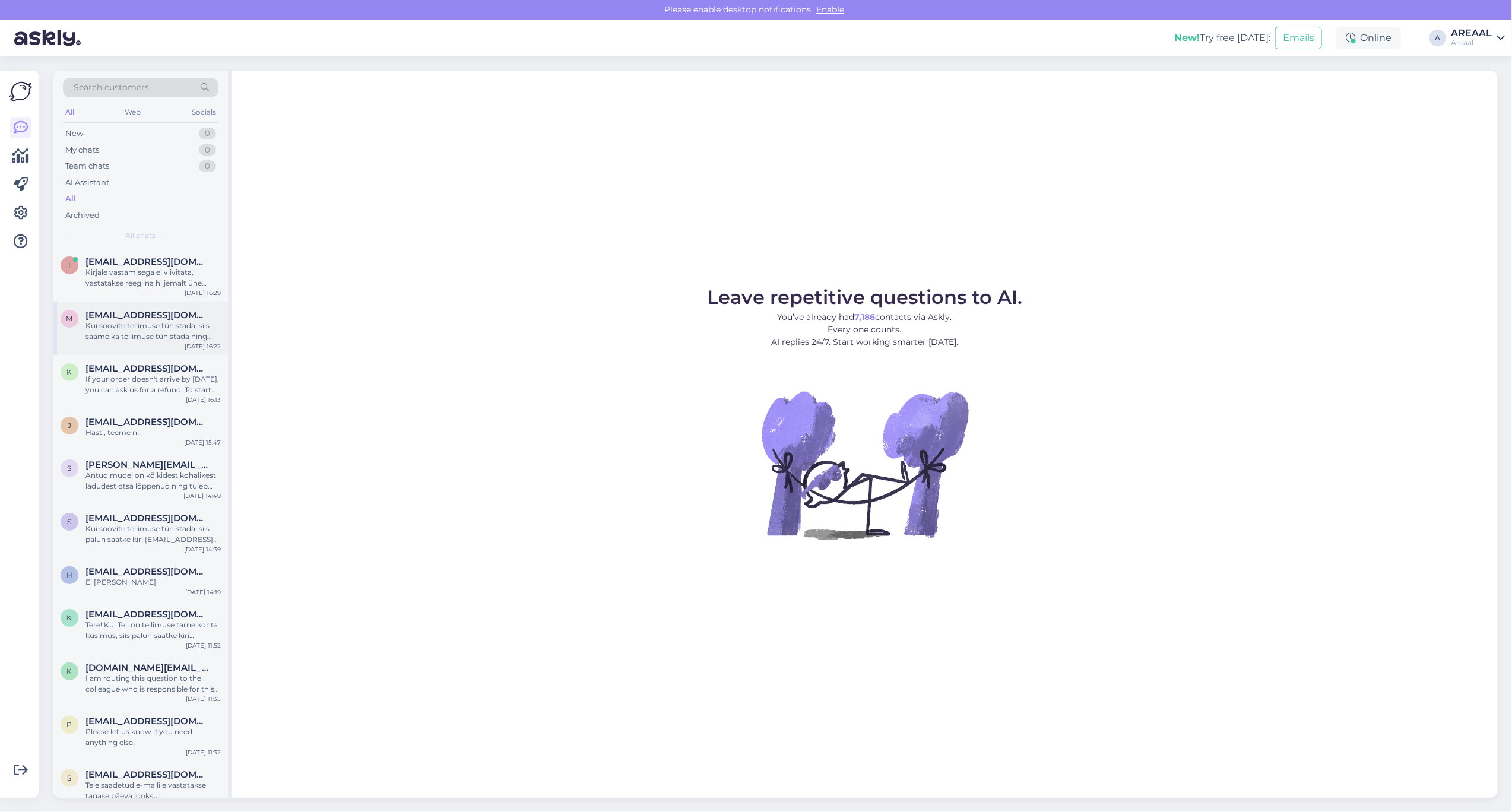
click at [149, 304] on div "M Mr.mihhailpetrov@gmail.com Kui soovite tellimuse tühistada, siis saame ka tel…" at bounding box center [140, 328] width 175 height 53
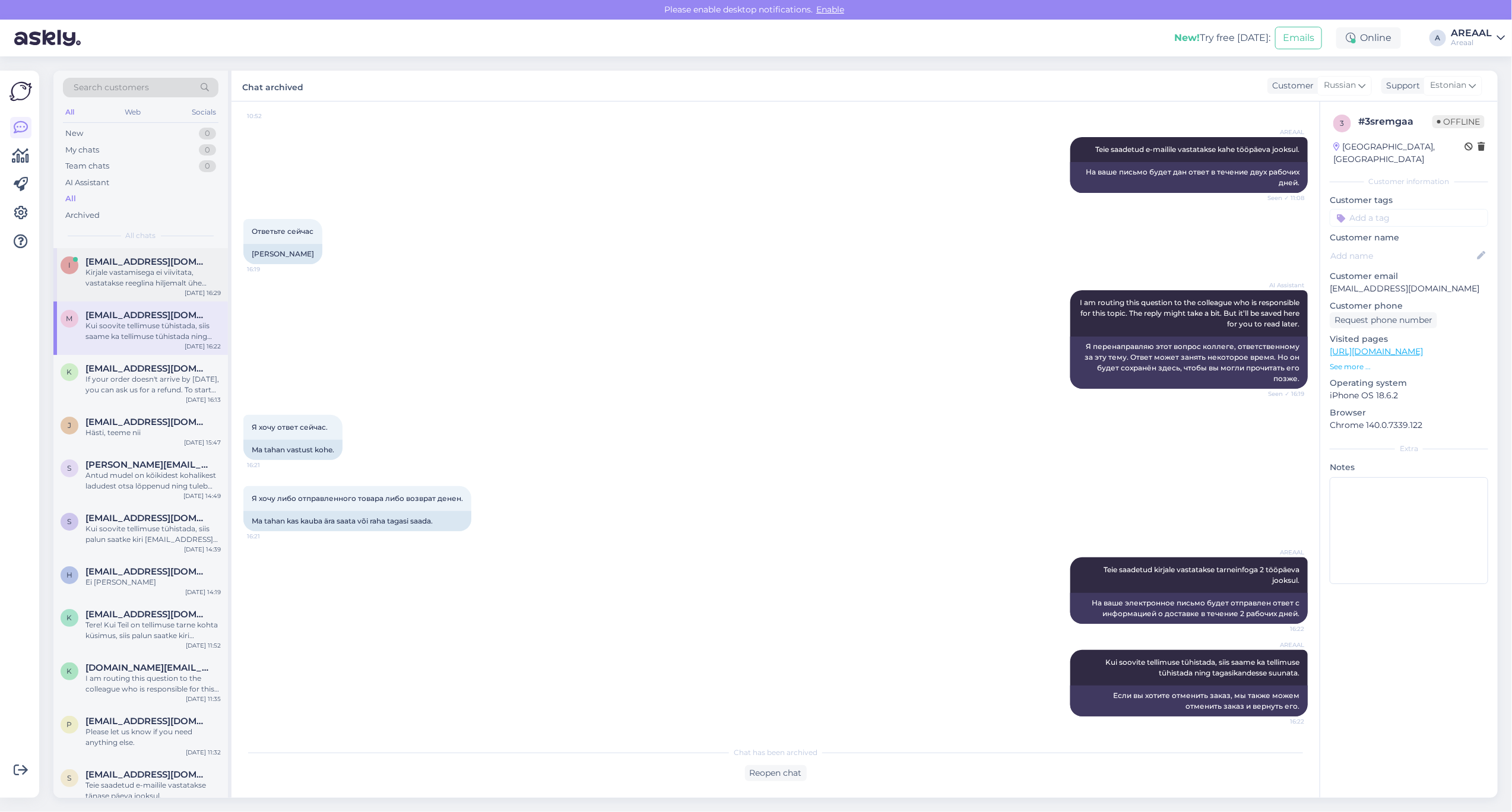
click at [149, 282] on div "Kirjale vastamisega ei viivitata, vastatakse reeglina hiljemalt ühe tööpäeva jo…" at bounding box center [153, 278] width 135 height 22
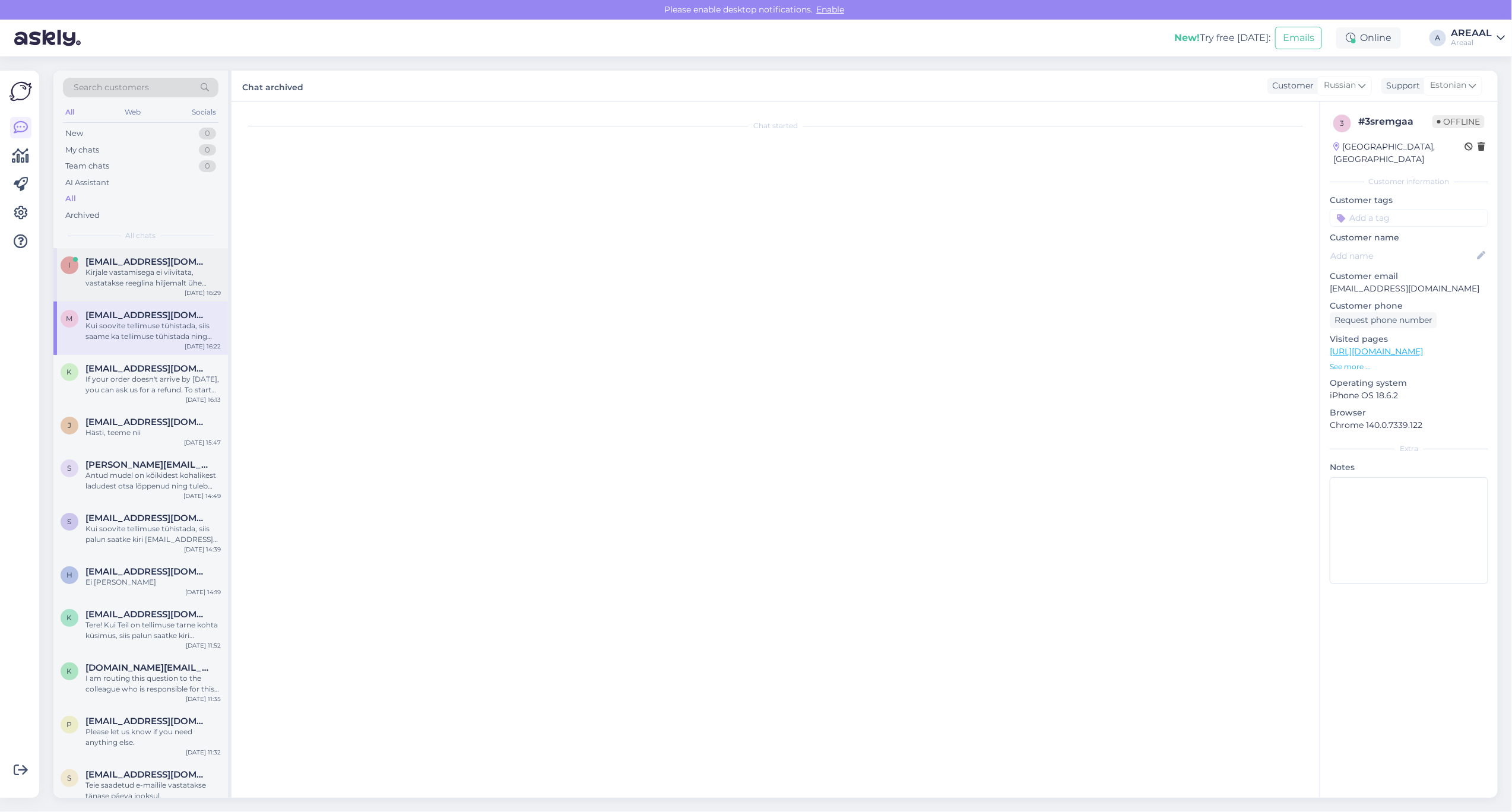
scroll to position [1864, 0]
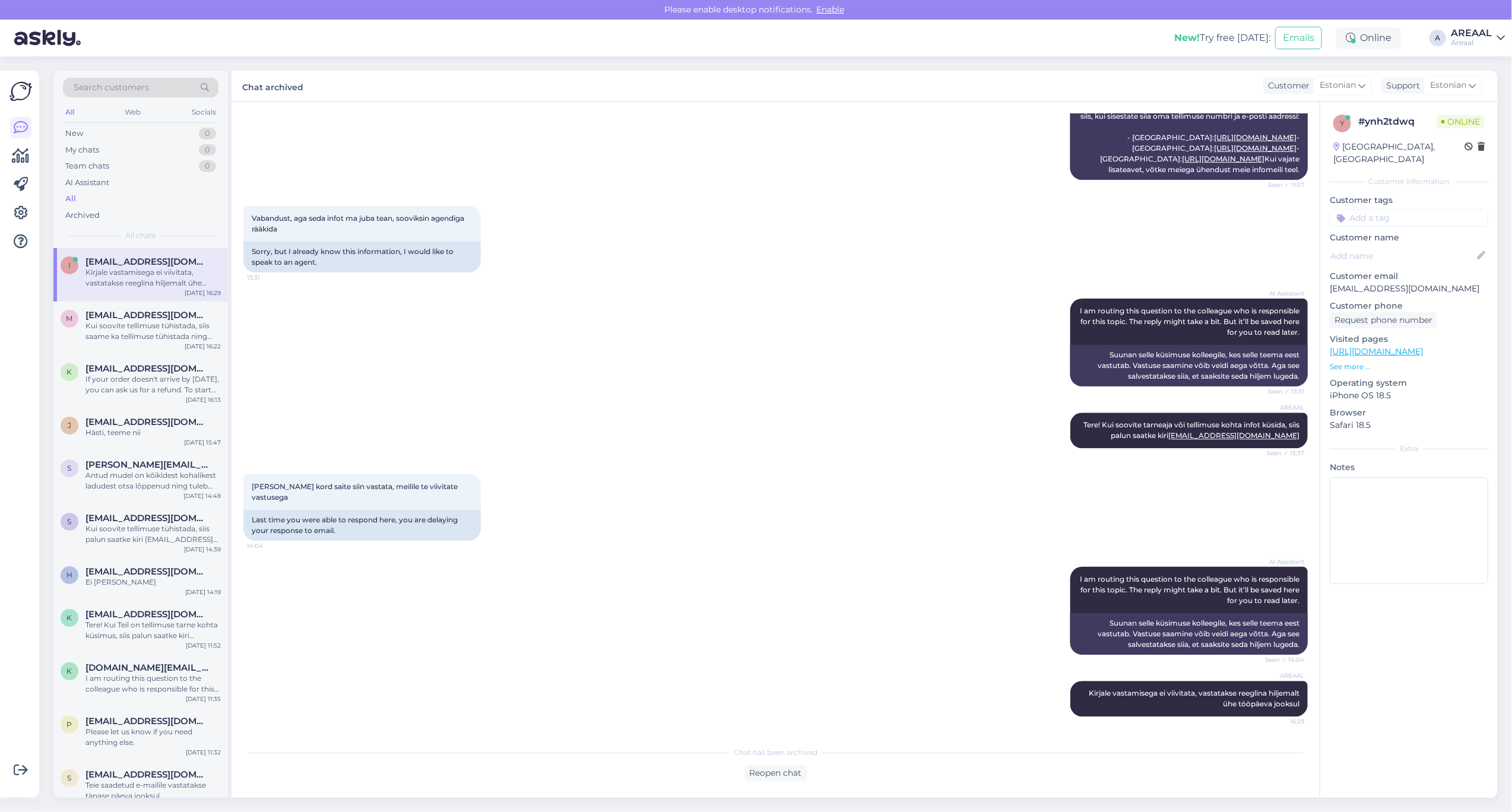
click at [848, 338] on div "AI Assistant I am routing this question to the colleague who is responsible for…" at bounding box center [775, 342] width 1065 height 114
click at [847, 339] on div "AI Assistant I am routing this question to the colleague who is responsible for…" at bounding box center [775, 342] width 1065 height 114
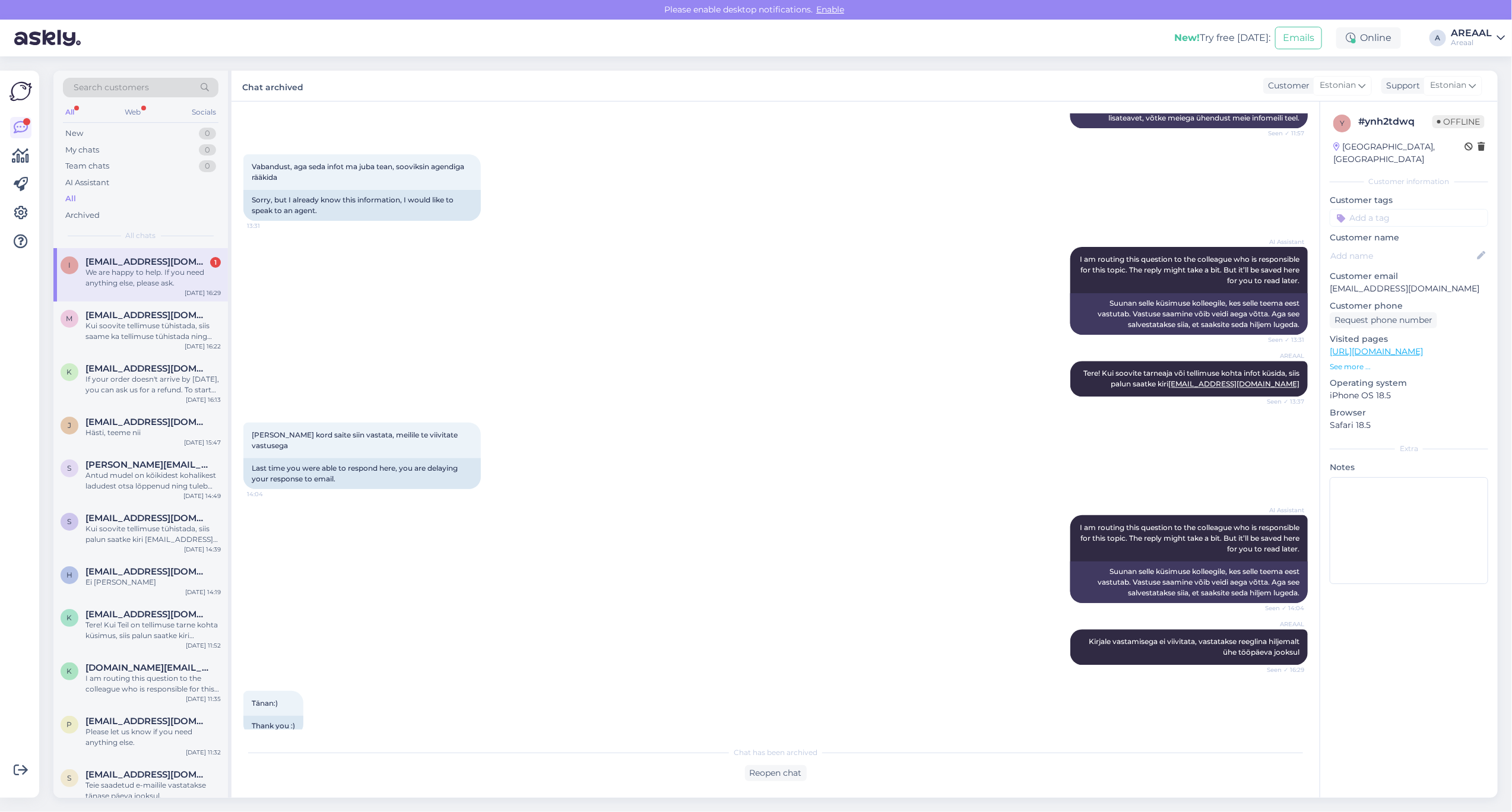
scroll to position [2017, 0]
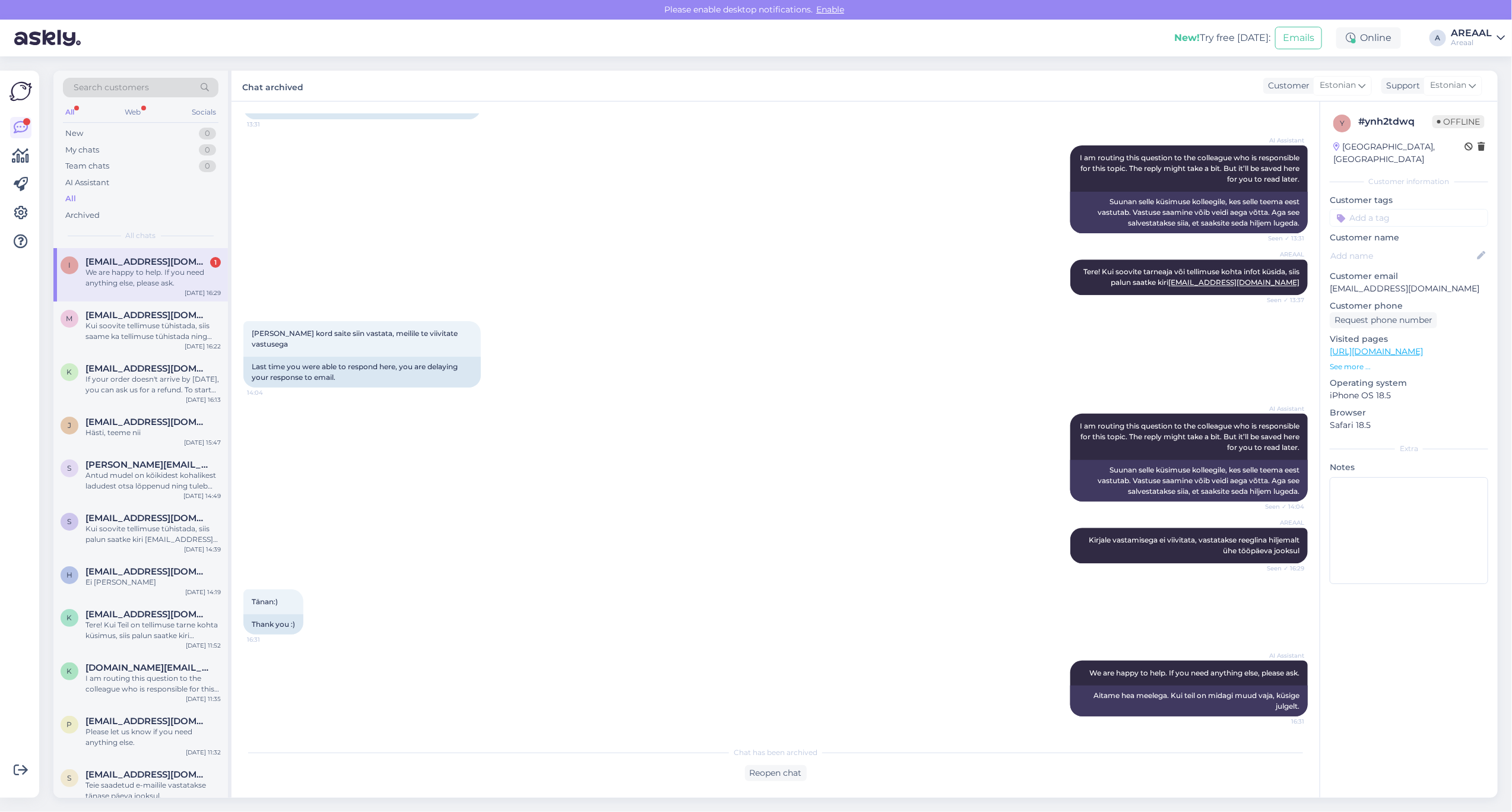
click at [334, 241] on div "AI Assistant I am routing this question to the colleague who is responsible for…" at bounding box center [775, 189] width 1065 height 114
click at [714, 625] on div "Tänan:) 16:31 Thank you :)" at bounding box center [775, 612] width 1065 height 71
click at [765, 779] on div "Reopen chat" at bounding box center [775, 773] width 62 height 16
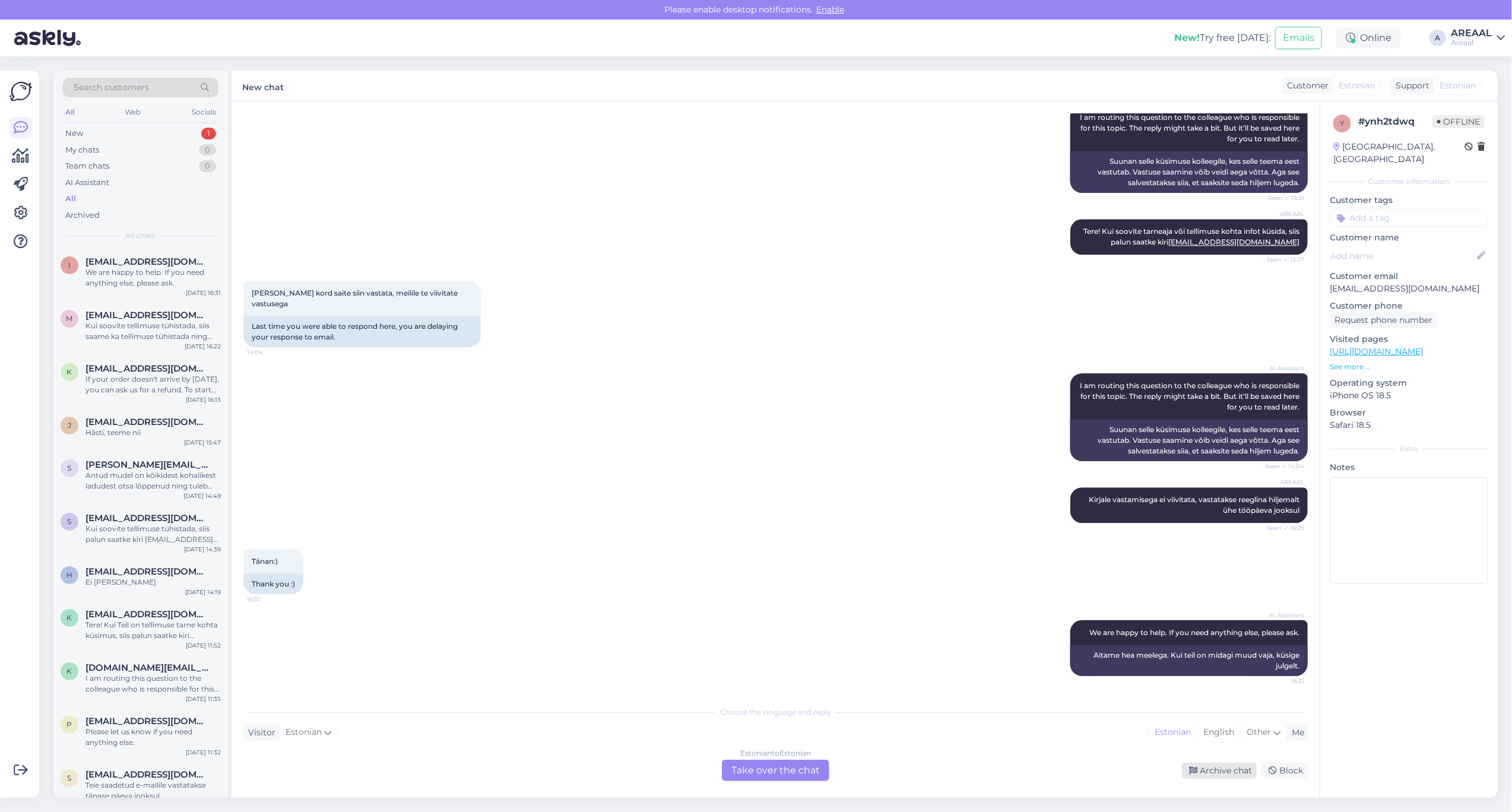
click at [1222, 773] on div "Archive chat" at bounding box center [1220, 770] width 75 height 16
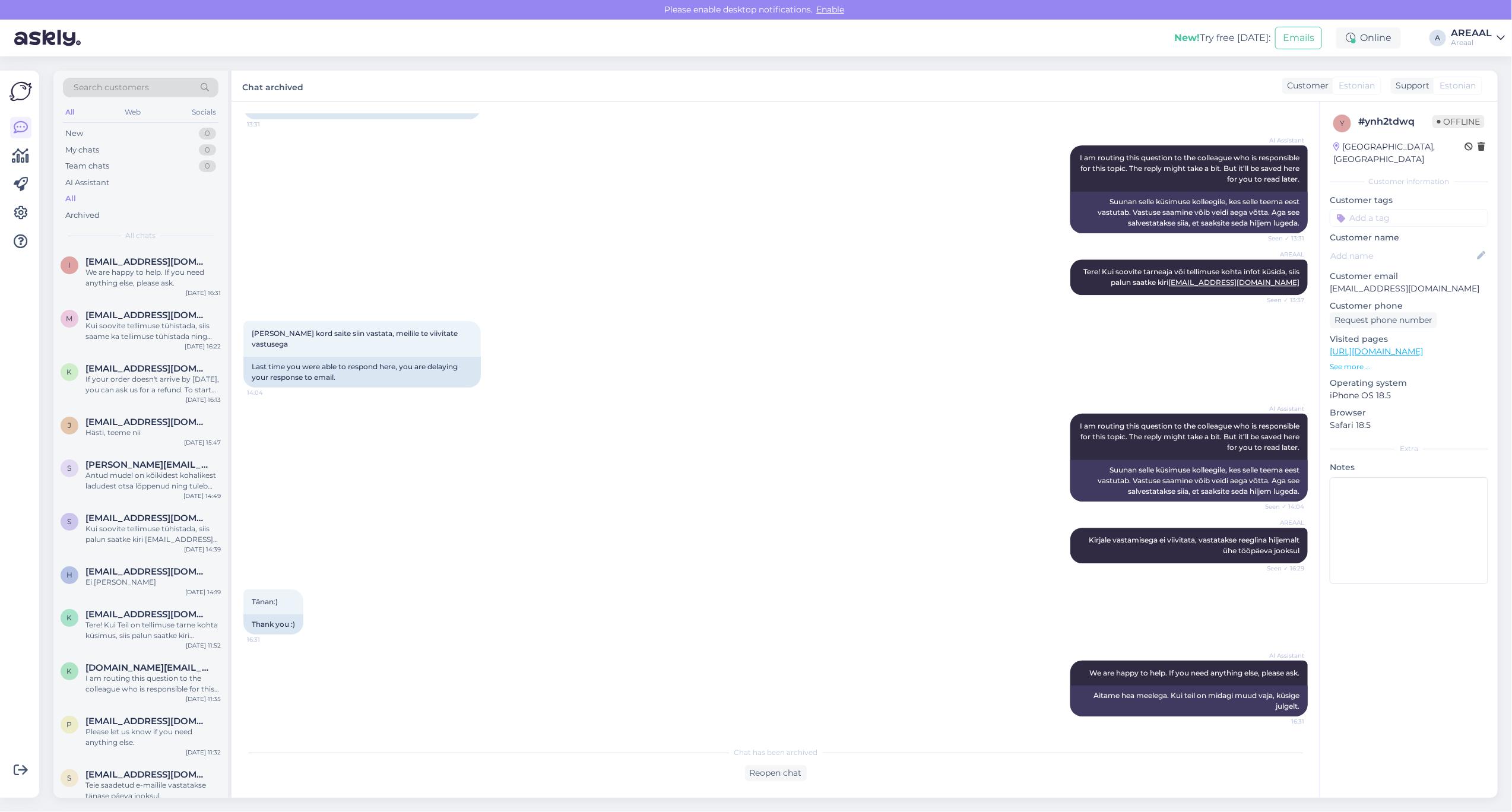
click at [719, 461] on div "AI Assistant I am routing this question to the colleague who is responsible for…" at bounding box center [775, 457] width 1065 height 114
click at [147, 279] on div "We are happy to help. If you need anything else, please ask." at bounding box center [153, 278] width 135 height 22
click at [144, 320] on div "Kui soovite tellimuse tühistada, siis saame ka tellimuse tühistada ning tagasik…" at bounding box center [153, 331] width 135 height 22
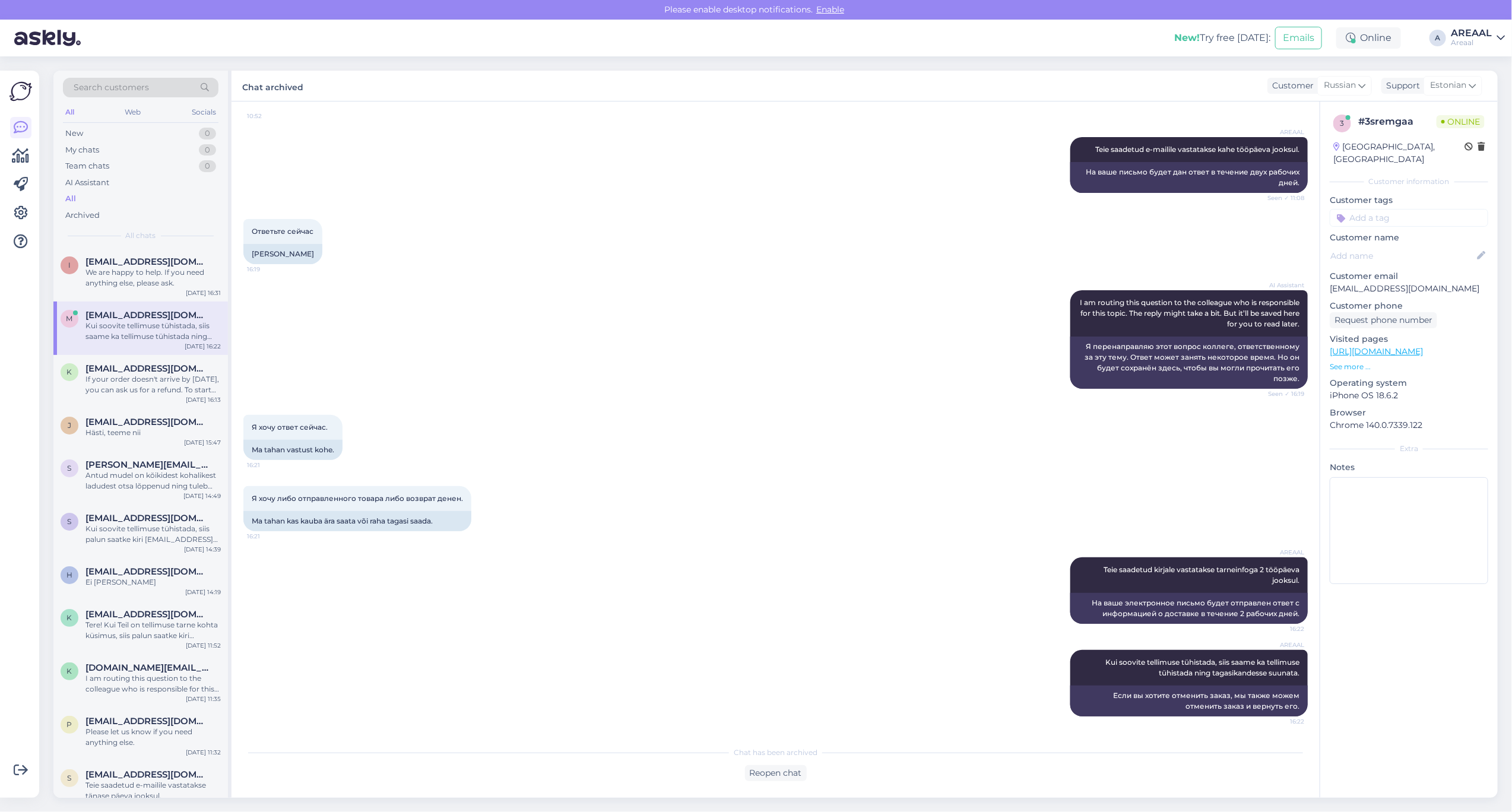
click at [134, 200] on div "All" at bounding box center [140, 199] width 156 height 17
click at [573, 264] on div "Ответьте сейчас 16:19 Vasta kohe" at bounding box center [775, 241] width 1065 height 71
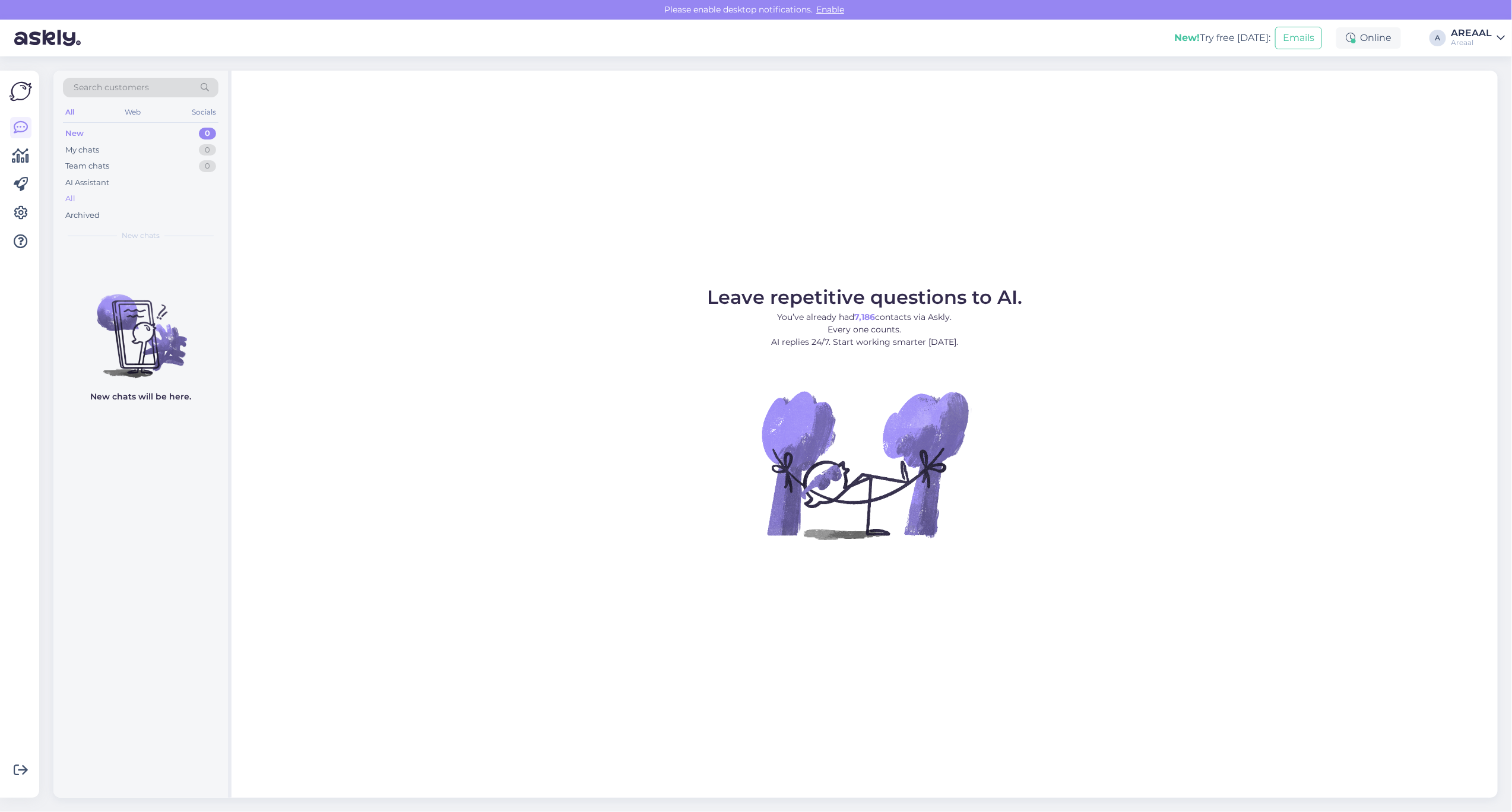
click at [134, 196] on div "All" at bounding box center [140, 199] width 156 height 17
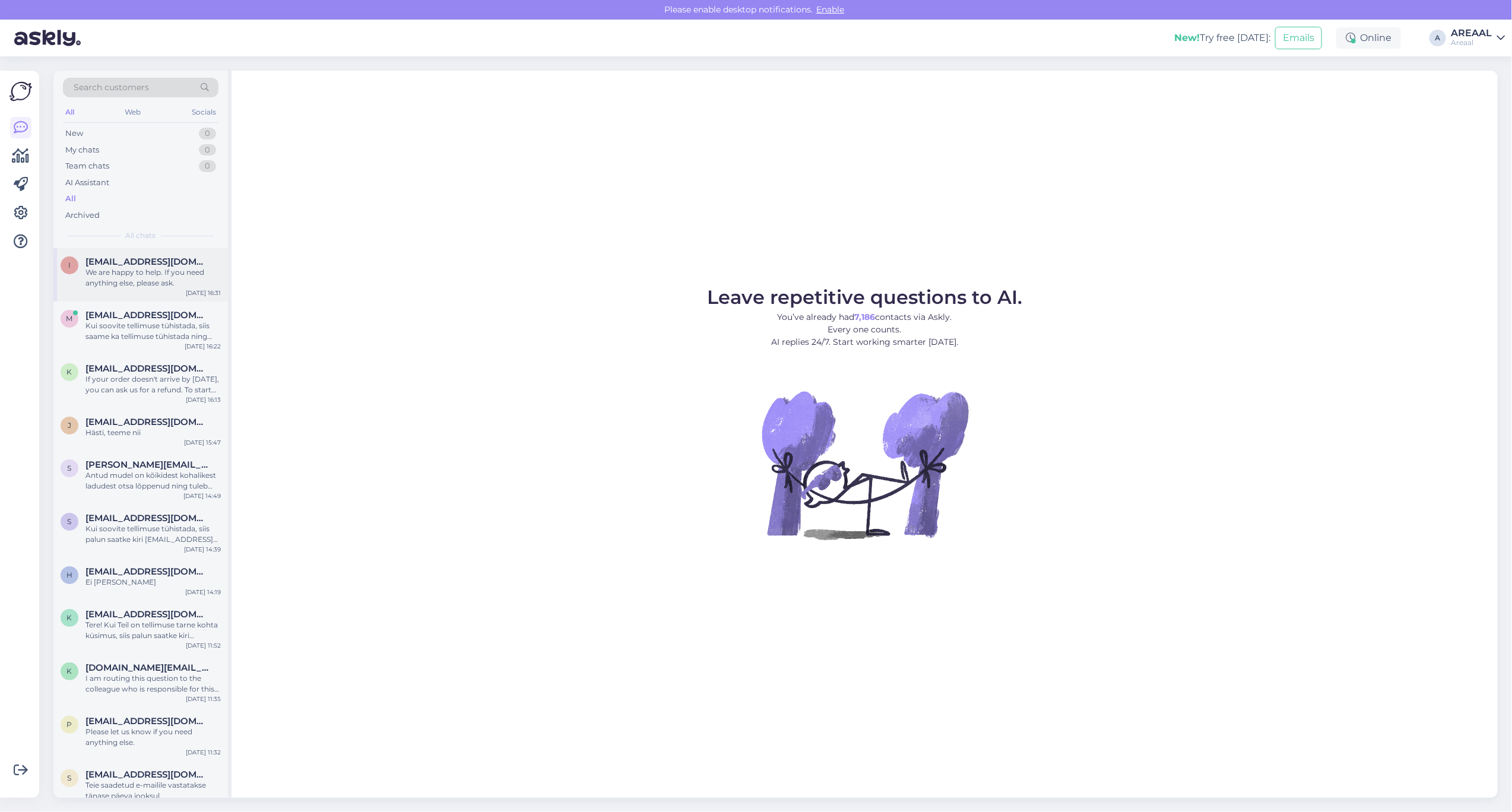
click at [140, 262] on span "[EMAIL_ADDRESS][DOMAIN_NAME]" at bounding box center [147, 262] width 123 height 11
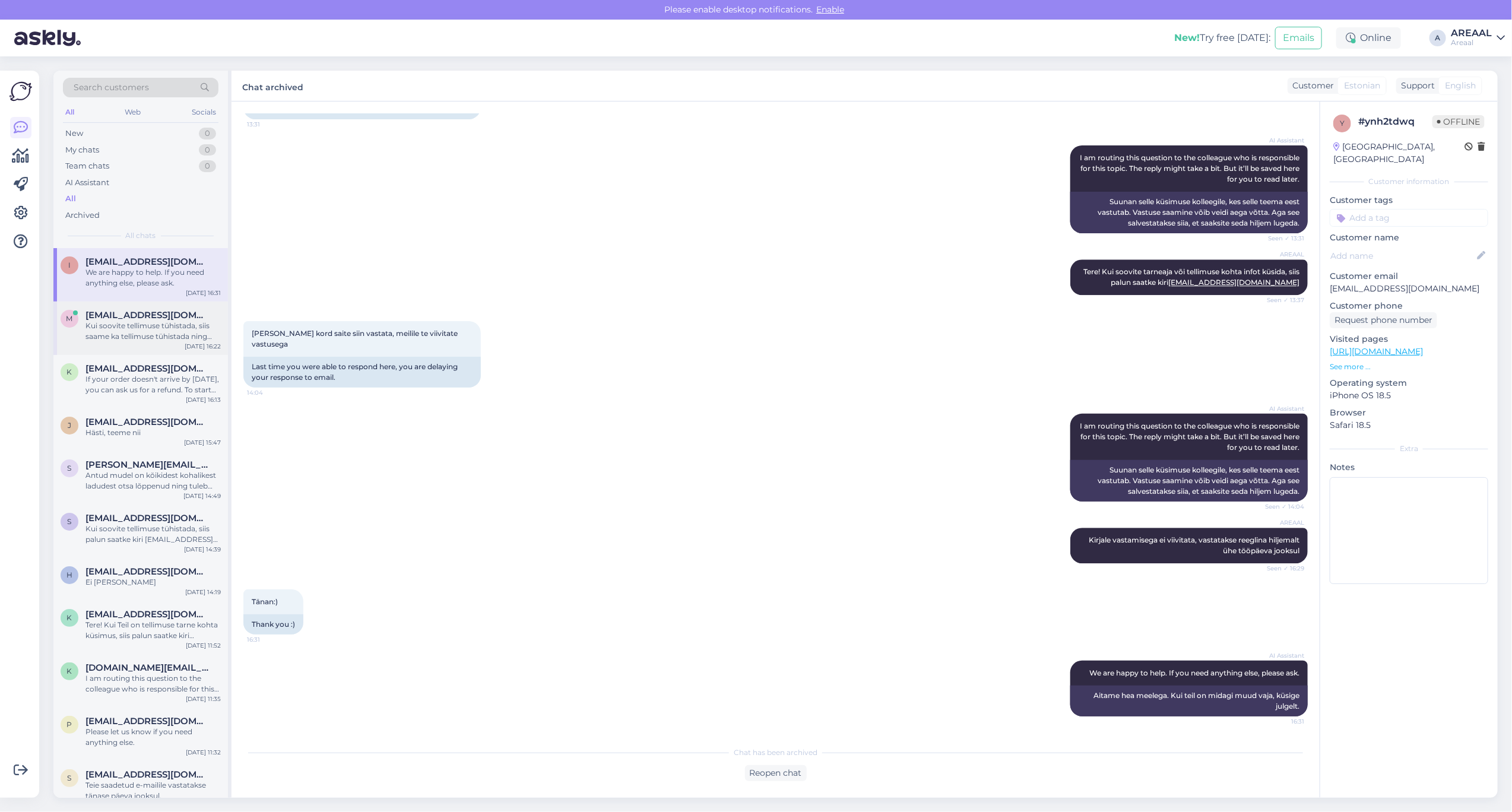
click at [142, 334] on div "Kui soovite tellimuse tühistada, siis saame ka tellimuse tühistada ning tagasik…" at bounding box center [153, 331] width 135 height 22
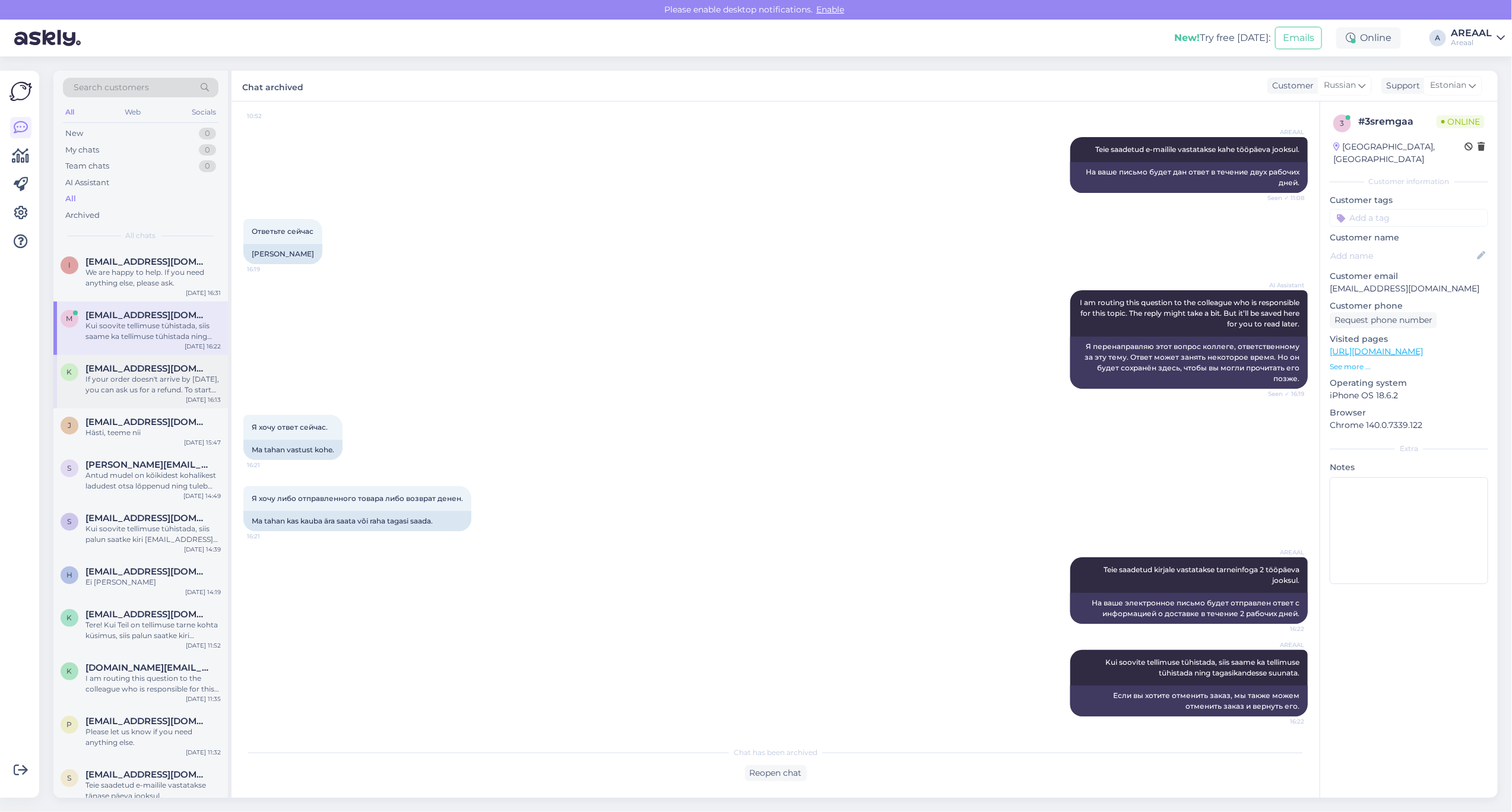
click at [150, 373] on span "kaismartin1@gmail.com" at bounding box center [147, 369] width 123 height 11
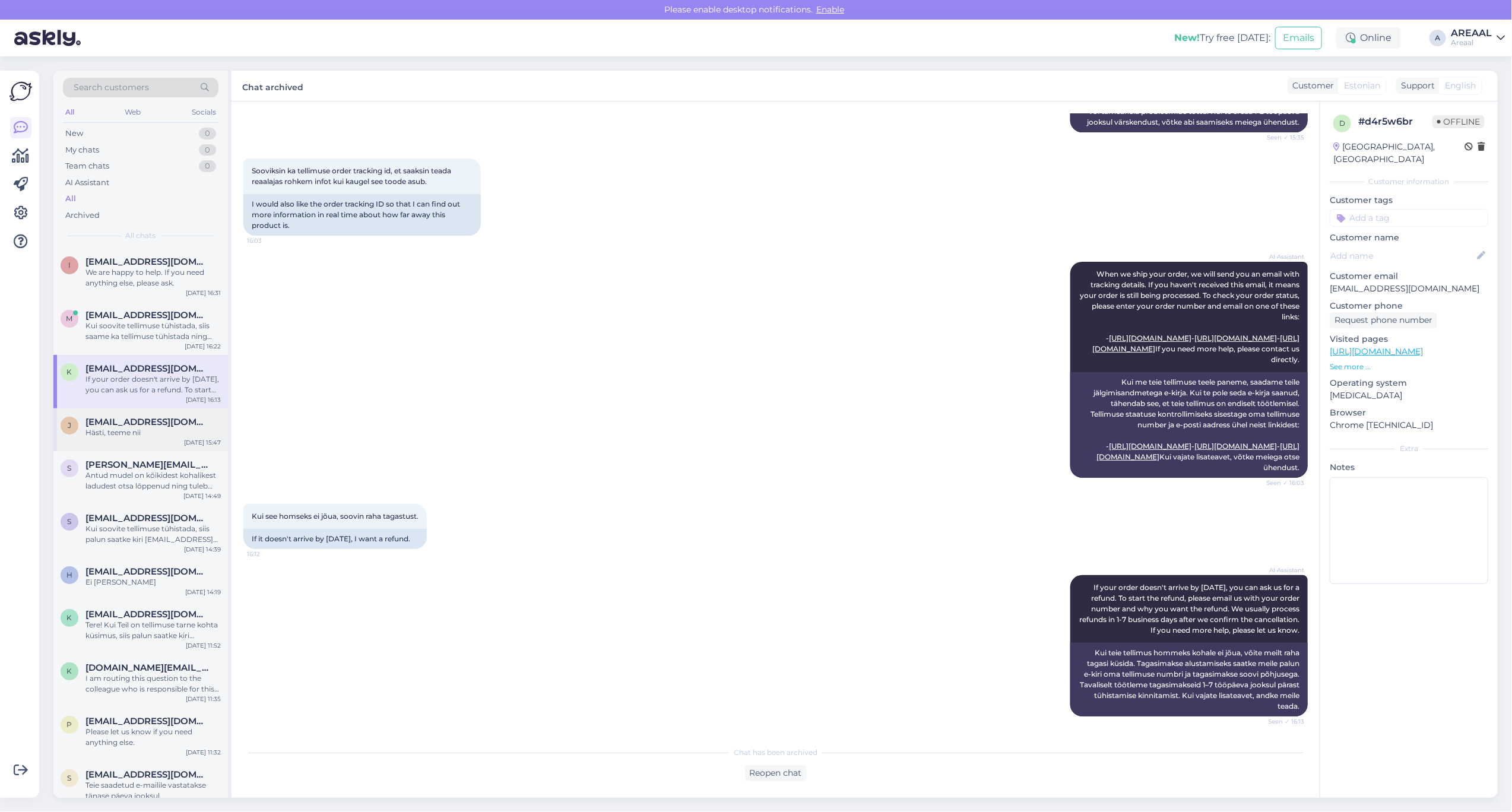
click at [159, 409] on div "j jurgen.holtsmeier@gmail.com Hästi, teeme nii Sep 26 15:47" at bounding box center [140, 430] width 175 height 43
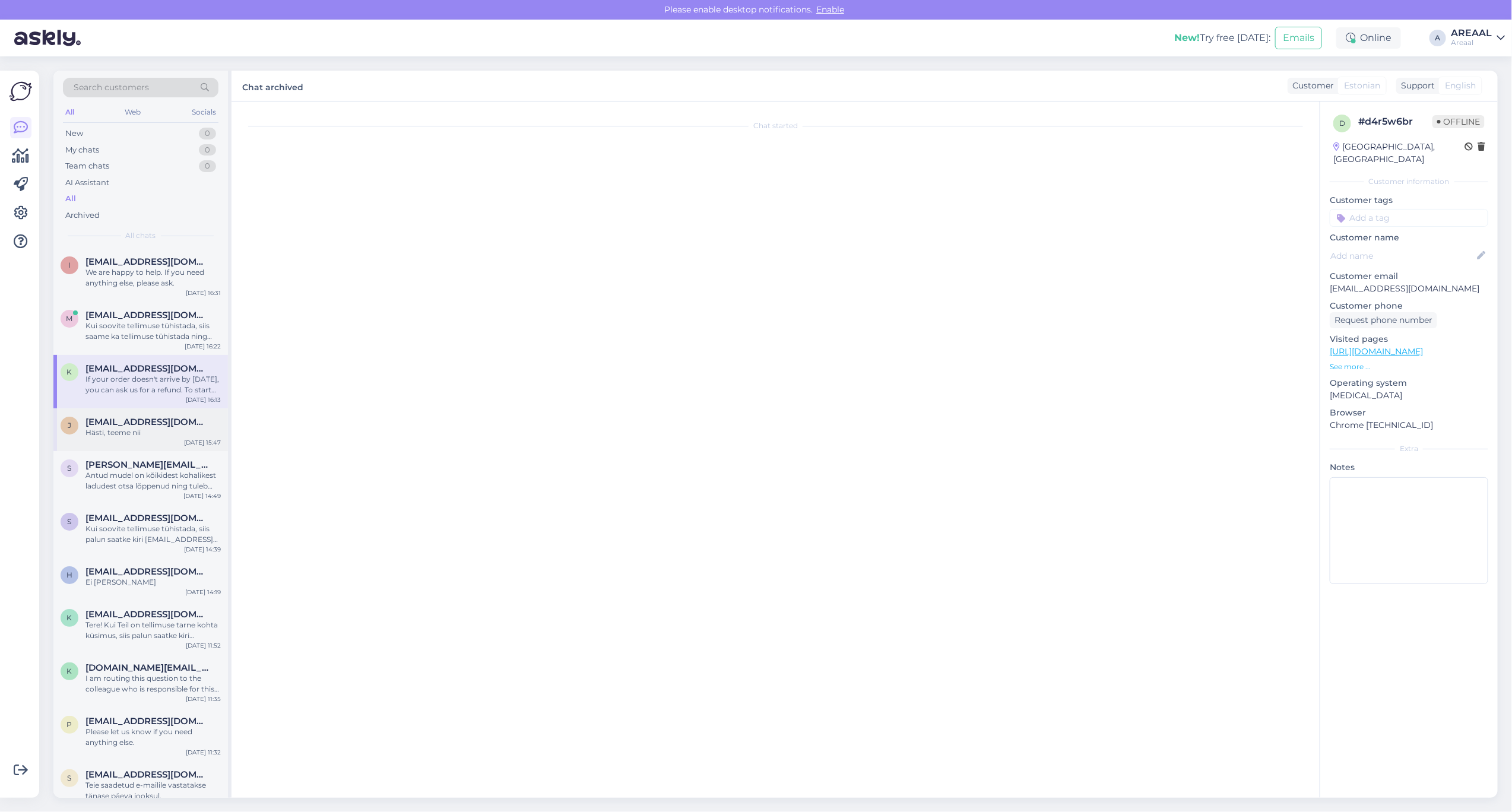
scroll to position [1604, 0]
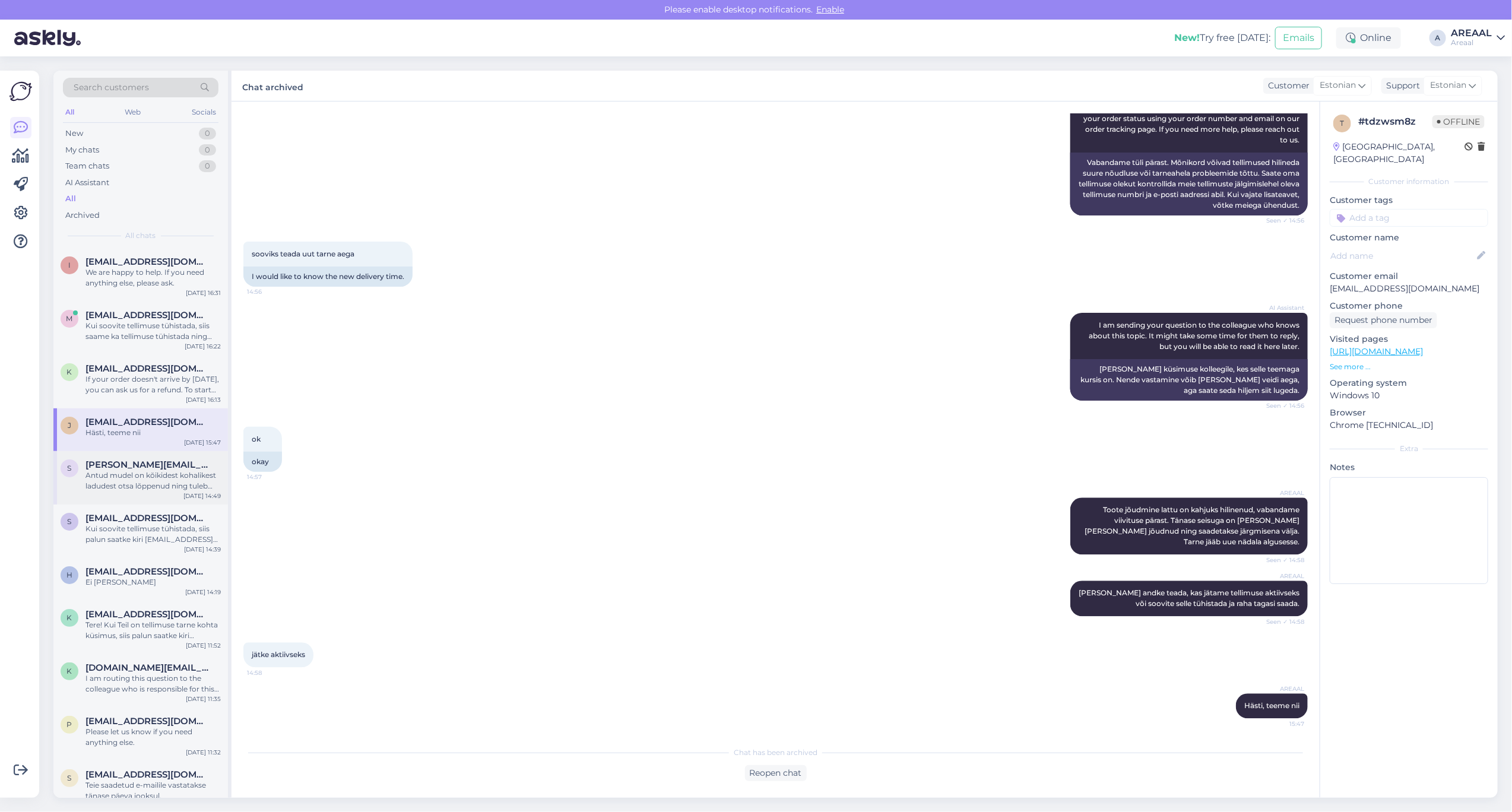
click at [169, 473] on div "Antud mudel on kõikidest kohalikest ladudest otsa lõppenud ning tuleb eraldi te…" at bounding box center [153, 481] width 135 height 22
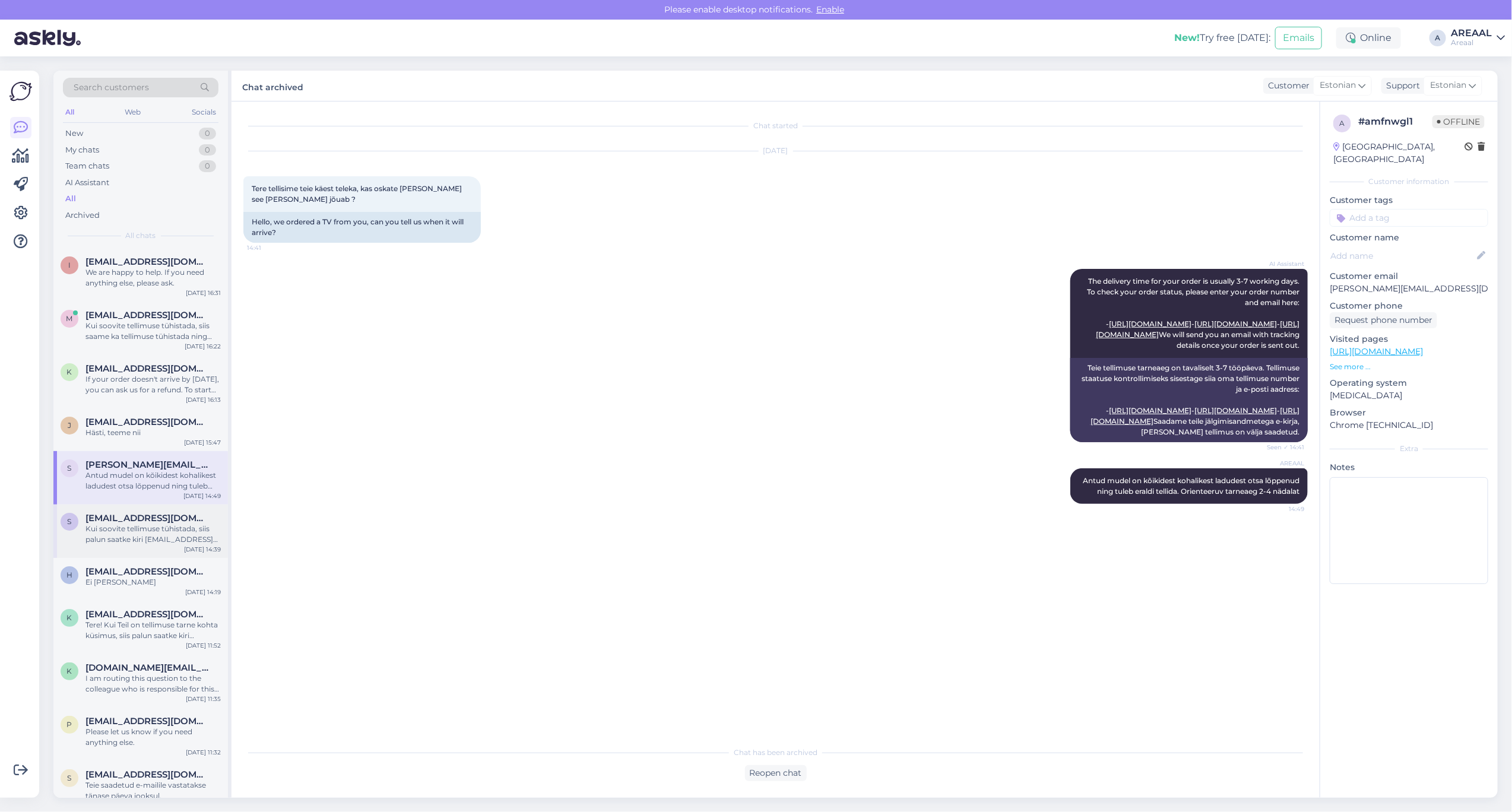
click at [174, 521] on span "smedia.europe@gmail.com" at bounding box center [147, 518] width 123 height 11
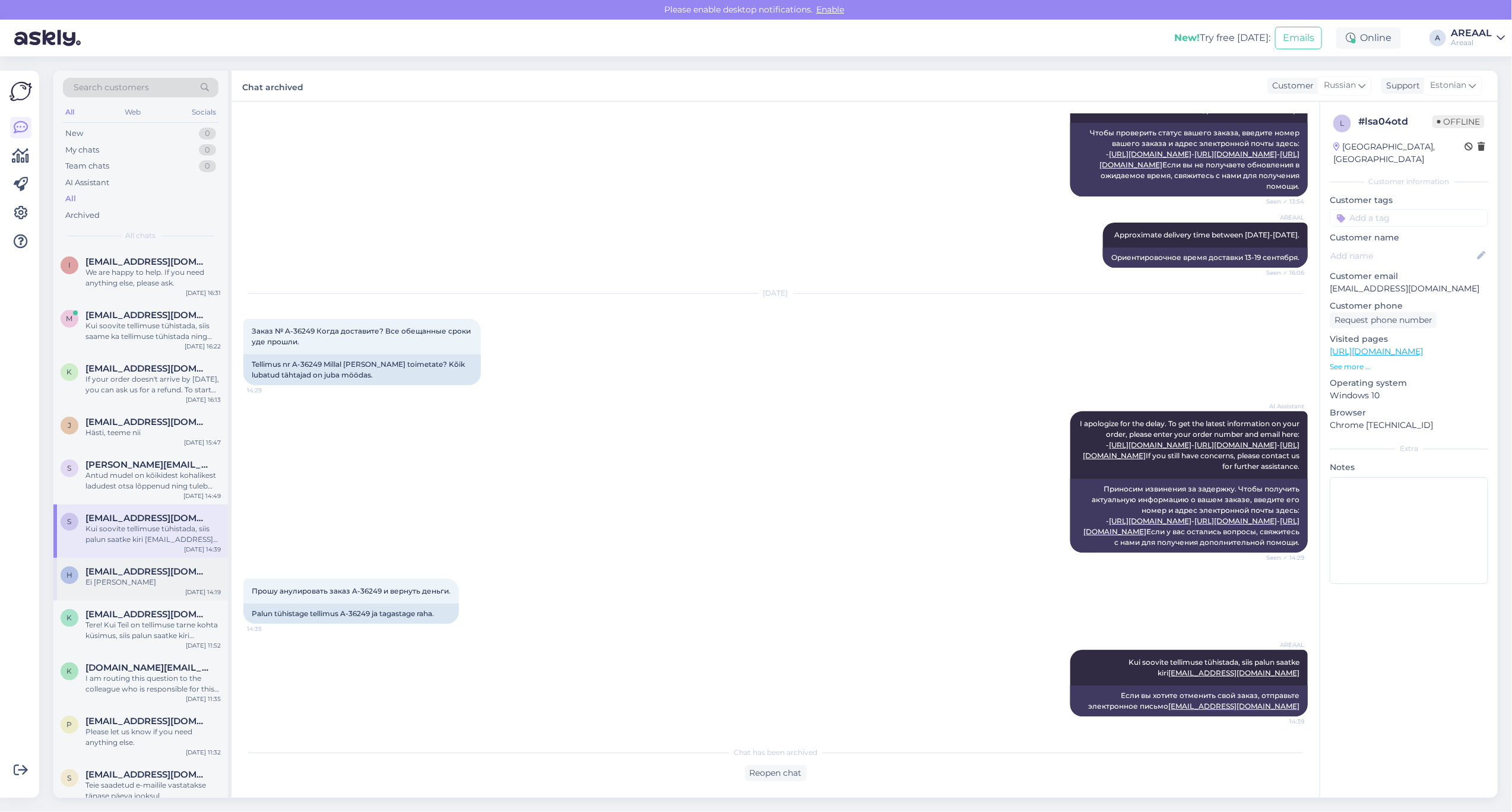
click at [176, 583] on div "Ei ole kohapeal" at bounding box center [153, 582] width 135 height 11
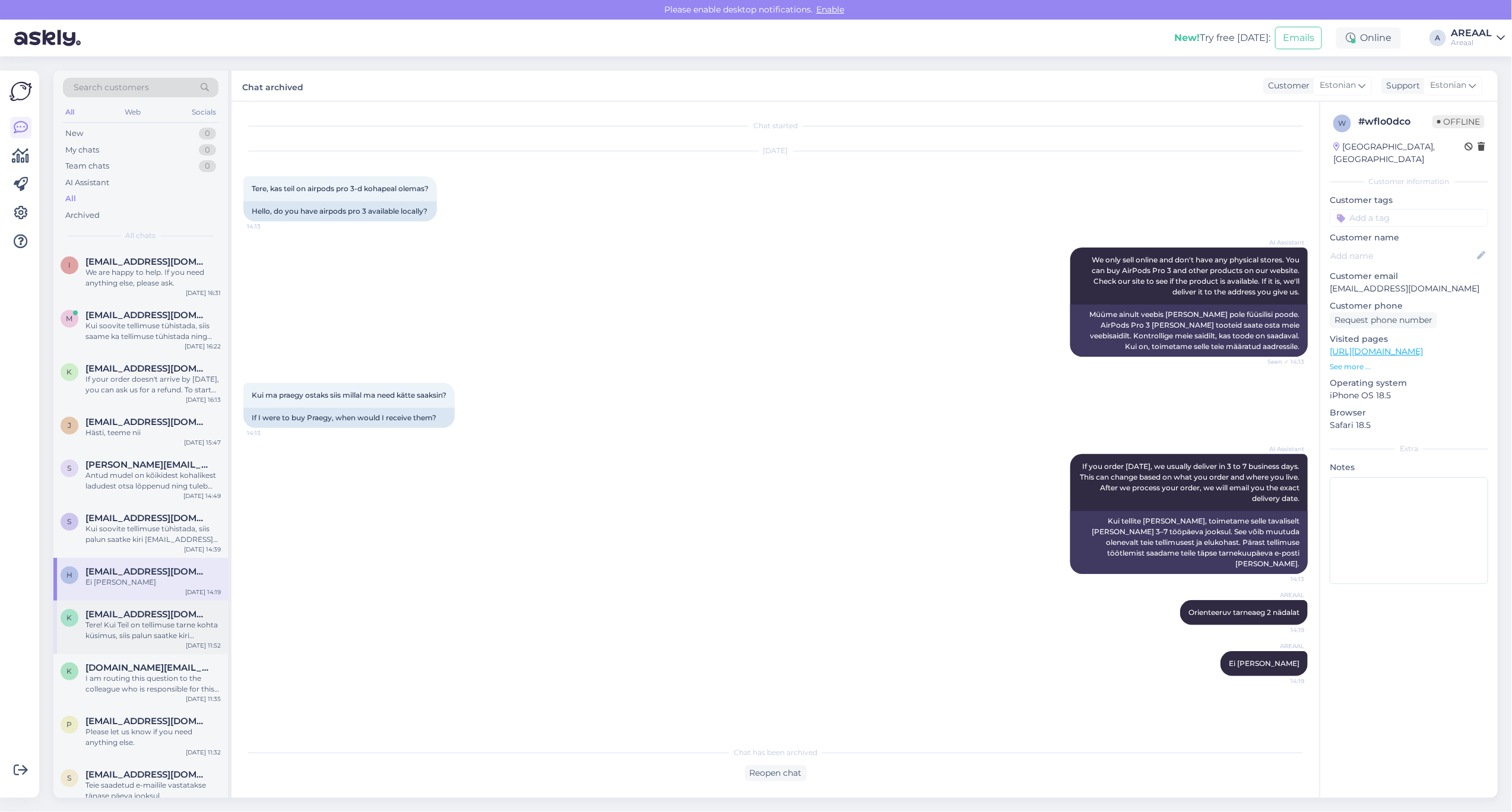
click at [167, 635] on div "Tere! Kui Teil on tellimuse tarne kohta küsimus, siis palun saatke kiri info@ar…" at bounding box center [153, 630] width 135 height 22
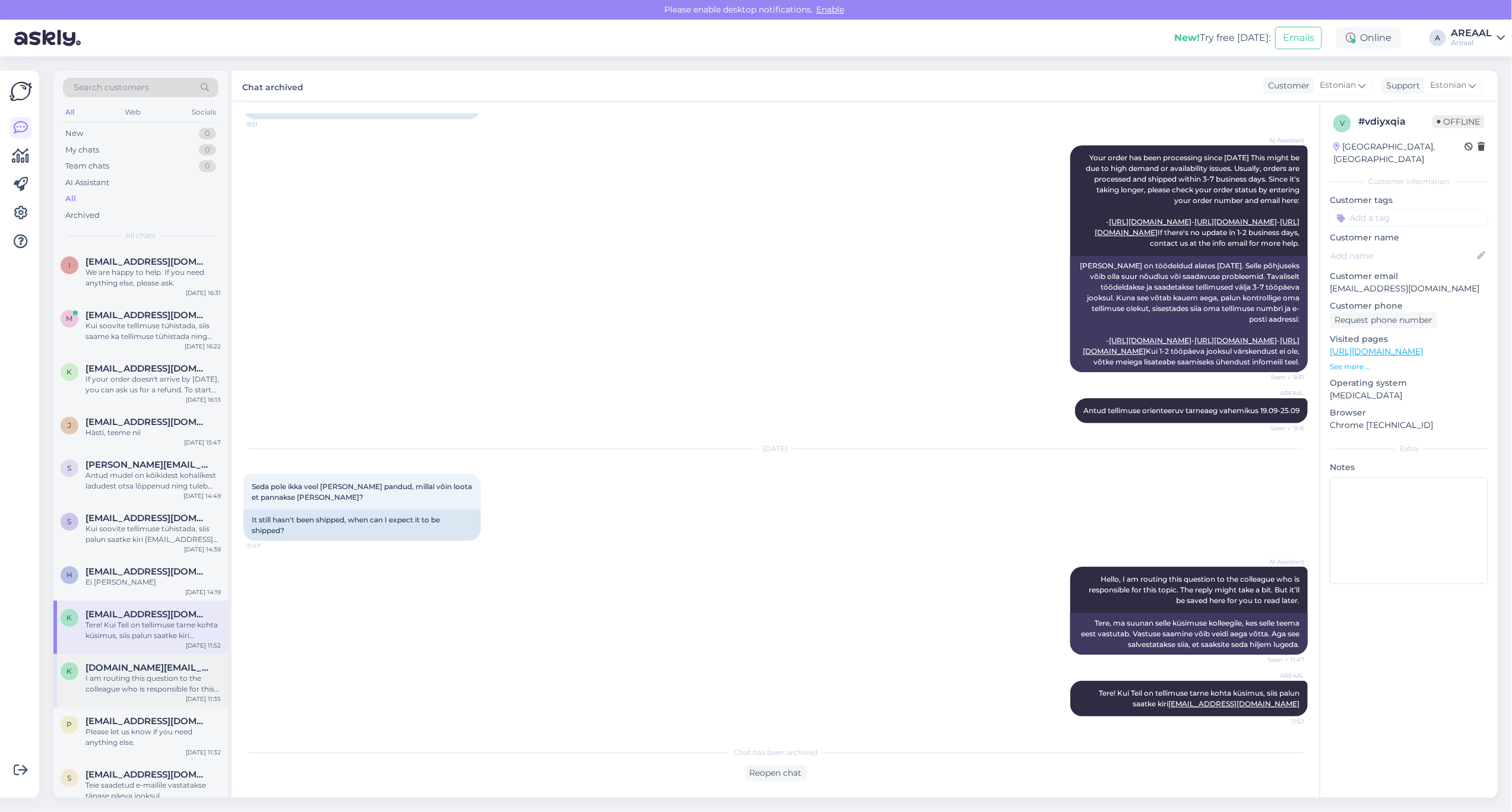
click at [178, 678] on div "I am routing this question to the colleague who is responsible for this topic. …" at bounding box center [153, 684] width 135 height 22
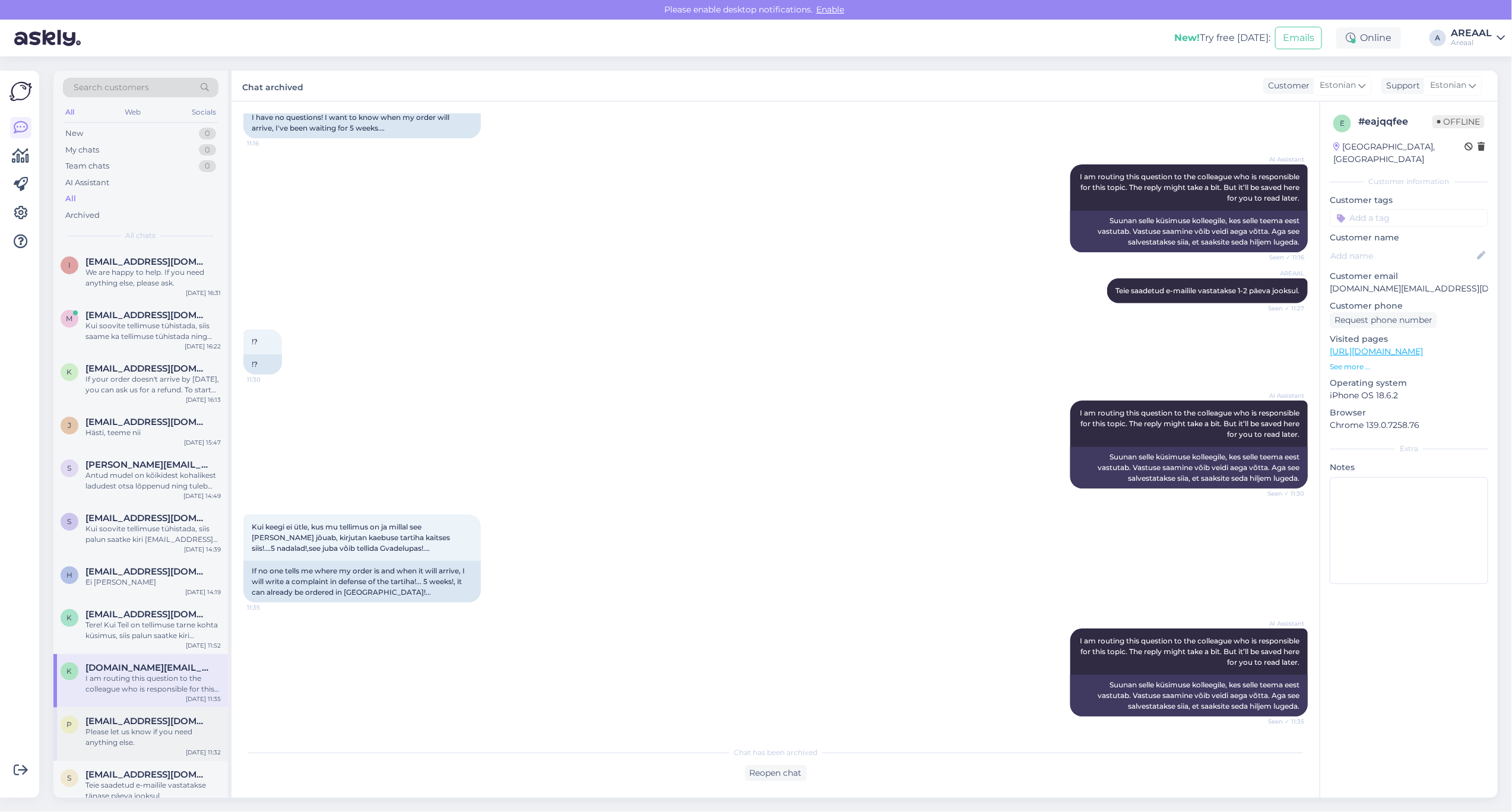
click at [172, 733] on div "Please let us know if you need anything else." at bounding box center [153, 737] width 135 height 22
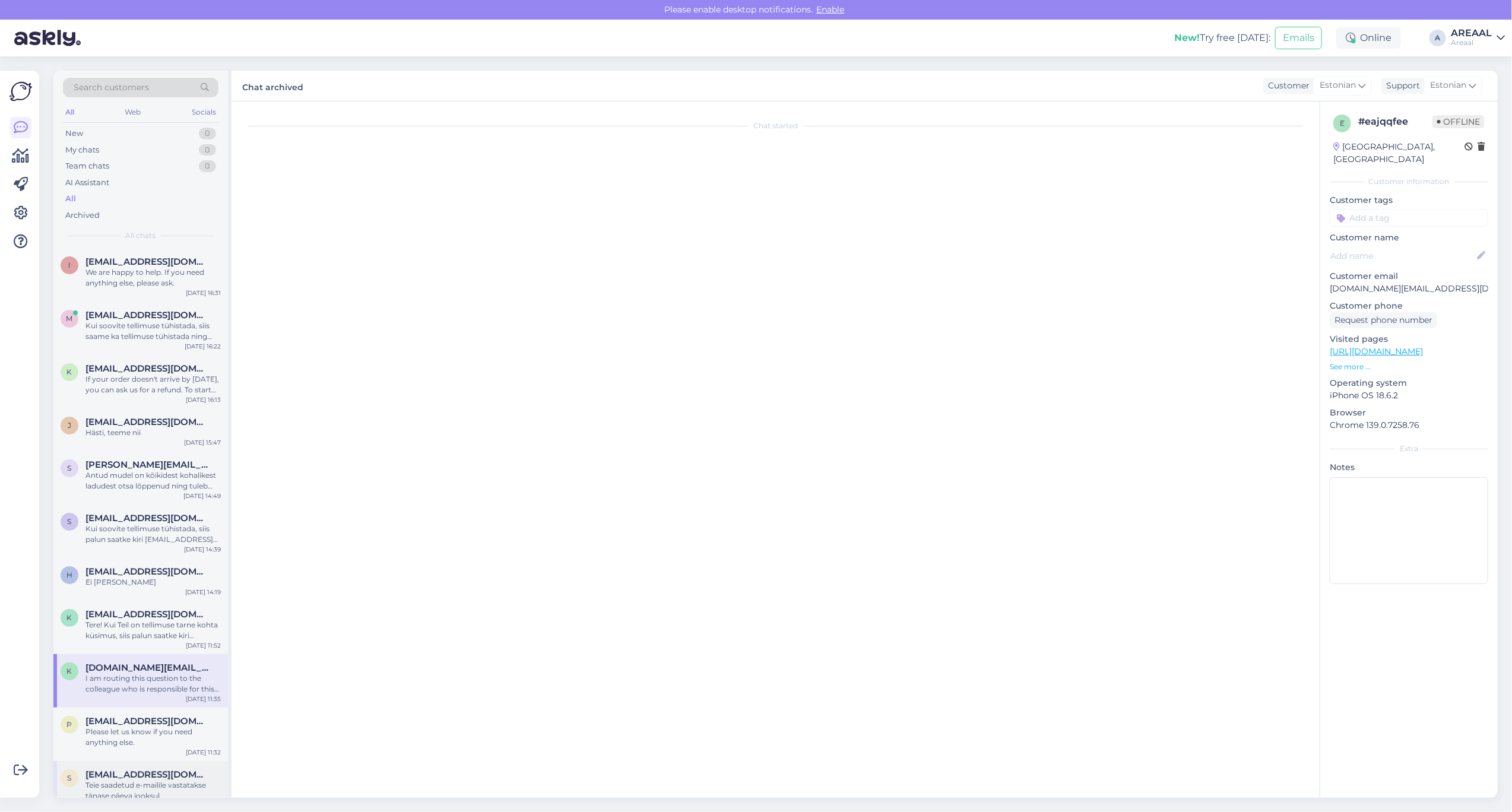
scroll to position [0, 0]
click at [175, 790] on div "Teie saadetud e-mailile vastatakse tänase päeva jooksul." at bounding box center [153, 791] width 135 height 22
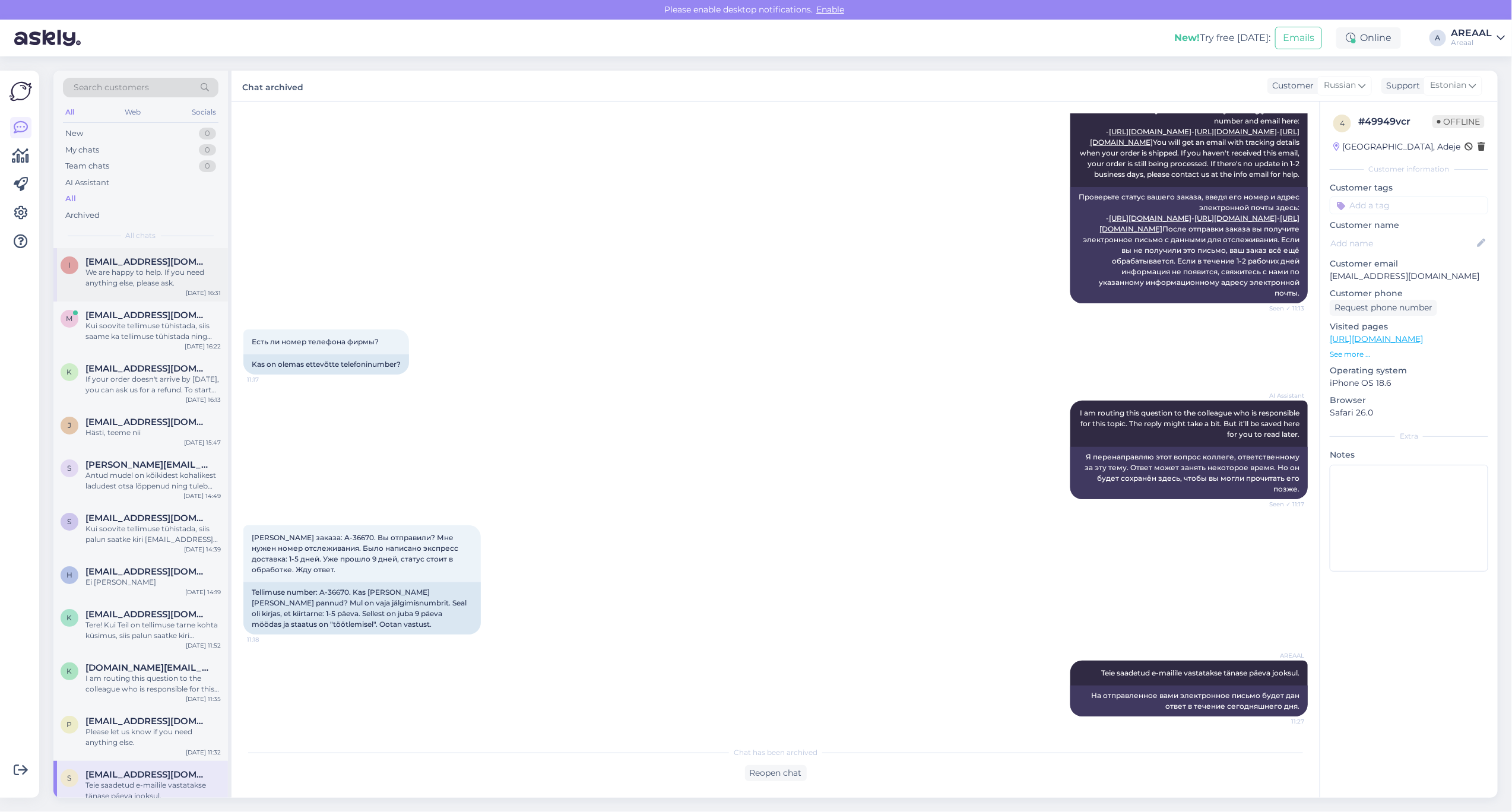
click at [133, 255] on div "I Iris.juhani@gmail.com We are happy to help. If you need anything else, please…" at bounding box center [140, 274] width 175 height 53
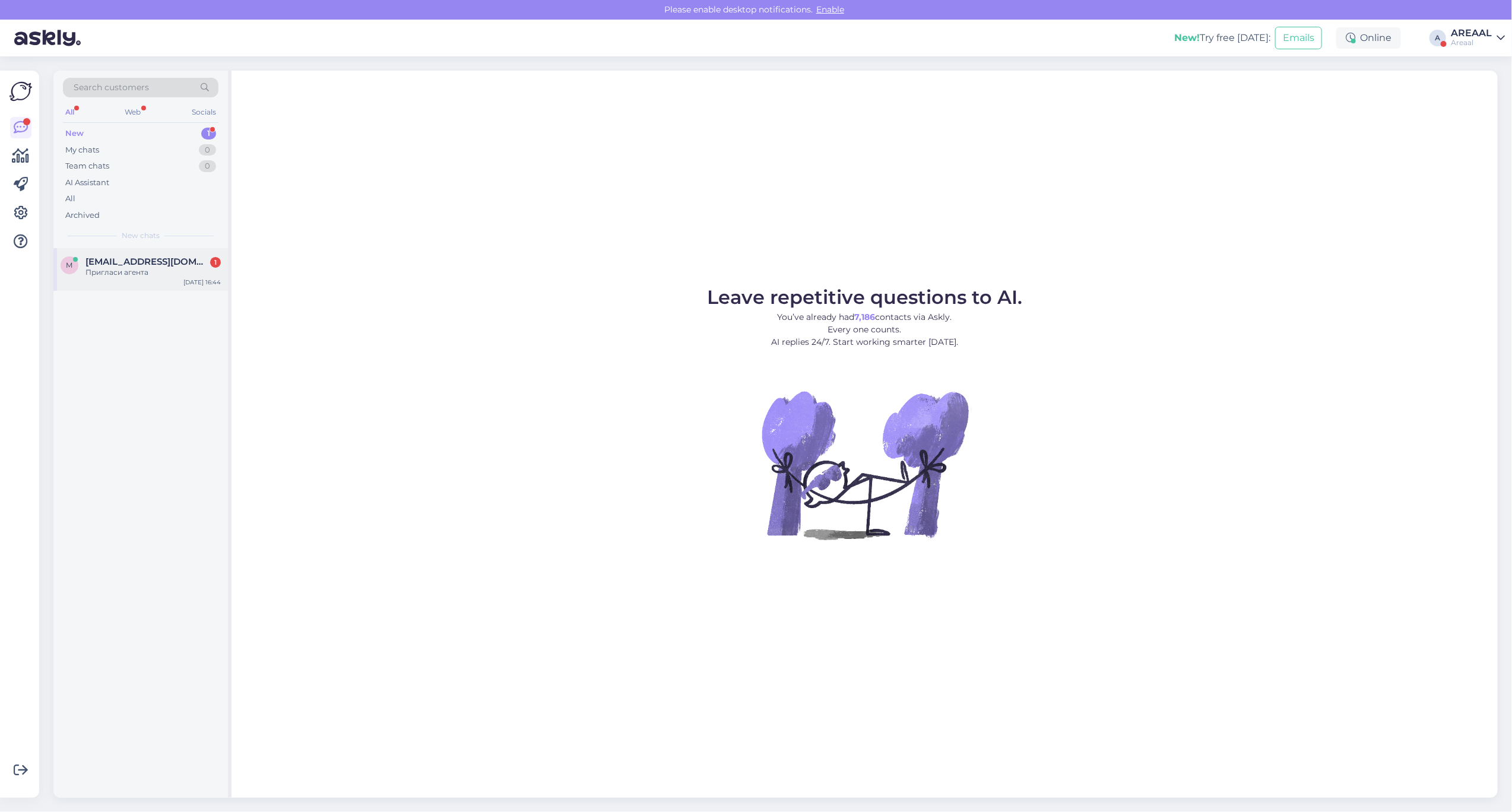
click at [200, 257] on span "[EMAIL_ADDRESS][DOMAIN_NAME]" at bounding box center [147, 262] width 123 height 11
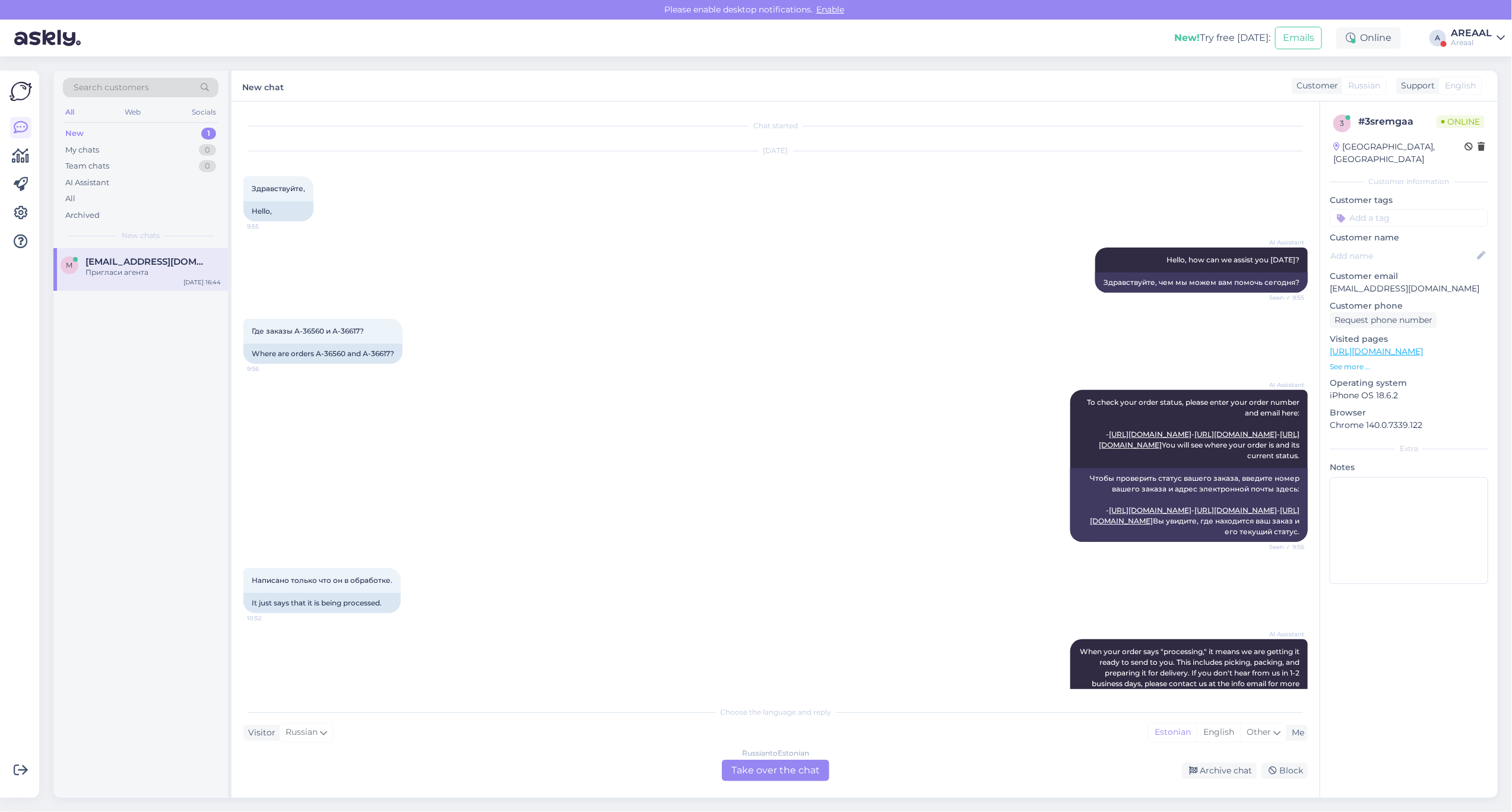
scroll to position [1164, 0]
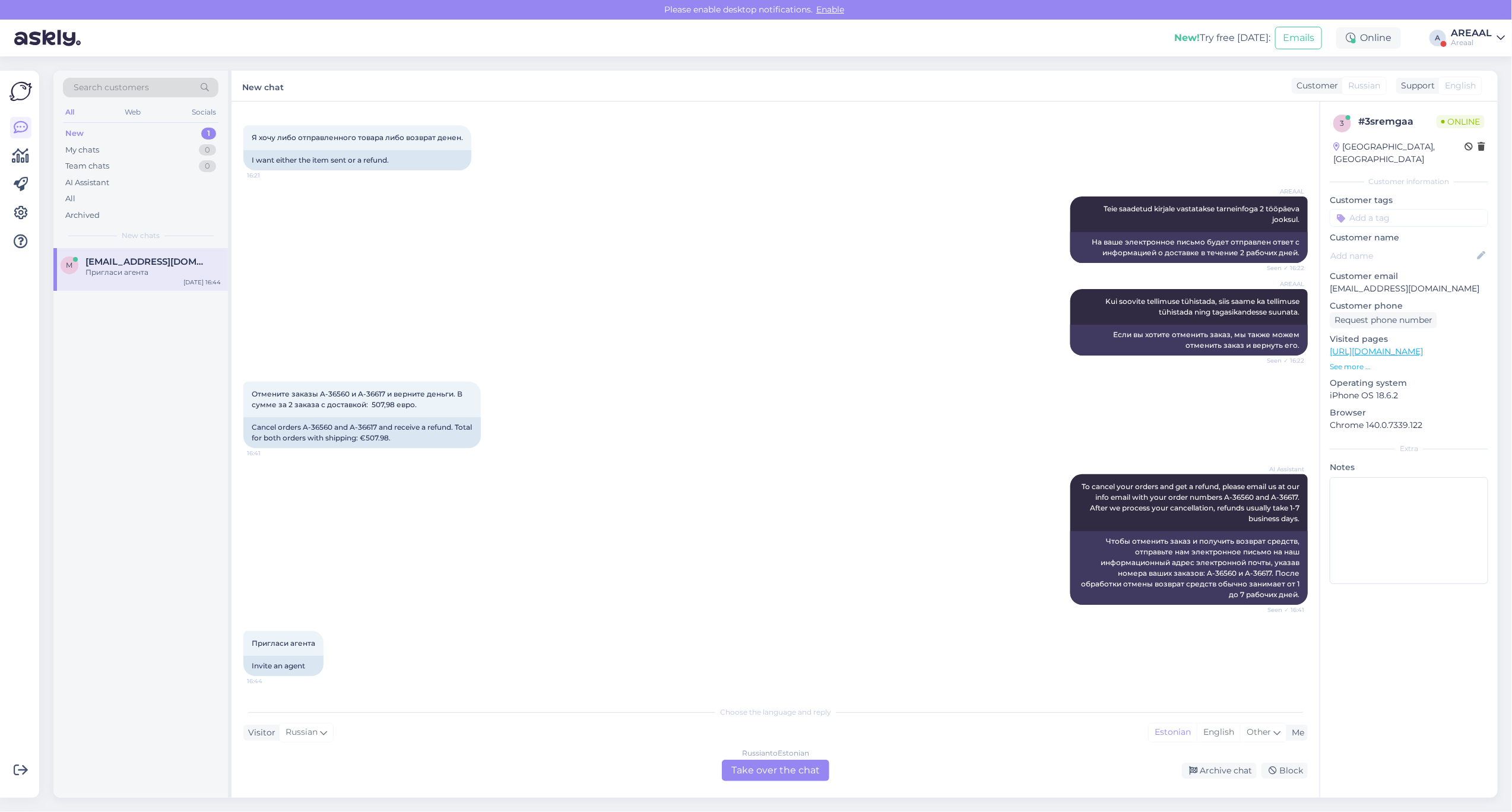
click at [775, 783] on div "Chat started Sep 26 2025 Здравствуйте, 9:55 Hello, AI Assistant Hello, how can …" at bounding box center [775, 450] width 1088 height 696
click at [771, 775] on div "Russian to Estonian Take over the chat" at bounding box center [775, 771] width 107 height 22
click at [761, 762] on div "Russian to Estonian Take over the chat" at bounding box center [775, 771] width 107 height 22
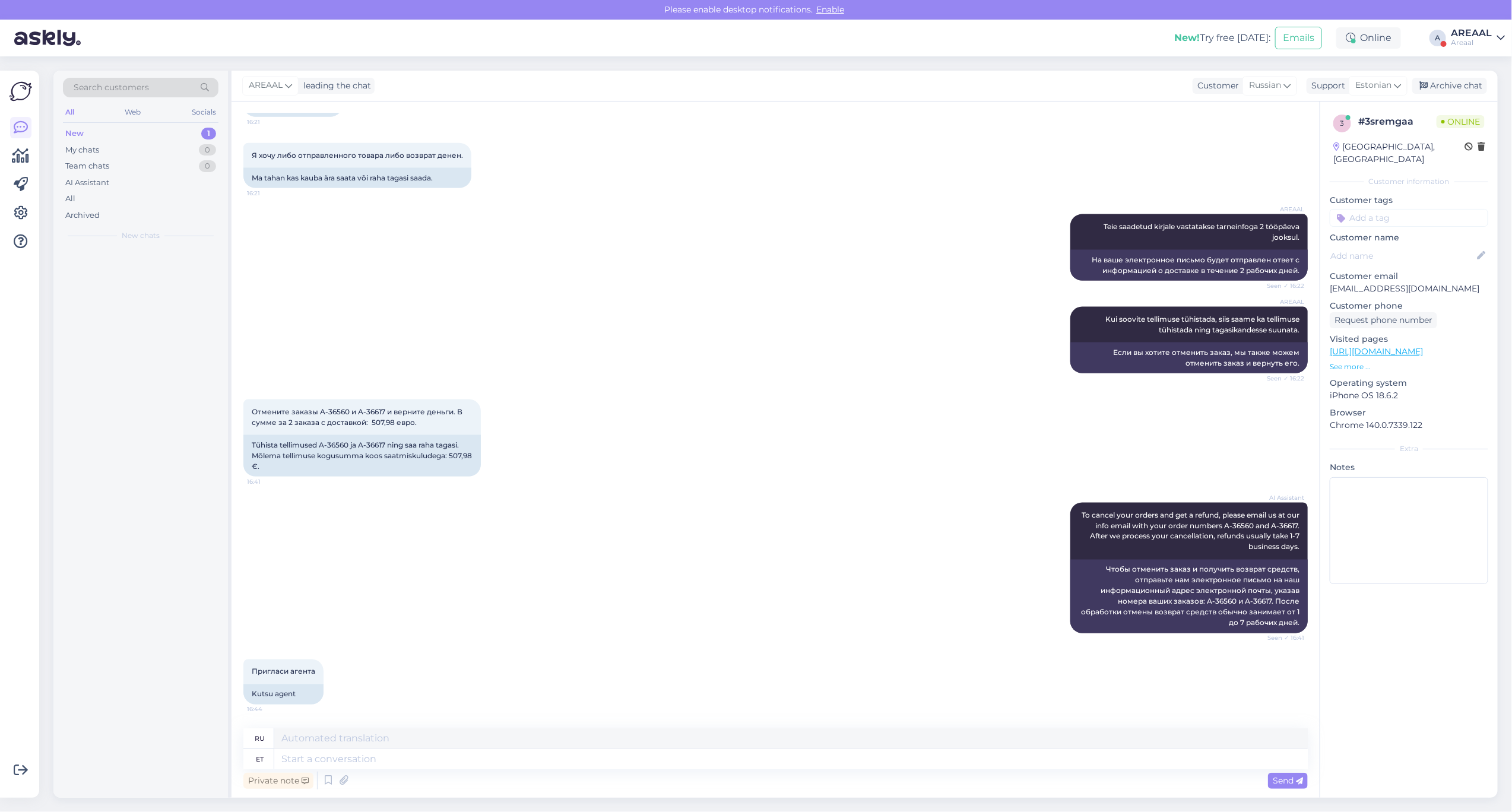
scroll to position [1146, 0]
click at [761, 762] on textarea at bounding box center [791, 759] width 1033 height 20
type textarea "Tellimused on"
type textarea "Заказы"
type textarea "Tellimused on su"
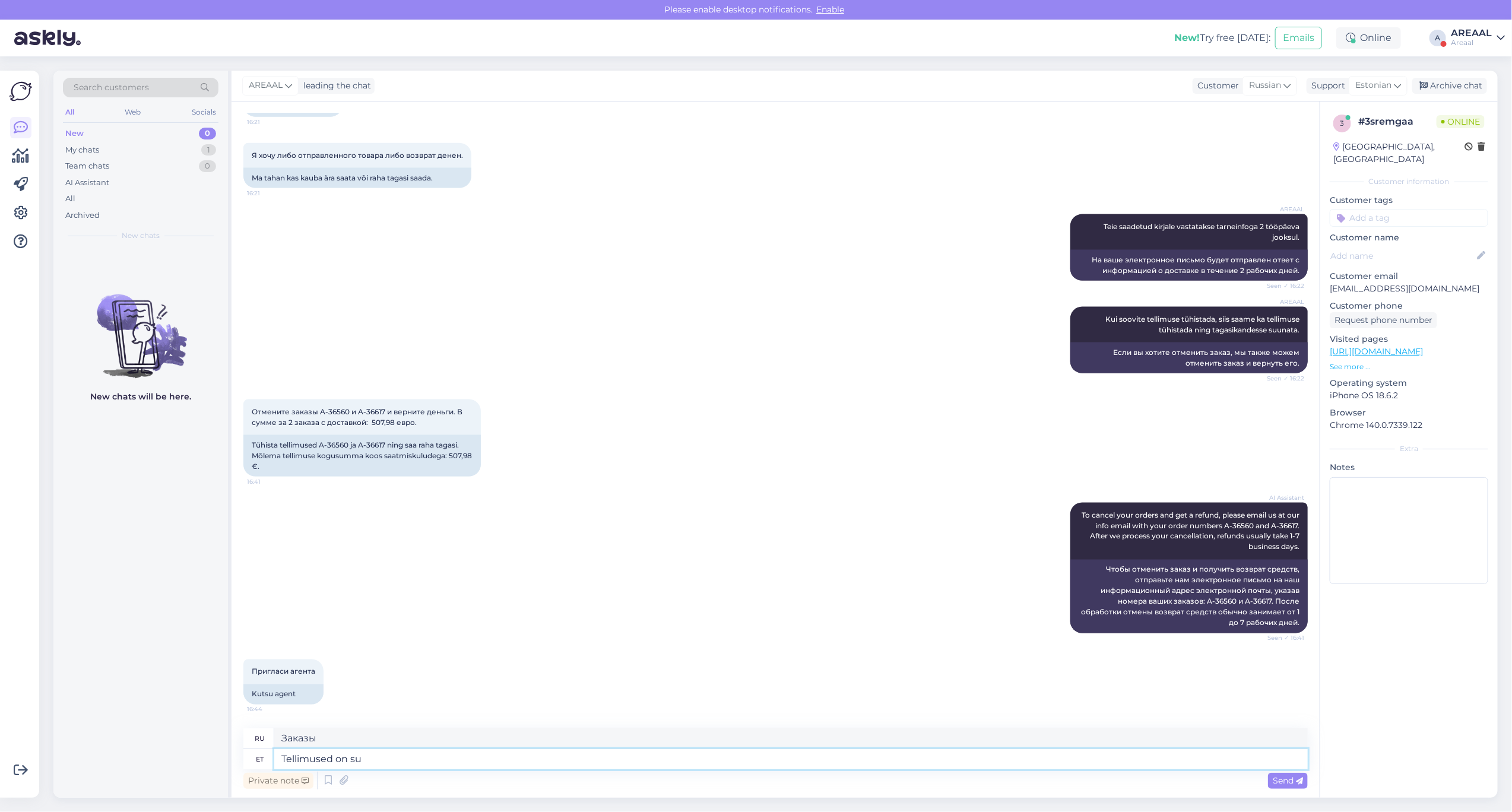
type textarea "Заказы есть"
type textarea "Tellimused on suunatud tüh"
type textarea "Заказы направлены"
type textarea "Tellimused on suunatud tühistamisele ni"
type textarea "Заказы могут быть отменены."
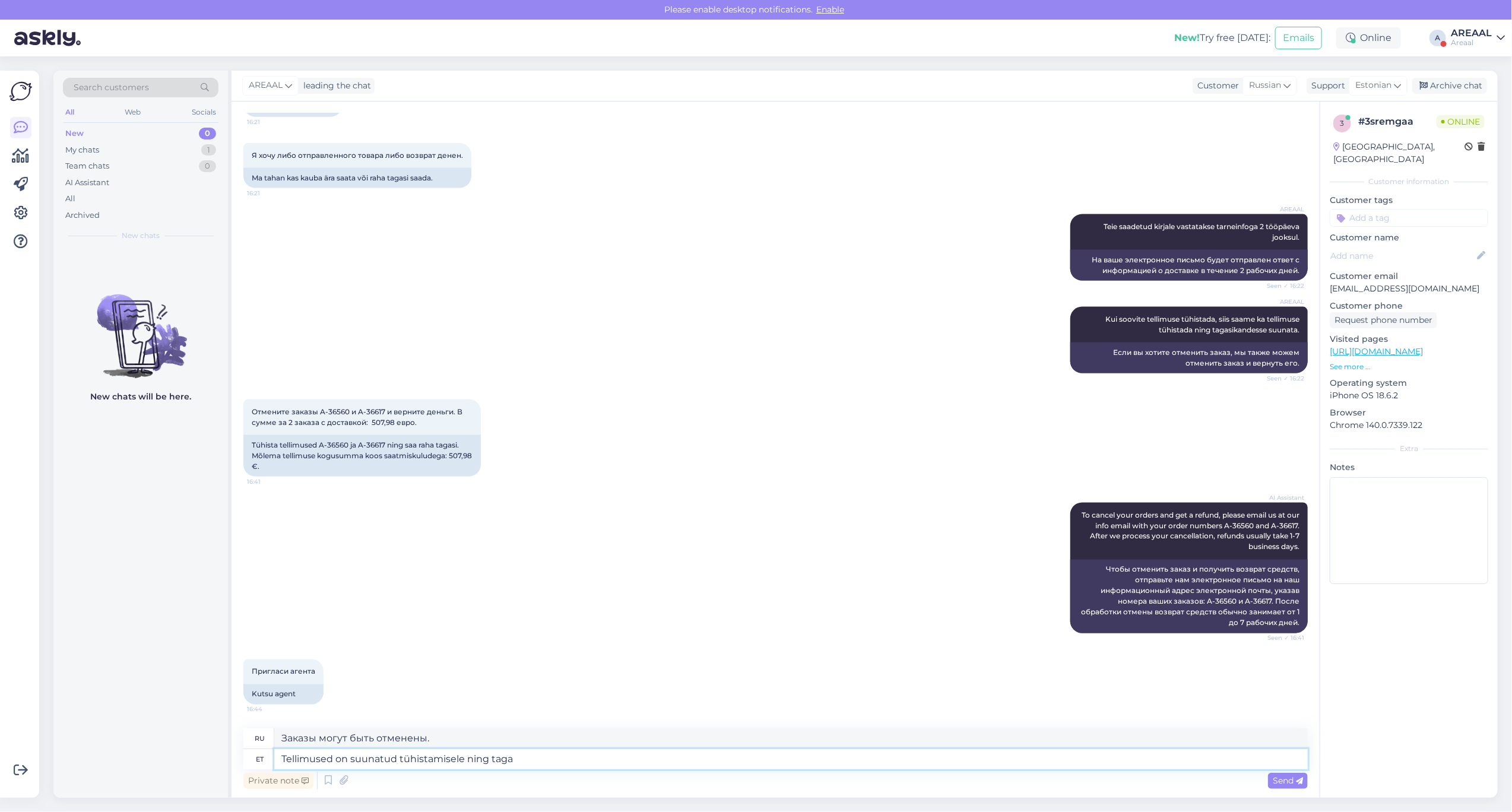
type textarea "Tellimused on suunatud tühistamisele ning tagas"
type textarea "Заказы могут быть отменены и"
type textarea "Tellimused on suunatud tühistamisele ning tagasikandesse."
type textarea "Заказы могут быть отменены и подлежат возврату средств."
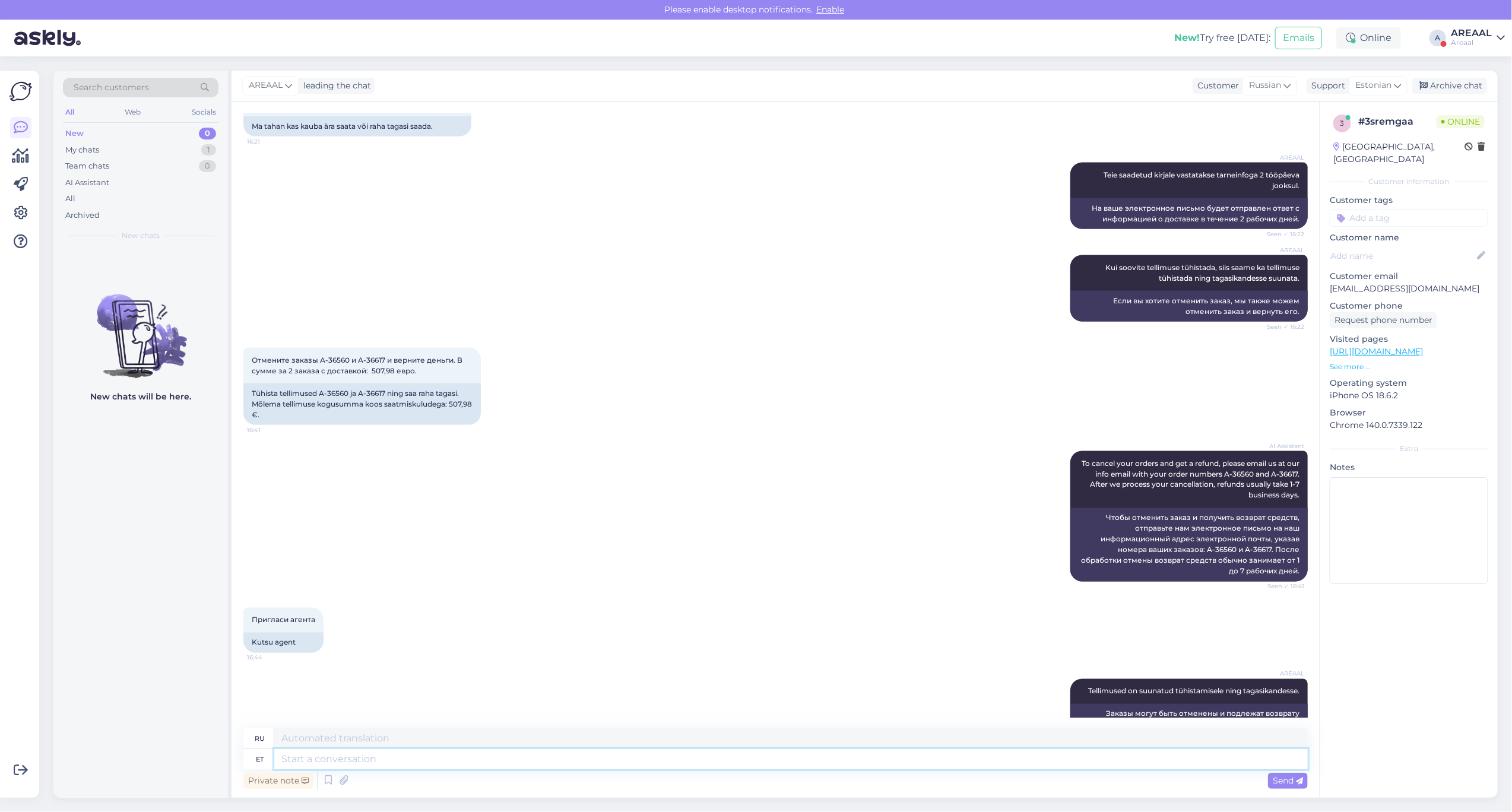
scroll to position [1228, 0]
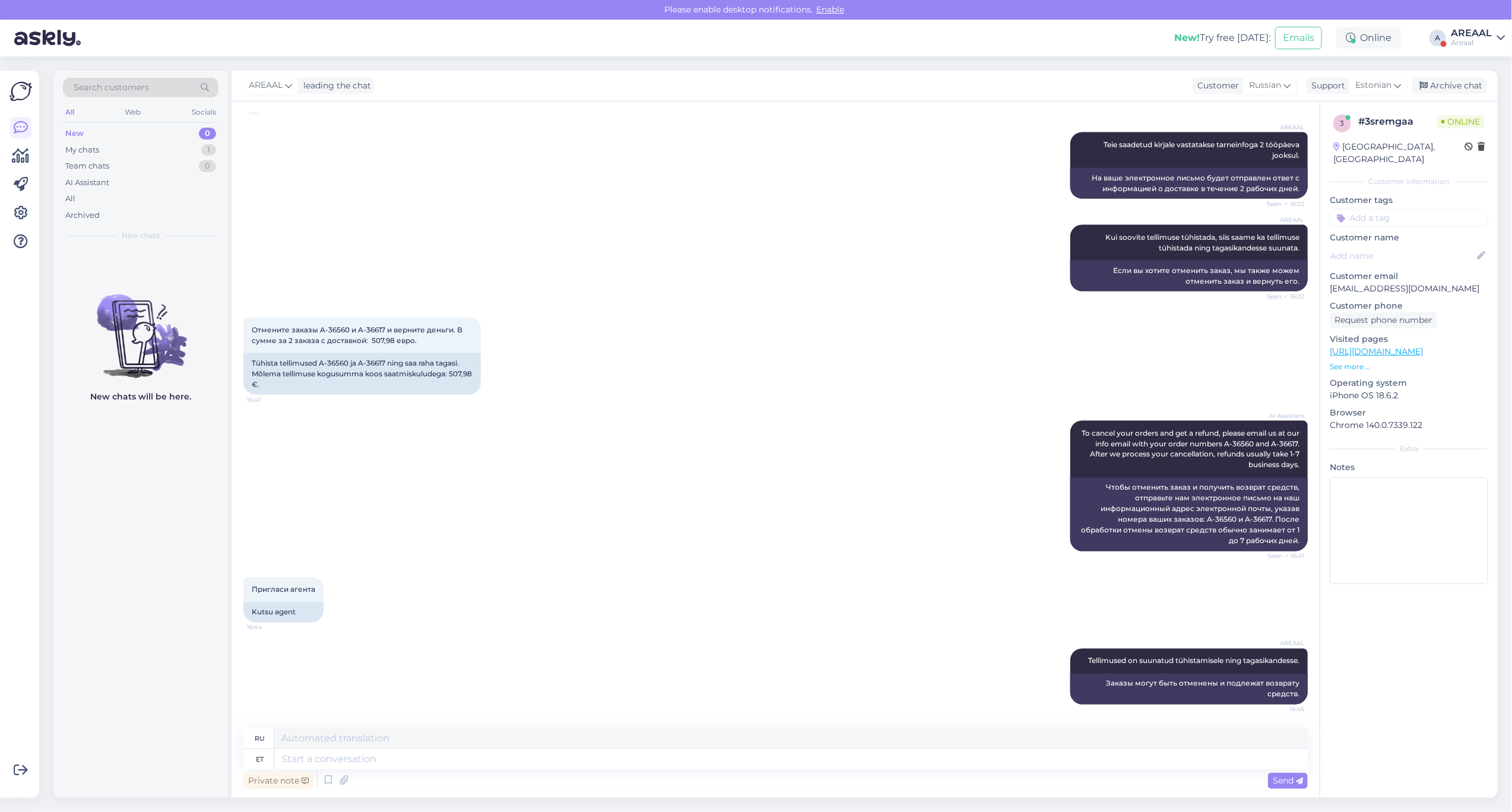
click at [1464, 38] on div "Areaal" at bounding box center [1471, 43] width 41 height 10
click at [1480, 94] on button "Open" at bounding box center [1479, 91] width 33 height 18
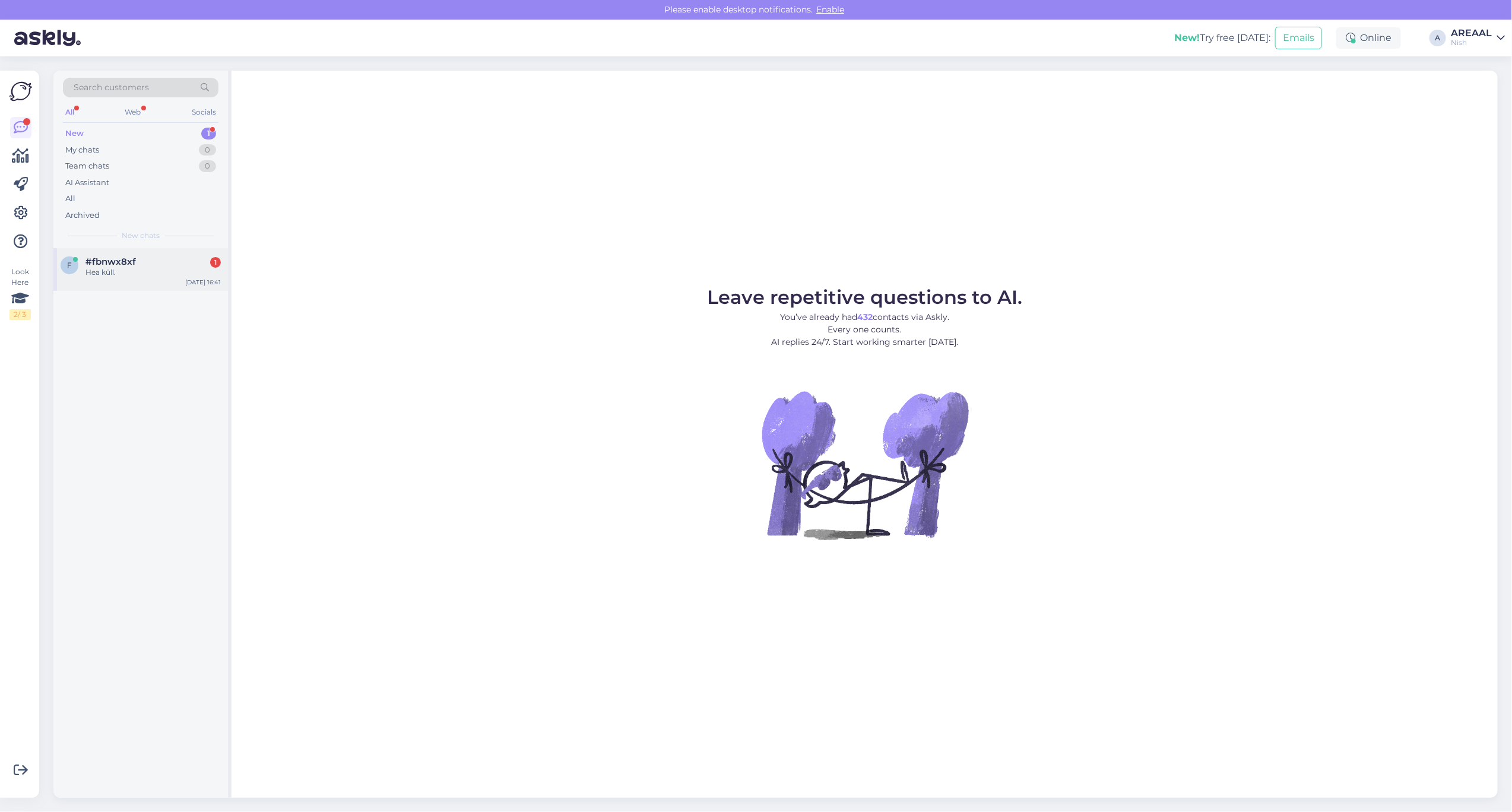
click at [140, 289] on div "f #fbnwx8xf 1 Hea küll. Sep 26 16:41" at bounding box center [140, 269] width 175 height 43
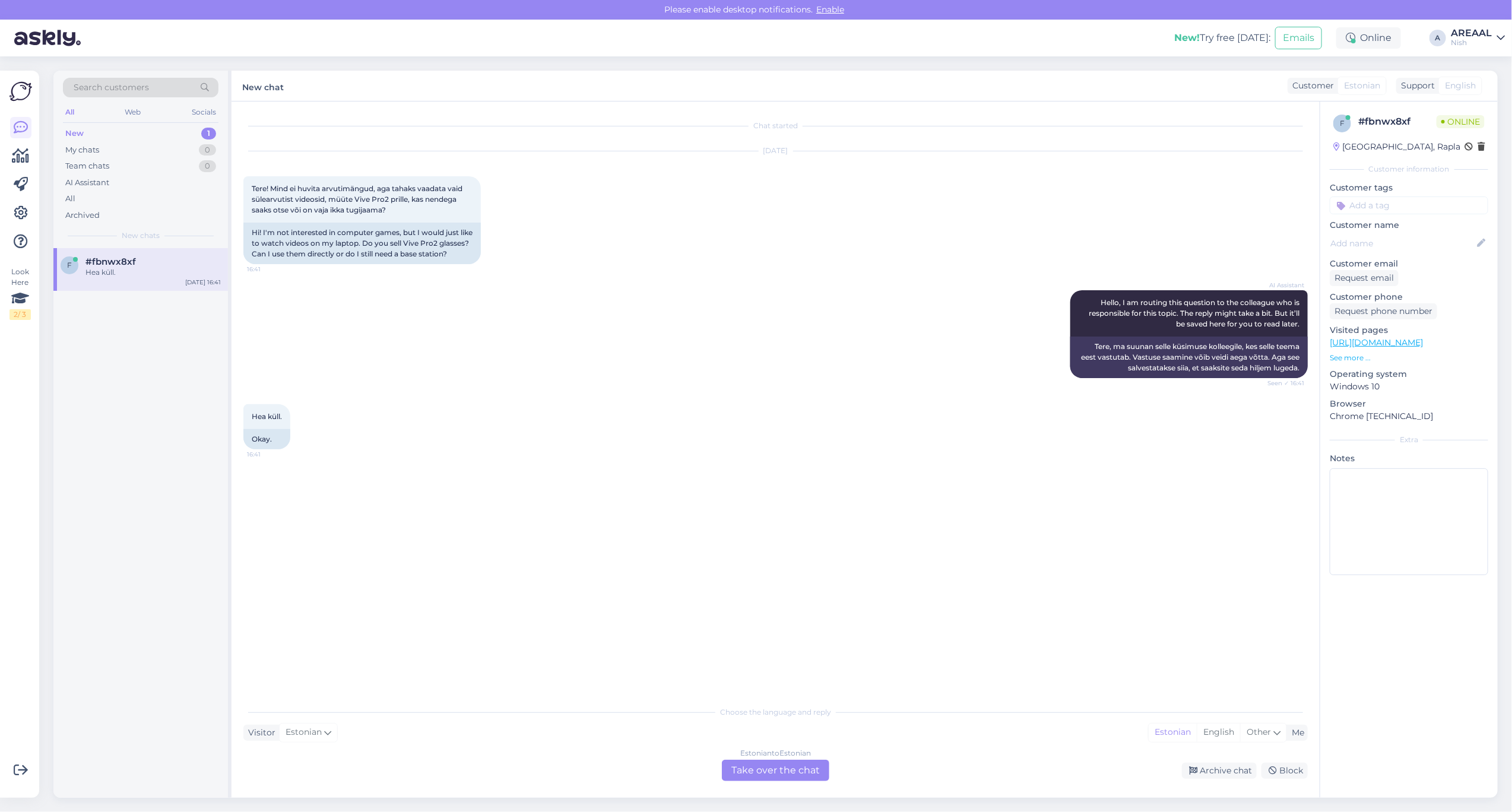
click at [1467, 34] on div "AREAAL" at bounding box center [1471, 33] width 41 height 10
click at [1478, 63] on button "Open" at bounding box center [1479, 66] width 33 height 18
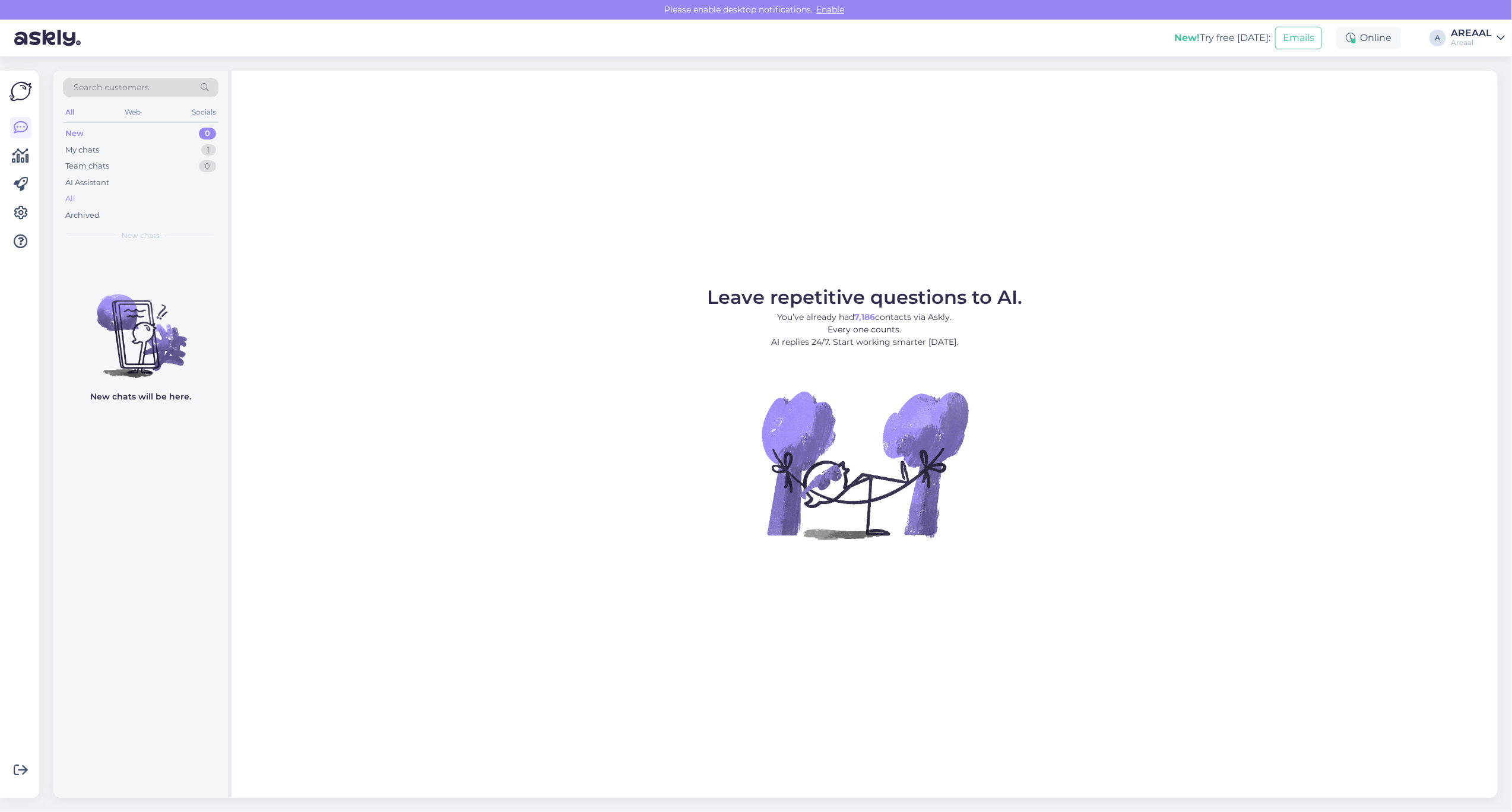
click at [126, 199] on div "All" at bounding box center [140, 199] width 156 height 17
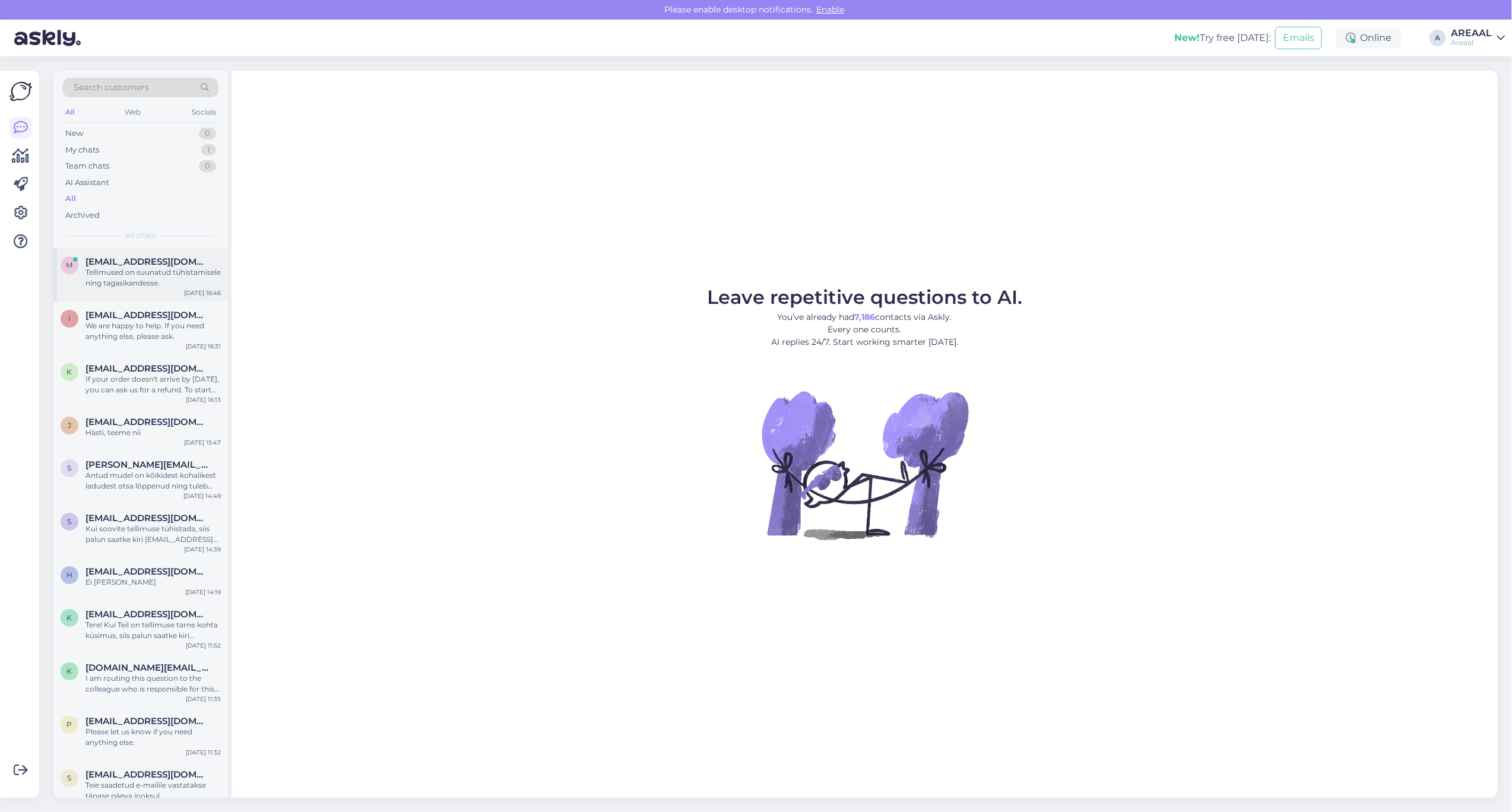
click at [155, 285] on div "Tellimused on suunatud tühistamisele ning tagasikandesse." at bounding box center [153, 278] width 135 height 22
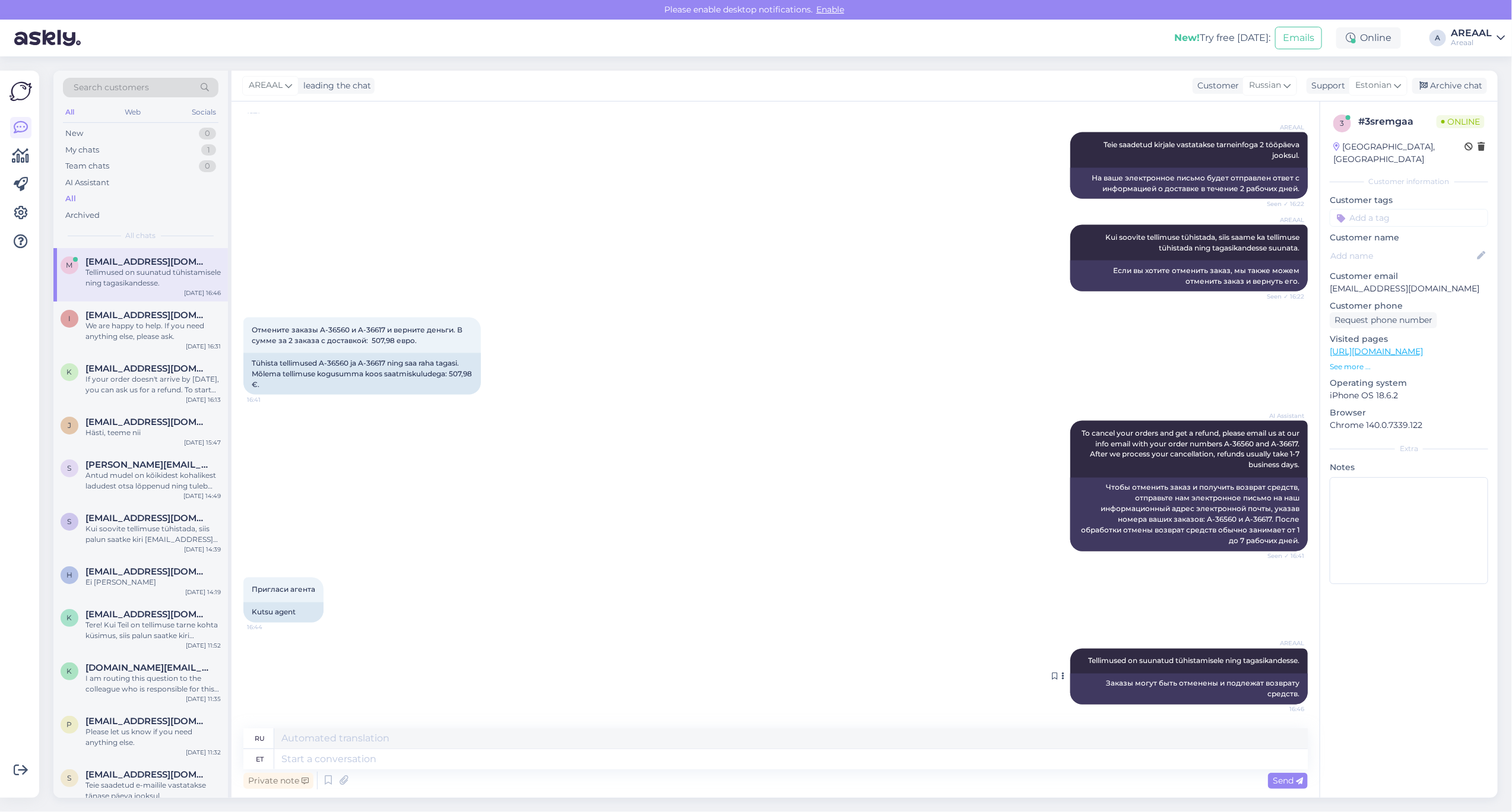
click at [1165, 654] on div "AREAAL Tellimused on suunatud tühistamisele ning tagasikandesse. 16:46" at bounding box center [1189, 661] width 238 height 25
copy div "Tellimused on suunatud tühistamisele ning tagasikandesse. 16:46"
click at [1445, 80] on div "Archive chat" at bounding box center [1450, 85] width 75 height 16
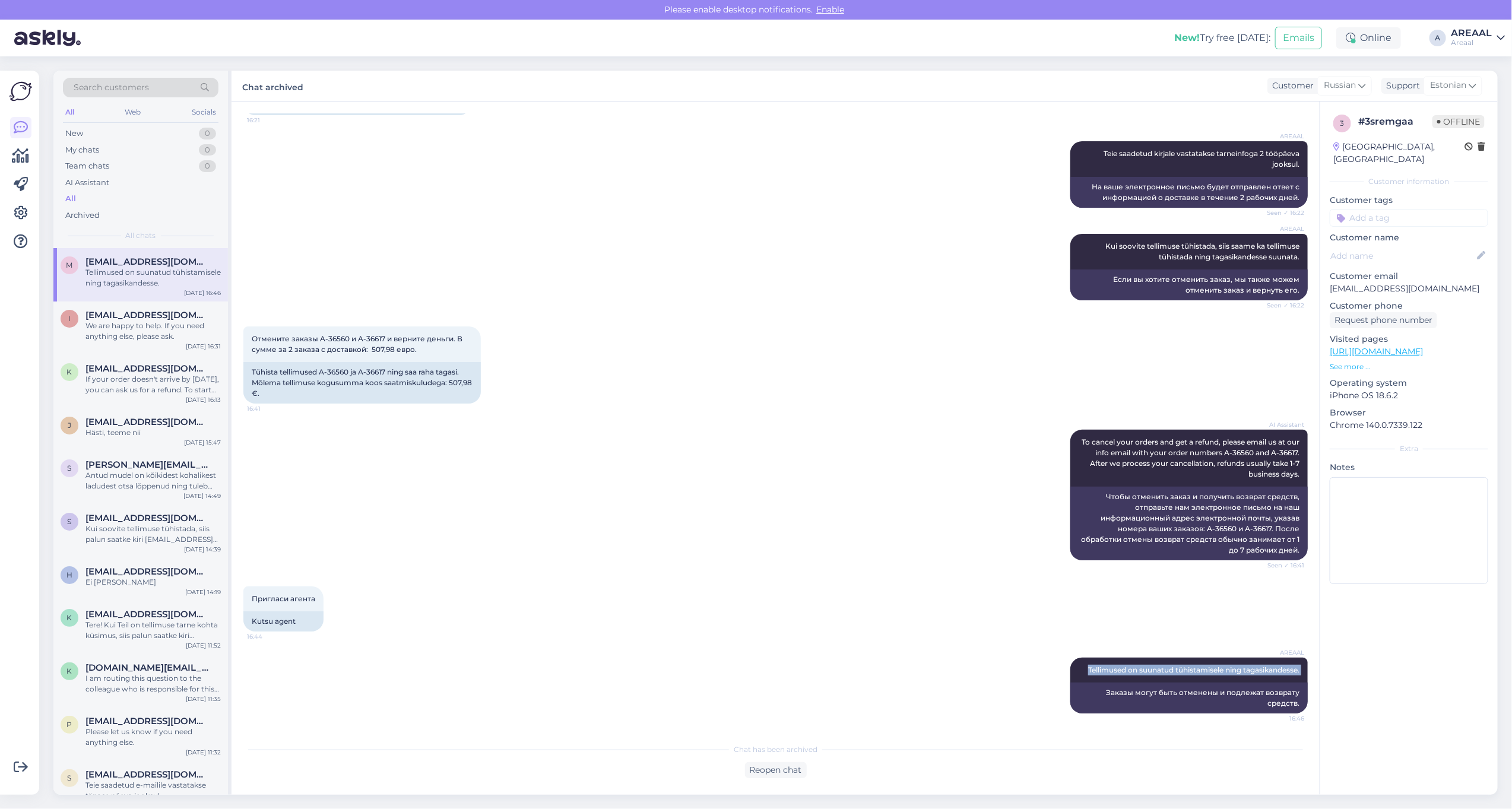
scroll to position [1219, 0]
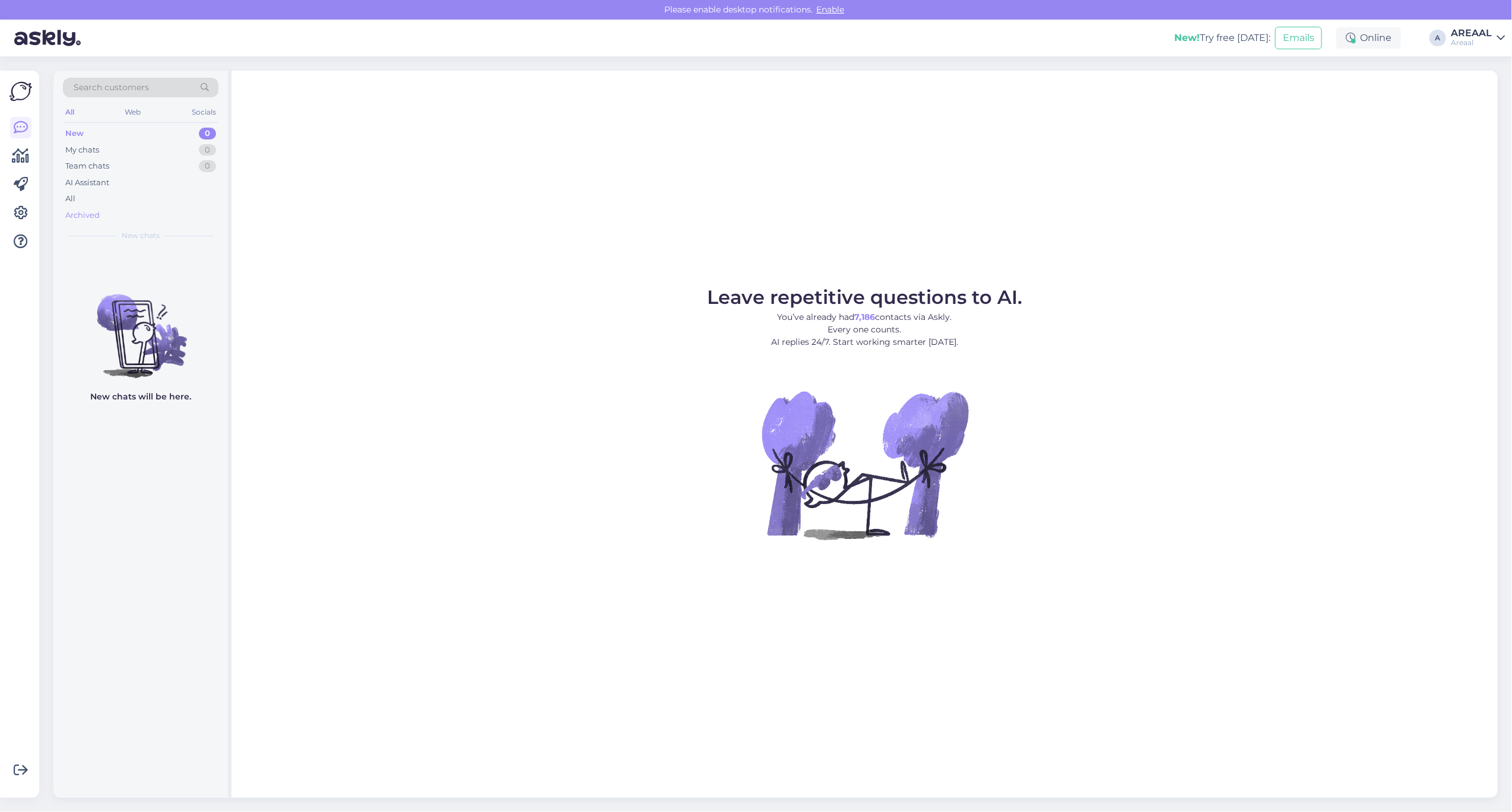
click at [140, 220] on div "Archived" at bounding box center [140, 215] width 156 height 17
click at [135, 211] on div "Archived" at bounding box center [140, 215] width 156 height 17
click at [144, 194] on div "All" at bounding box center [140, 199] width 156 height 17
click at [142, 203] on div "All" at bounding box center [140, 199] width 156 height 17
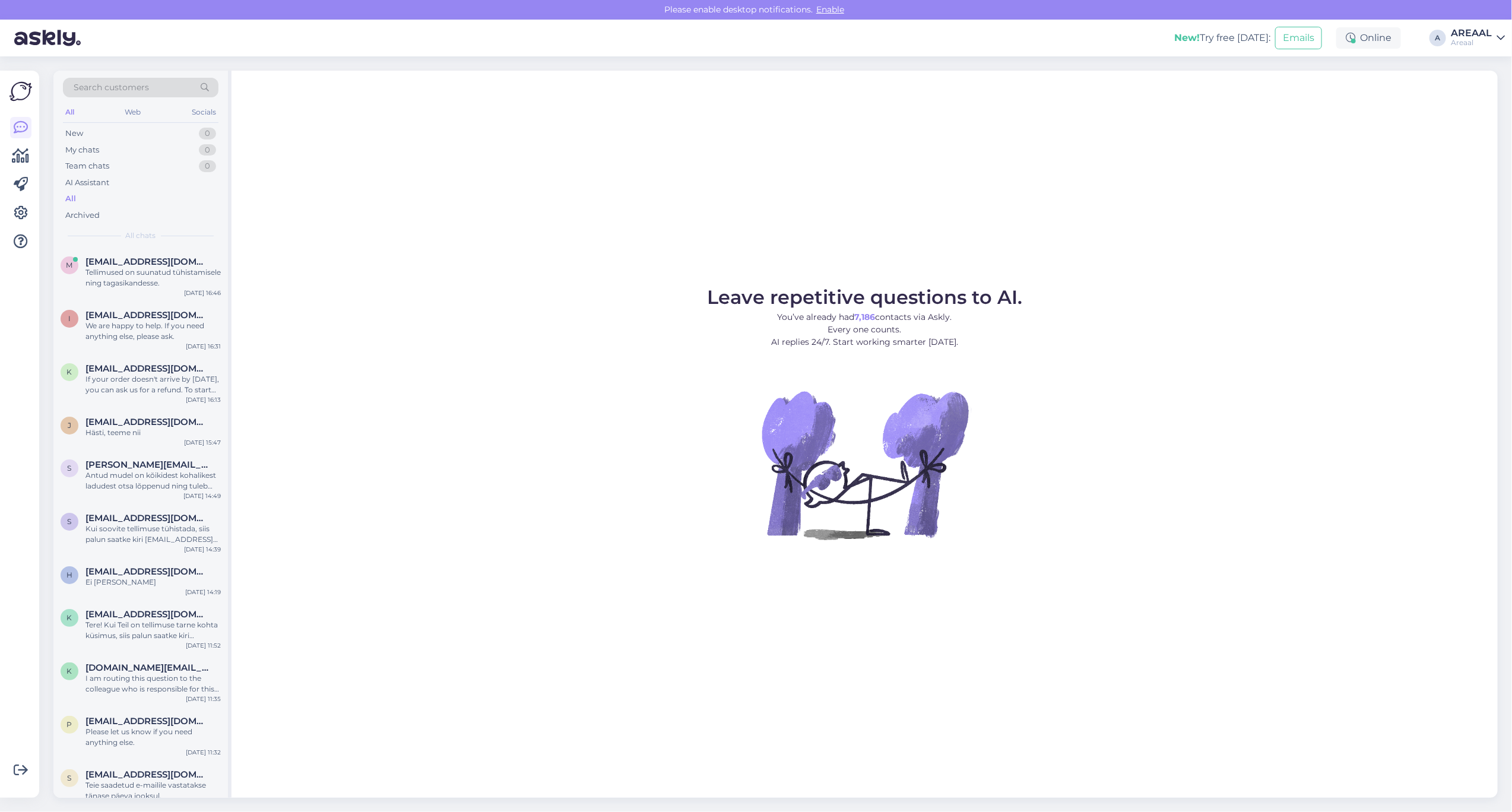
click at [414, 229] on div "Leave repetitive questions to AI. You’ve already had 7,186 contacts via Askly. …" at bounding box center [864, 434] width 1267 height 727
click at [152, 271] on div "Tellimused on suunatud tühistamisele ning tagasikandesse." at bounding box center [153, 278] width 135 height 22
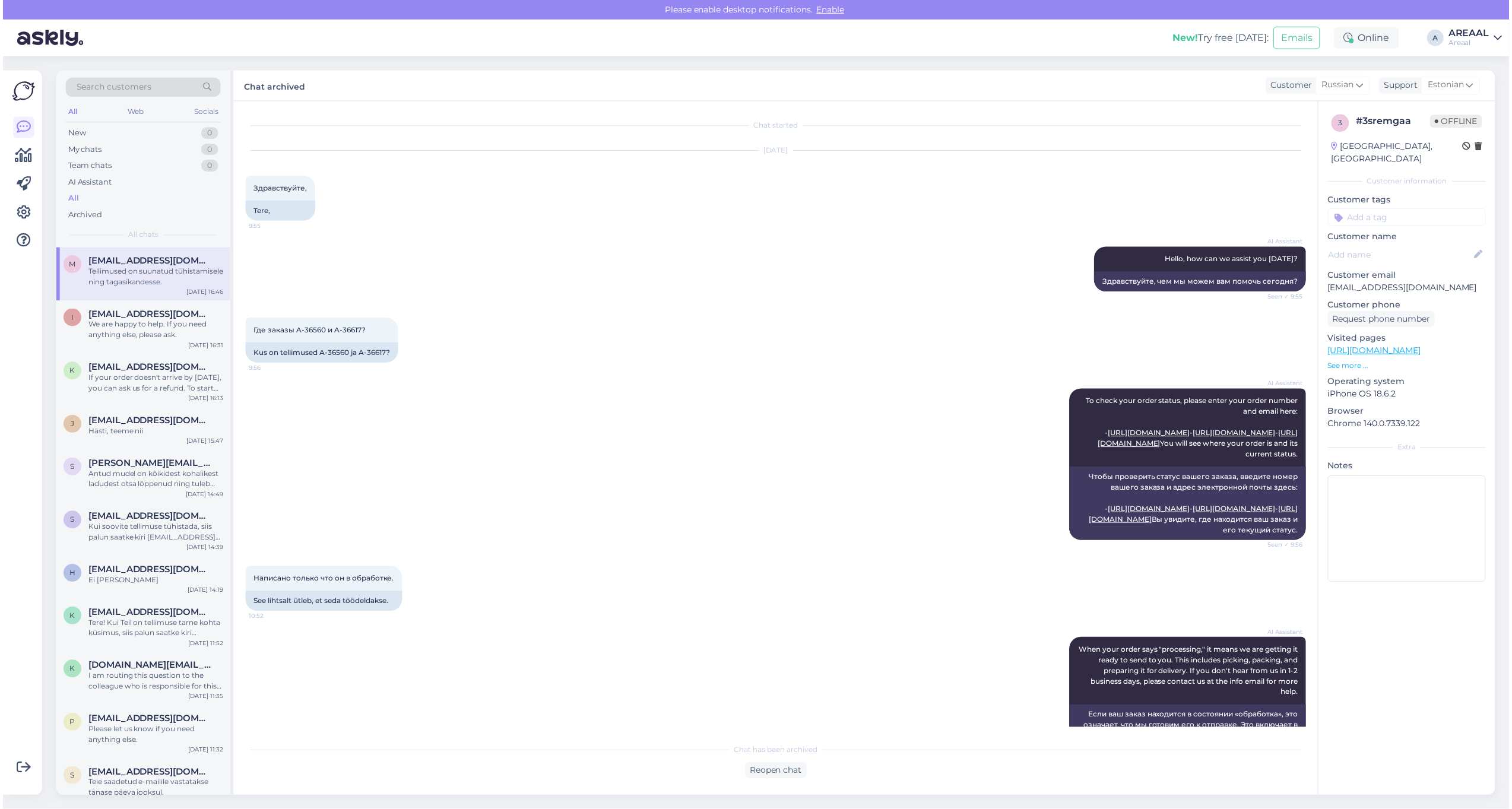
scroll to position [1216, 0]
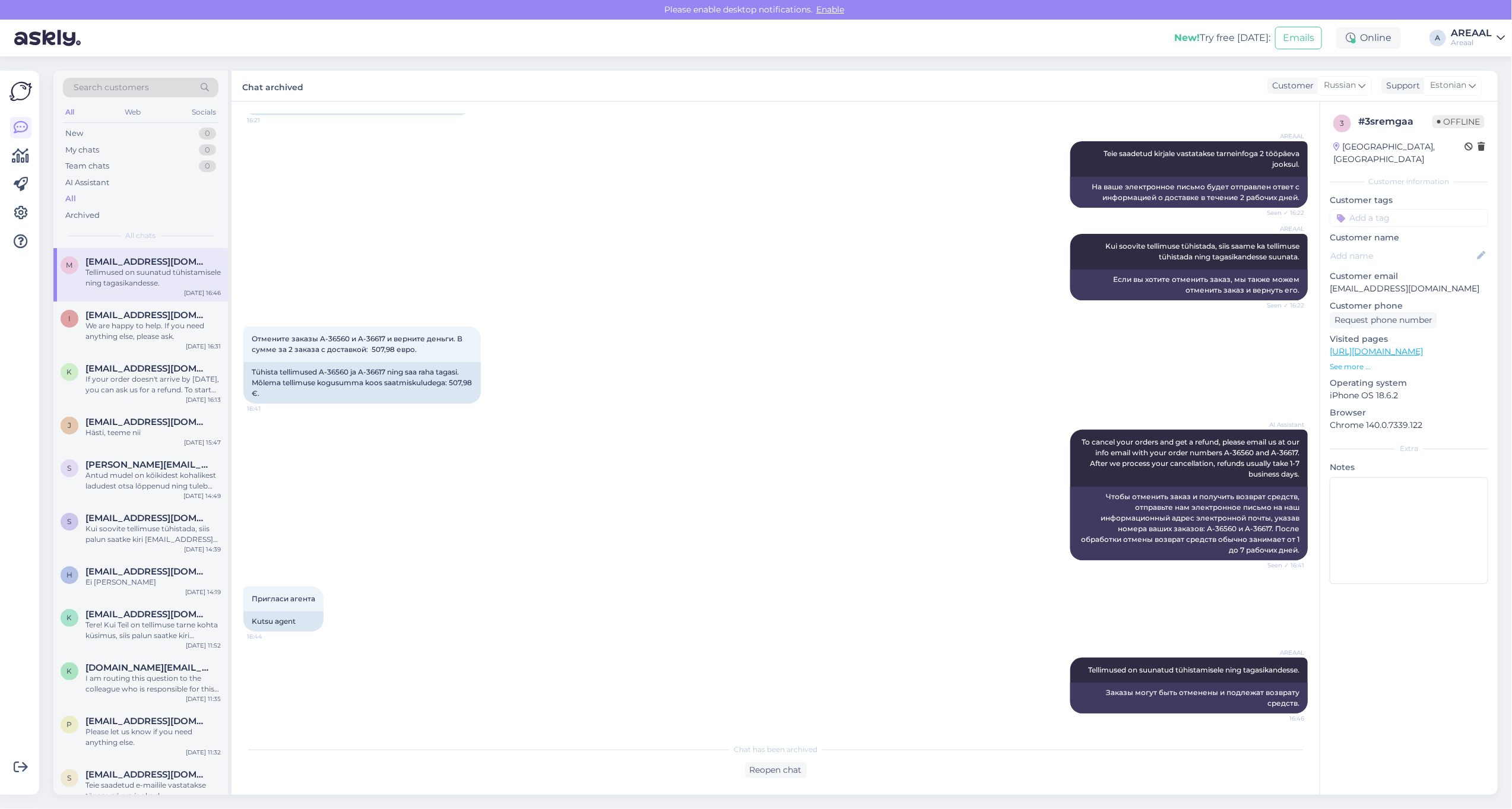
click at [108, 194] on div "All" at bounding box center [140, 199] width 156 height 17
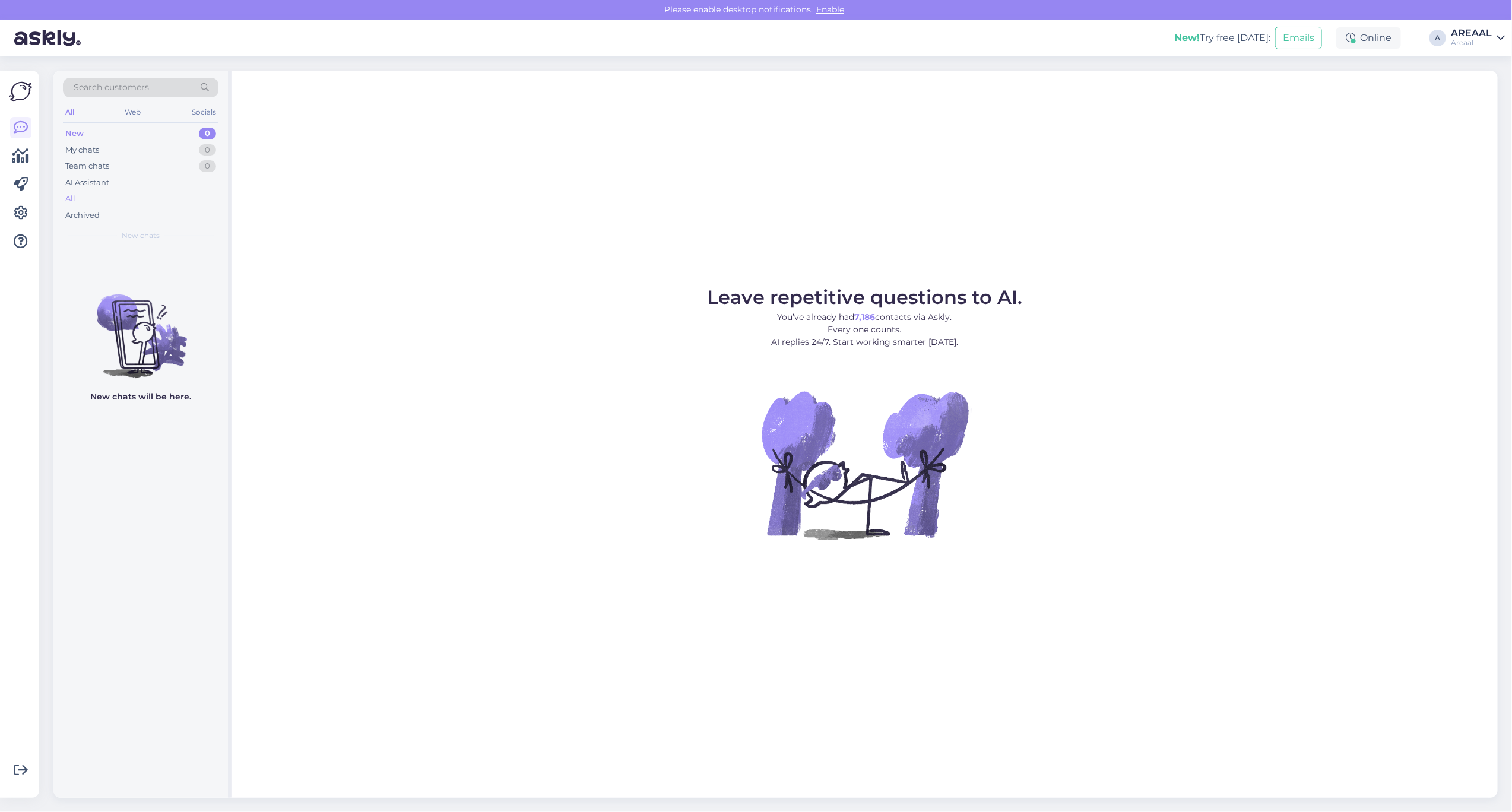
click at [137, 199] on div "All" at bounding box center [140, 199] width 156 height 17
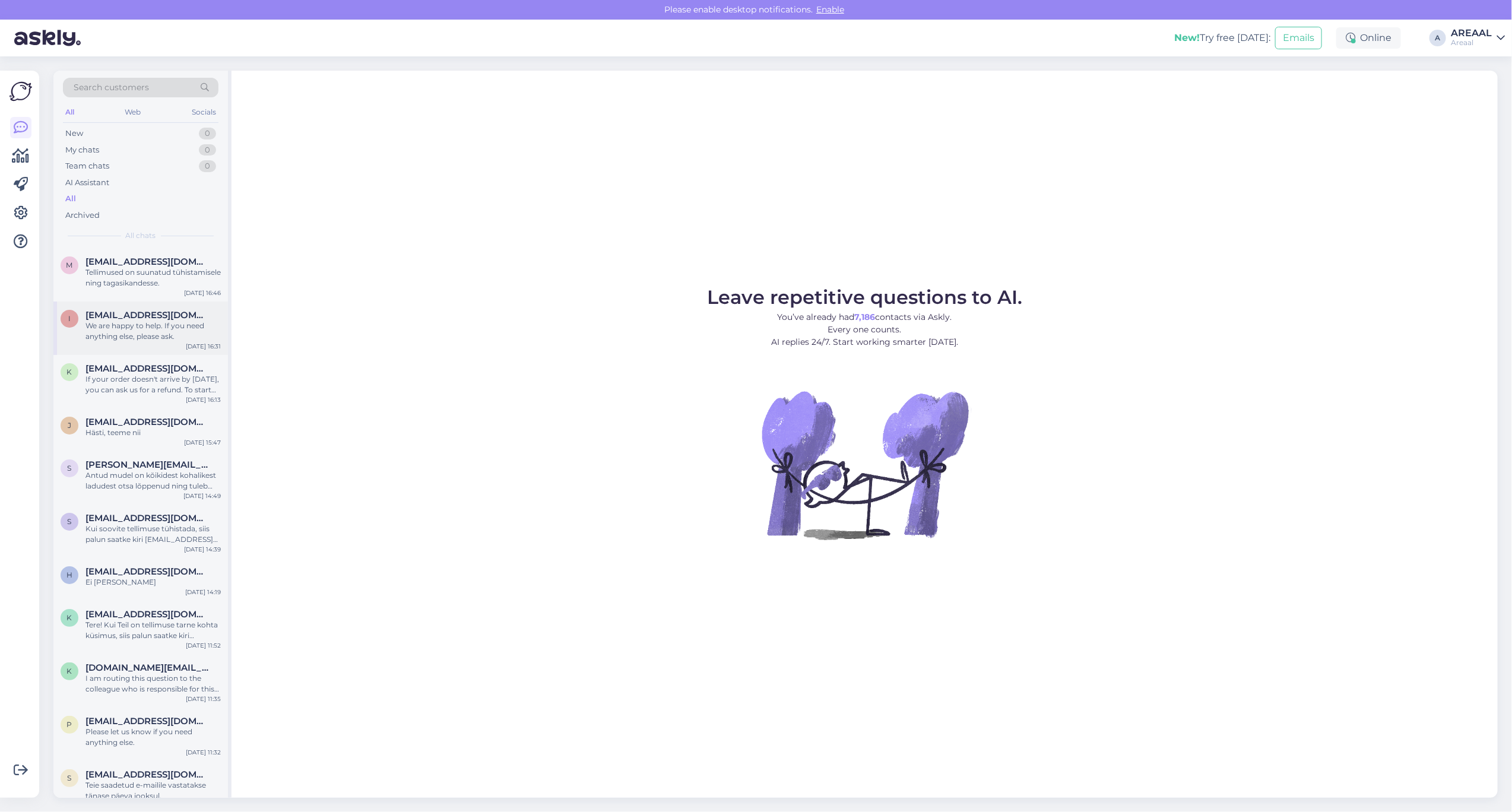
click at [158, 308] on div "I Iris.juhani@gmail.com We are happy to help. If you need anything else, please…" at bounding box center [140, 328] width 175 height 53
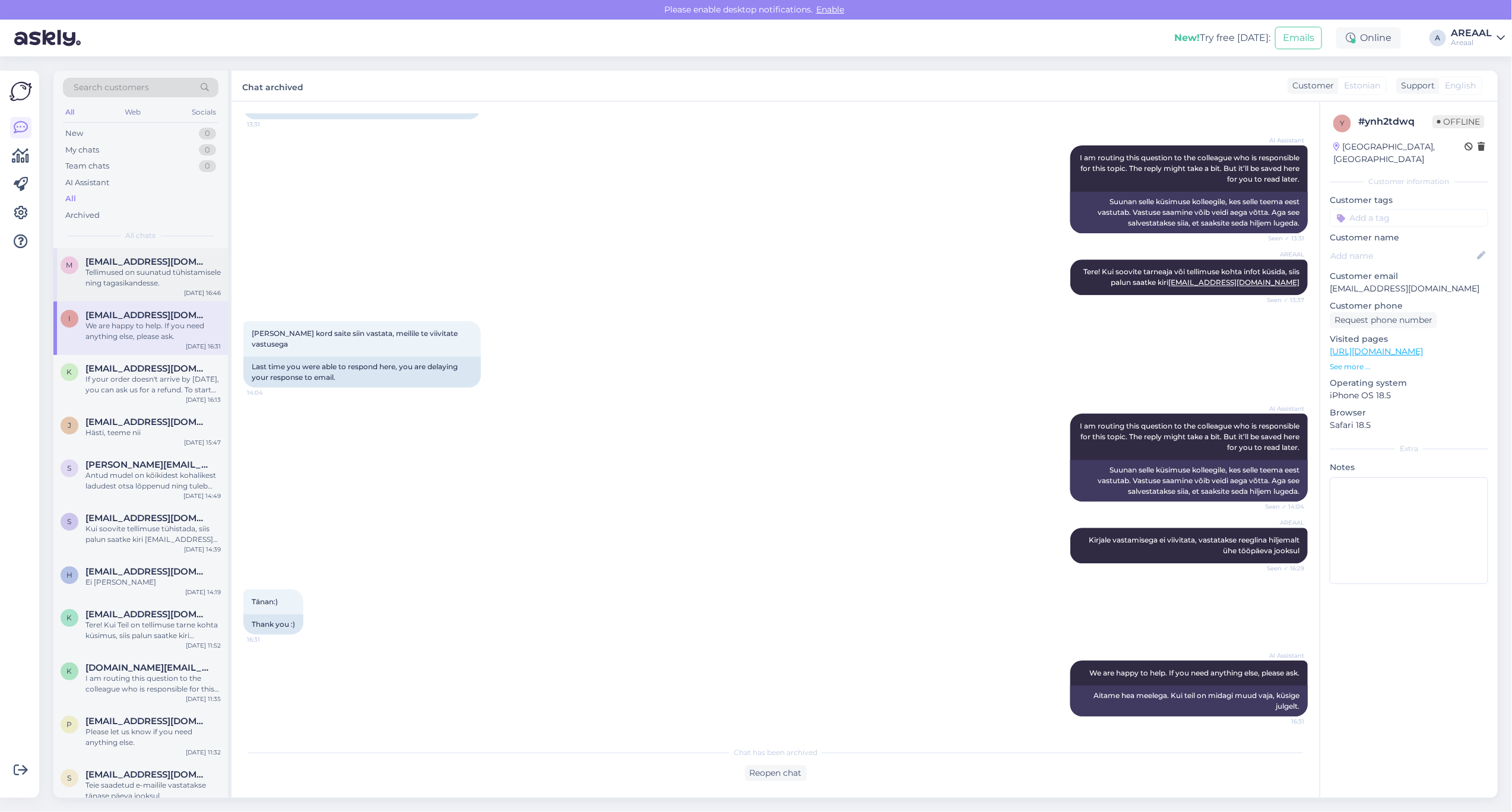
click at [153, 269] on div "Tellimused on suunatud tühistamisele ning tagasikandesse." at bounding box center [153, 278] width 135 height 22
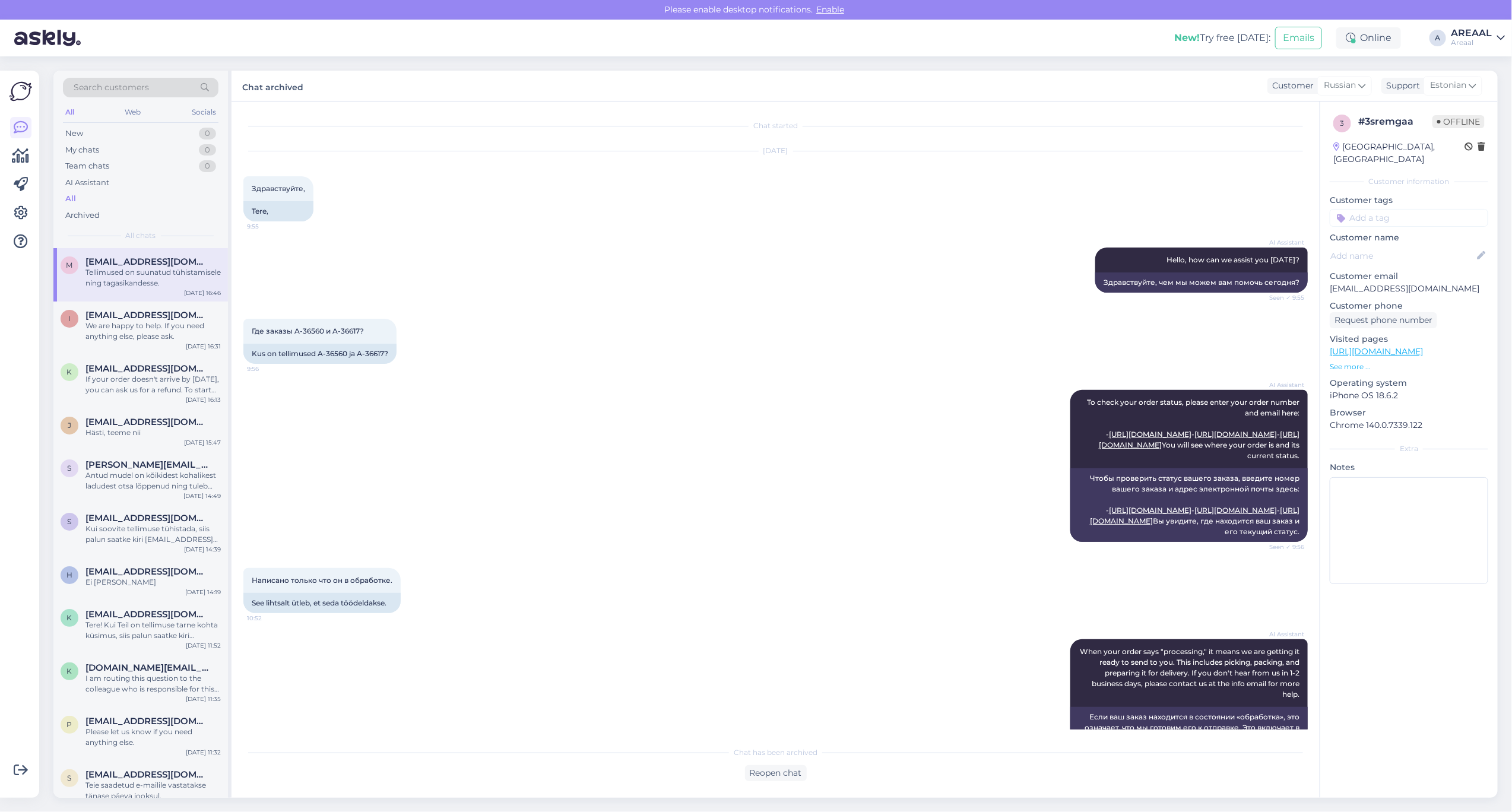
click at [480, 419] on div "AI Assistant To check your order status, please enter your order number and ema…" at bounding box center [775, 466] width 1065 height 178
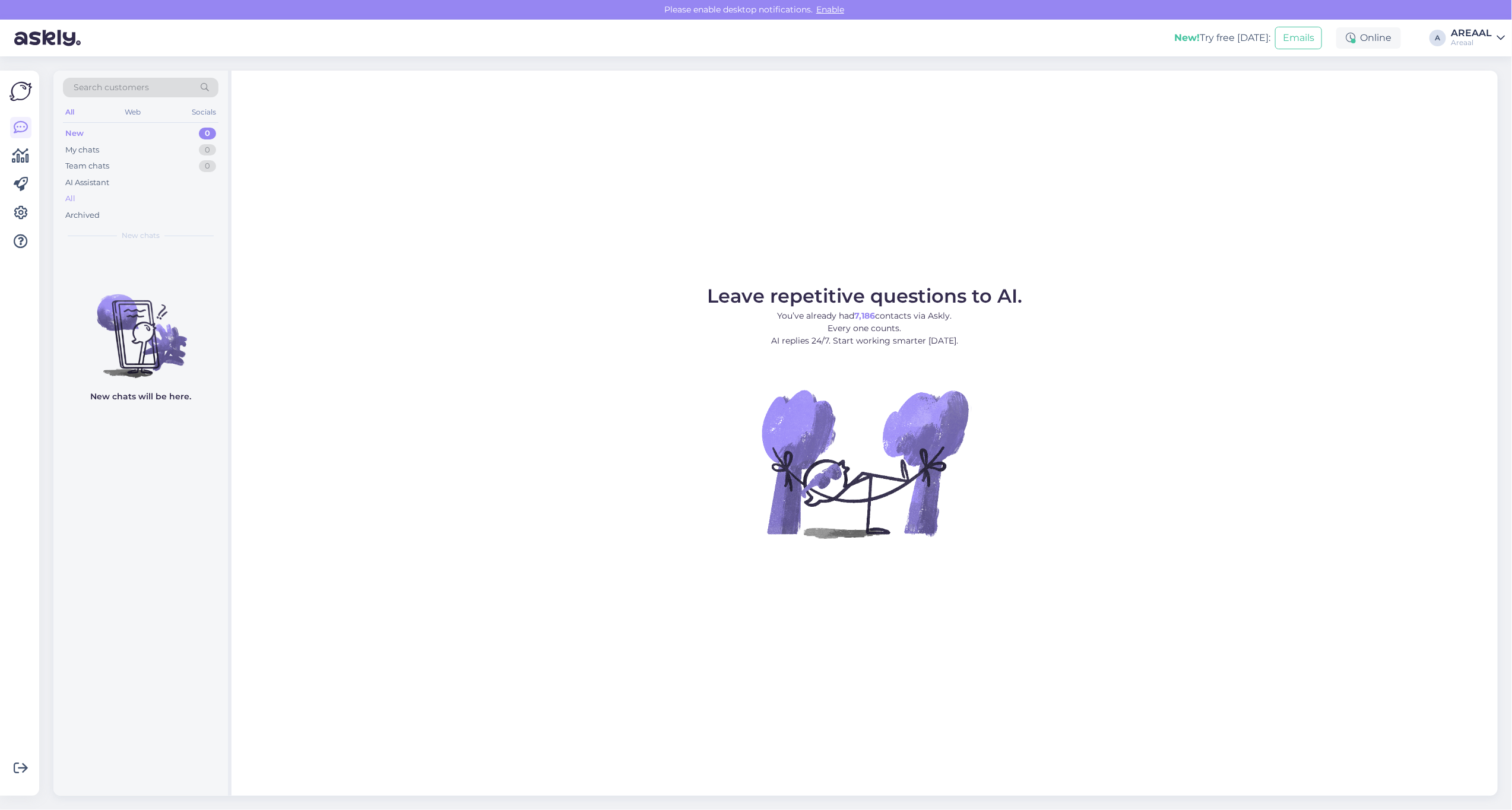
click at [134, 198] on div "All" at bounding box center [140, 199] width 156 height 17
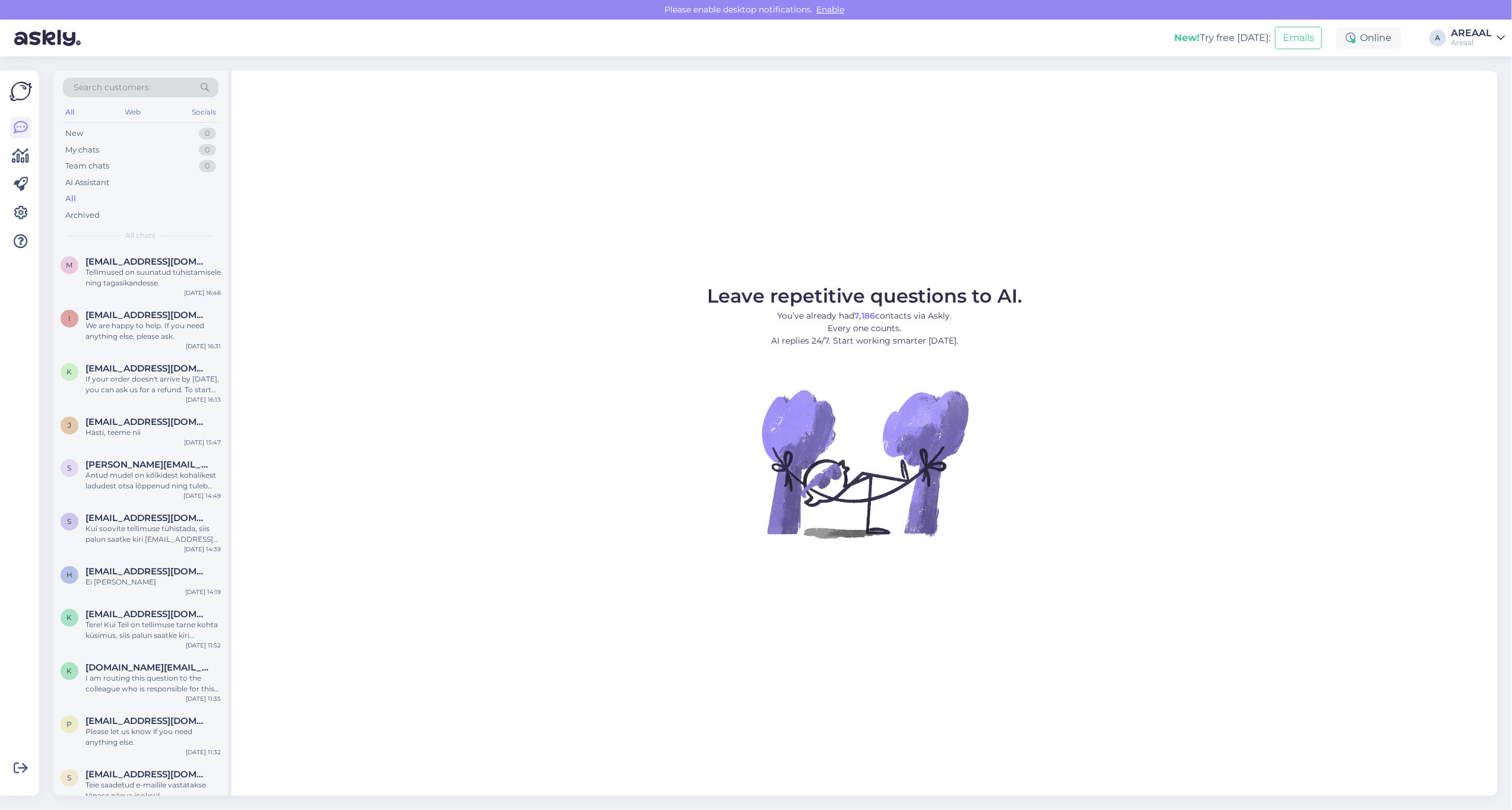
click at [147, 263] on span "[EMAIL_ADDRESS][DOMAIN_NAME]" at bounding box center [147, 262] width 123 height 11
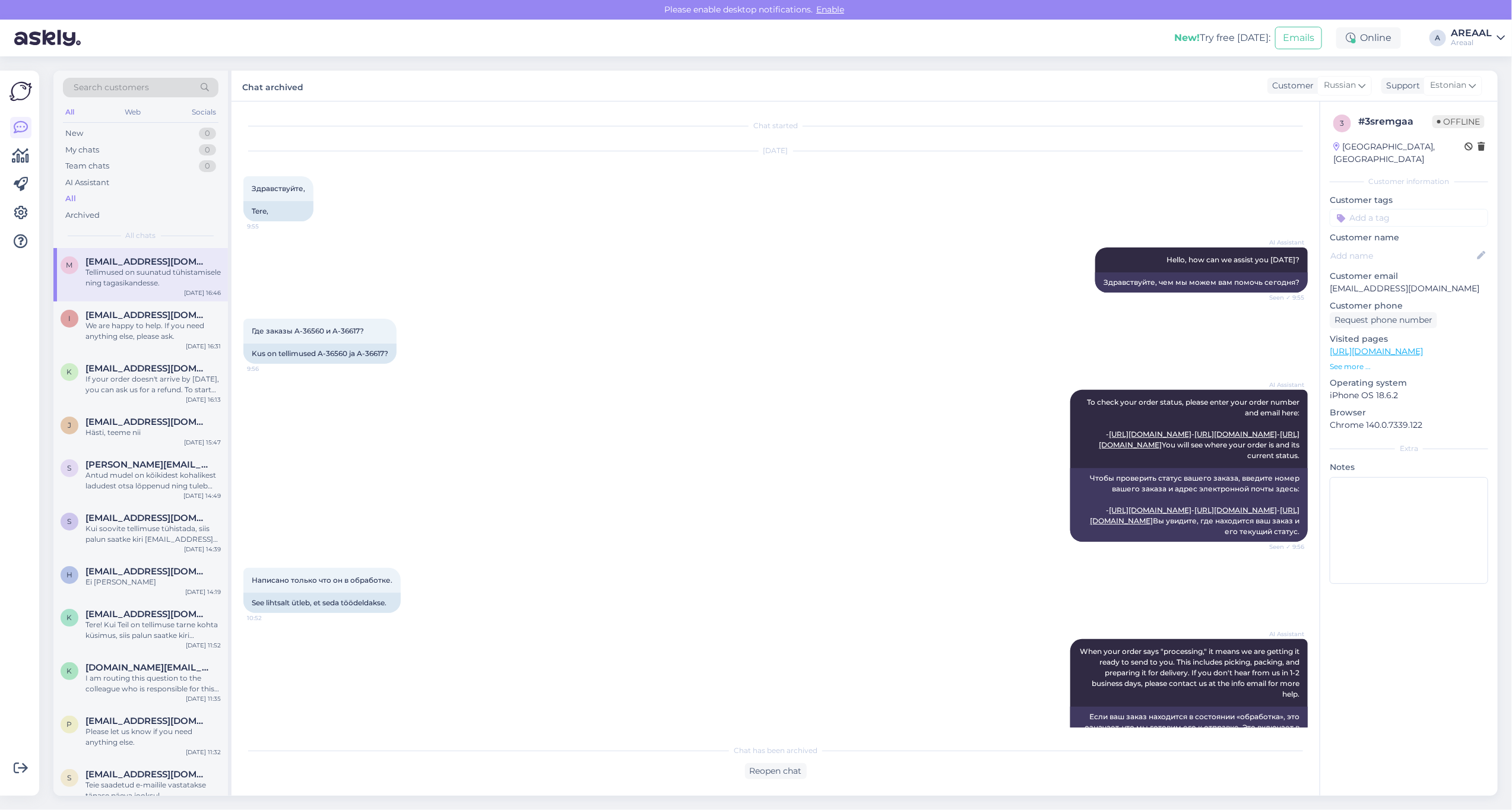
scroll to position [1218, 0]
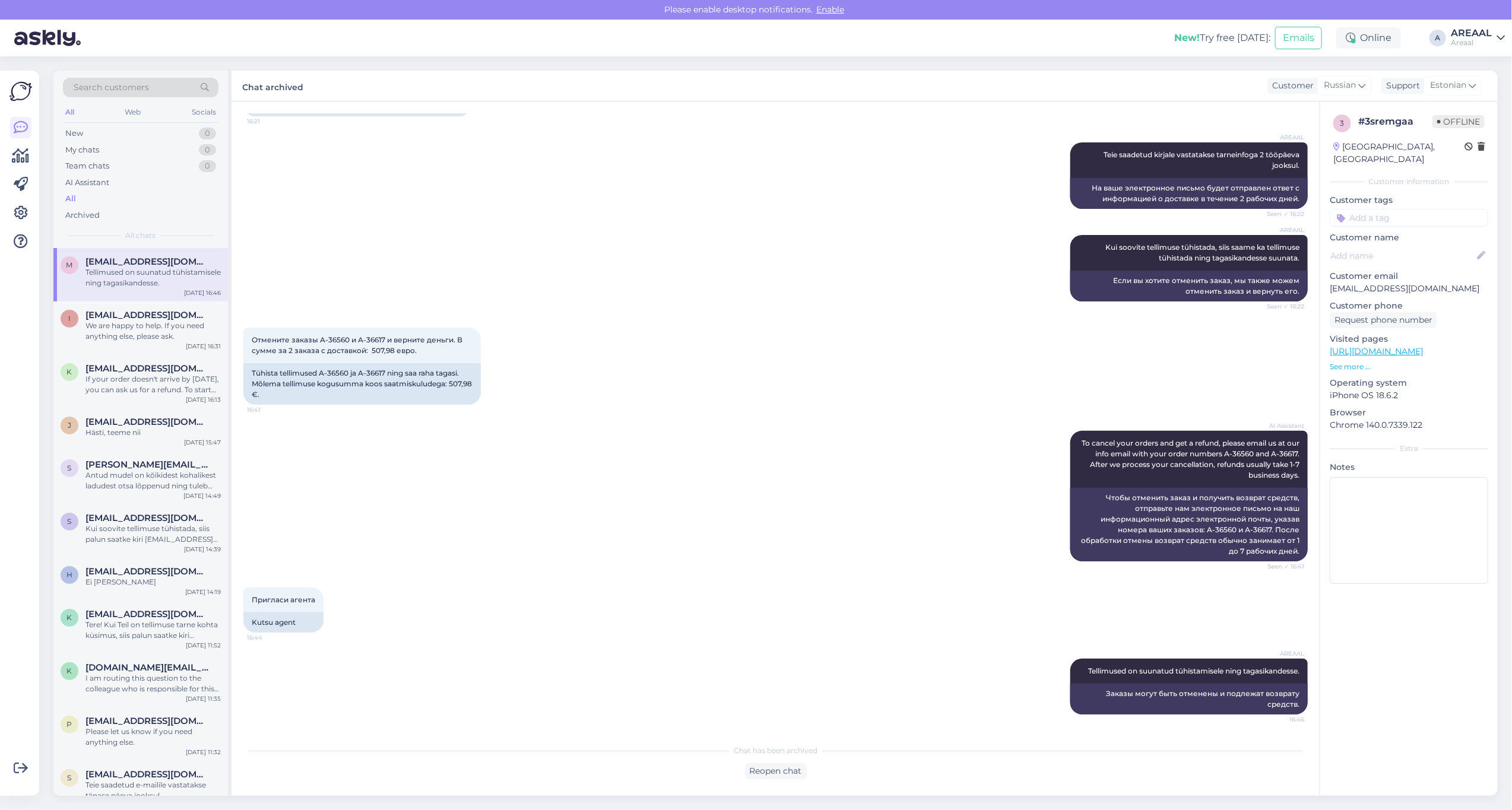
click at [123, 196] on div "All" at bounding box center [140, 199] width 156 height 17
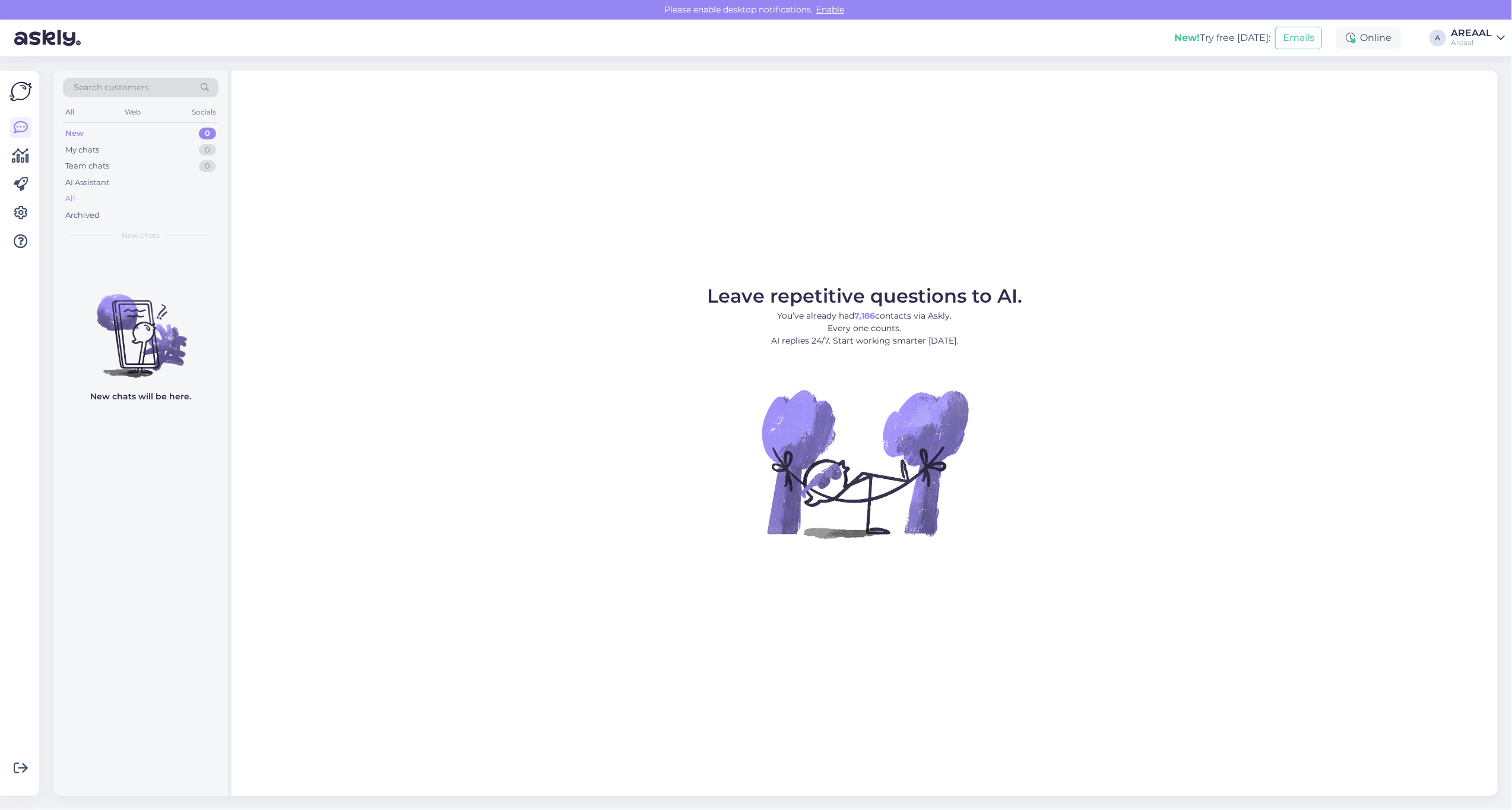
click at [125, 201] on div "All" at bounding box center [140, 199] width 156 height 17
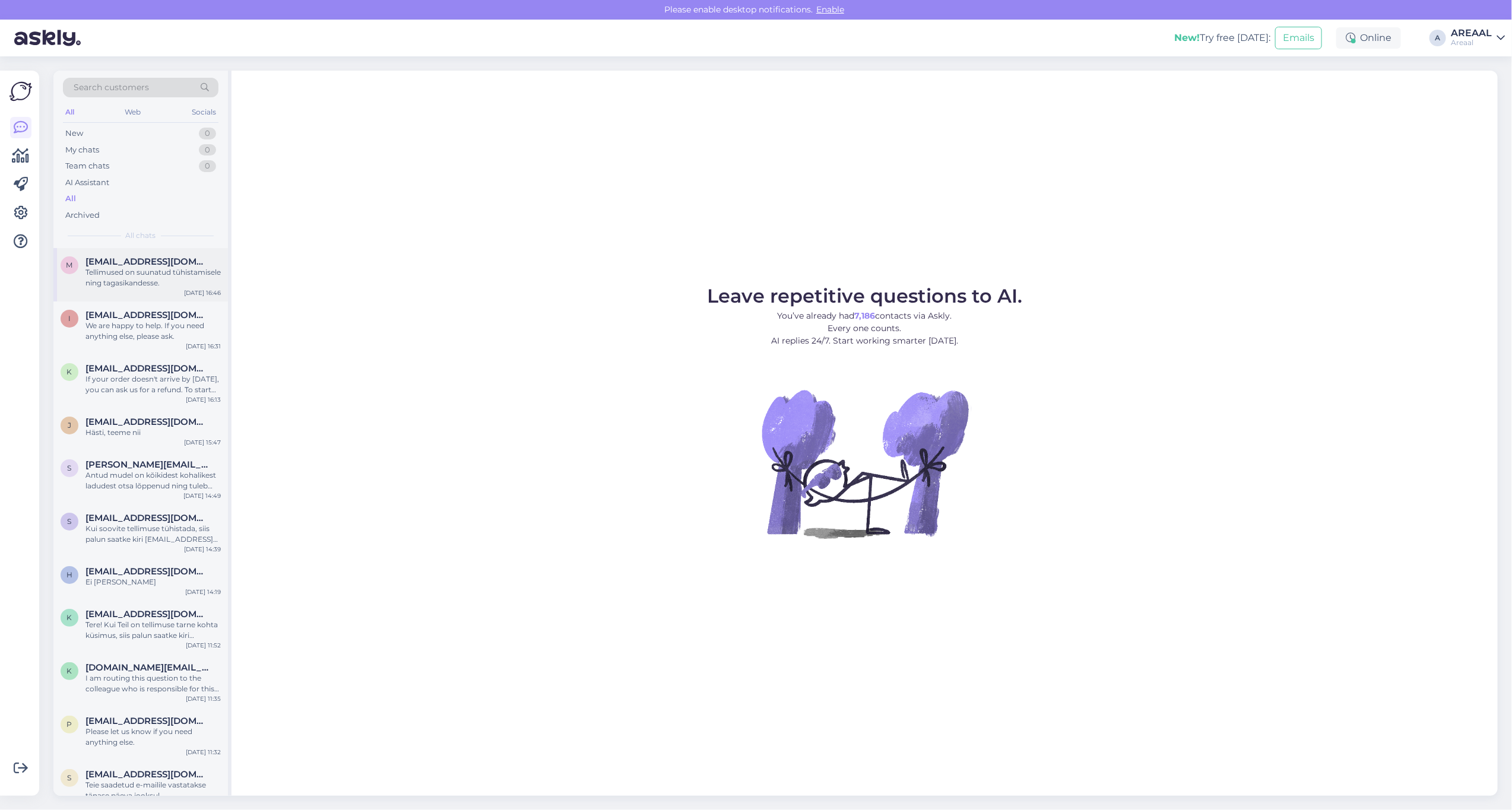
click at [154, 284] on div "Tellimused on suunatud tühistamisele ning tagasikandesse." at bounding box center [153, 278] width 135 height 22
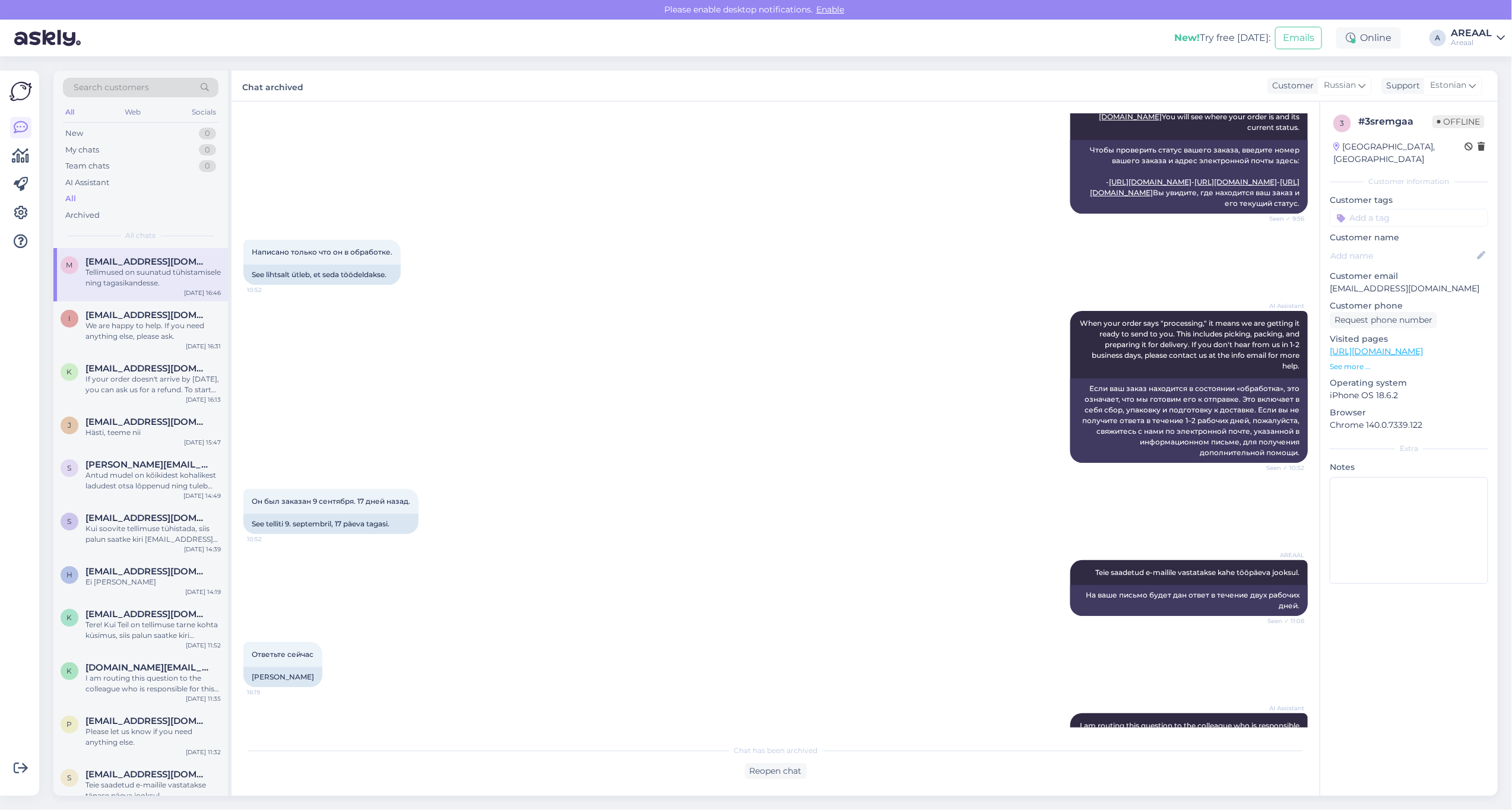
scroll to position [1218, 0]
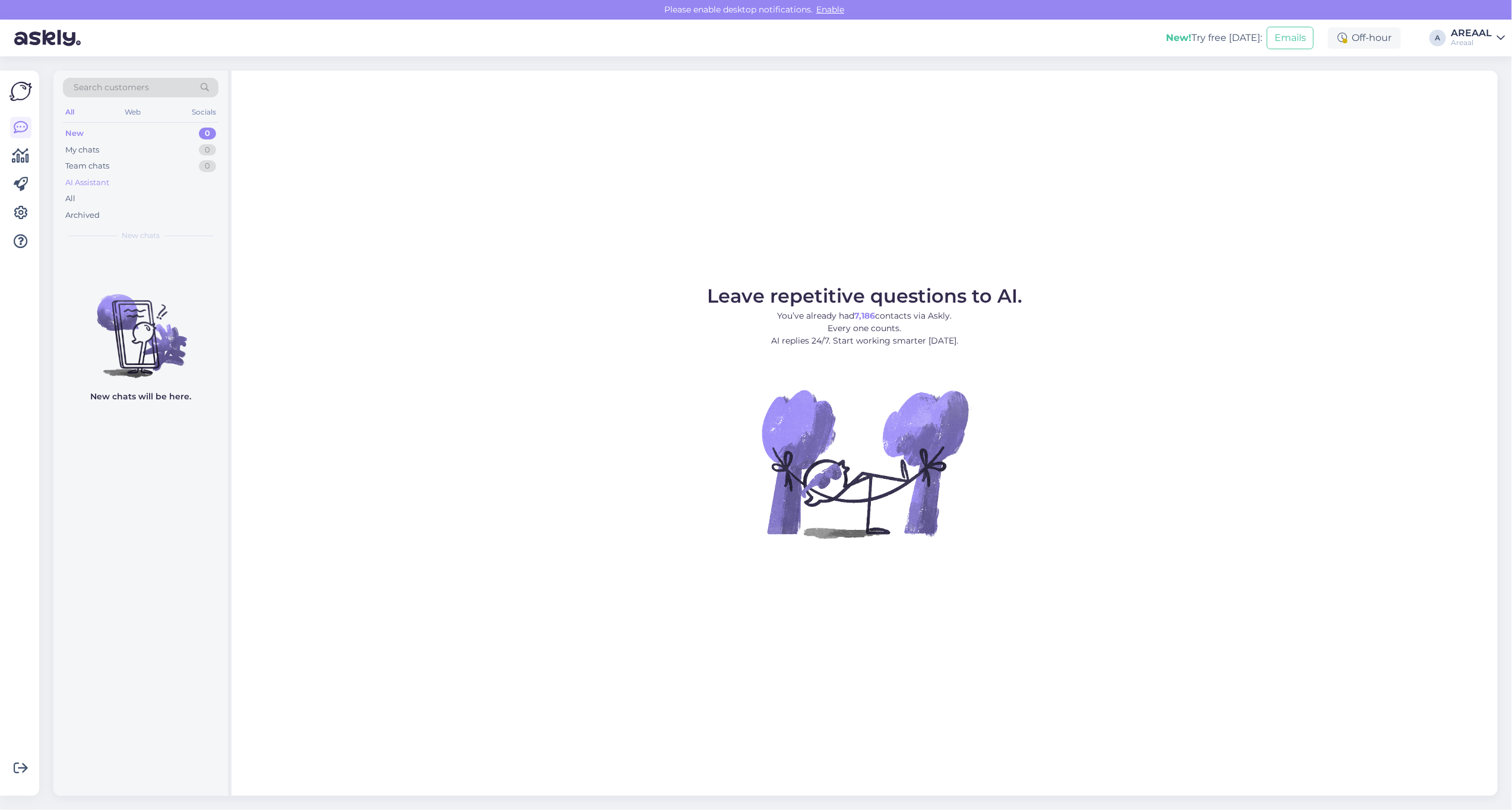
click at [131, 183] on div "AI Assistant" at bounding box center [140, 183] width 156 height 17
click at [118, 202] on div "All" at bounding box center [140, 199] width 156 height 17
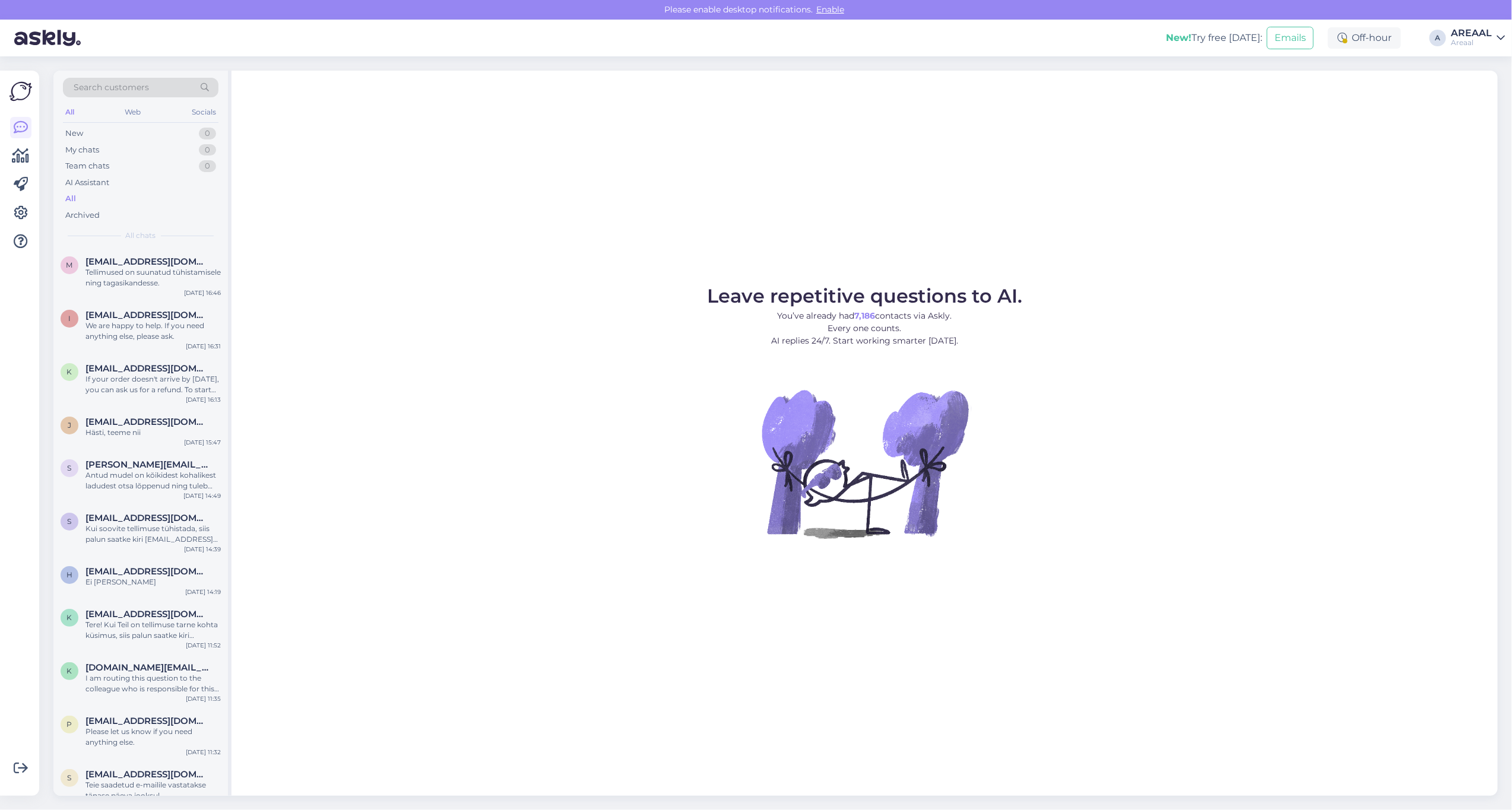
click at [1317, 386] on figure "Leave repetitive questions to AI. You’ve already had 7,186 contacts via Askly. …" at bounding box center [864, 428] width 1245 height 284
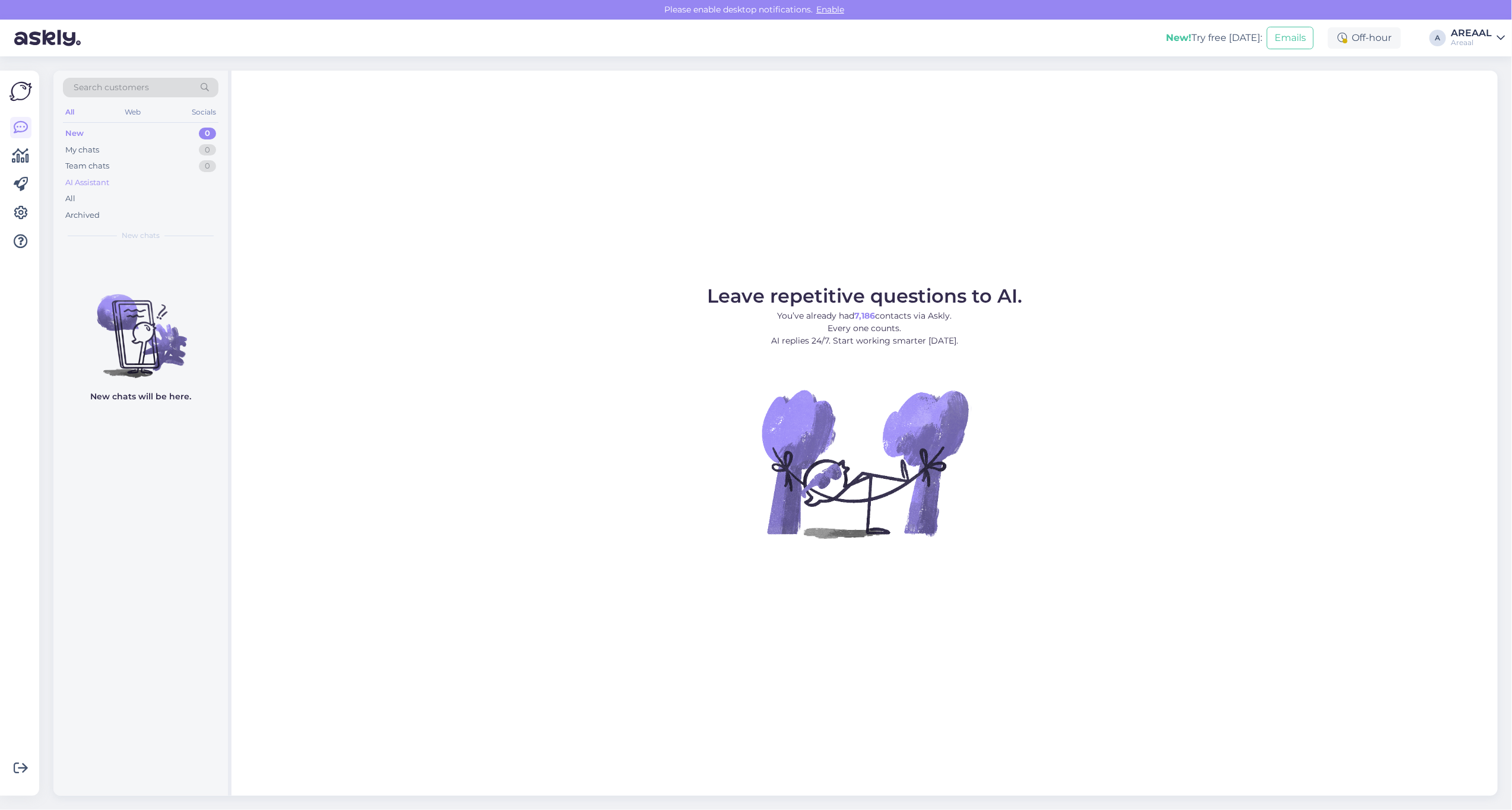
click at [135, 179] on div "AI Assistant" at bounding box center [140, 183] width 156 height 17
click at [119, 199] on div "All" at bounding box center [140, 199] width 156 height 17
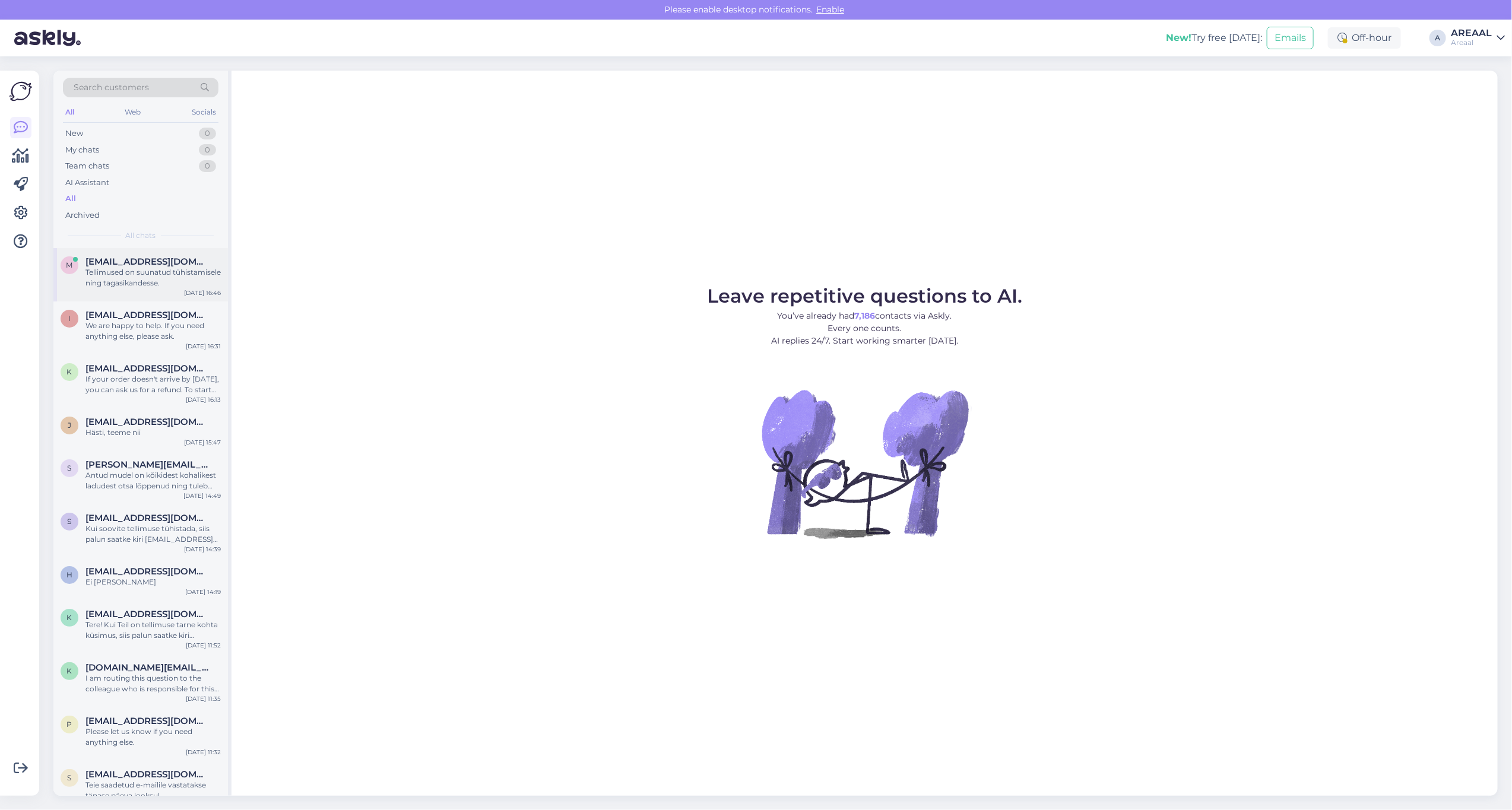
click at [167, 276] on div "Tellimused on suunatud tühistamisele ning tagasikandesse." at bounding box center [153, 278] width 135 height 22
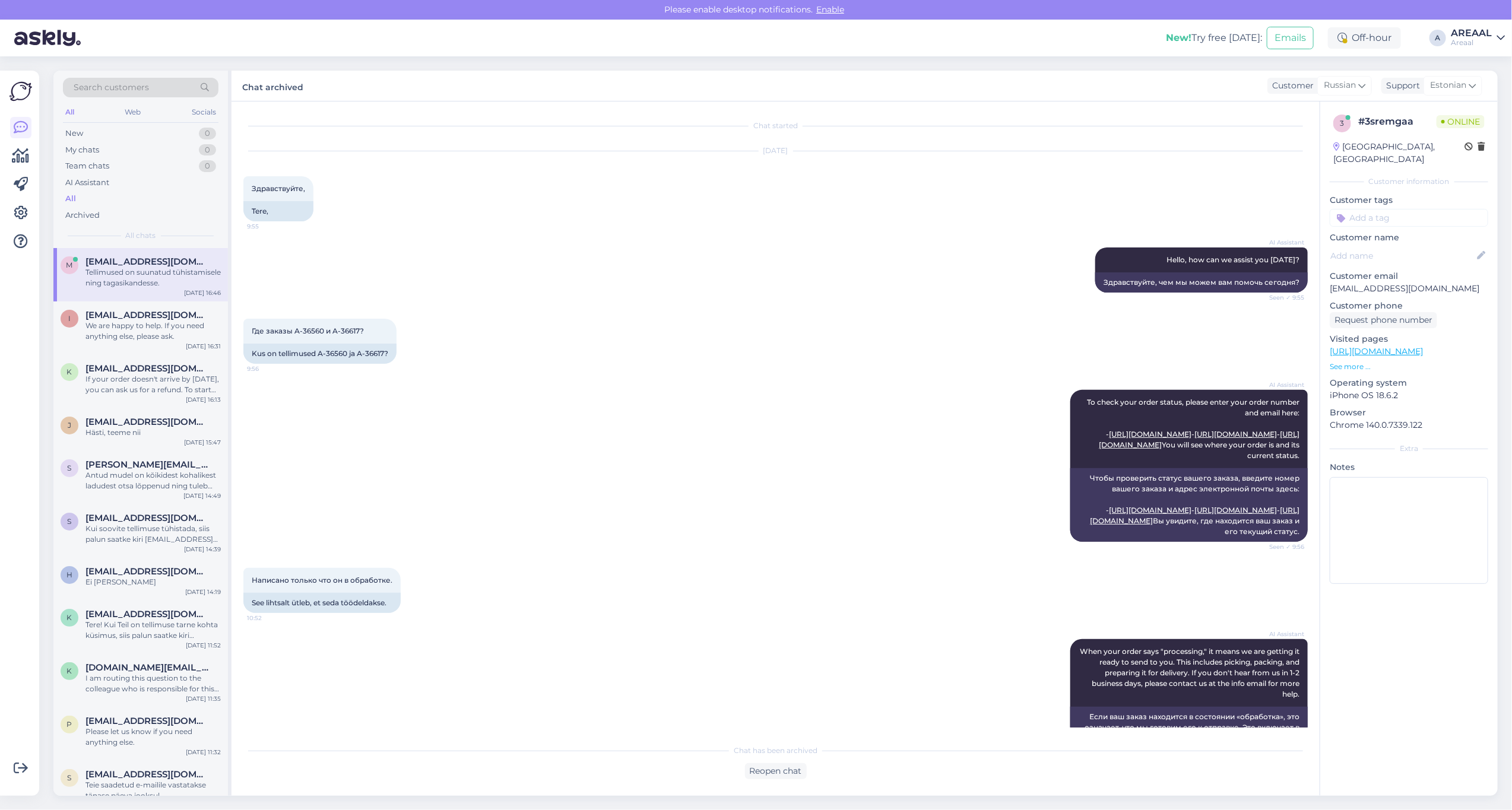
scroll to position [1218, 0]
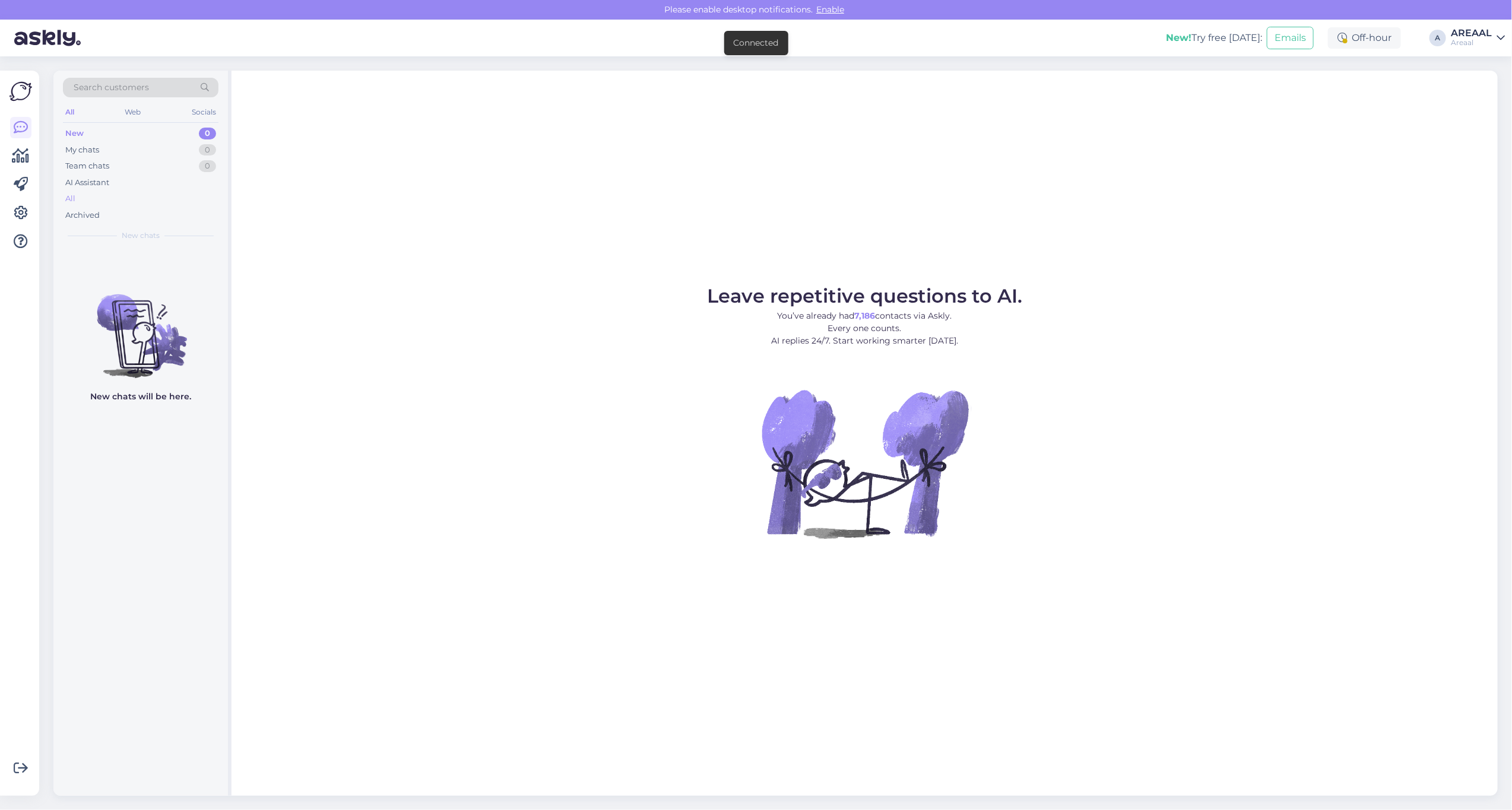
click at [111, 191] on div "All" at bounding box center [140, 199] width 156 height 17
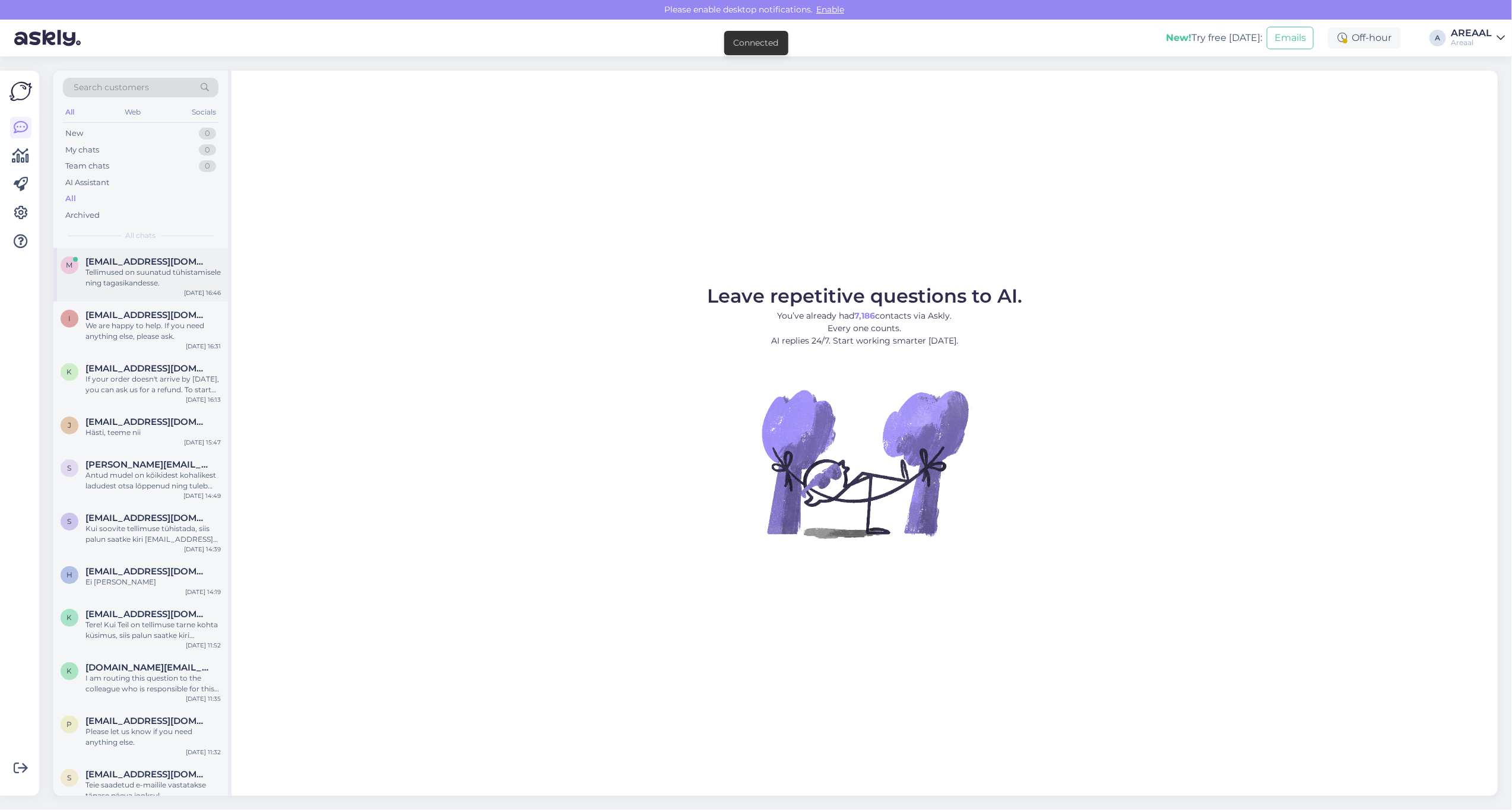
click at [156, 280] on div "Tellimused on suunatud tühistamisele ning tagasikandesse." at bounding box center [153, 278] width 135 height 22
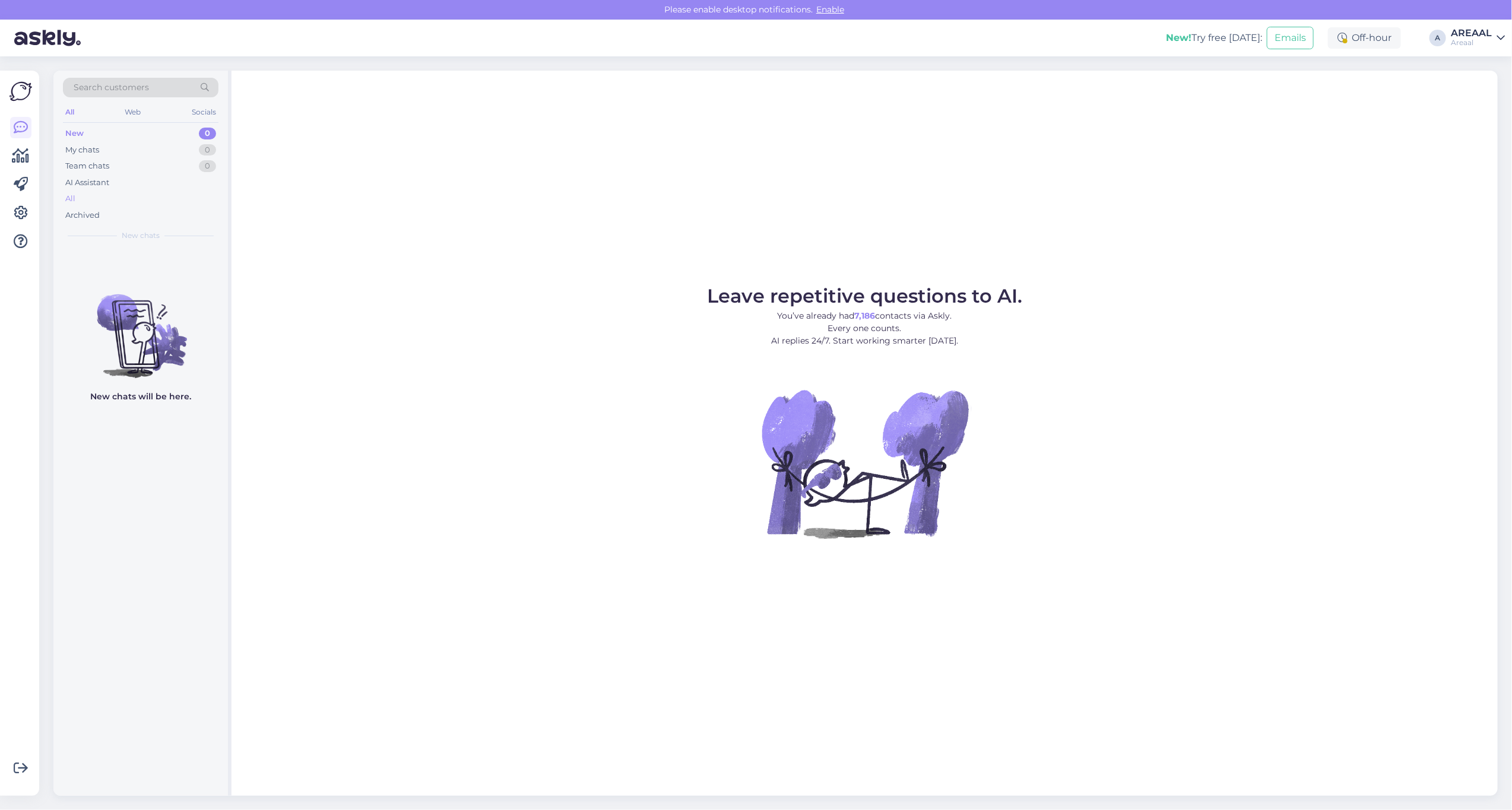
click at [153, 194] on div "All" at bounding box center [140, 199] width 156 height 17
click at [89, 205] on div "All" at bounding box center [140, 199] width 156 height 17
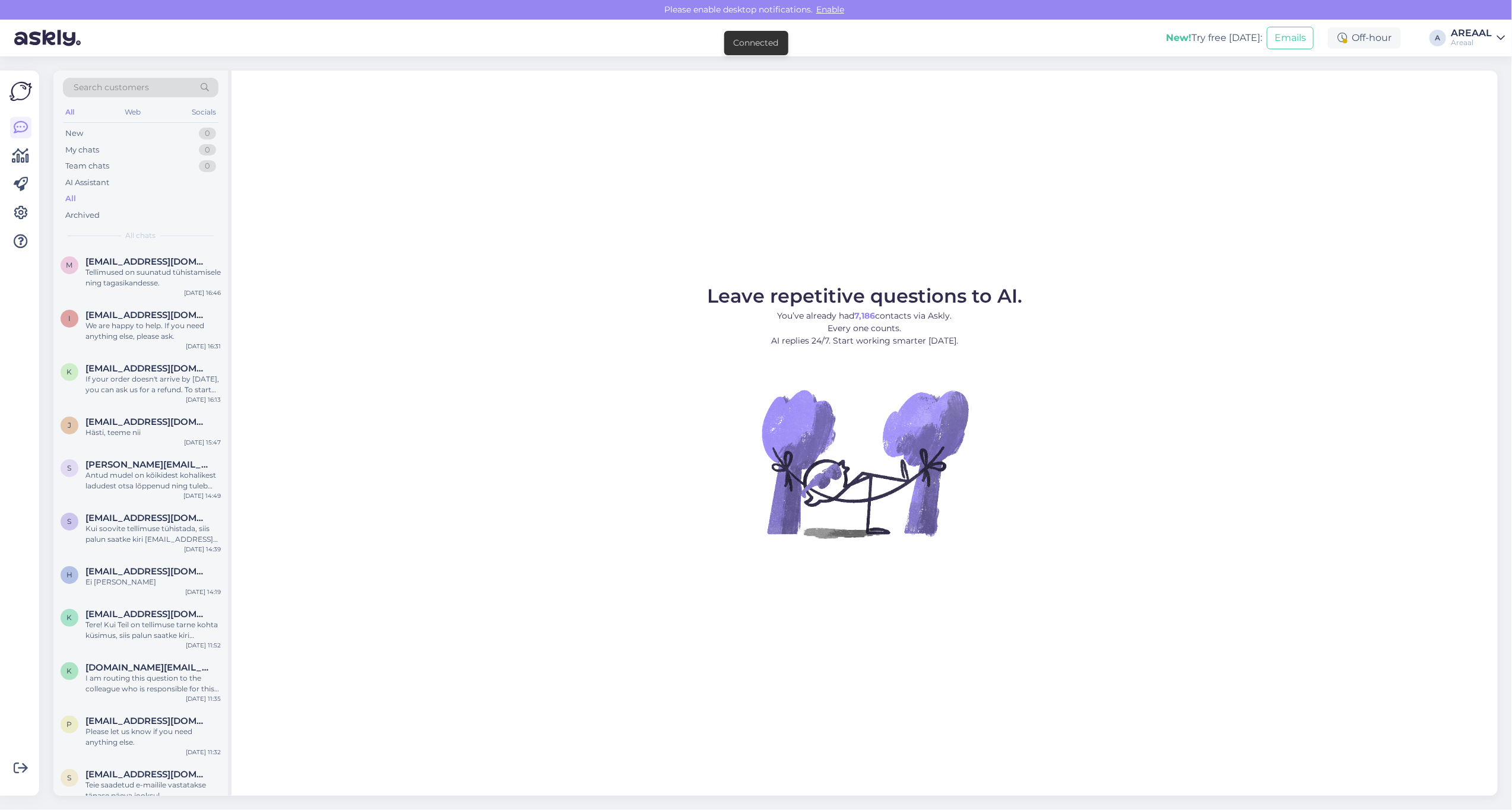
click at [90, 197] on div "All" at bounding box center [140, 199] width 156 height 17
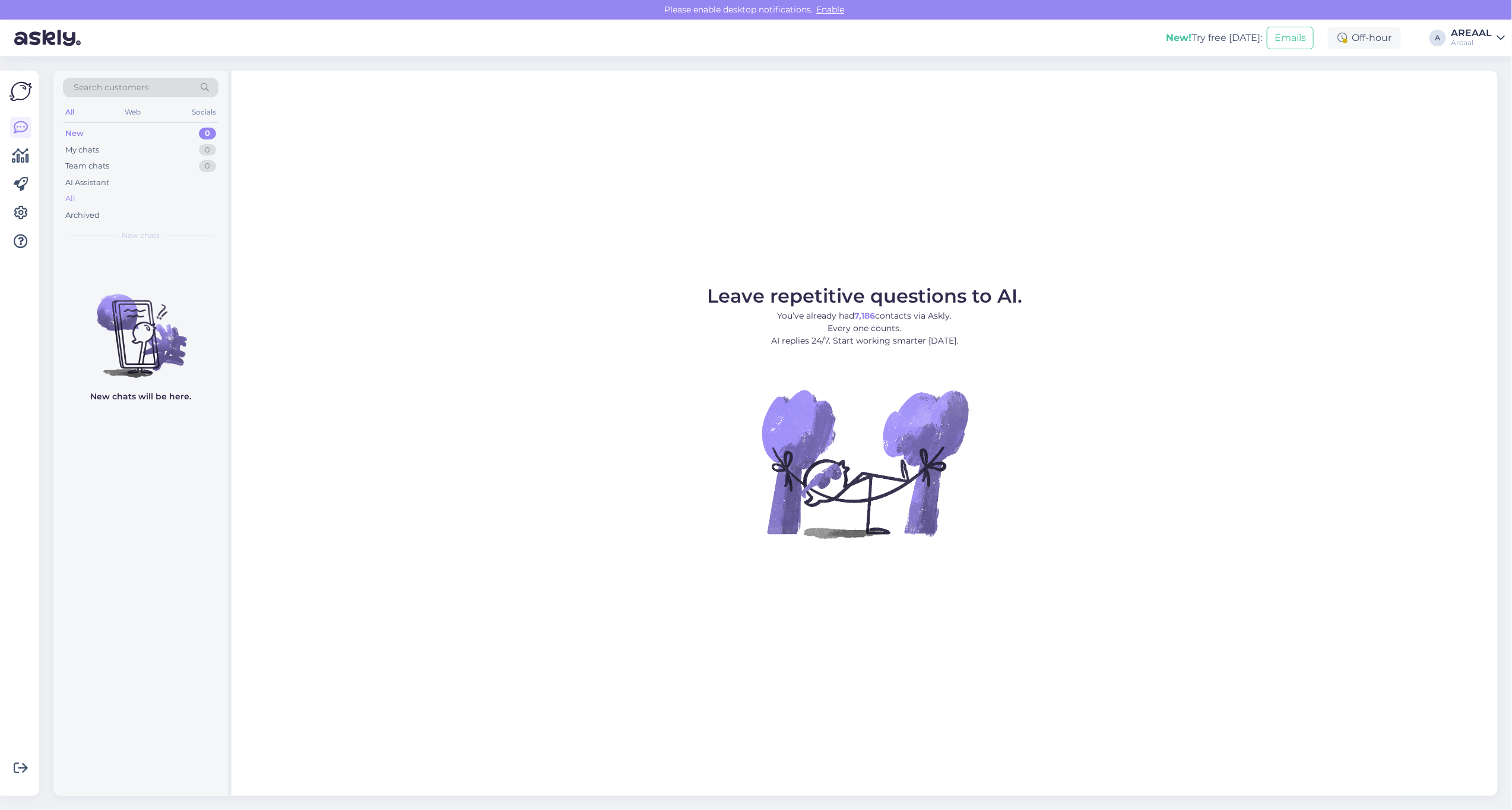
click at [144, 203] on div "All" at bounding box center [140, 199] width 156 height 17
click at [125, 191] on div "All" at bounding box center [140, 199] width 156 height 17
click at [188, 199] on div "All" at bounding box center [140, 199] width 156 height 17
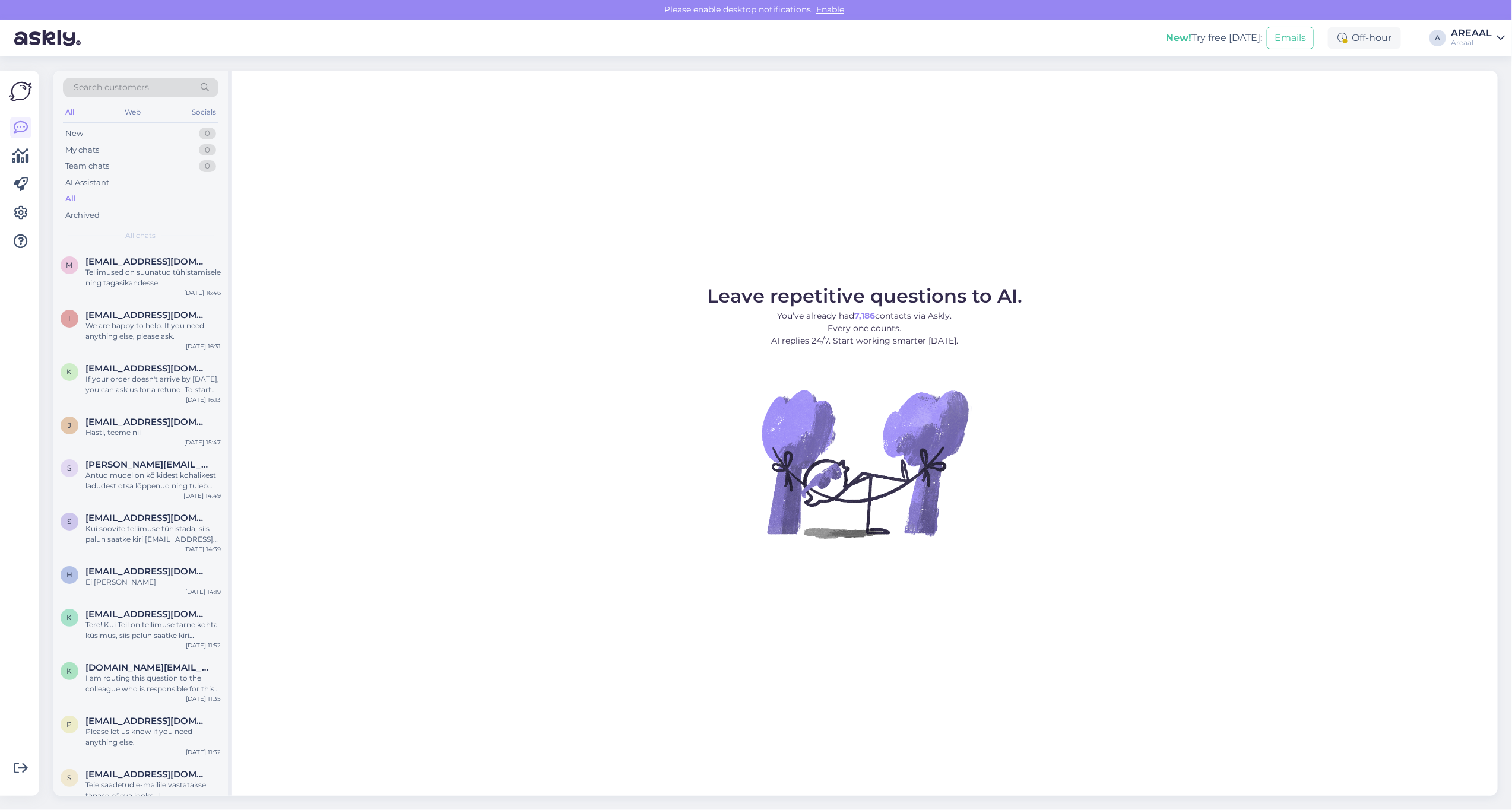
drag, startPoint x: 449, startPoint y: 149, endPoint x: 496, endPoint y: 137, distance: 48.5
click at [450, 147] on div "Leave repetitive questions to AI. You’ve already had 7,186 contacts via Askly. …" at bounding box center [864, 433] width 1267 height 726
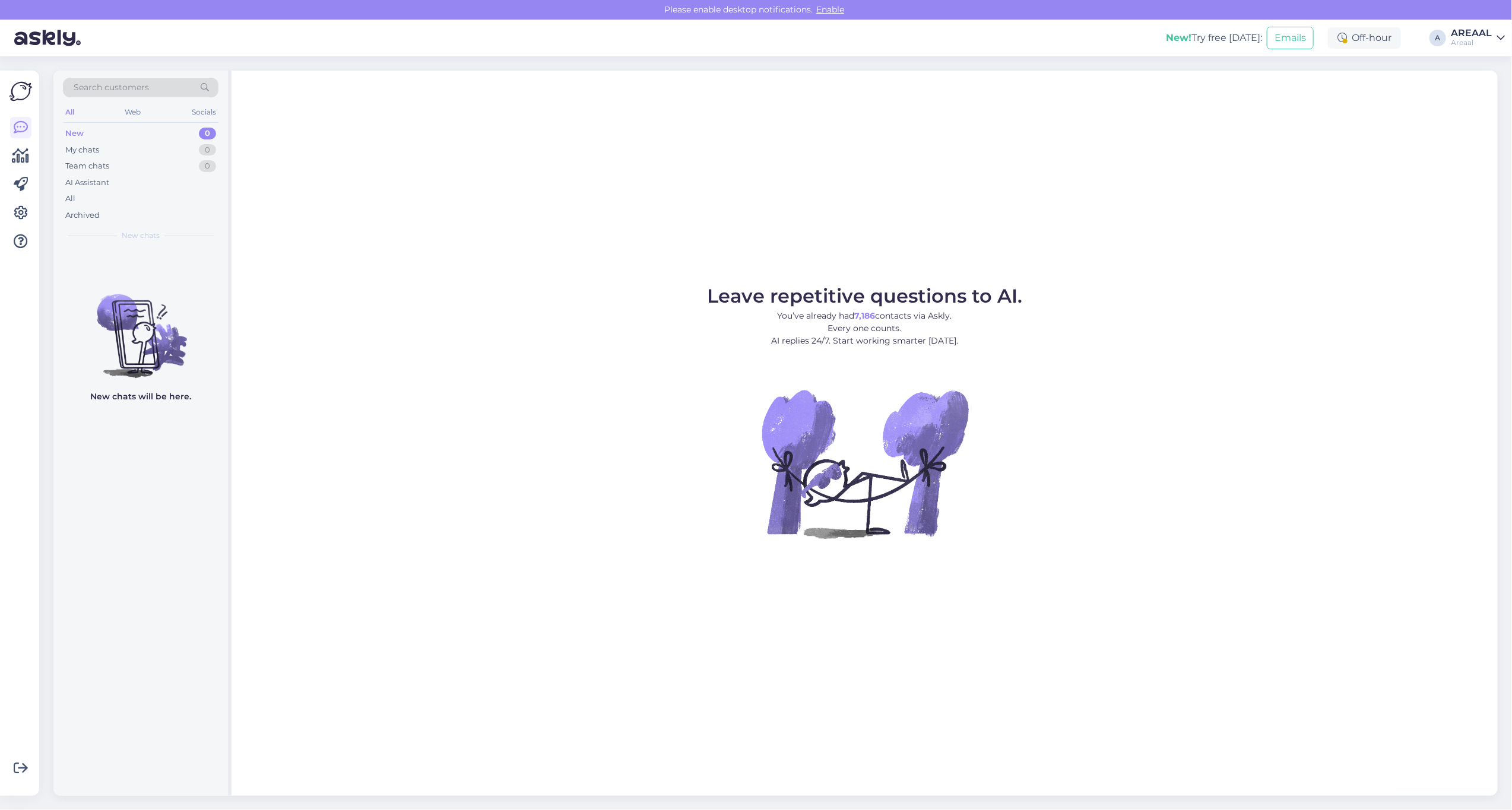
click at [85, 202] on div "All" at bounding box center [140, 199] width 156 height 17
click at [92, 202] on div "All" at bounding box center [140, 199] width 156 height 17
click at [113, 199] on div "All" at bounding box center [140, 199] width 156 height 17
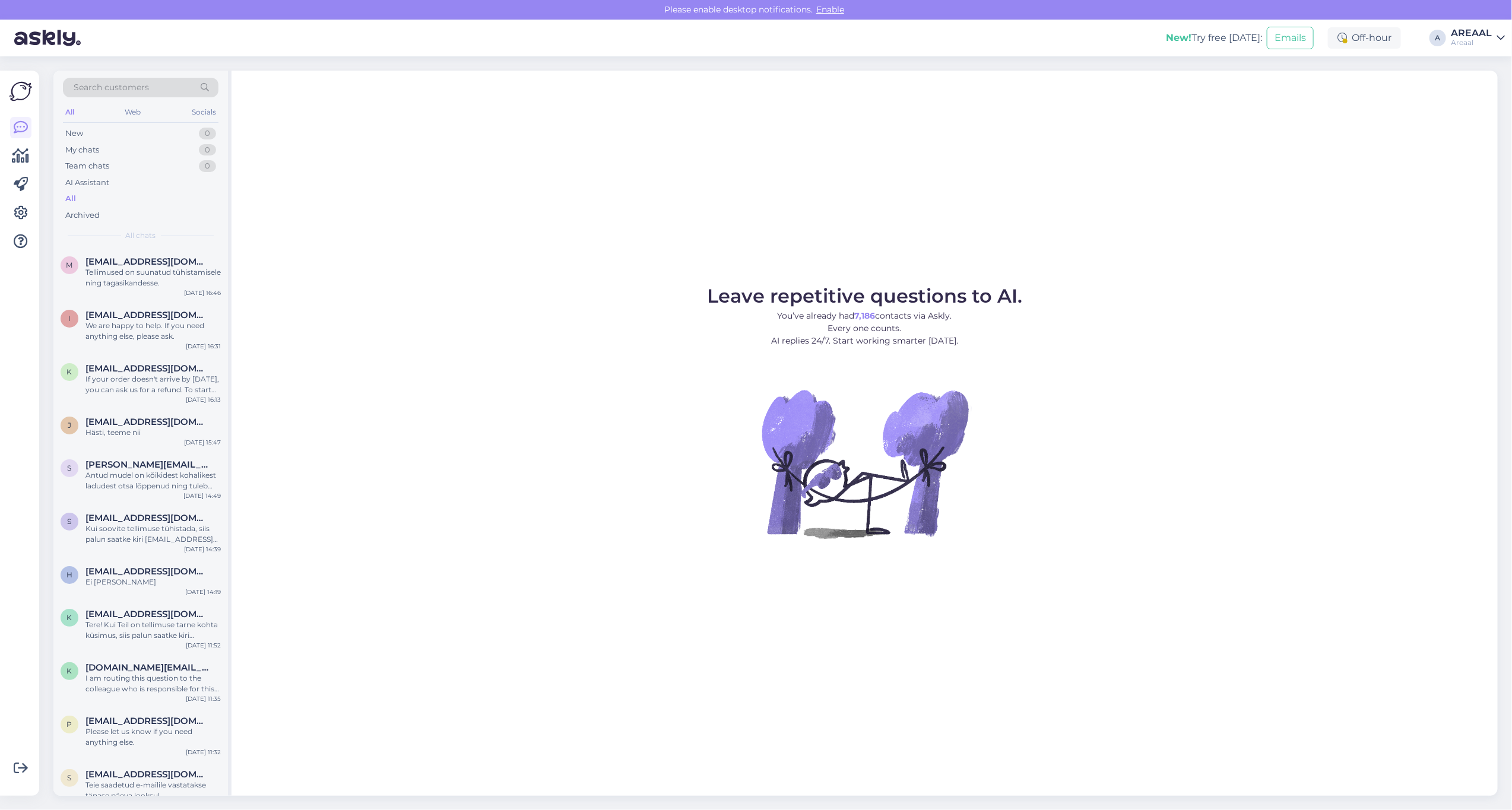
click at [1078, 351] on figure "Leave repetitive questions to AI. You’ve already had 7,186 contacts via Askly. …" at bounding box center [864, 428] width 1245 height 284
click at [1313, 239] on div "Leave repetitive questions to AI. You’ve already had 7,186 contacts via Askly. …" at bounding box center [864, 433] width 1267 height 726
click at [999, 99] on div "Leave repetitive questions to AI. You’ve already had 7,186 contacts via Askly. …" at bounding box center [864, 433] width 1267 height 726
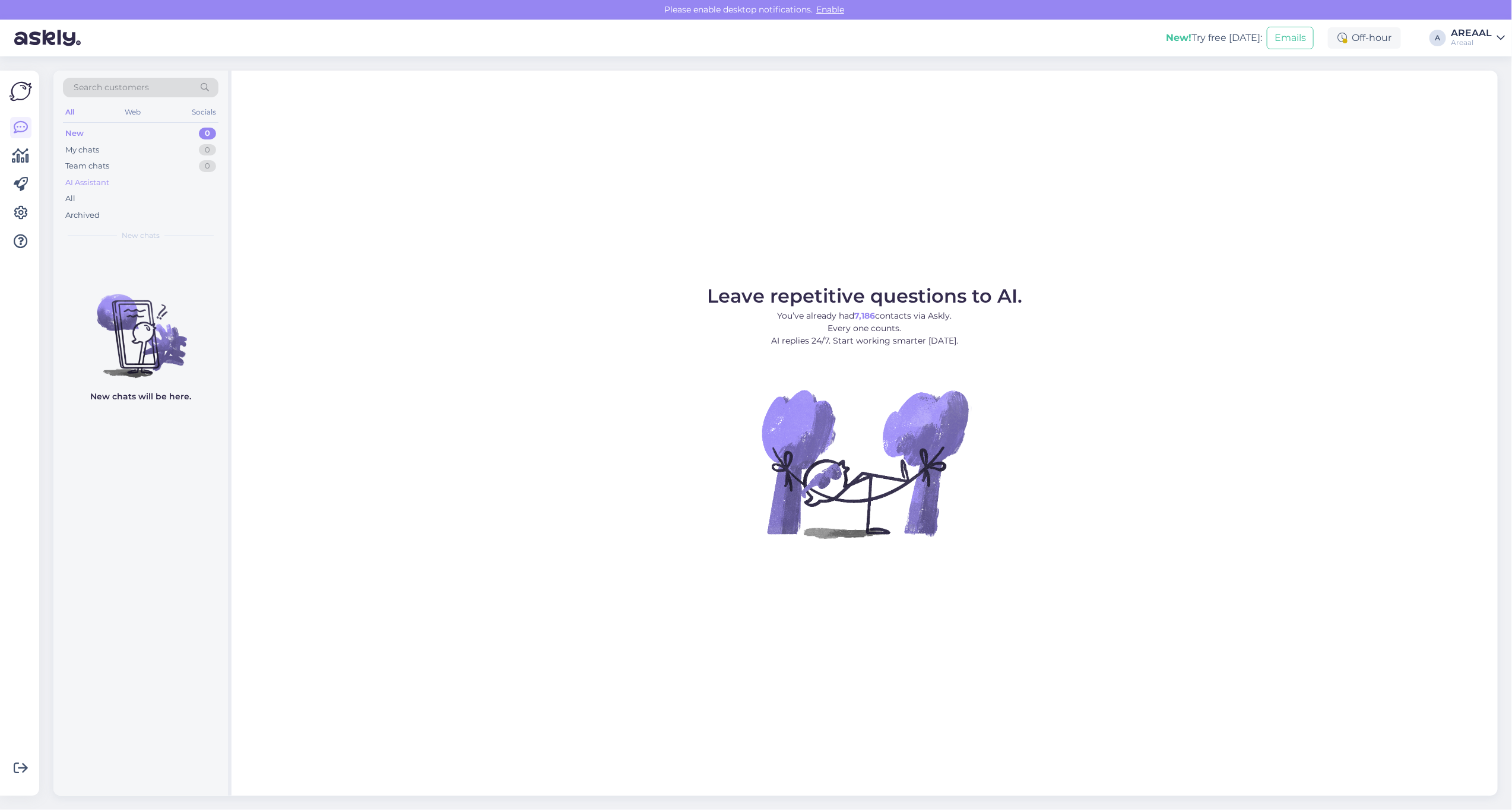
click at [173, 189] on div "AI Assistant" at bounding box center [140, 183] width 156 height 17
click at [173, 193] on div "All" at bounding box center [140, 199] width 156 height 17
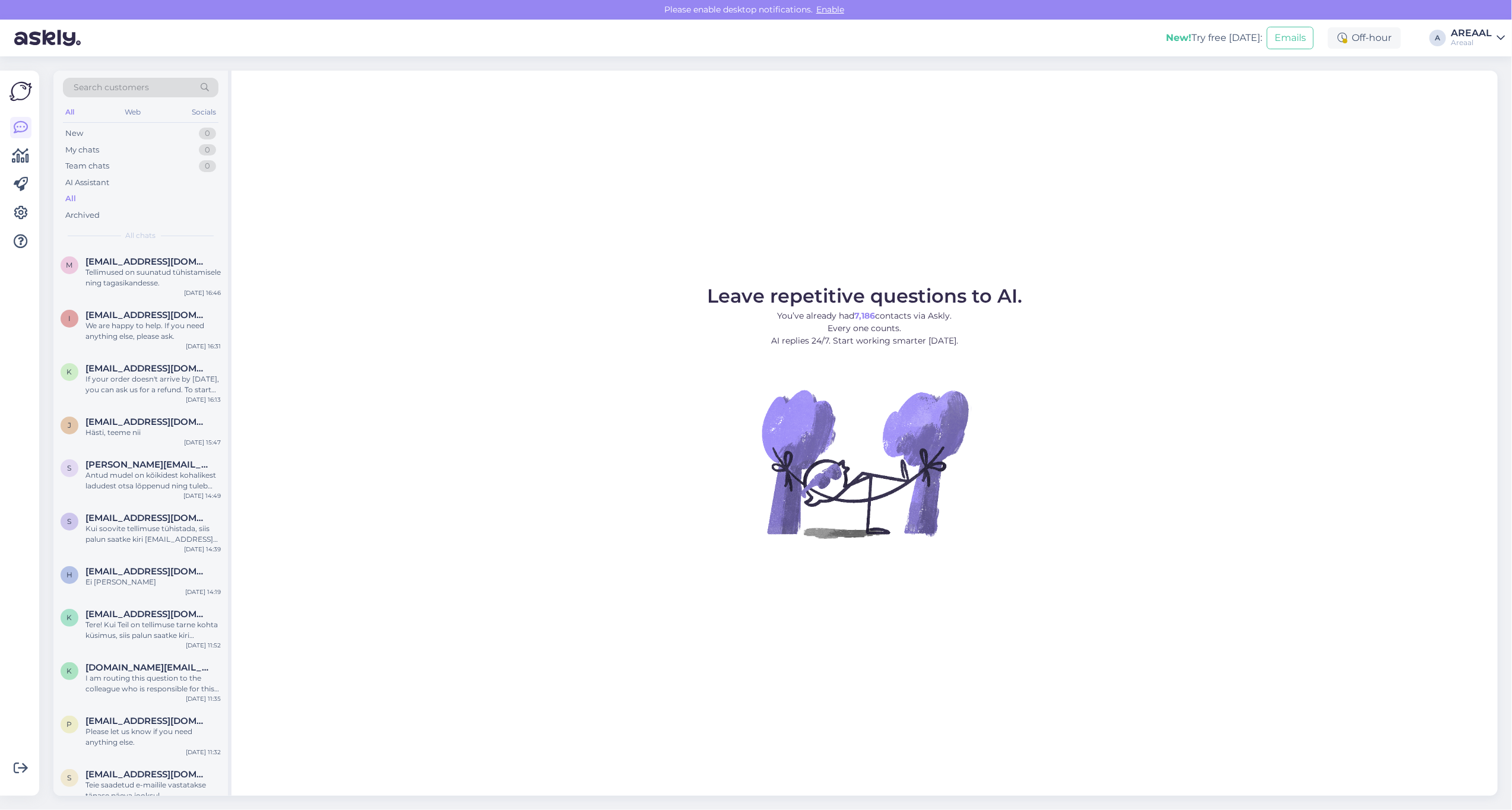
click at [170, 201] on div "All" at bounding box center [140, 199] width 156 height 17
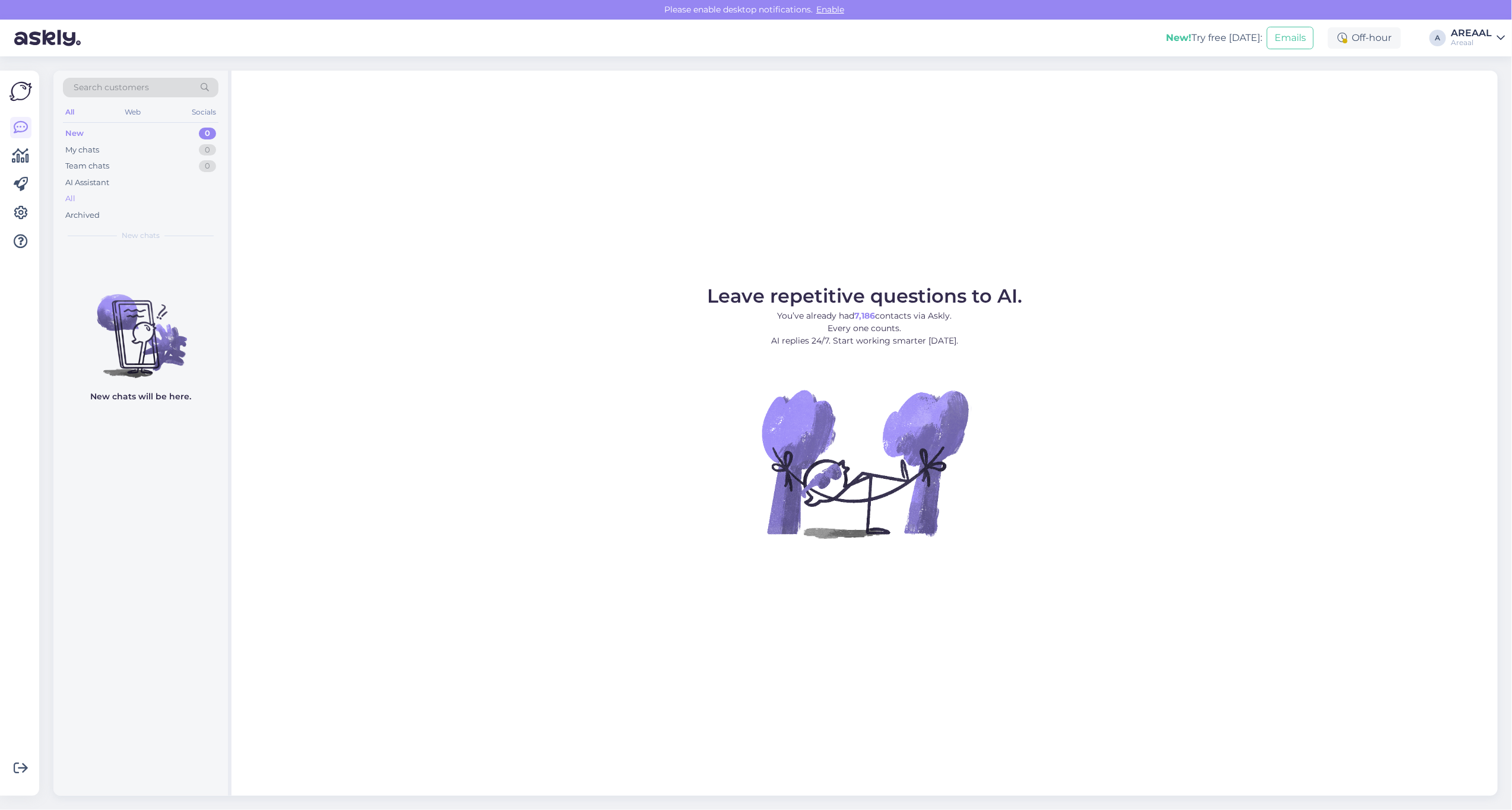
click at [116, 199] on div "All" at bounding box center [140, 199] width 156 height 17
click at [169, 191] on div "All" at bounding box center [140, 199] width 156 height 17
click at [95, 199] on div "All" at bounding box center [140, 199] width 156 height 17
click at [147, 201] on div "All" at bounding box center [140, 199] width 156 height 17
drag, startPoint x: 164, startPoint y: 206, endPoint x: 161, endPoint y: 199, distance: 7.6
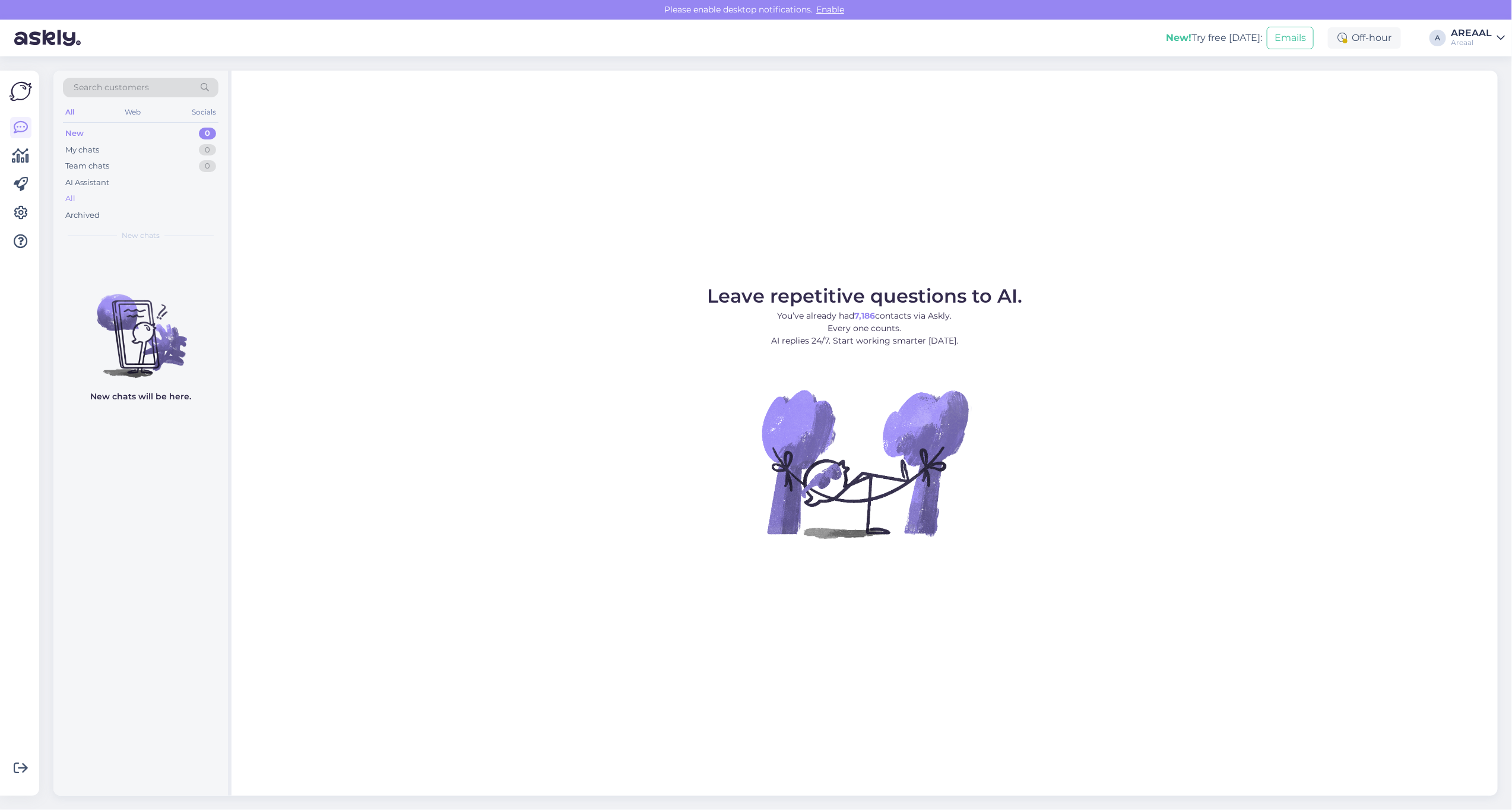
click at [163, 203] on div "All" at bounding box center [140, 199] width 156 height 17
click at [161, 199] on div "All" at bounding box center [140, 199] width 156 height 17
click at [158, 205] on div "All" at bounding box center [140, 199] width 156 height 17
click at [102, 201] on div "All" at bounding box center [140, 199] width 156 height 17
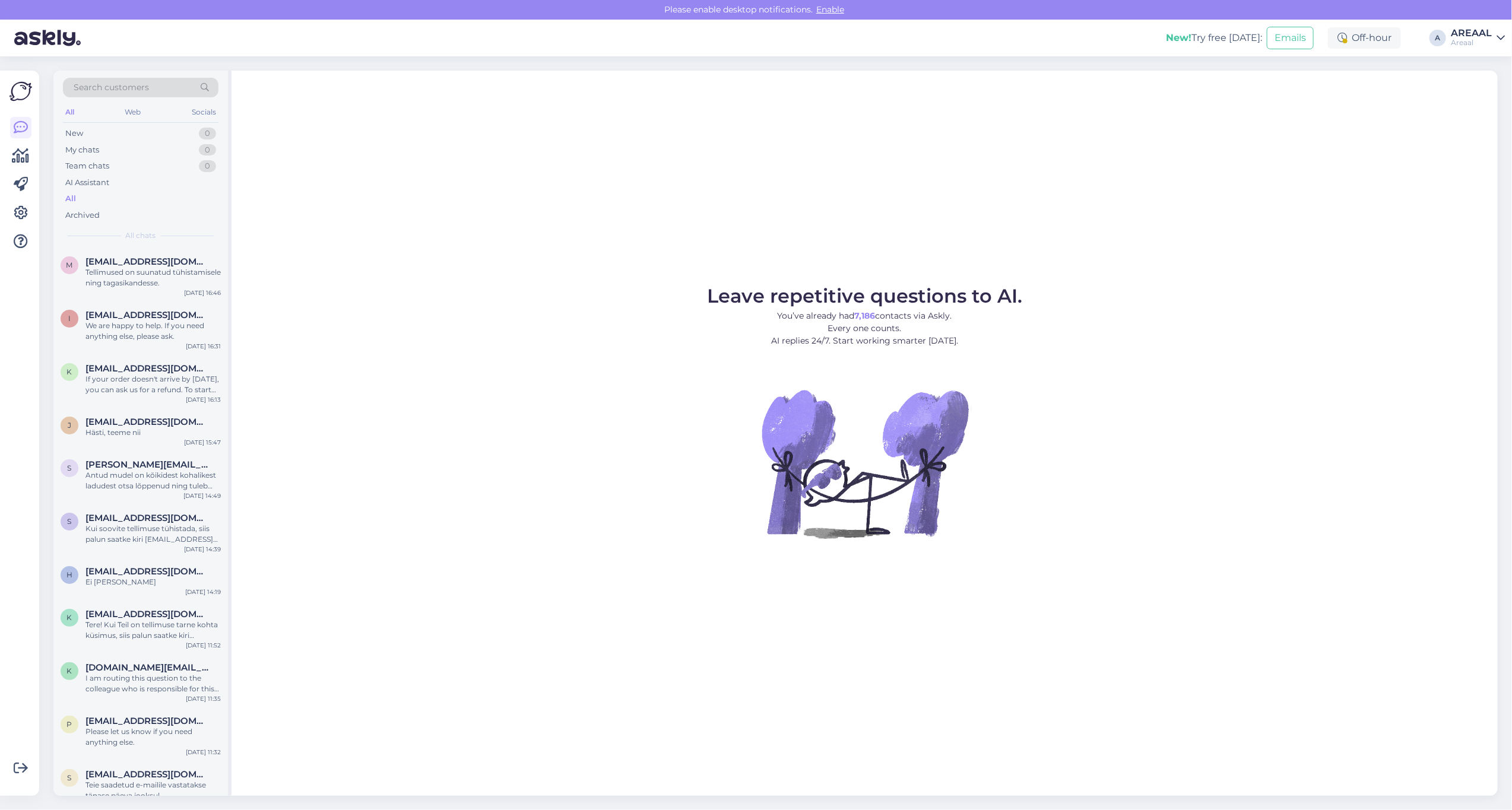
click at [1473, 44] on div "Areaal" at bounding box center [1471, 43] width 41 height 10
click at [1480, 85] on button "Open" at bounding box center [1479, 91] width 33 height 18
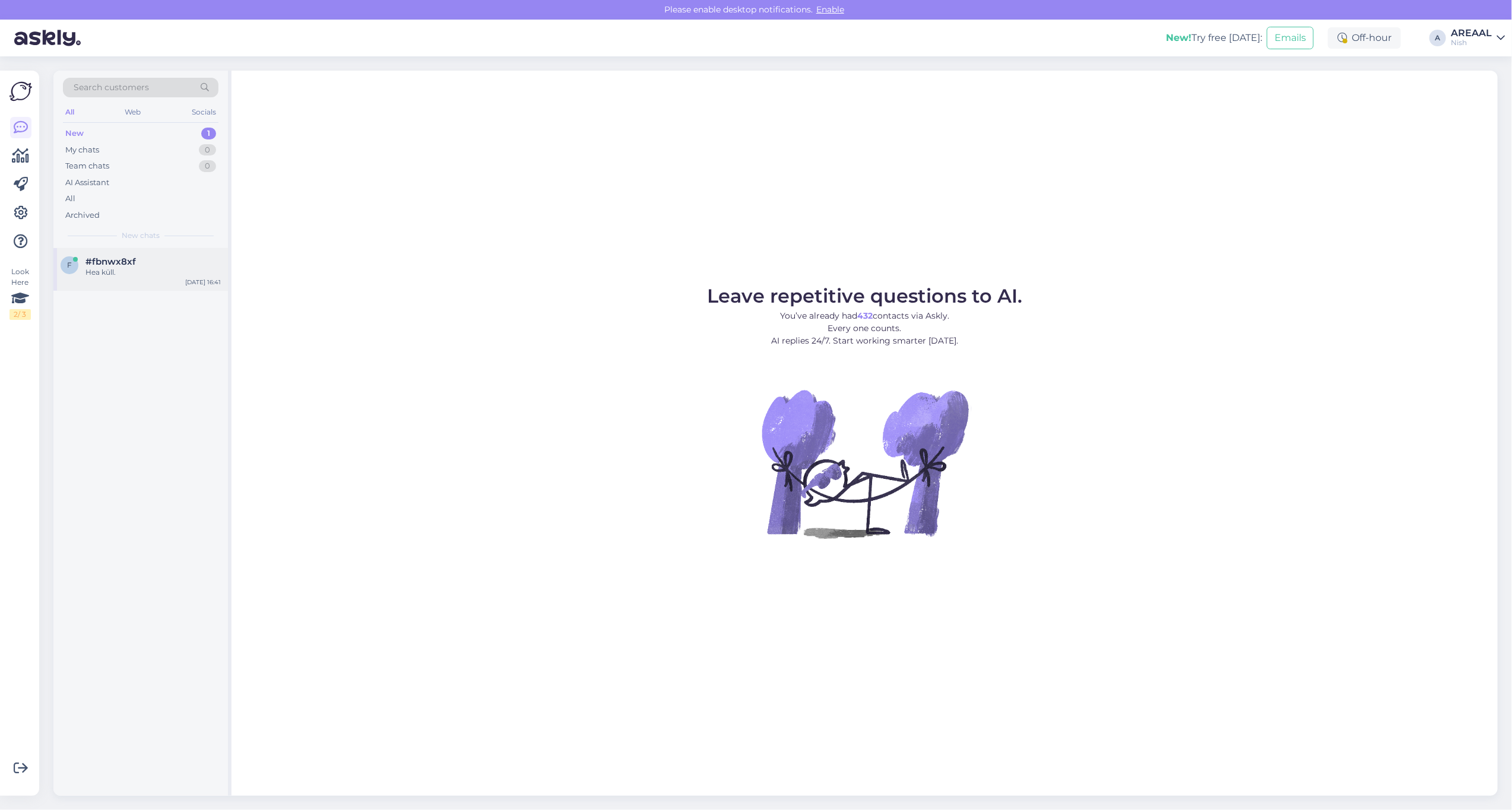
click at [158, 279] on div "f #fbnwx8xf [PERSON_NAME]. [DATE] 16:41" at bounding box center [140, 269] width 175 height 43
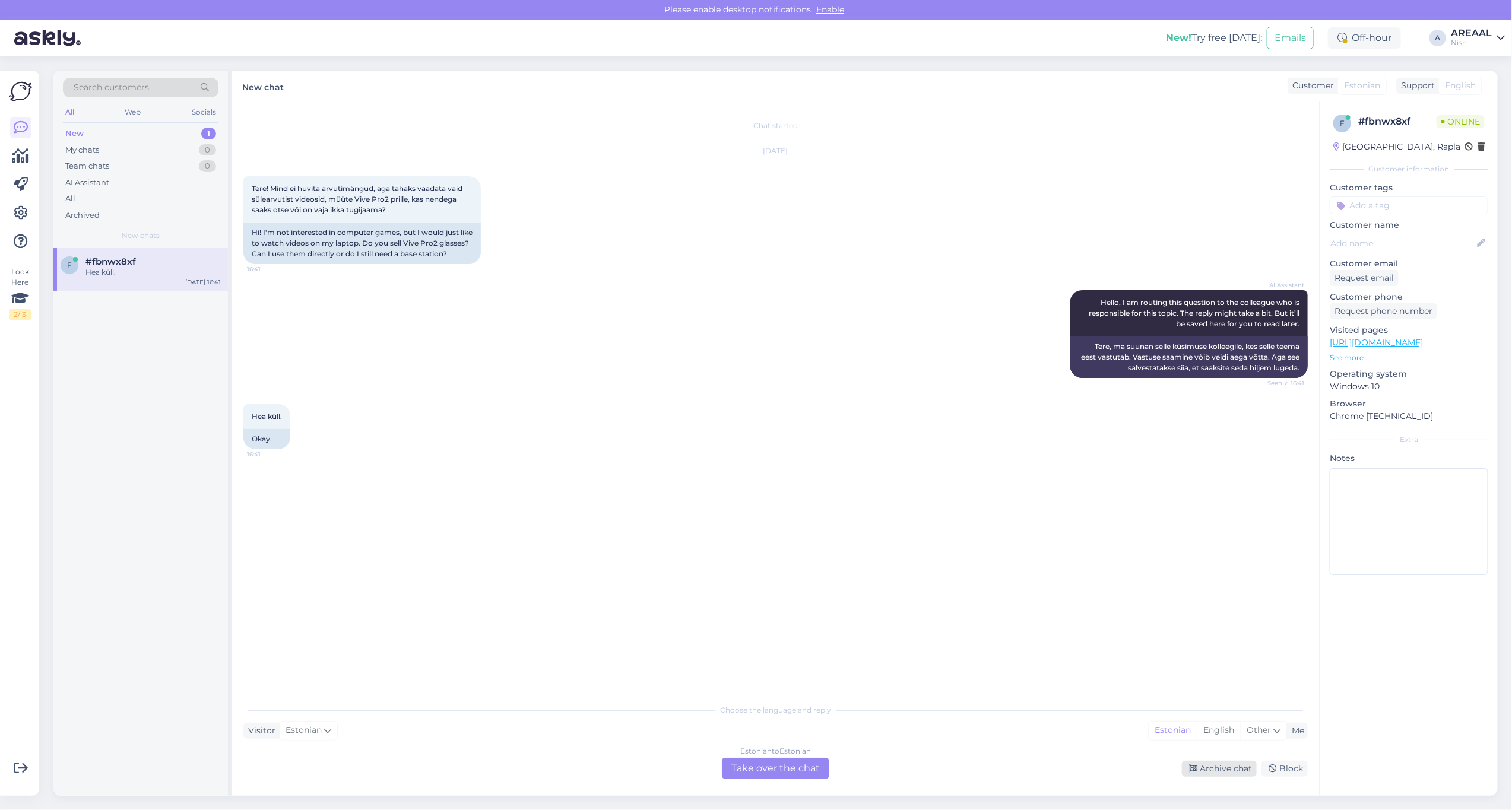
click at [1223, 766] on div "Archive chat" at bounding box center [1220, 769] width 75 height 16
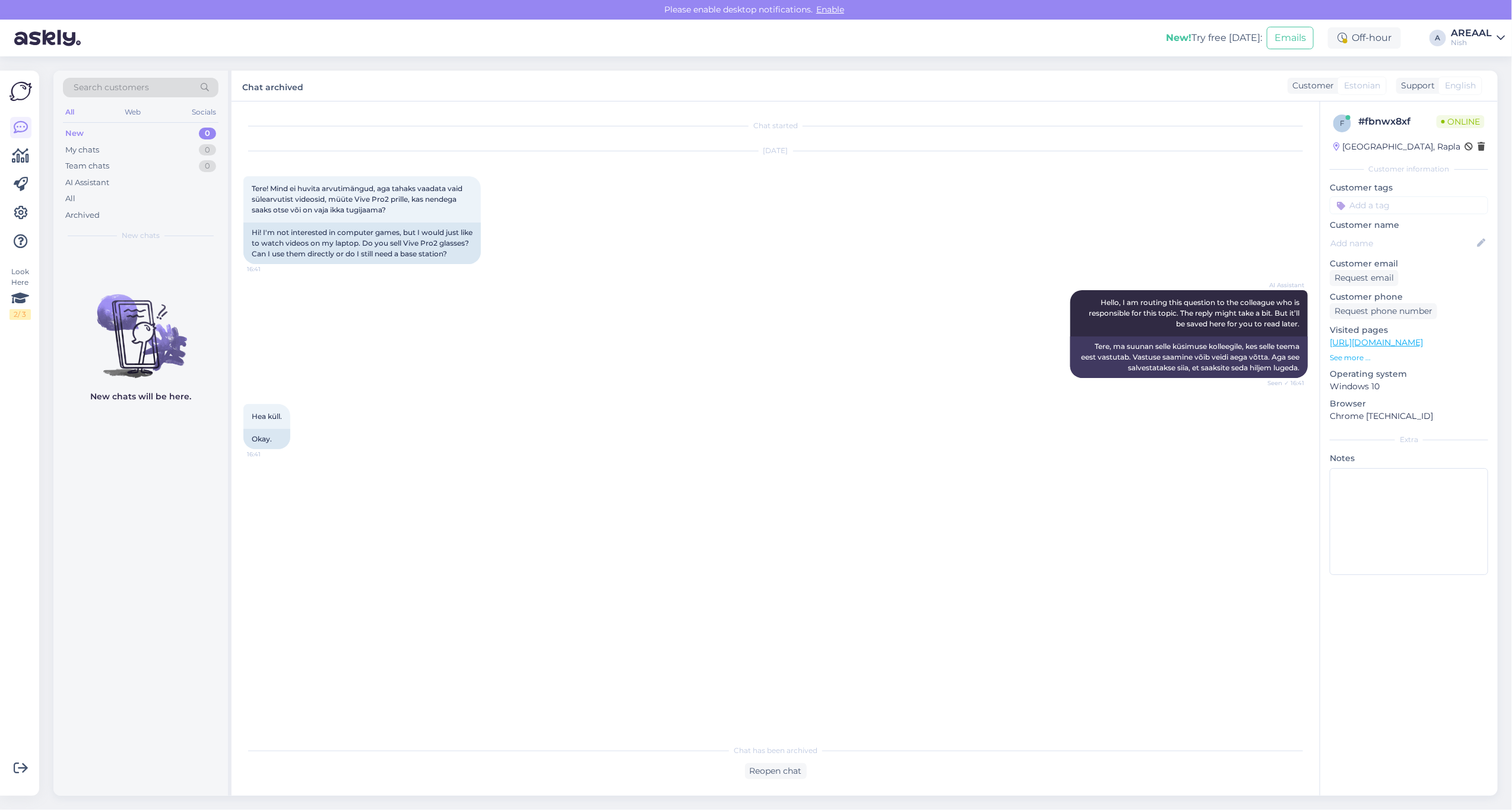
click at [1483, 36] on div "AREAAL" at bounding box center [1471, 33] width 41 height 10
click at [1483, 61] on button "Open" at bounding box center [1479, 66] width 33 height 18
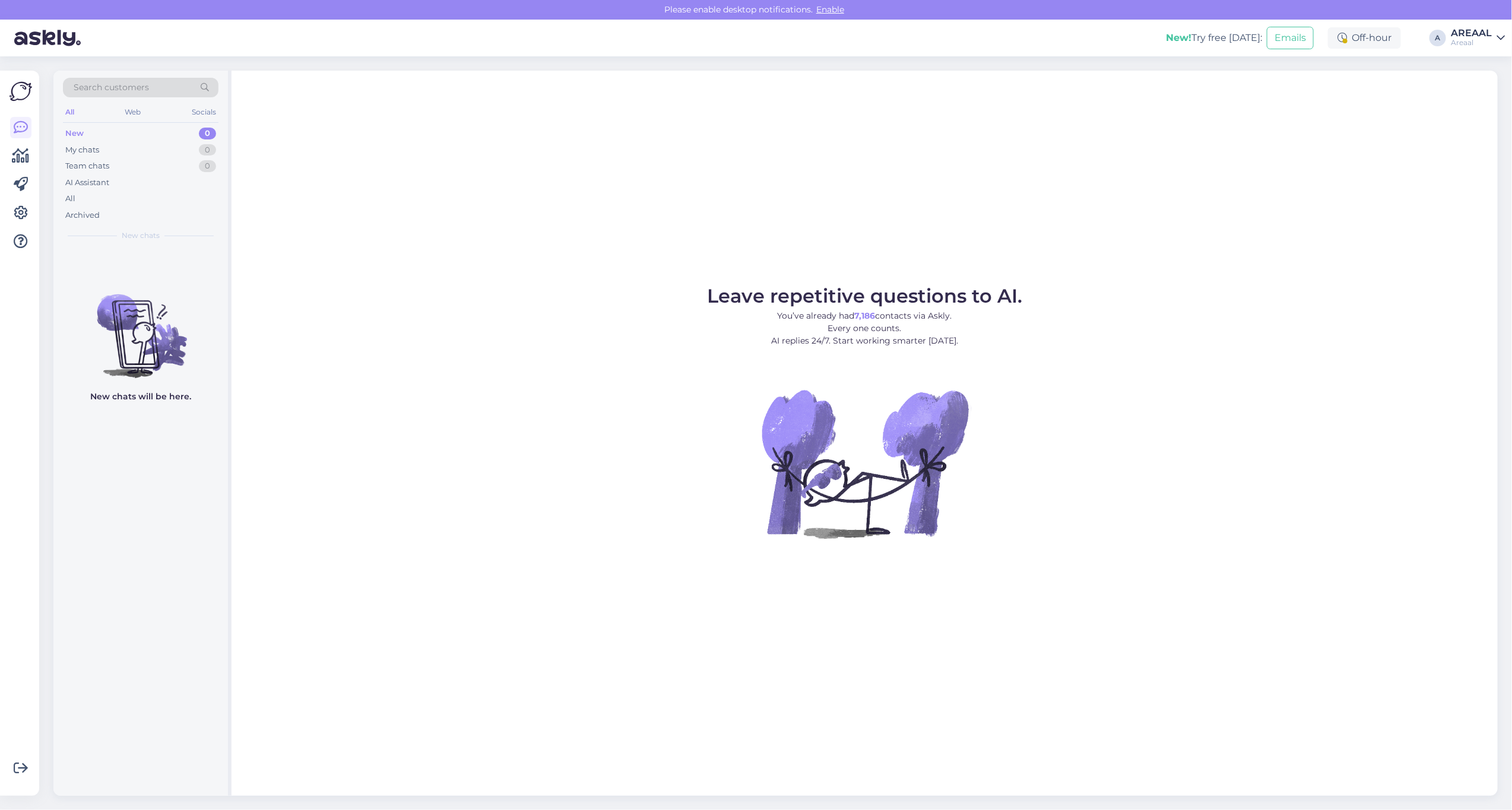
click at [126, 194] on div "All" at bounding box center [140, 199] width 156 height 17
click at [182, 203] on div "All" at bounding box center [140, 199] width 156 height 17
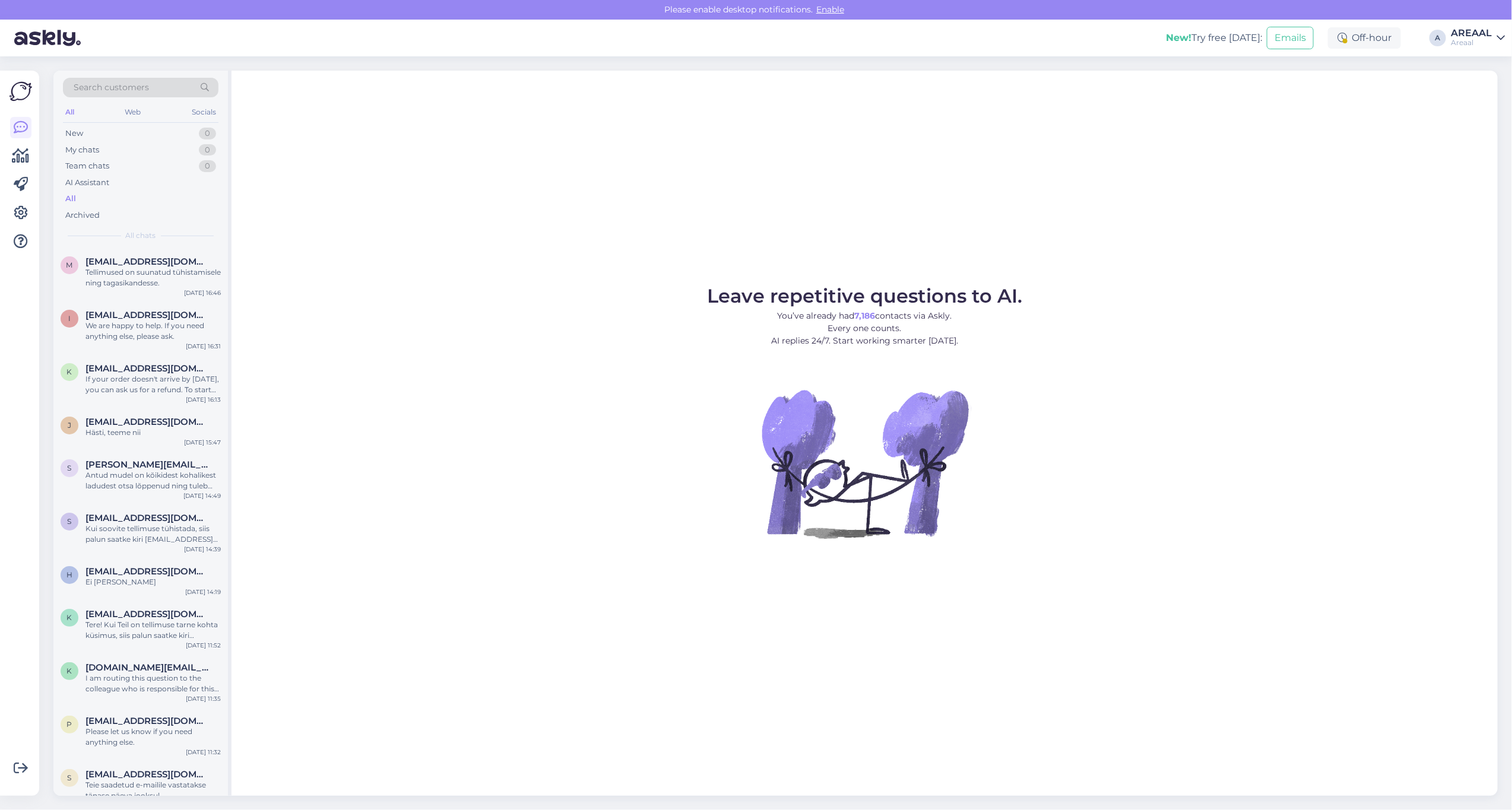
click at [182, 197] on div "All" at bounding box center [140, 199] width 156 height 17
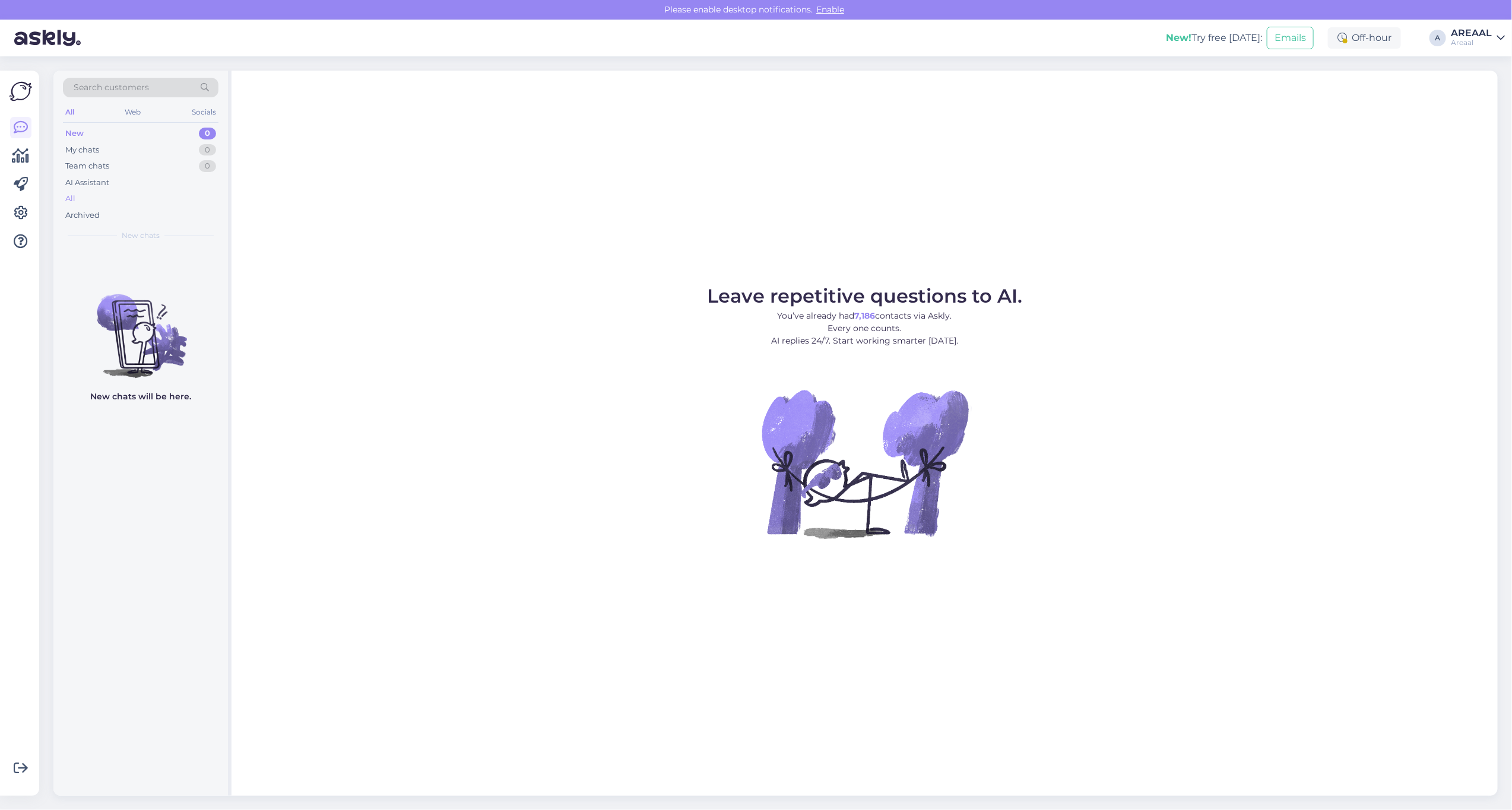
click at [177, 202] on div "All" at bounding box center [140, 199] width 156 height 17
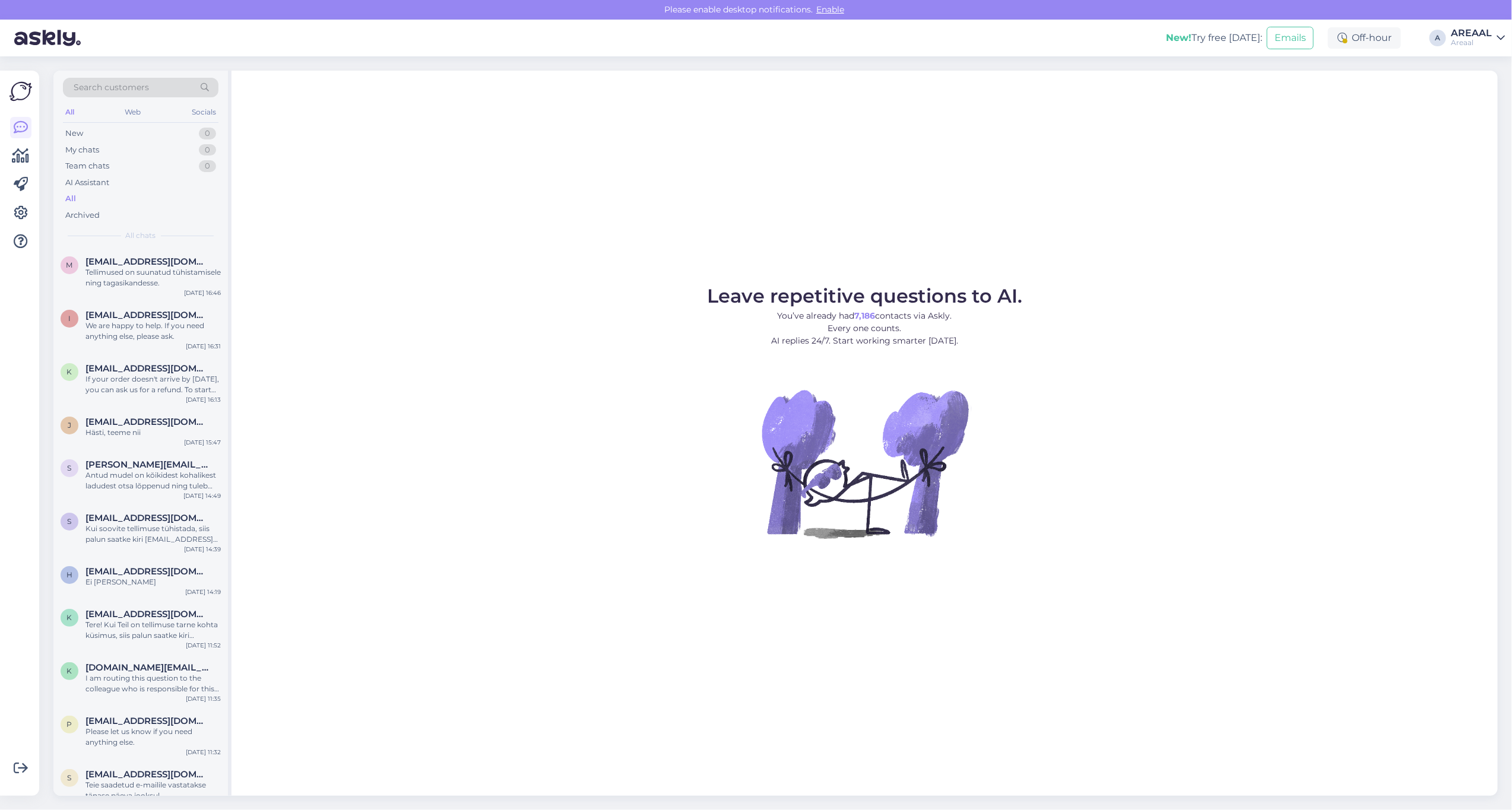
click at [786, 274] on div "Leave repetitive questions to AI. You’ve already had 7,186 contacts via Askly. …" at bounding box center [864, 433] width 1267 height 726
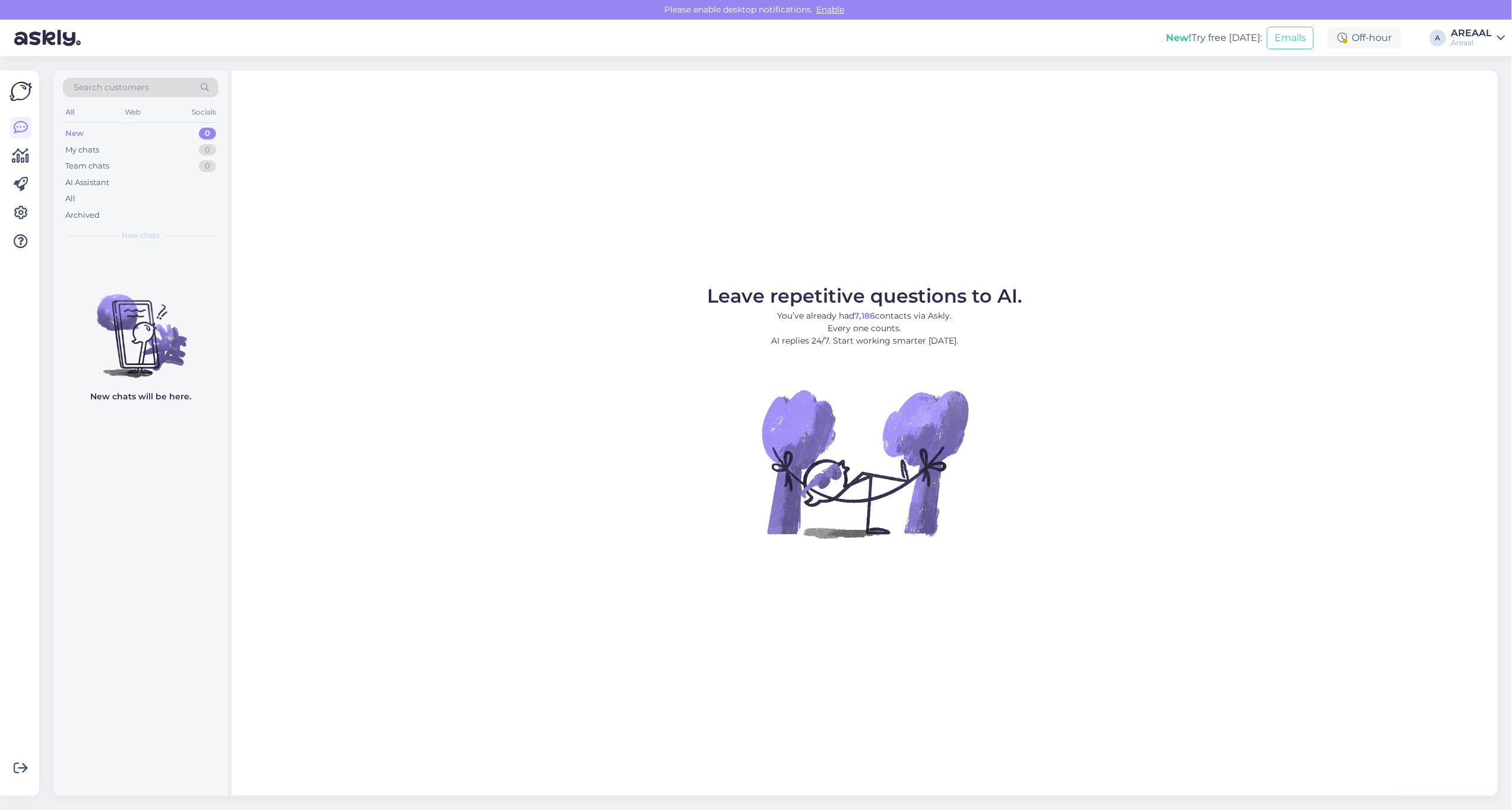
click at [128, 191] on div "All" at bounding box center [140, 199] width 156 height 17
click at [135, 191] on div "All" at bounding box center [140, 199] width 156 height 17
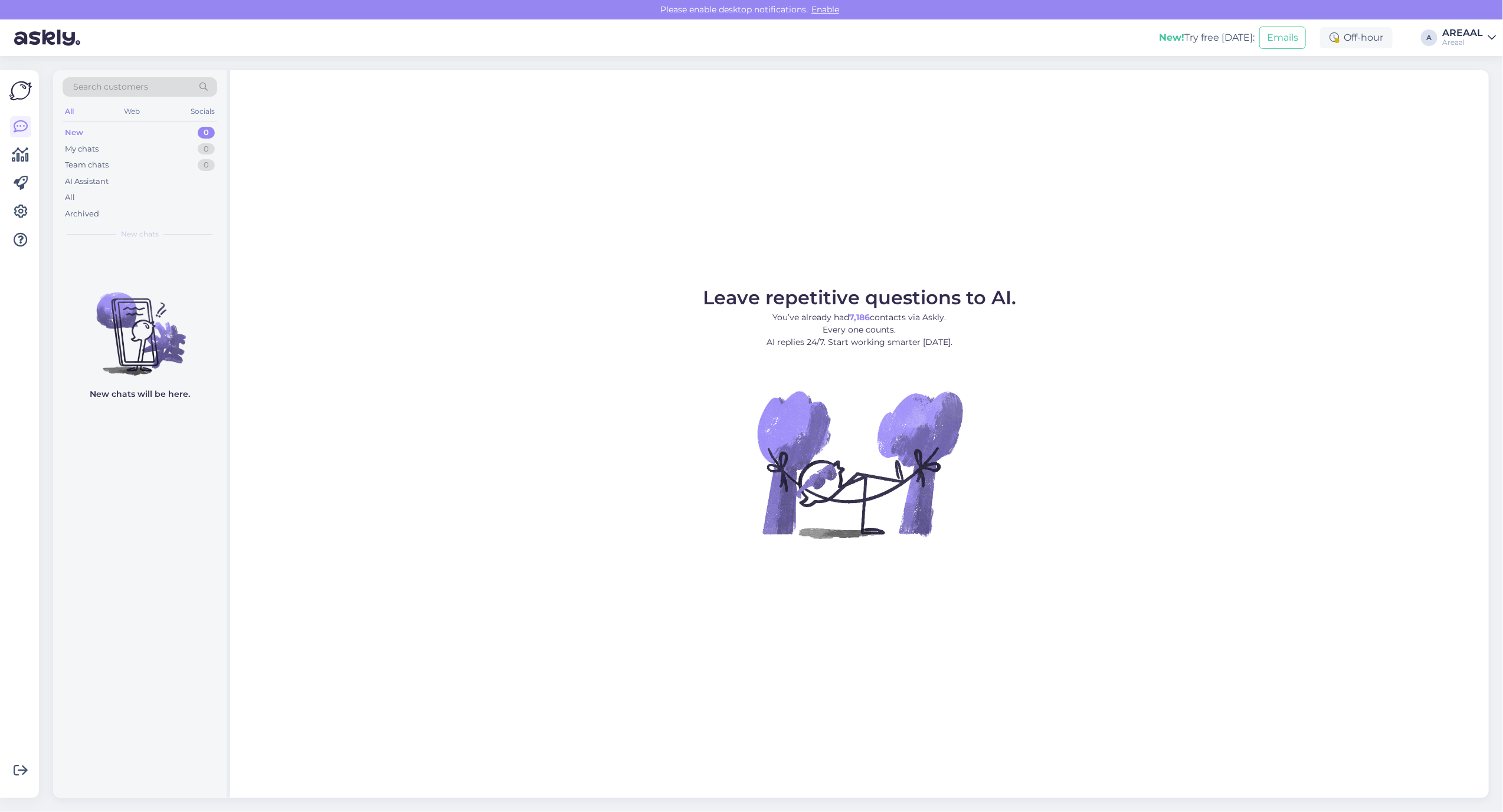
click at [104, 201] on div "All" at bounding box center [140, 198] width 155 height 16
click at [148, 194] on div "All" at bounding box center [140, 198] width 155 height 16
click at [145, 193] on div "All" at bounding box center [140, 198] width 155 height 16
click at [184, 193] on div "All" at bounding box center [140, 198] width 155 height 16
click at [146, 201] on div "All" at bounding box center [140, 198] width 155 height 16
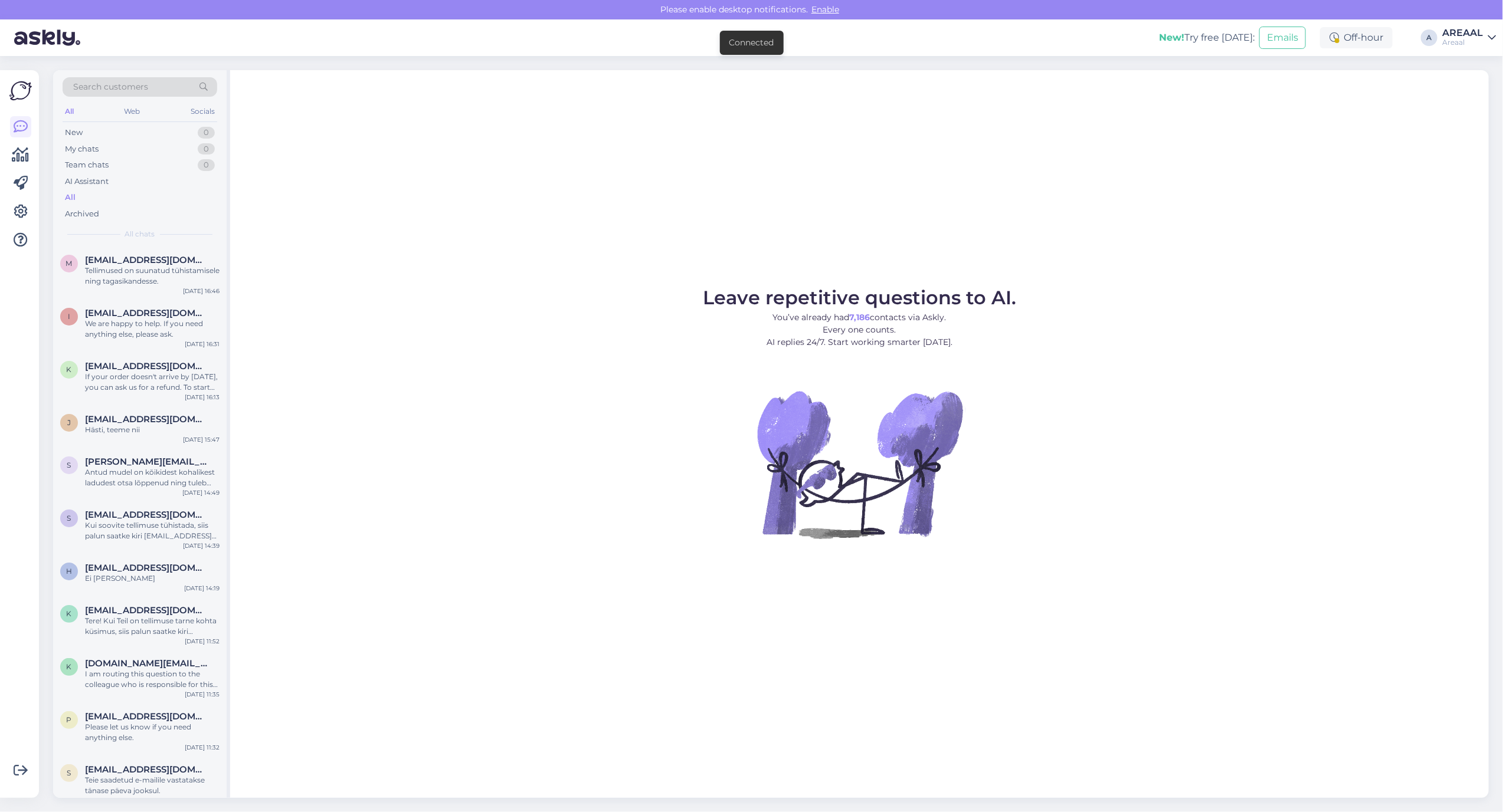
click at [509, 293] on figure "Leave repetitive questions to AI. You’ve already had 7,186 contacts via Askly. …" at bounding box center [859, 429] width 1238 height 282
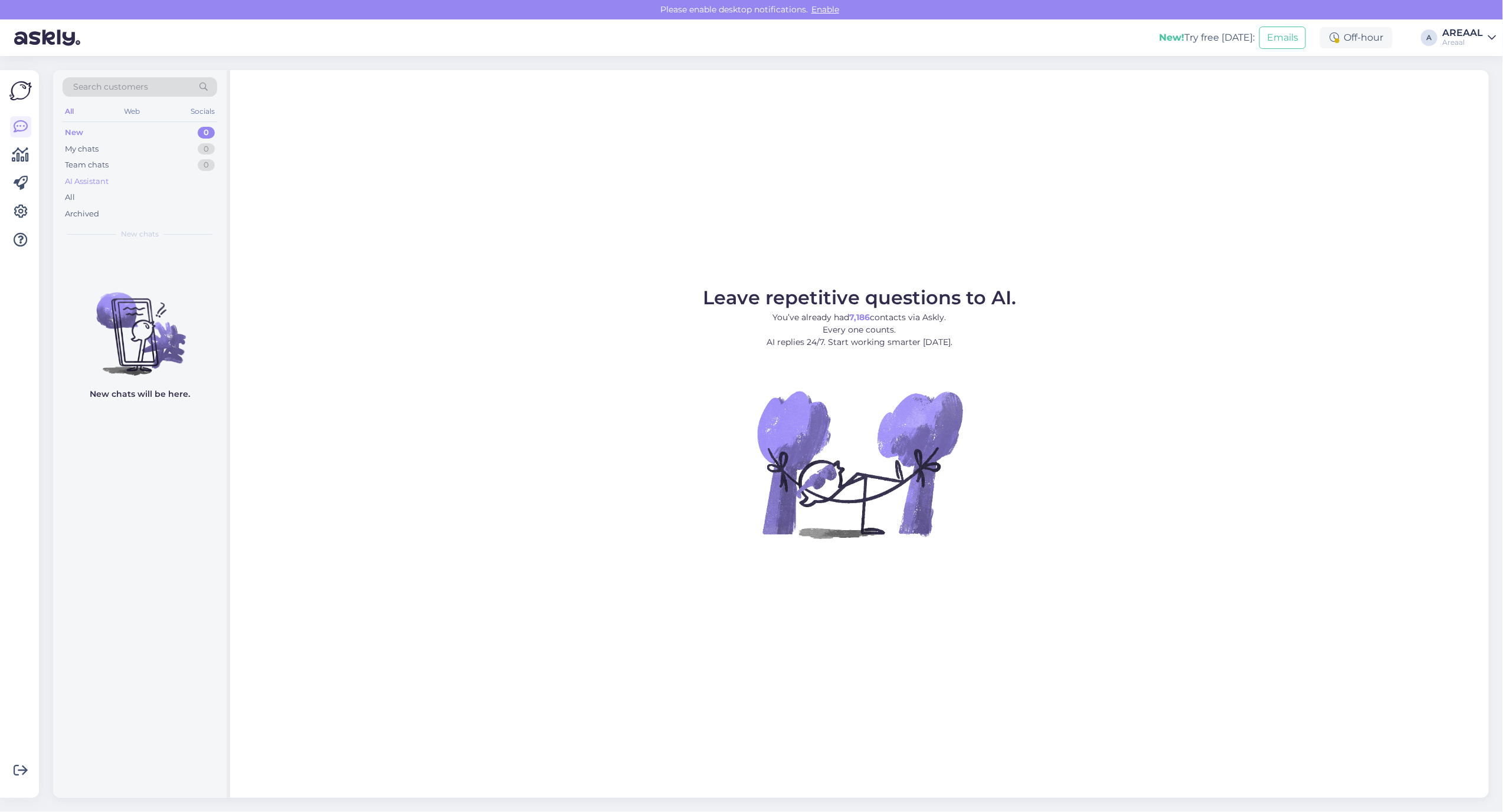
click at [112, 189] on div "AI Assistant" at bounding box center [140, 182] width 155 height 16
click at [105, 198] on div "All" at bounding box center [140, 198] width 155 height 16
click at [135, 196] on div "All" at bounding box center [140, 198] width 155 height 16
click at [109, 198] on div "All" at bounding box center [140, 198] width 155 height 16
click at [135, 201] on div "All" at bounding box center [140, 198] width 155 height 16
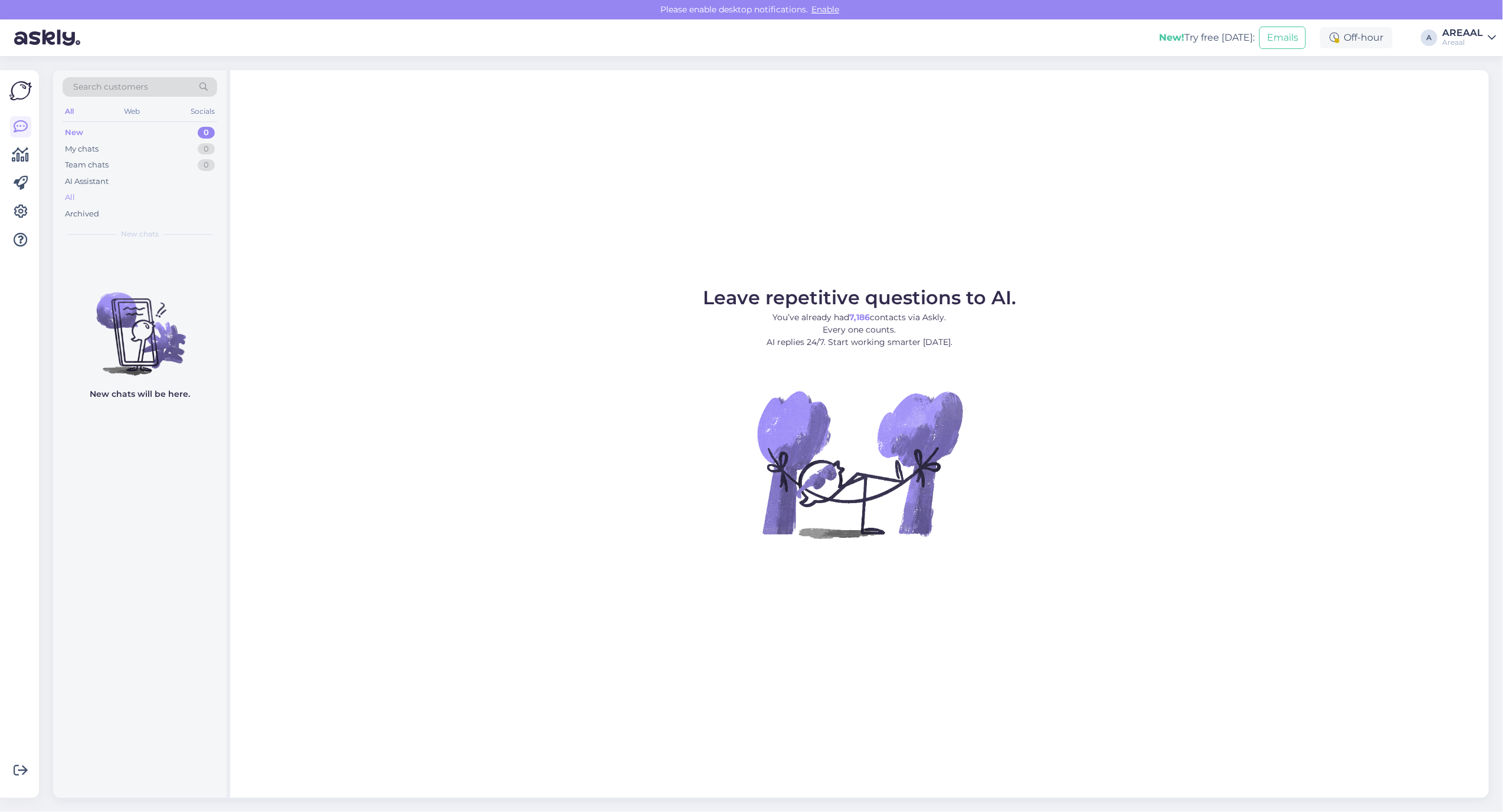
click at [100, 189] on div "All" at bounding box center [140, 198] width 155 height 16
click at [128, 198] on div "All" at bounding box center [140, 198] width 155 height 16
